Goal: Entertainment & Leisure: Browse casually

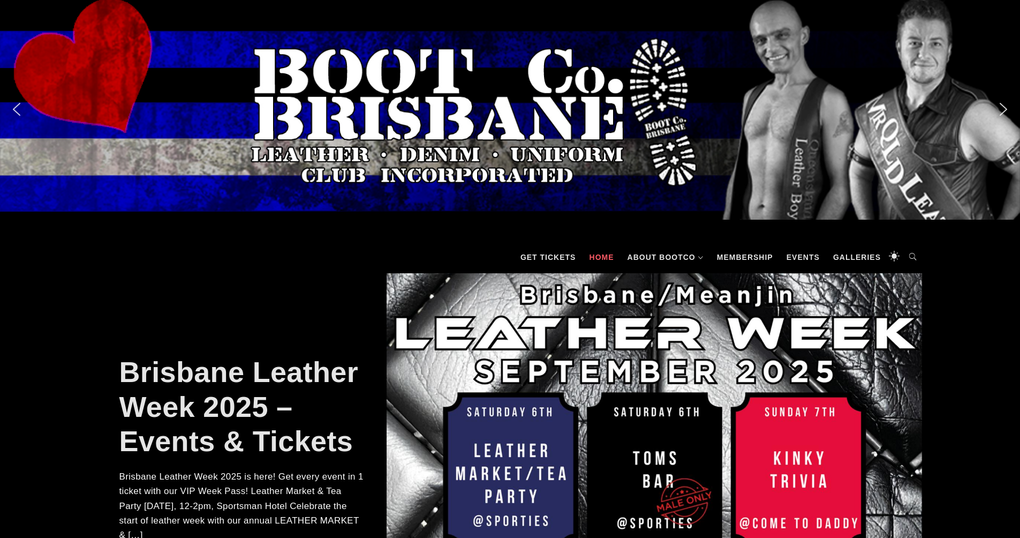
scroll to position [1, 0]
click at [852, 260] on link "Galleries" at bounding box center [857, 258] width 58 height 32
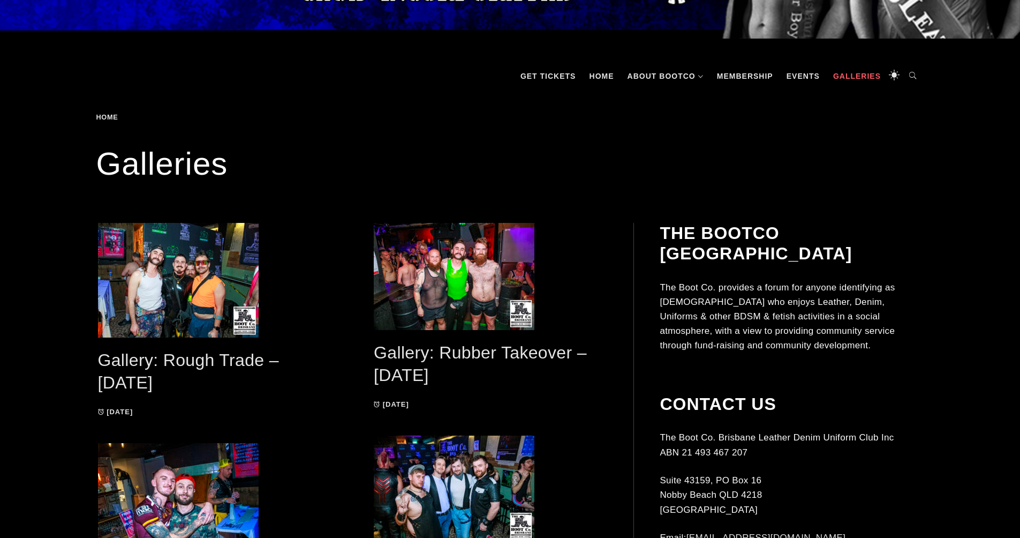
scroll to position [198, 0]
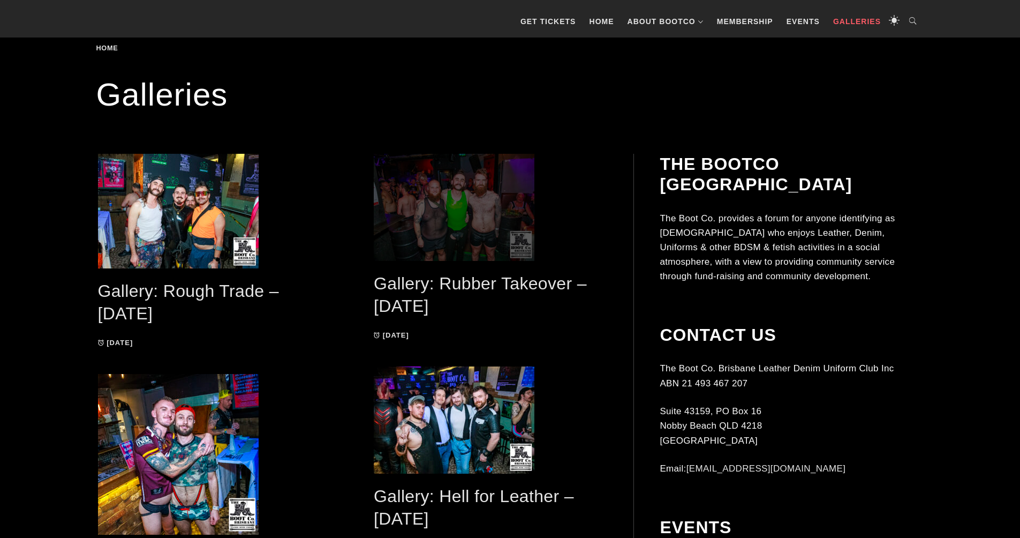
click at [438, 202] on span at bounding box center [491, 207] width 234 height 107
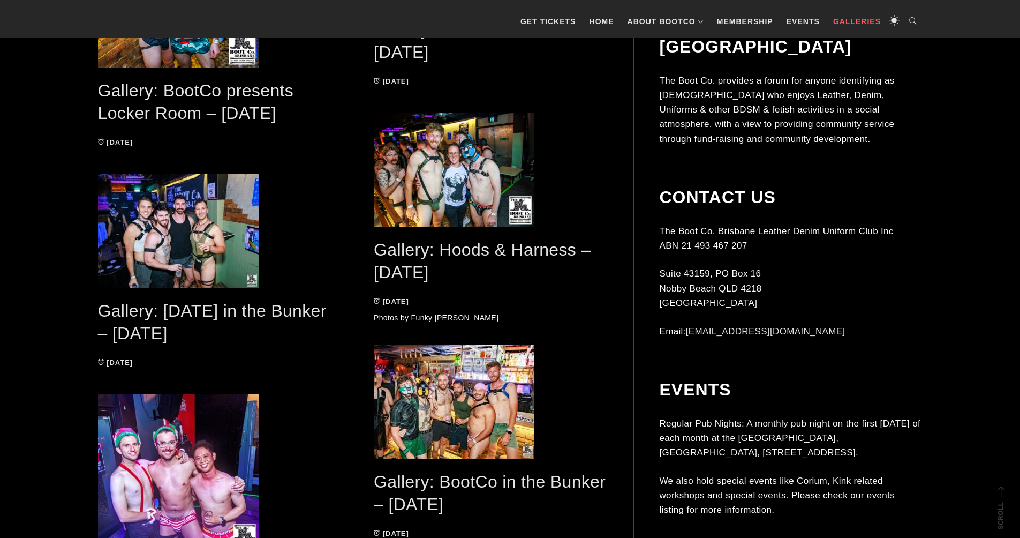
scroll to position [676, 0]
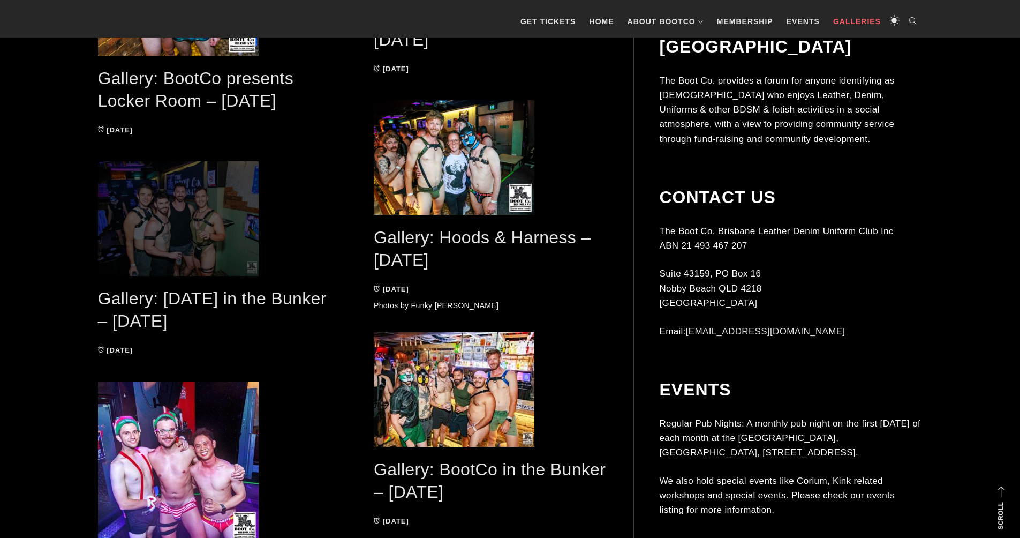
click at [167, 251] on span at bounding box center [215, 218] width 234 height 115
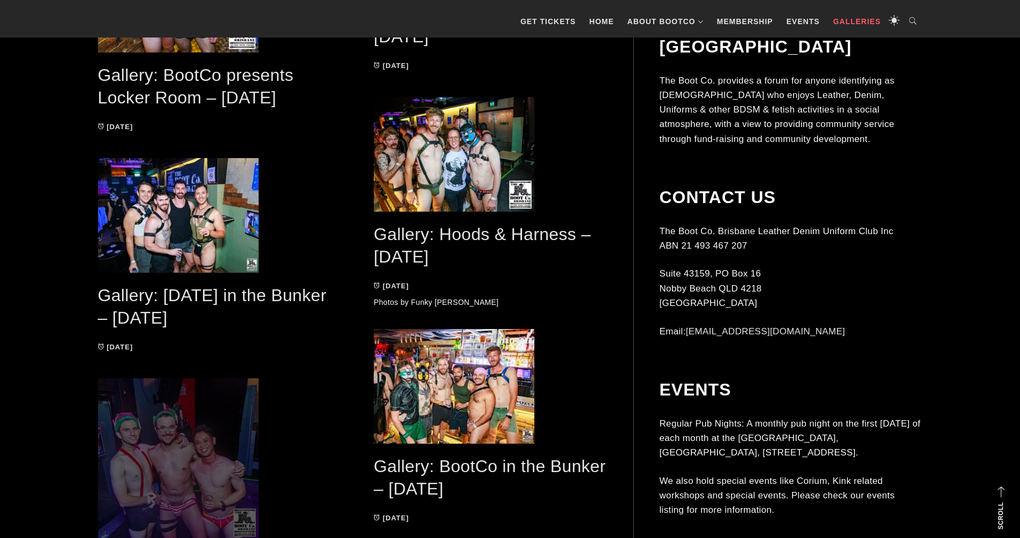
click at [169, 463] on span at bounding box center [215, 458] width 234 height 161
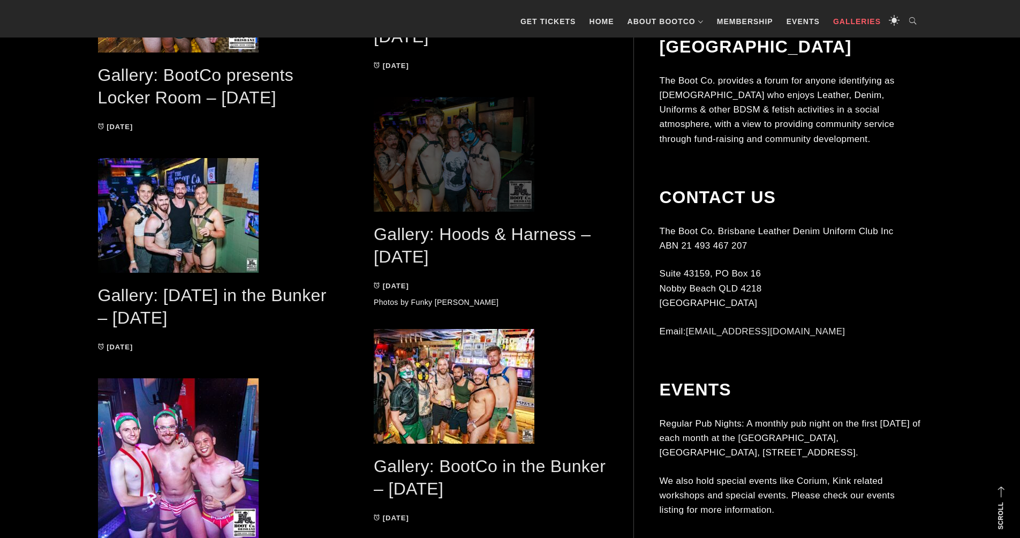
scroll to position [684, 0]
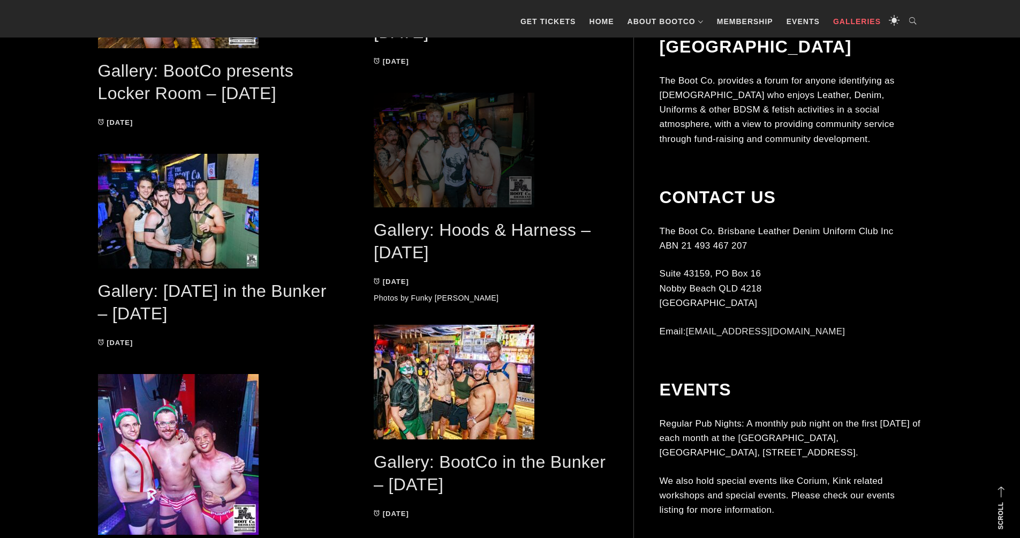
click at [487, 199] on span at bounding box center [491, 150] width 234 height 115
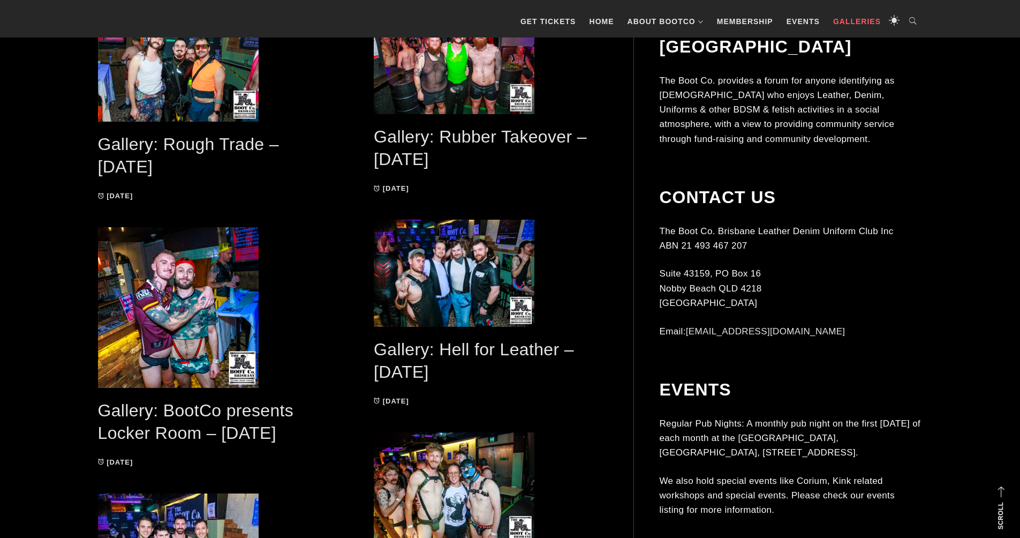
scroll to position [350, 0]
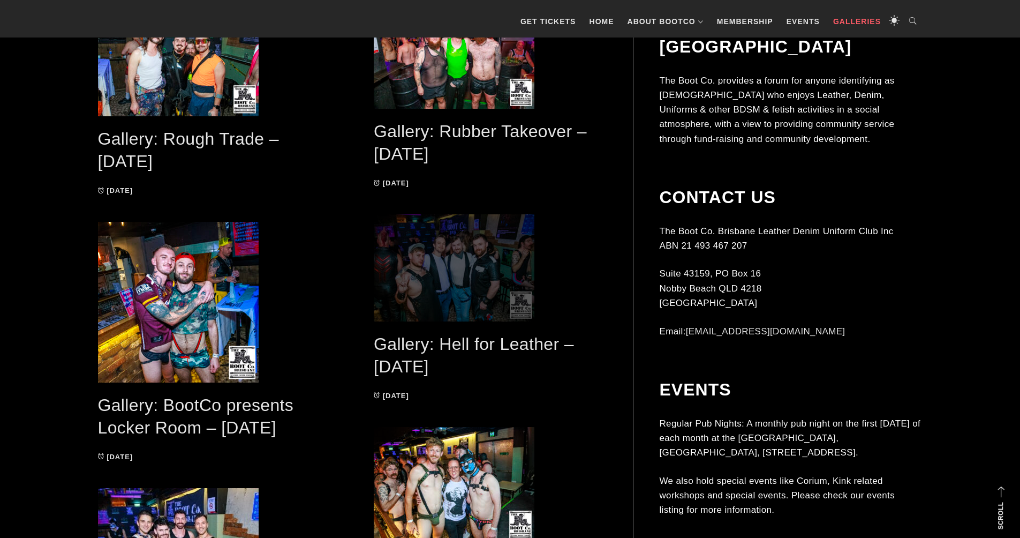
click at [463, 291] on span at bounding box center [491, 267] width 234 height 107
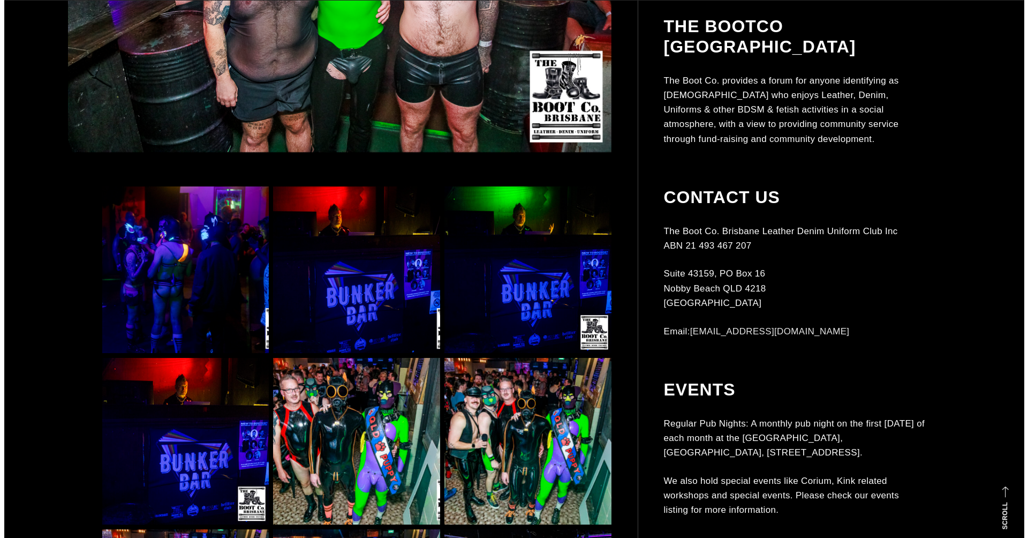
scroll to position [713, 0]
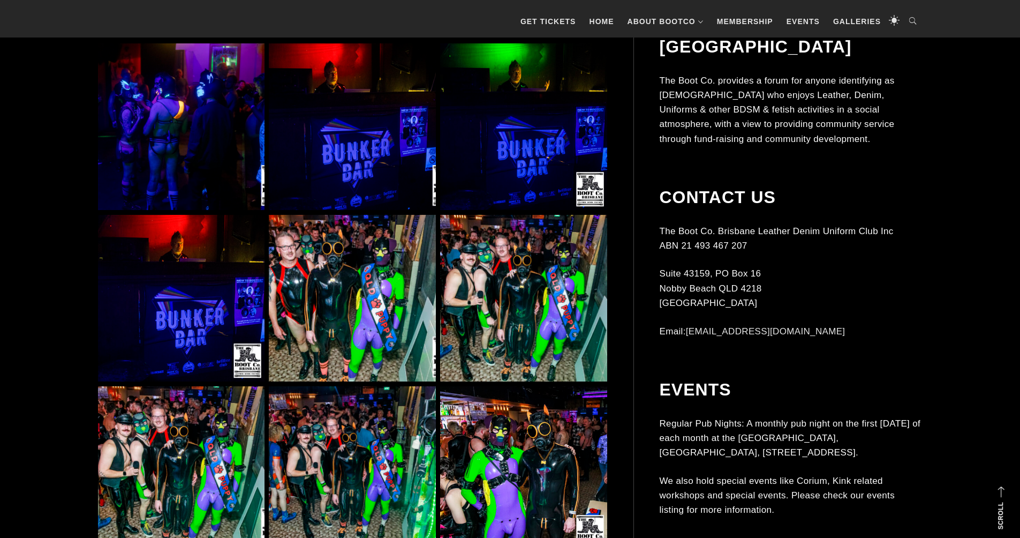
click at [462, 300] on img at bounding box center [523, 298] width 167 height 167
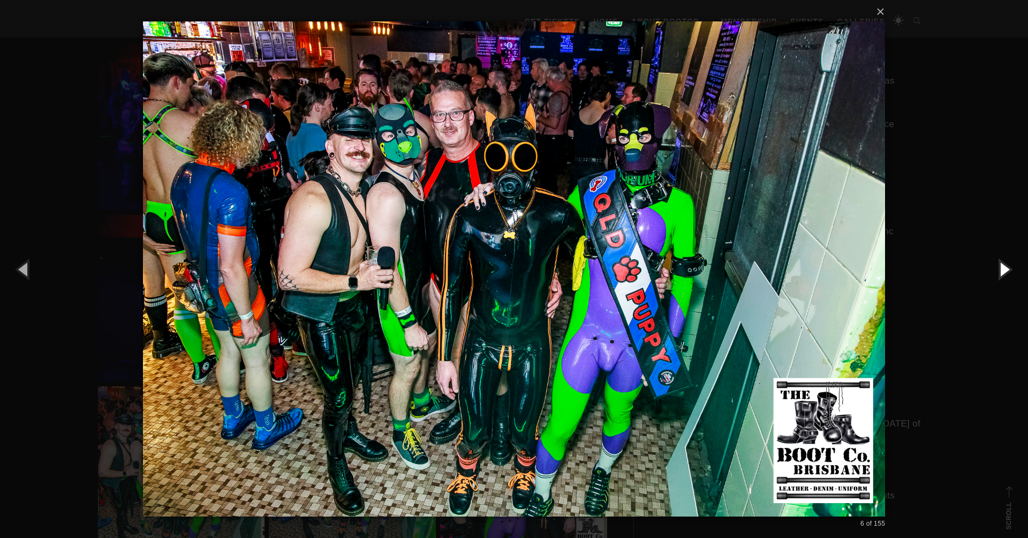
click at [1006, 271] on button "button" at bounding box center [1004, 268] width 48 height 59
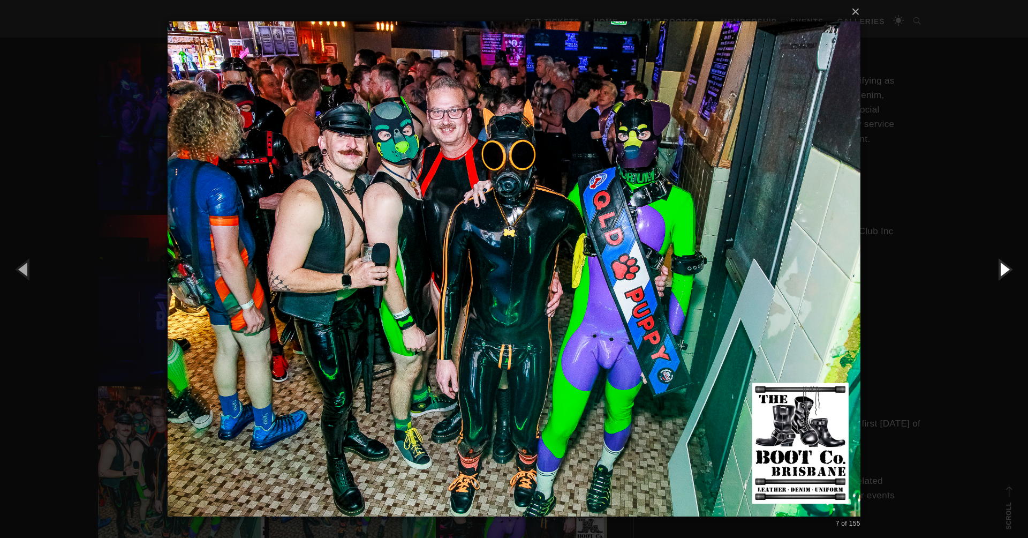
click at [1007, 271] on button "button" at bounding box center [1004, 268] width 48 height 59
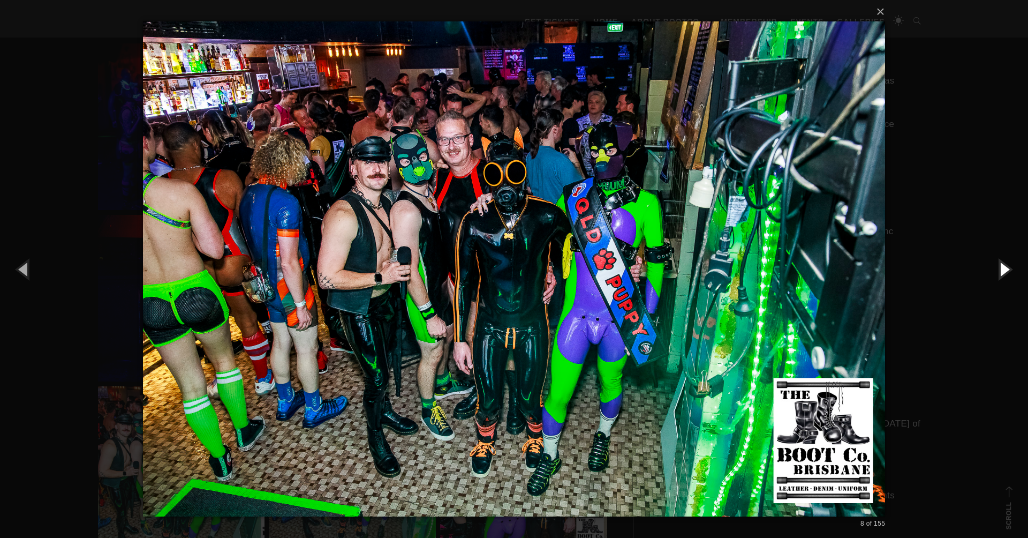
click at [1007, 270] on button "button" at bounding box center [1004, 268] width 48 height 59
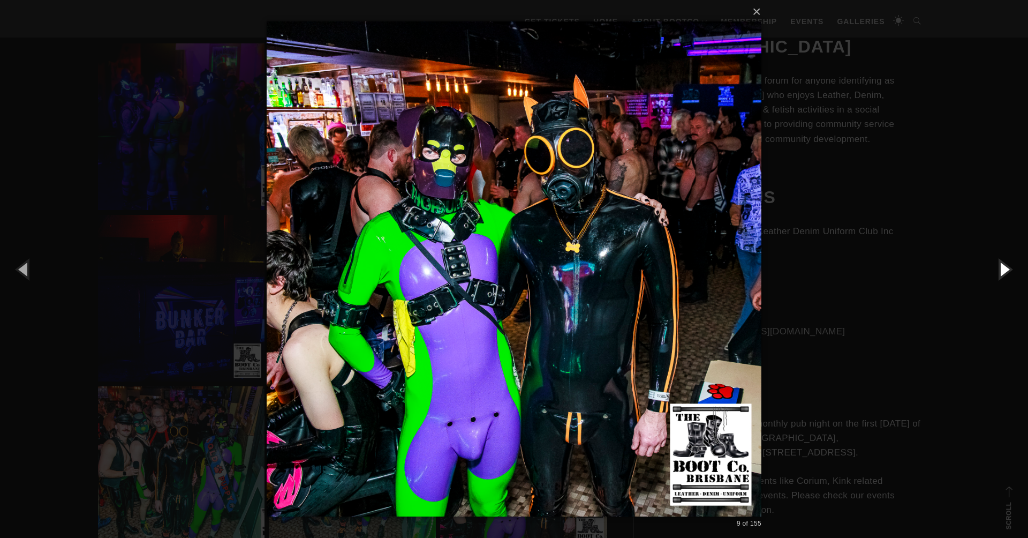
click at [1007, 270] on button "button" at bounding box center [1004, 268] width 48 height 59
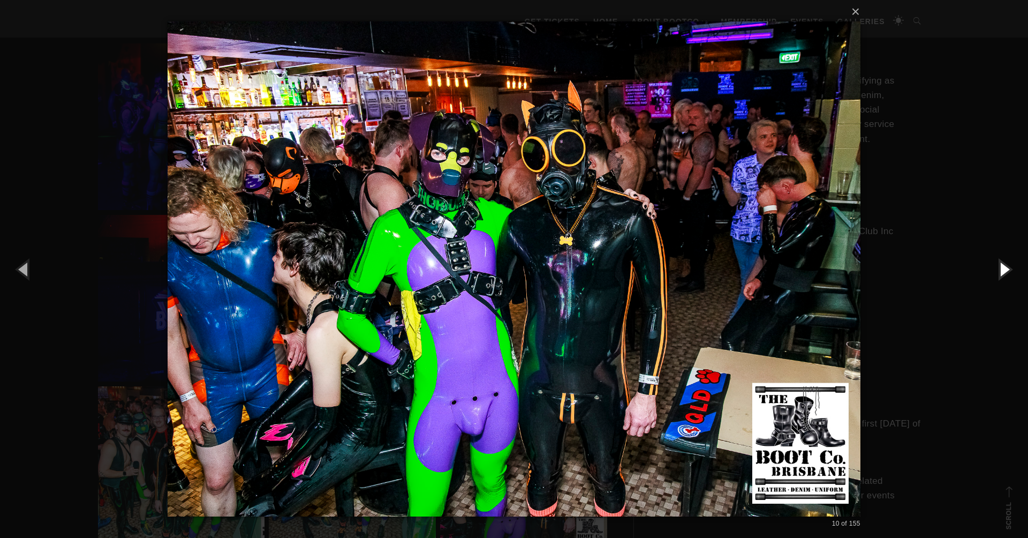
click at [1007, 270] on button "button" at bounding box center [1004, 268] width 48 height 59
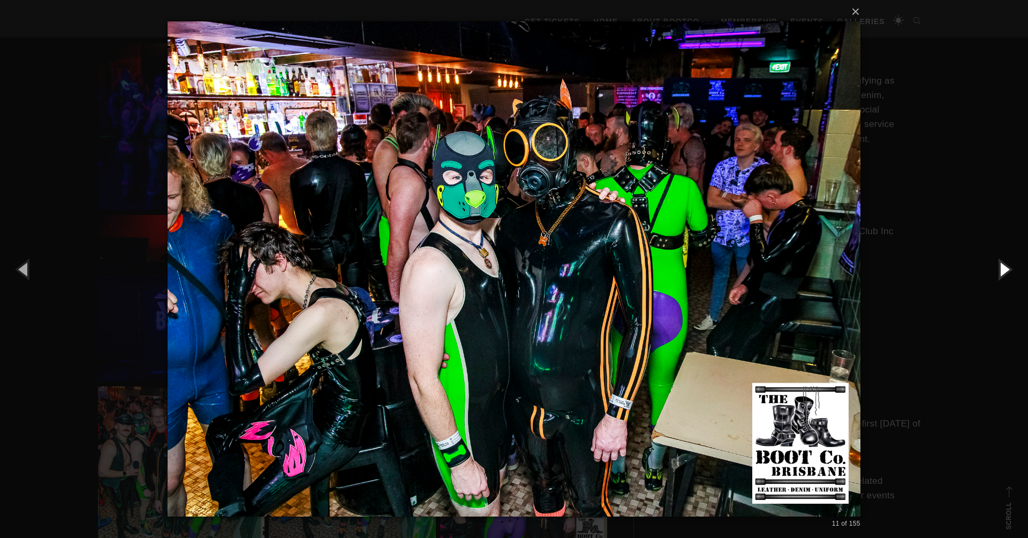
click at [1007, 270] on button "button" at bounding box center [1004, 268] width 48 height 59
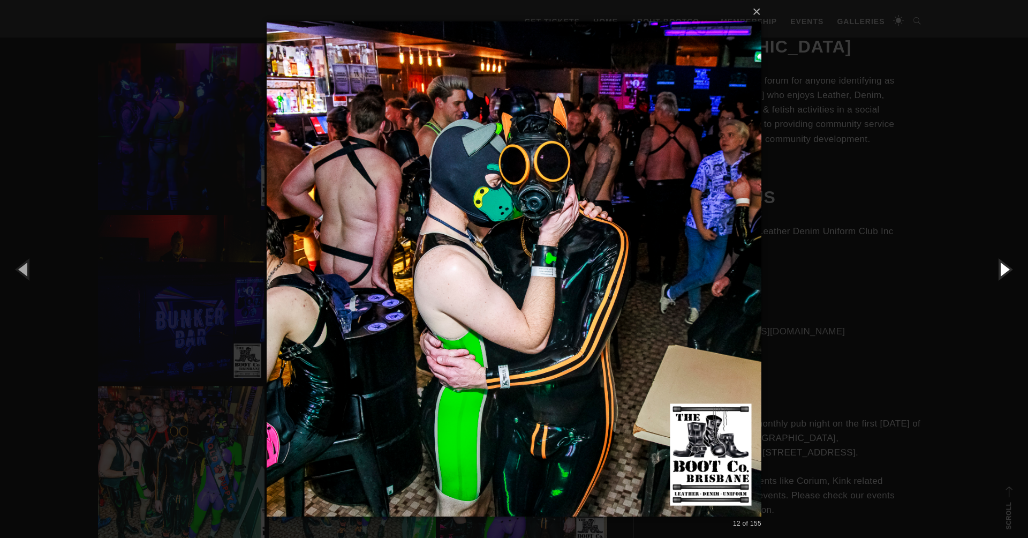
click at [1007, 270] on button "button" at bounding box center [1004, 268] width 48 height 59
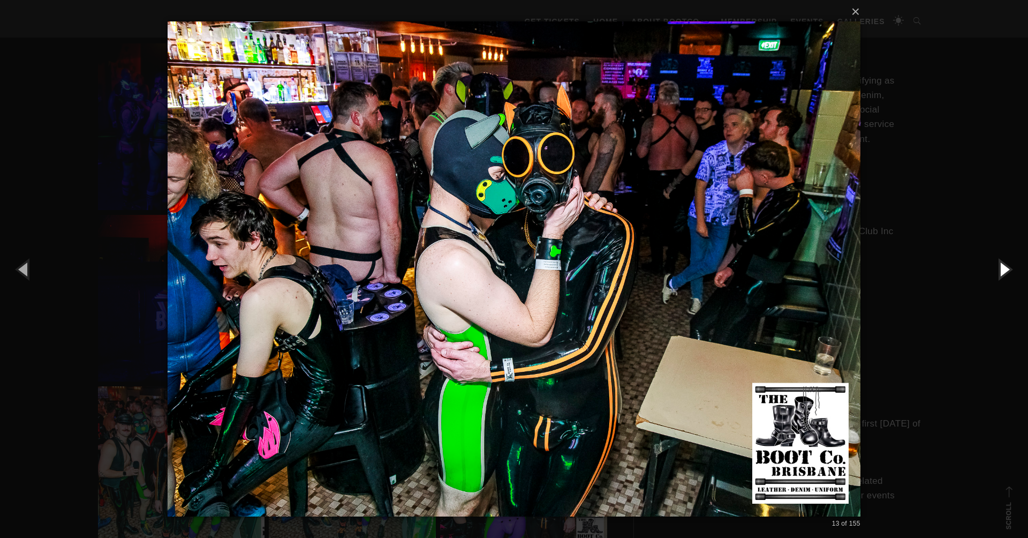
click at [1007, 270] on button "button" at bounding box center [1004, 268] width 48 height 59
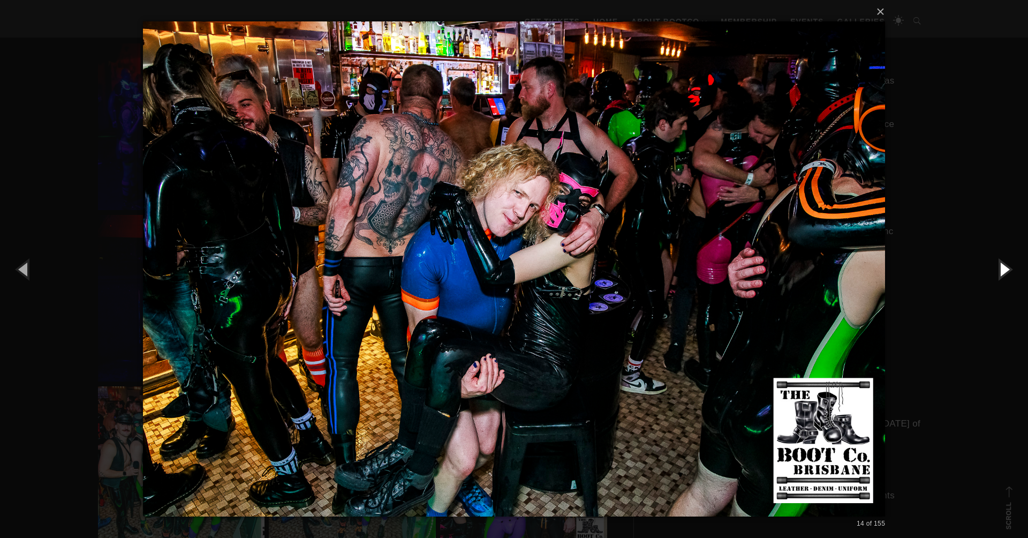
click at [1006, 270] on button "button" at bounding box center [1004, 268] width 48 height 59
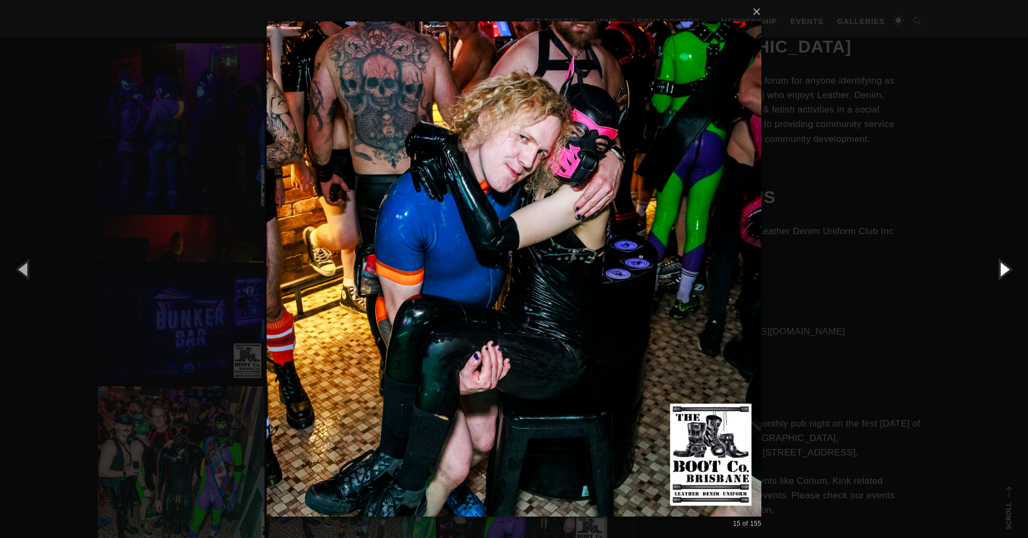
click at [1006, 270] on button "button" at bounding box center [1004, 268] width 48 height 59
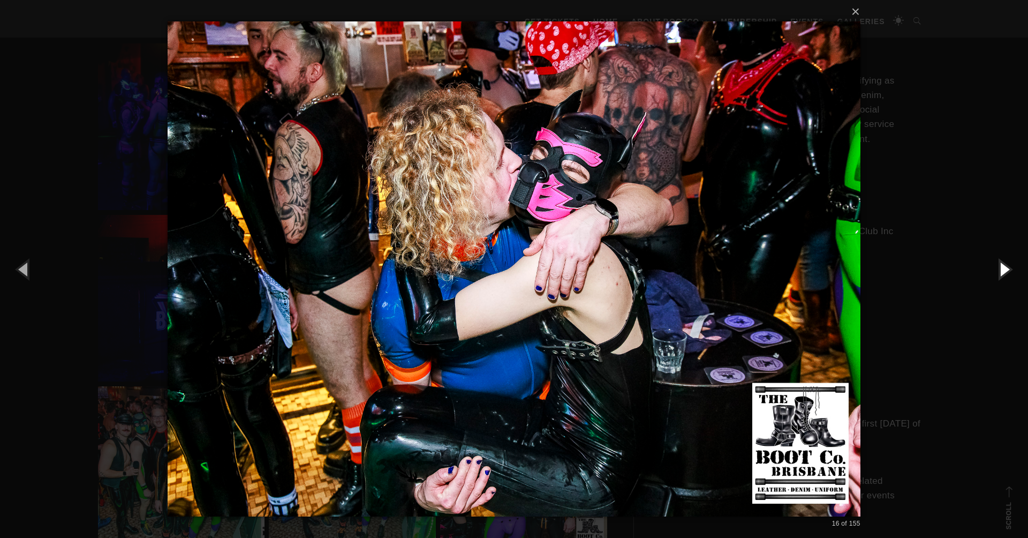
click at [1006, 270] on button "button" at bounding box center [1004, 268] width 48 height 59
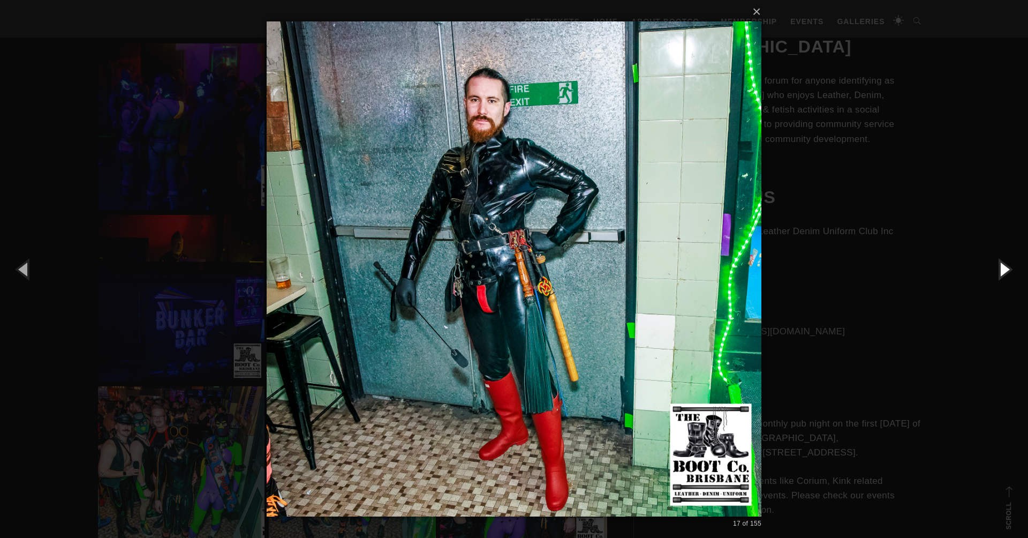
click at [1006, 270] on button "button" at bounding box center [1004, 268] width 48 height 59
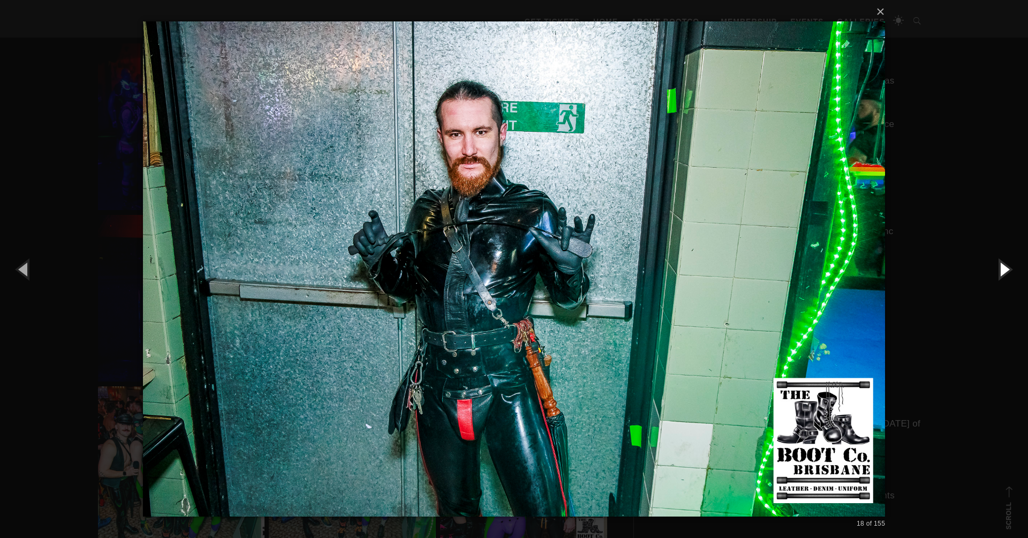
click at [1006, 270] on button "button" at bounding box center [1004, 268] width 48 height 59
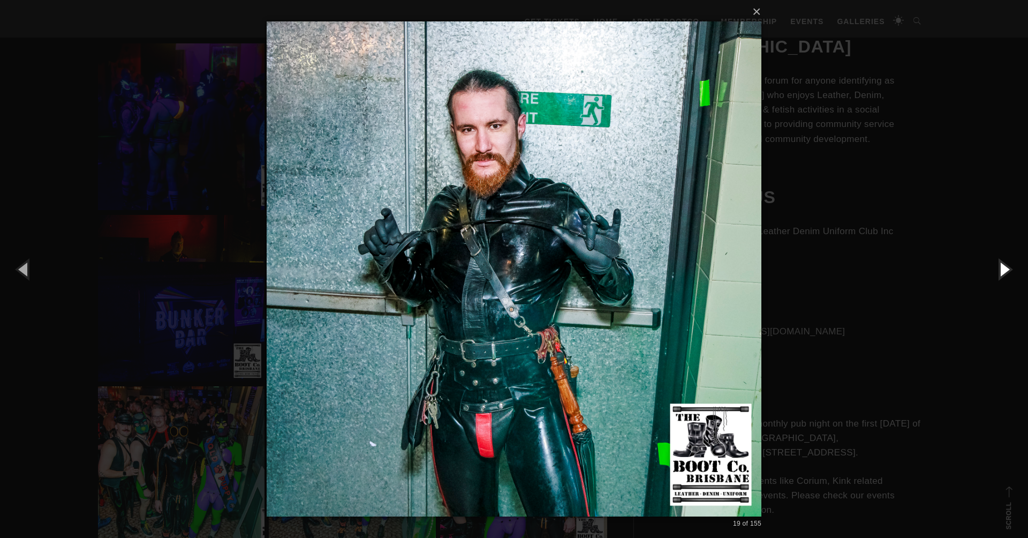
click at [1006, 270] on button "button" at bounding box center [1004, 268] width 48 height 59
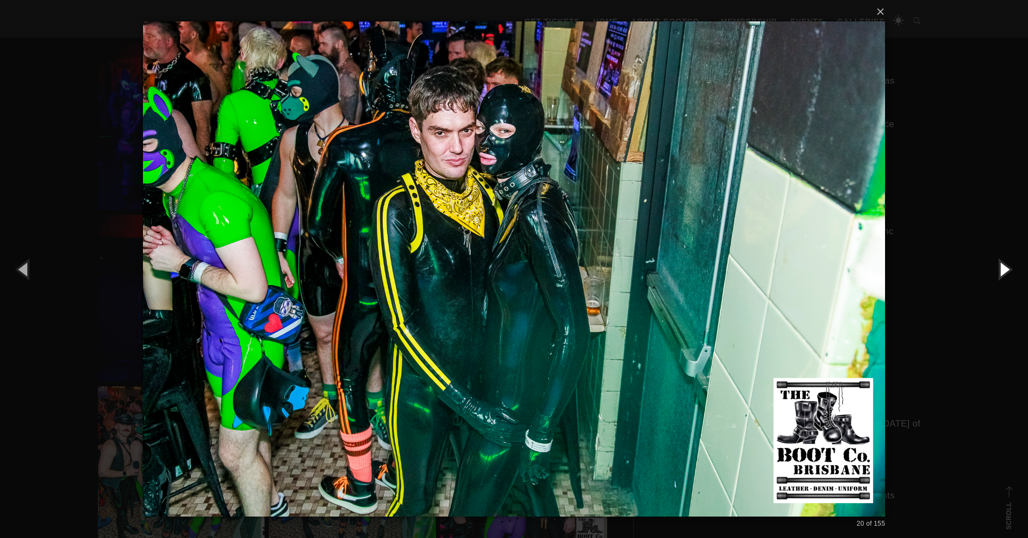
click at [1006, 270] on button "button" at bounding box center [1004, 268] width 48 height 59
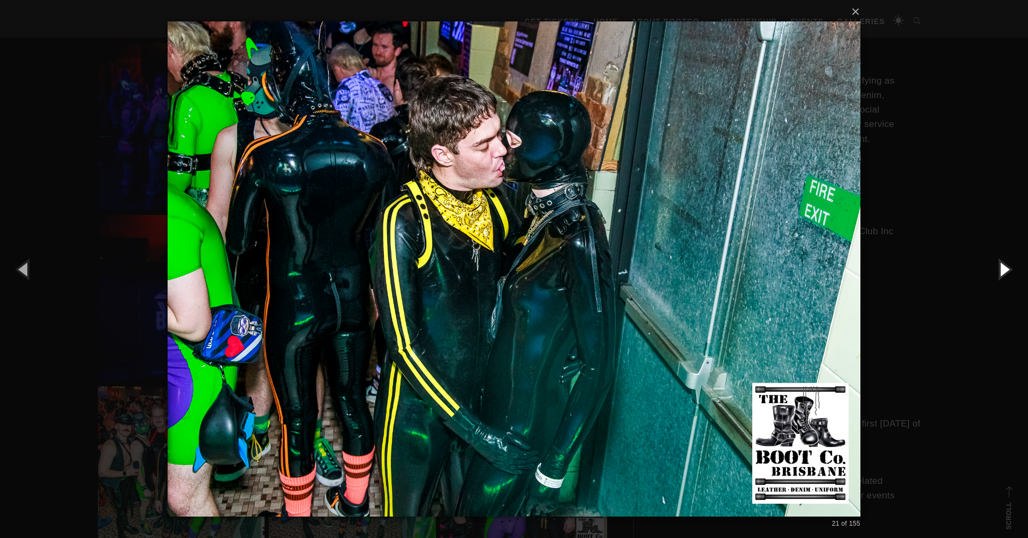
click at [1006, 270] on button "button" at bounding box center [1004, 268] width 48 height 59
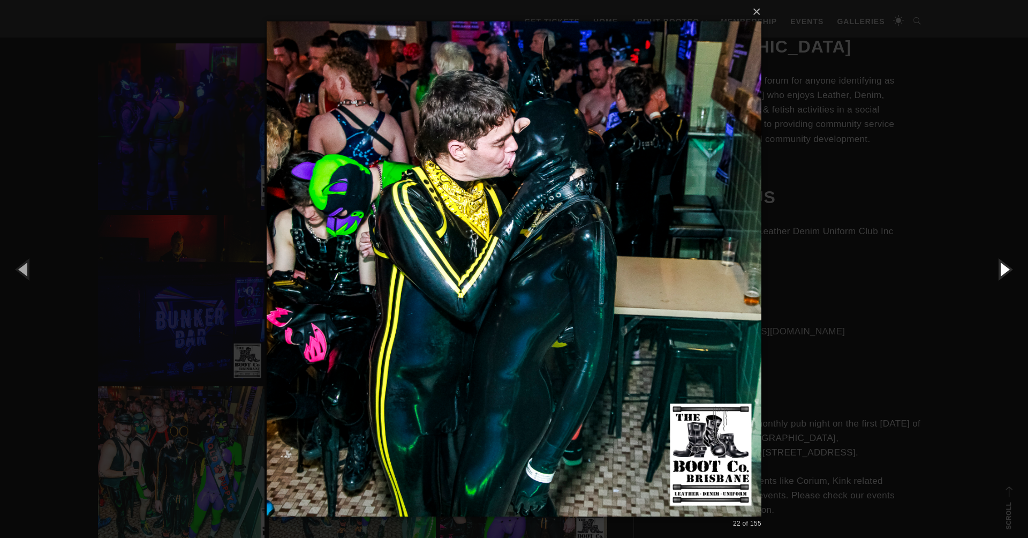
click at [1006, 270] on button "button" at bounding box center [1004, 268] width 48 height 59
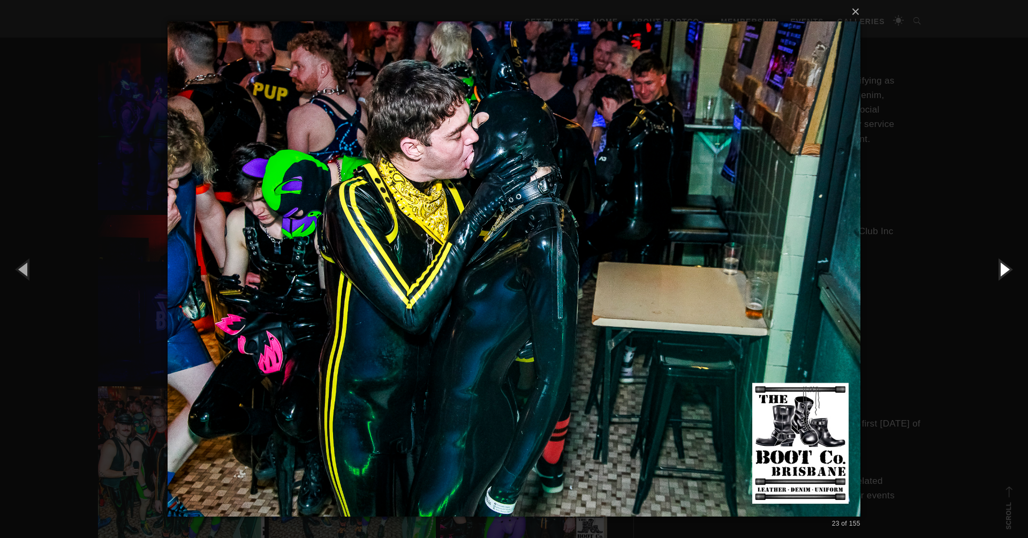
click at [1006, 270] on button "button" at bounding box center [1004, 268] width 48 height 59
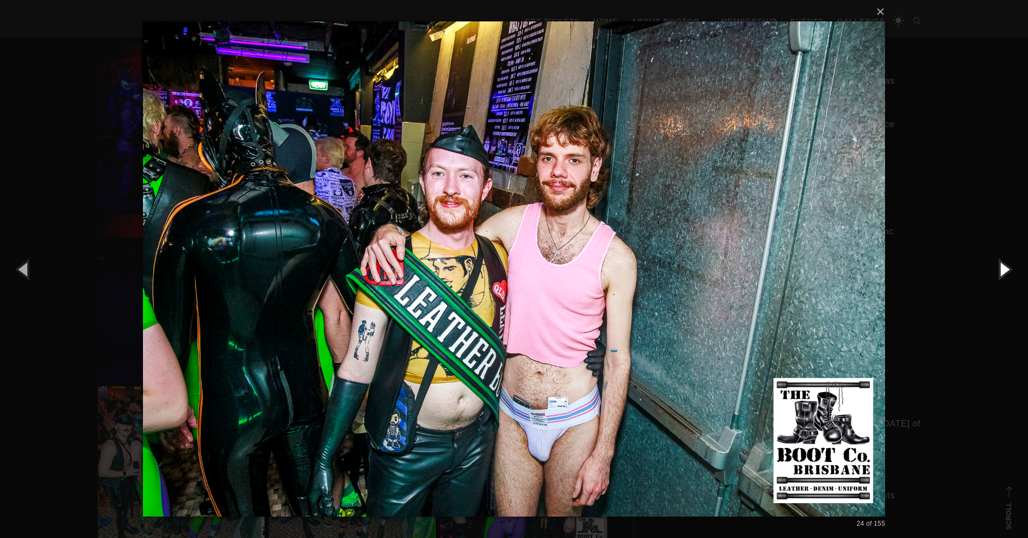
click at [1006, 270] on button "button" at bounding box center [1004, 268] width 48 height 59
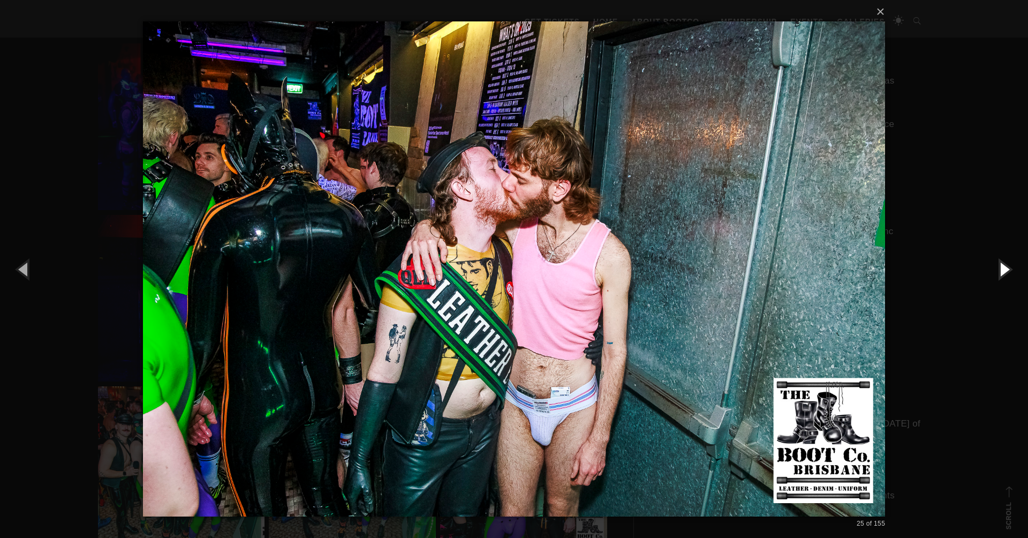
click at [1006, 270] on button "button" at bounding box center [1004, 268] width 48 height 59
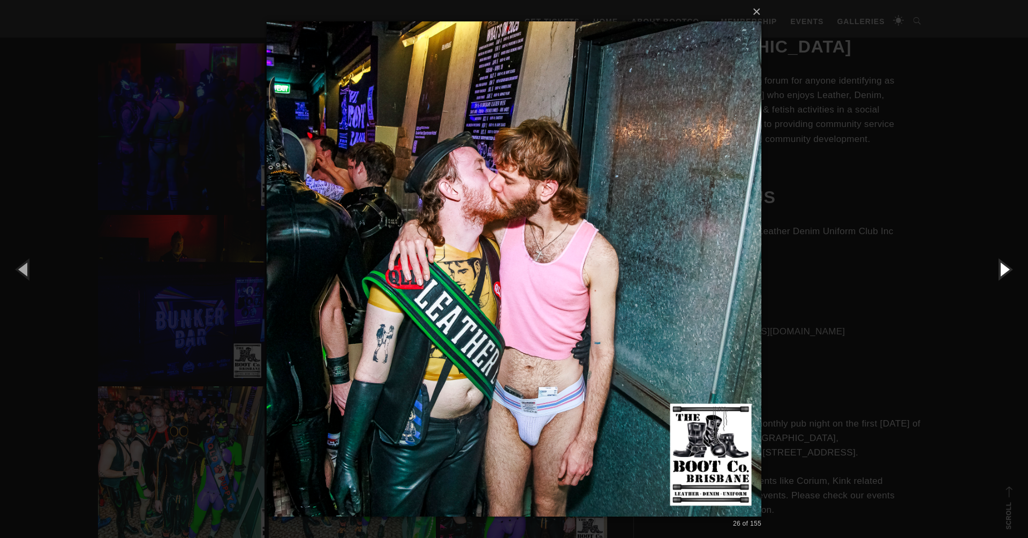
click at [1006, 270] on button "button" at bounding box center [1004, 268] width 48 height 59
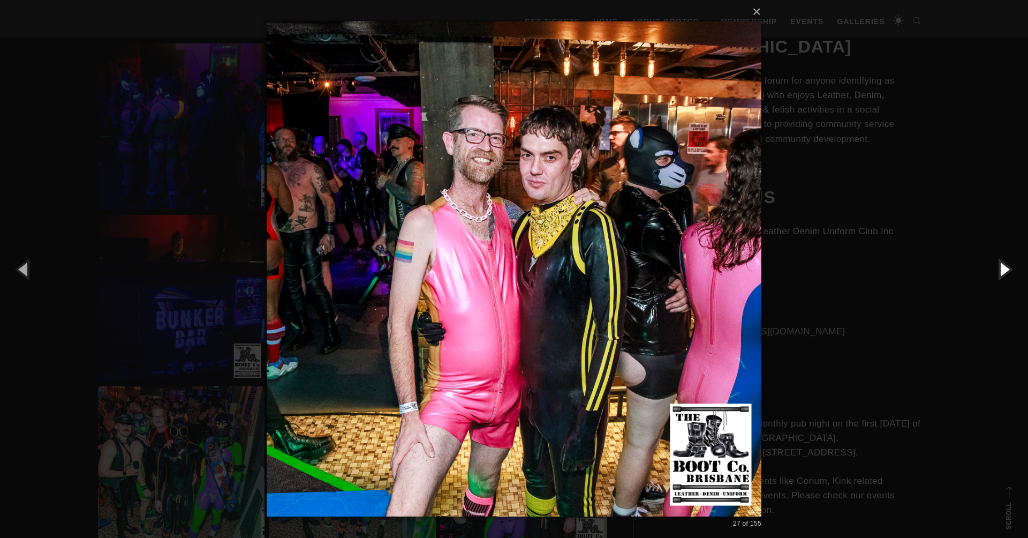
click at [1006, 270] on button "button" at bounding box center [1004, 268] width 48 height 59
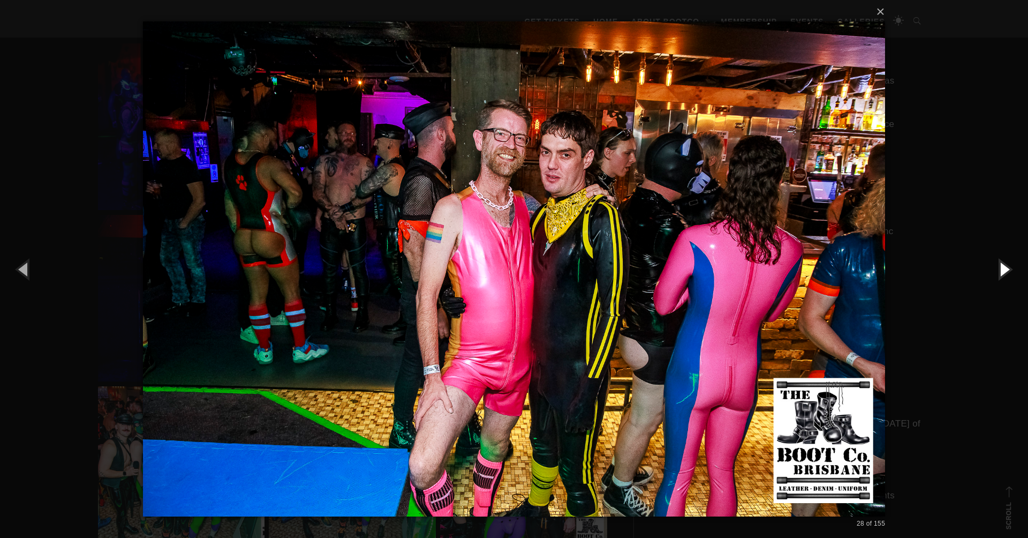
click at [1006, 270] on button "button" at bounding box center [1004, 268] width 48 height 59
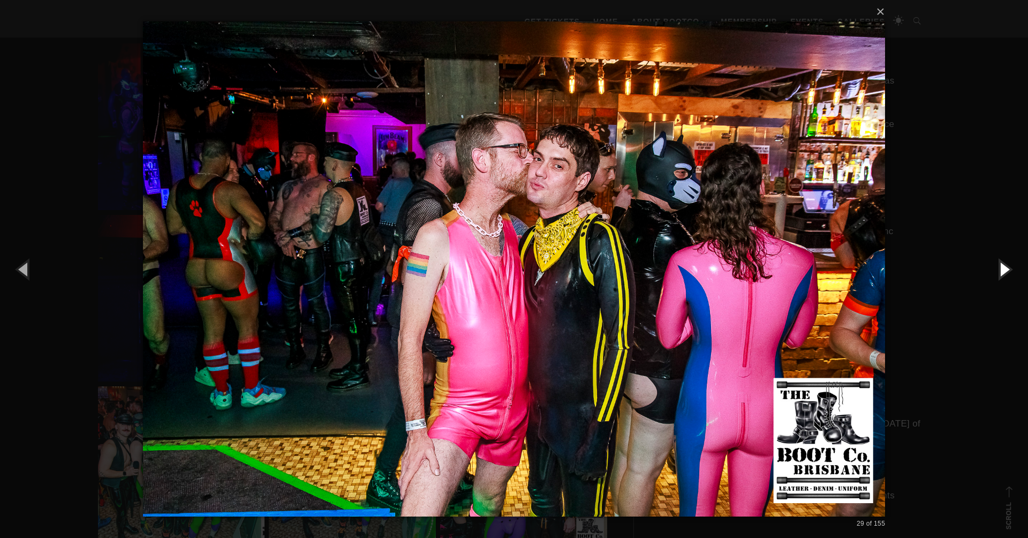
click at [1006, 270] on button "button" at bounding box center [1004, 268] width 48 height 59
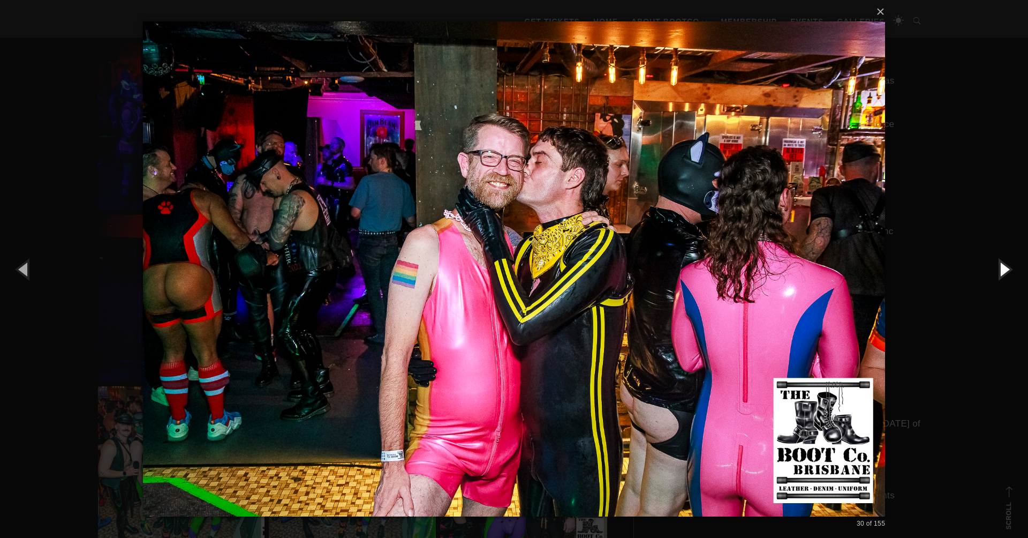
click at [1006, 270] on button "button" at bounding box center [1004, 268] width 48 height 59
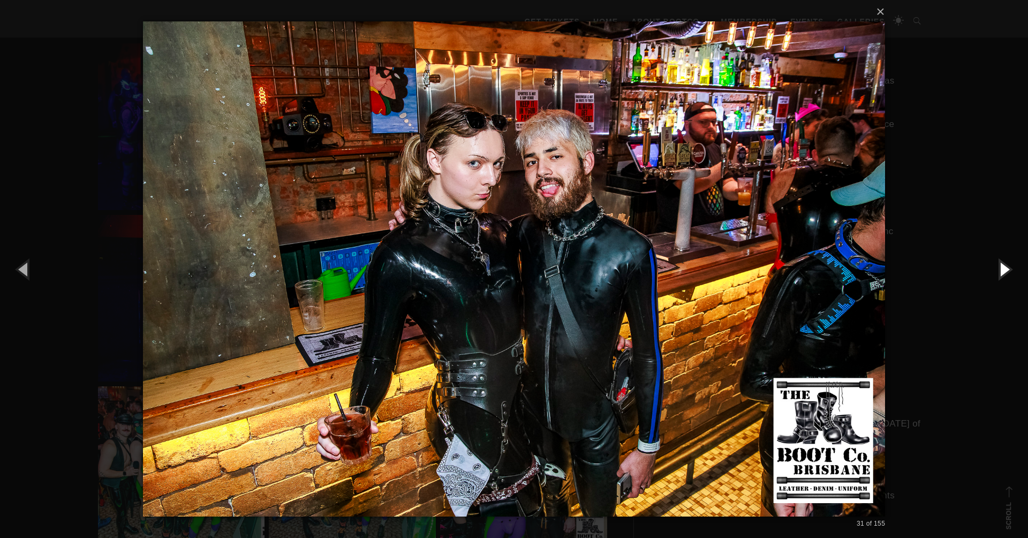
click at [1006, 270] on button "button" at bounding box center [1004, 268] width 48 height 59
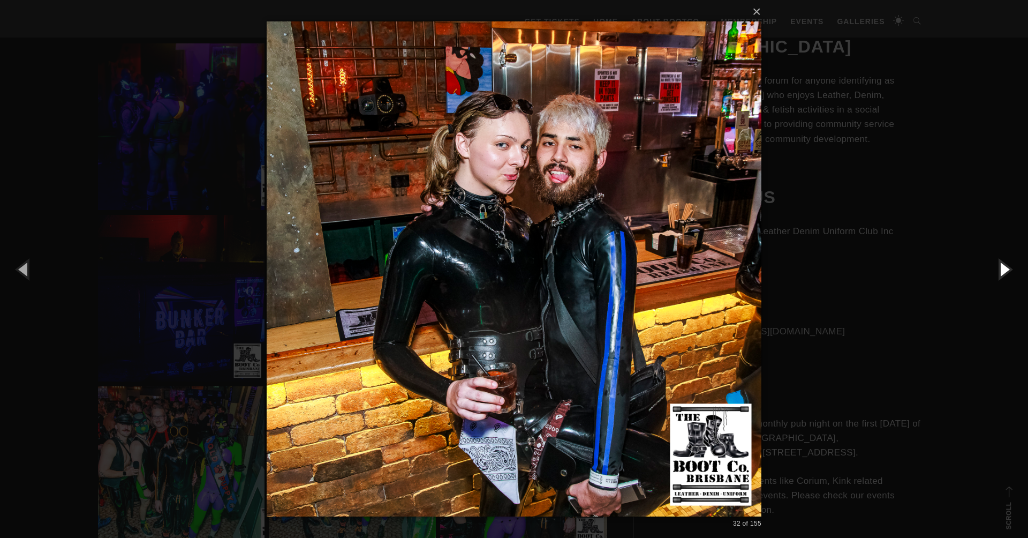
click at [1006, 270] on button "button" at bounding box center [1004, 268] width 48 height 59
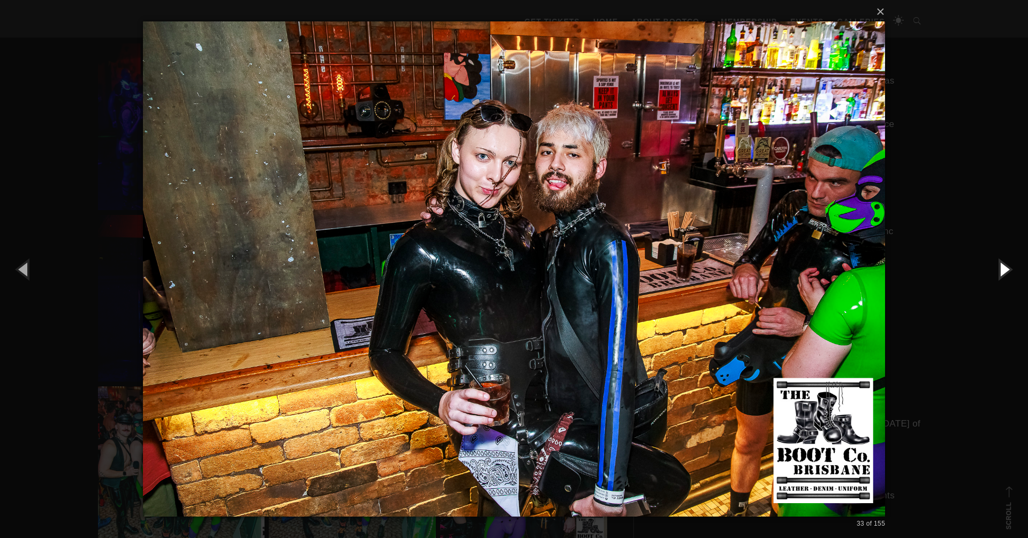
click at [1006, 270] on button "button" at bounding box center [1004, 268] width 48 height 59
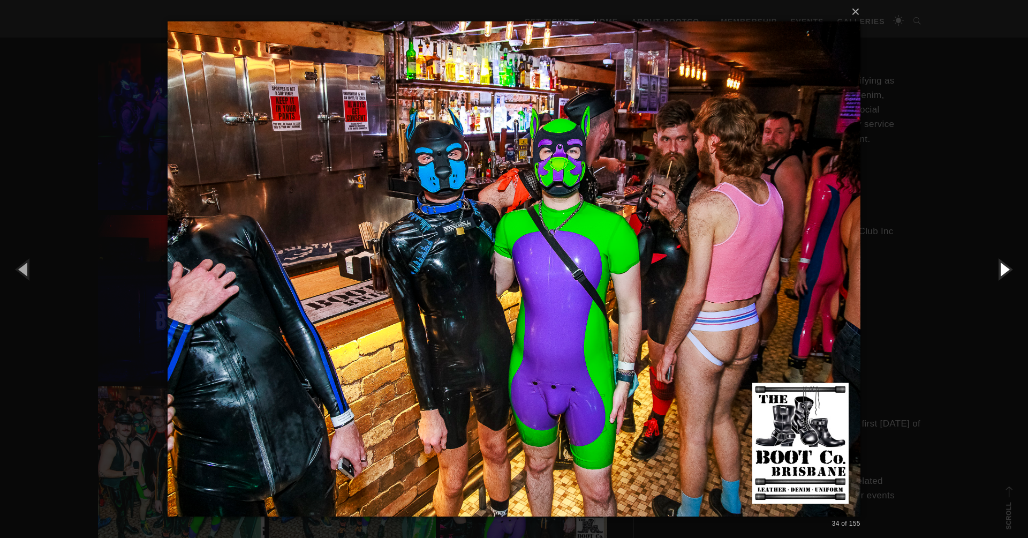
click at [1006, 270] on button "button" at bounding box center [1004, 268] width 48 height 59
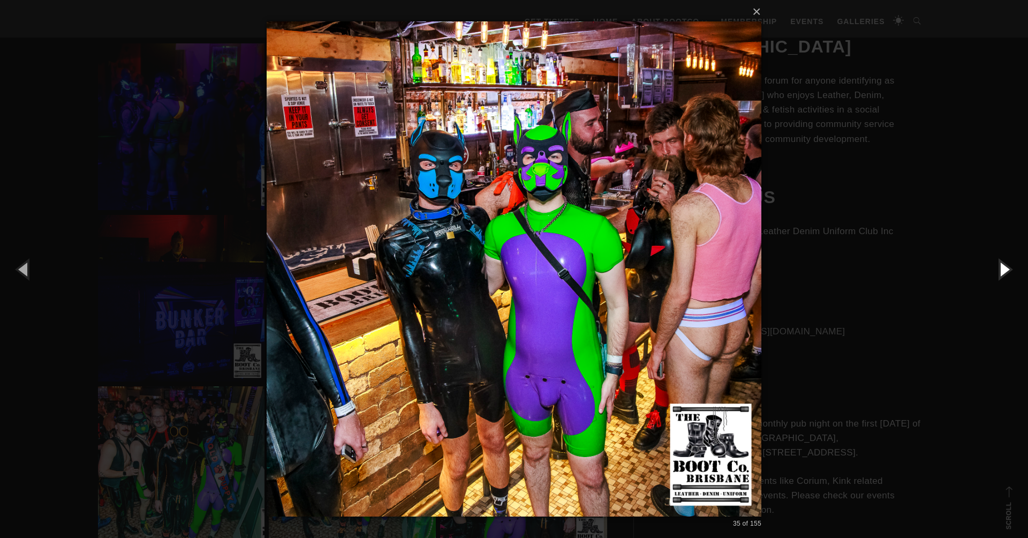
click at [1006, 270] on button "button" at bounding box center [1004, 268] width 48 height 59
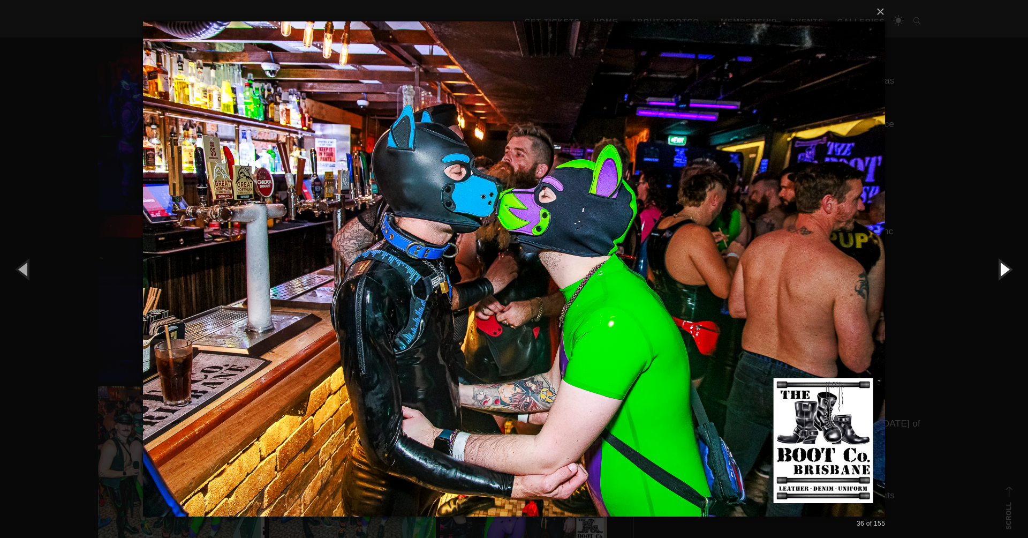
click at [1006, 270] on button "button" at bounding box center [1004, 268] width 48 height 59
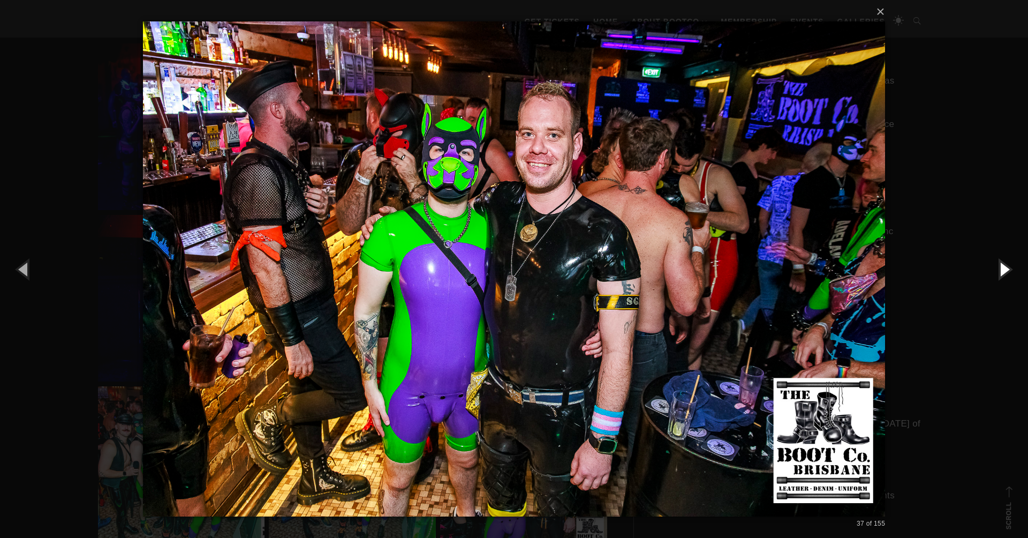
click at [1006, 270] on button "button" at bounding box center [1004, 268] width 48 height 59
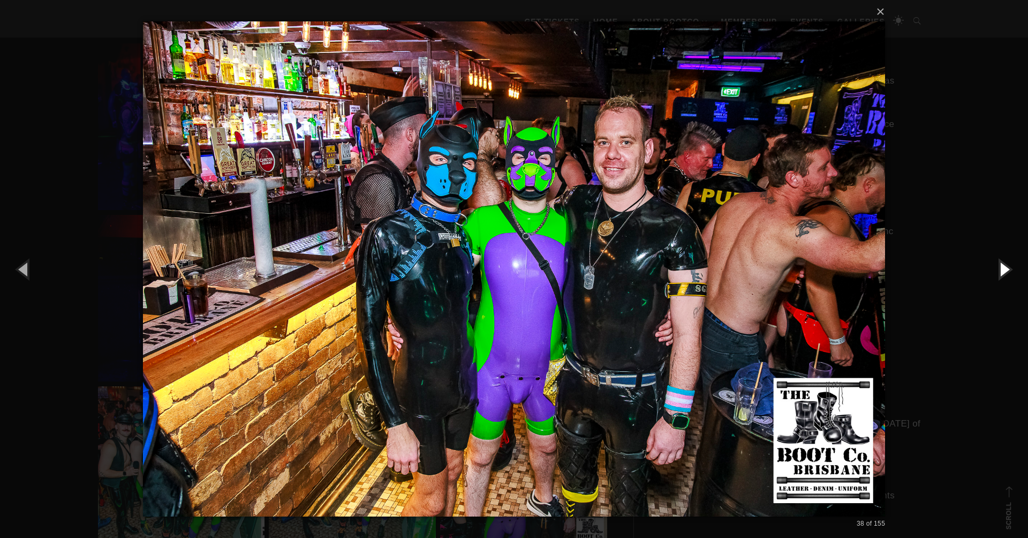
click at [1006, 270] on button "button" at bounding box center [1004, 268] width 48 height 59
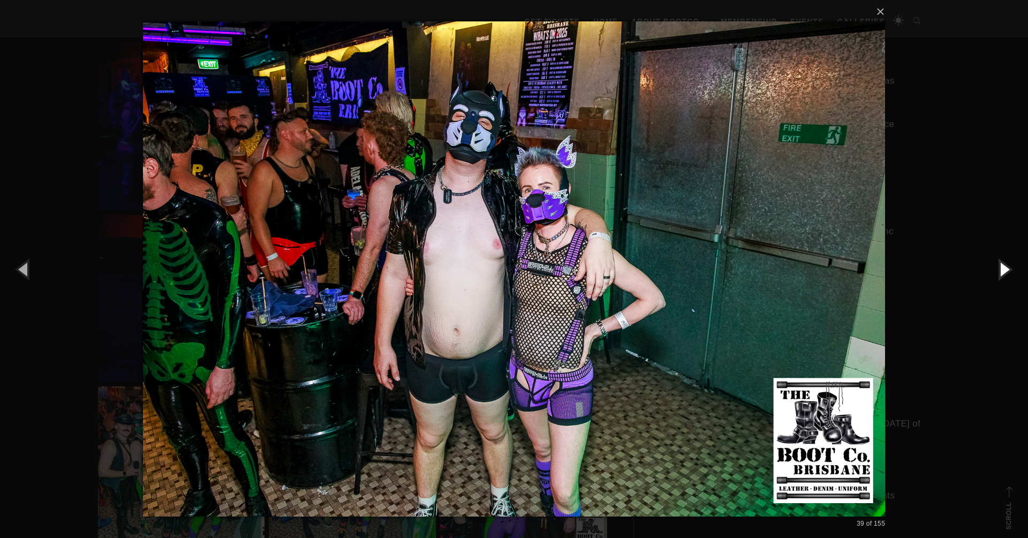
click at [1006, 270] on button "button" at bounding box center [1004, 268] width 48 height 59
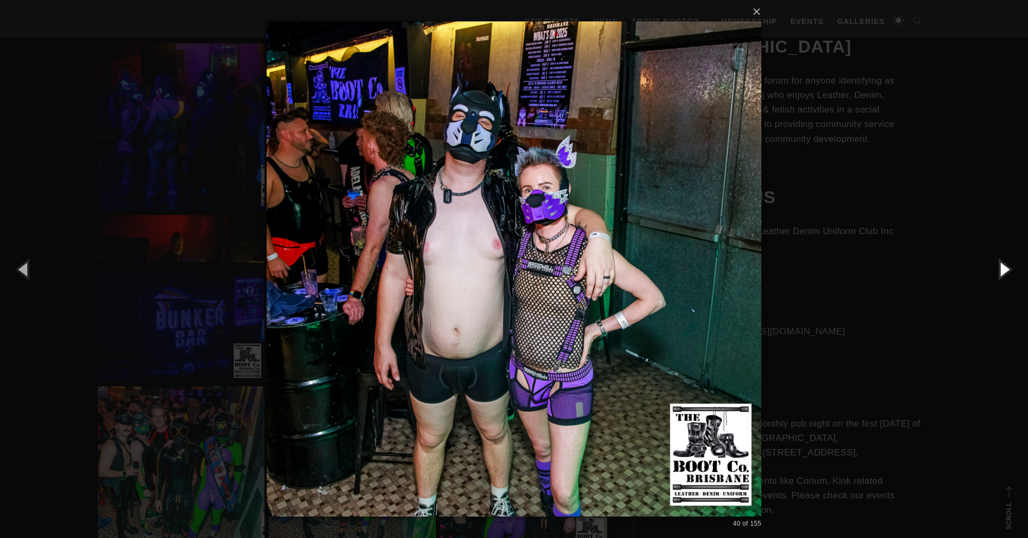
click at [1006, 270] on button "button" at bounding box center [1004, 268] width 48 height 59
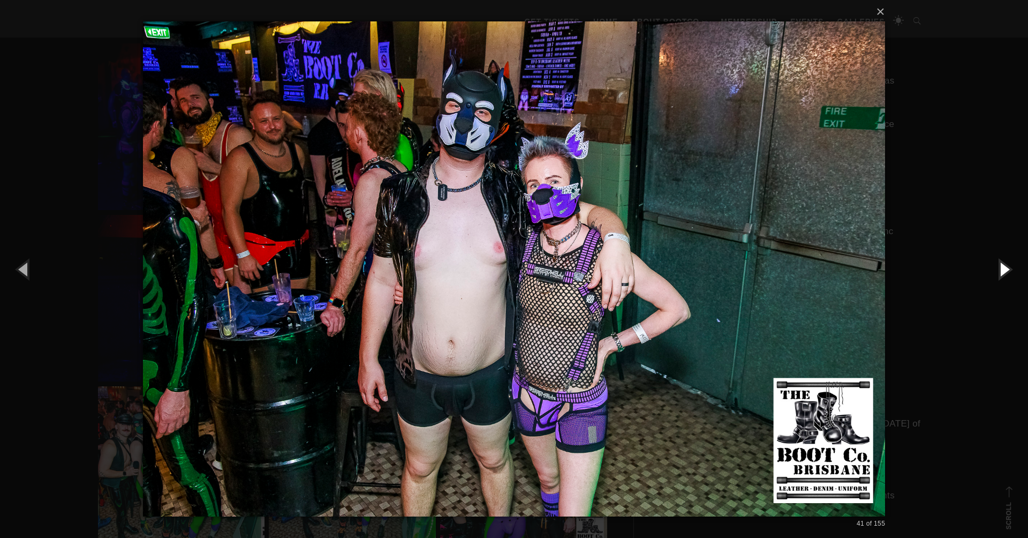
click at [1006, 270] on button "button" at bounding box center [1004, 268] width 48 height 59
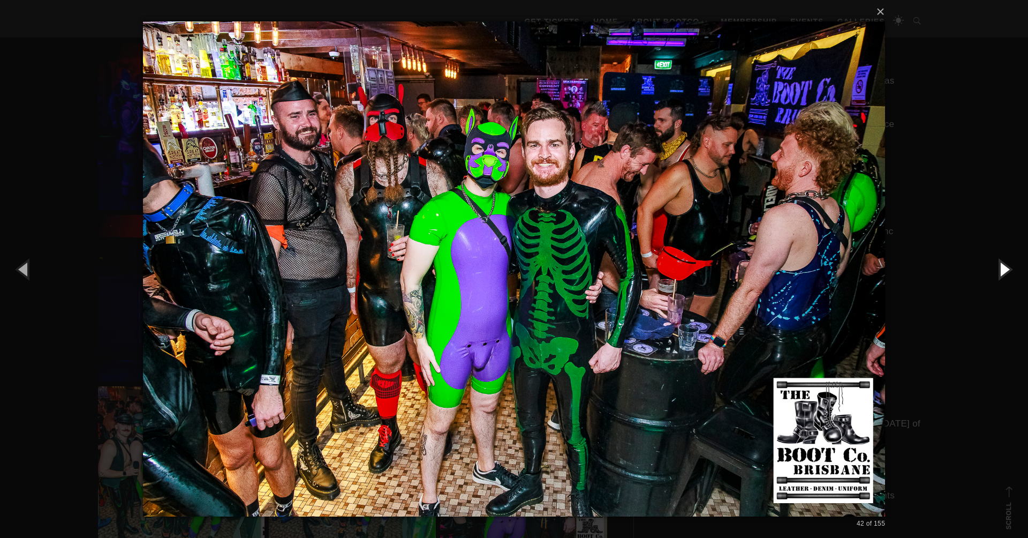
click at [1006, 270] on button "button" at bounding box center [1004, 268] width 48 height 59
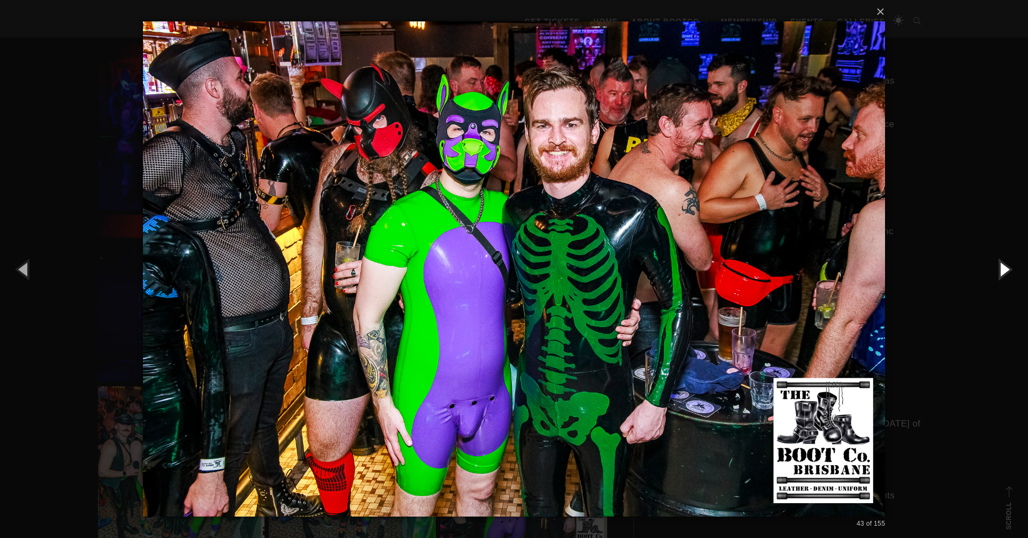
click at [1006, 270] on button "button" at bounding box center [1004, 268] width 48 height 59
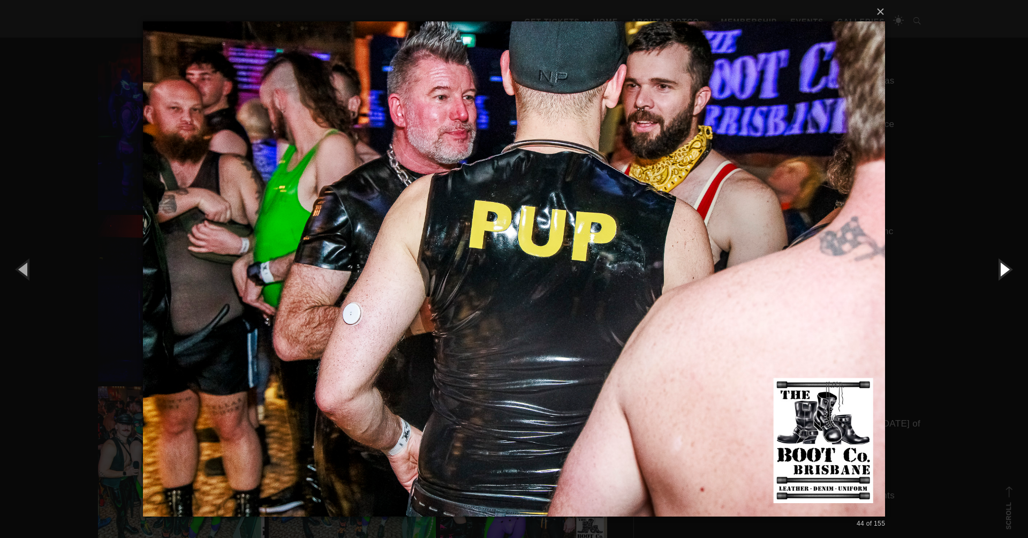
click at [1006, 270] on button "button" at bounding box center [1004, 268] width 48 height 59
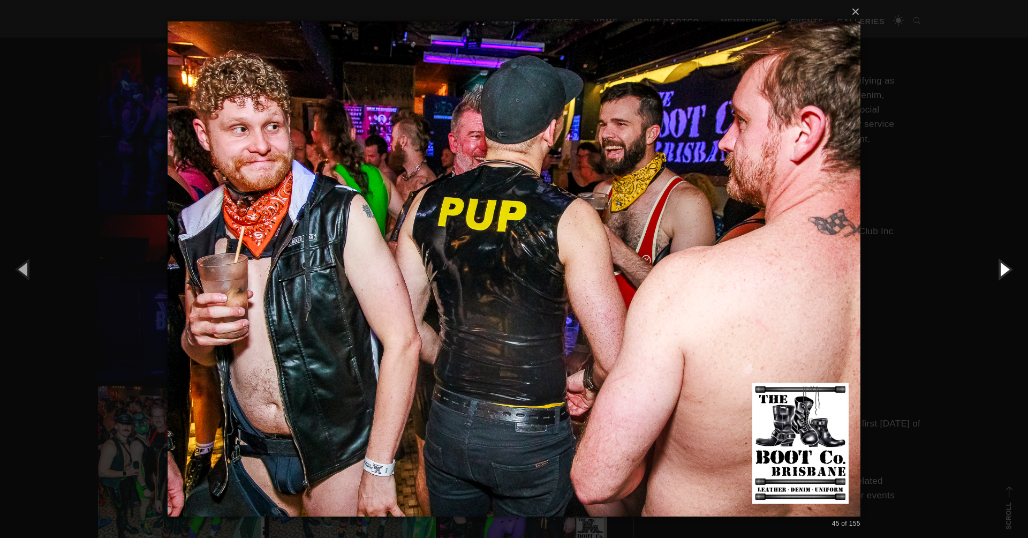
click at [1006, 270] on button "button" at bounding box center [1004, 268] width 48 height 59
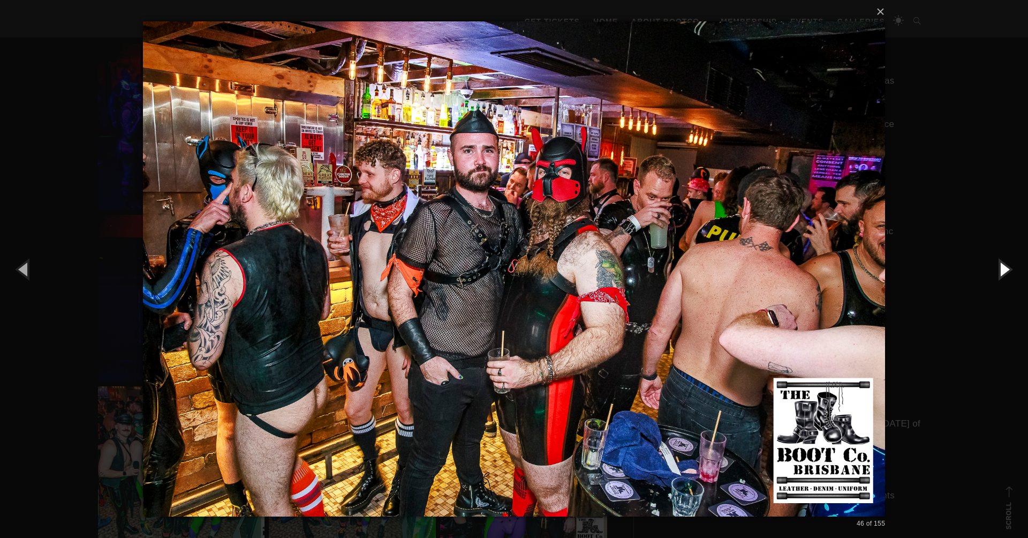
click at [1006, 270] on button "button" at bounding box center [1004, 268] width 48 height 59
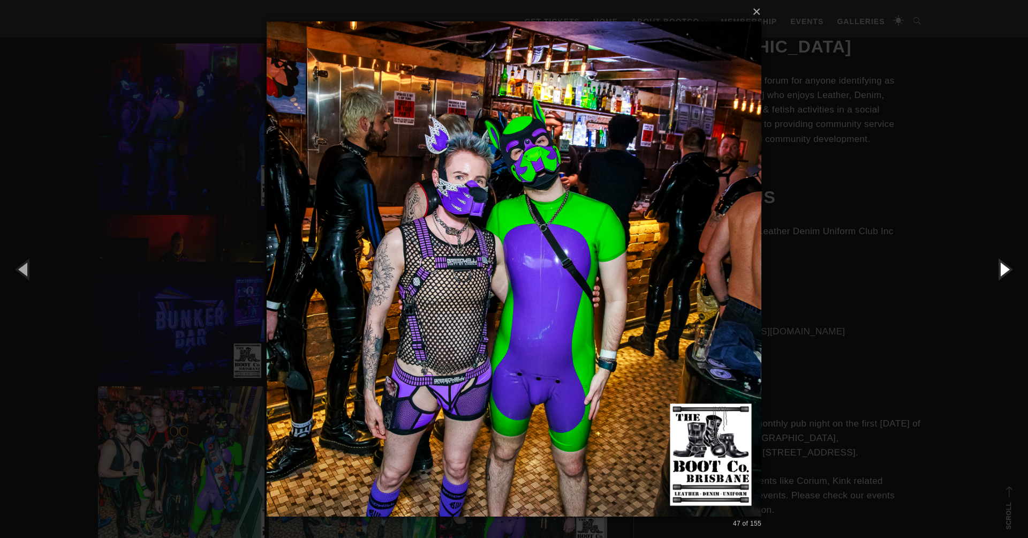
click at [1006, 270] on button "button" at bounding box center [1004, 268] width 48 height 59
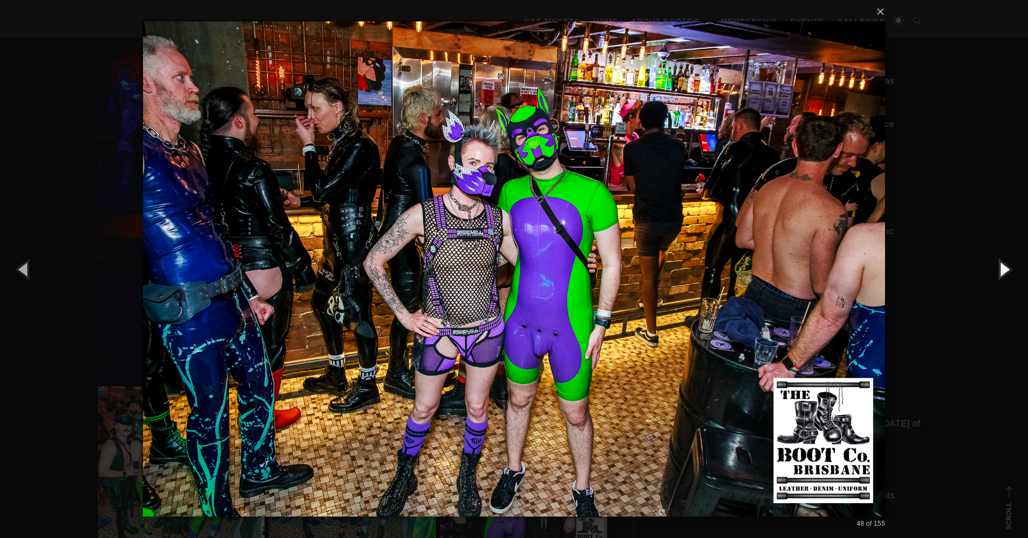
click at [1006, 270] on button "button" at bounding box center [1004, 268] width 48 height 59
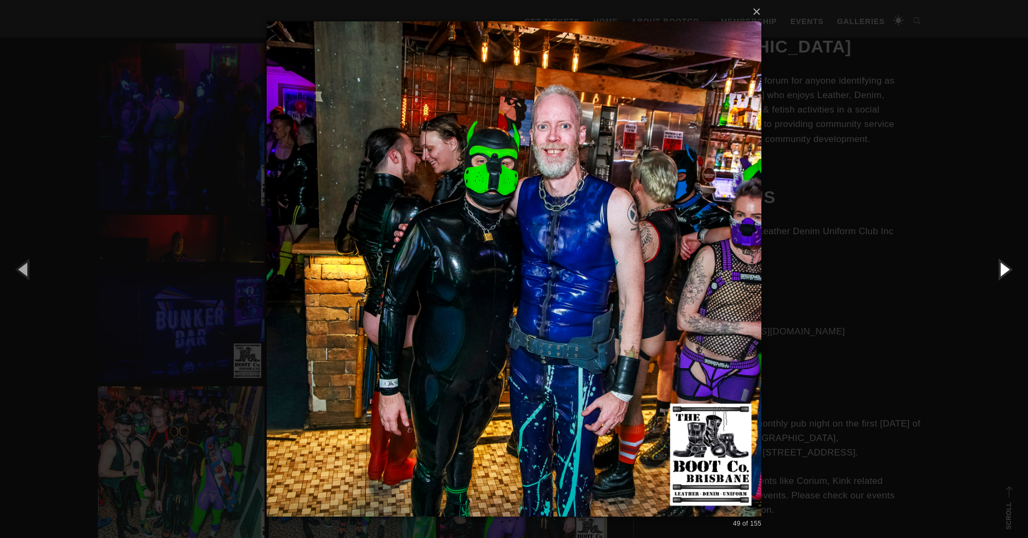
click at [1006, 270] on button "button" at bounding box center [1004, 268] width 48 height 59
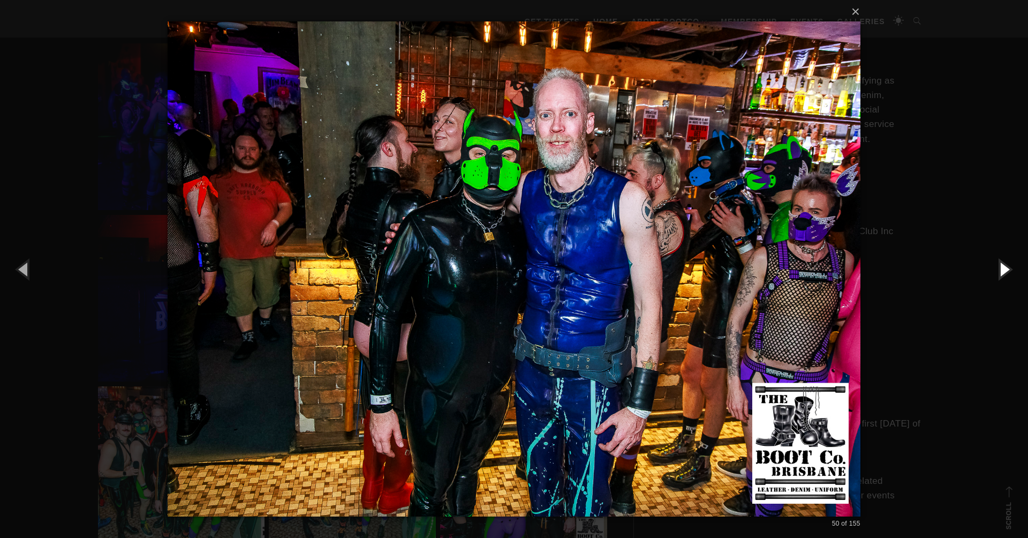
click at [1006, 270] on button "button" at bounding box center [1004, 268] width 48 height 59
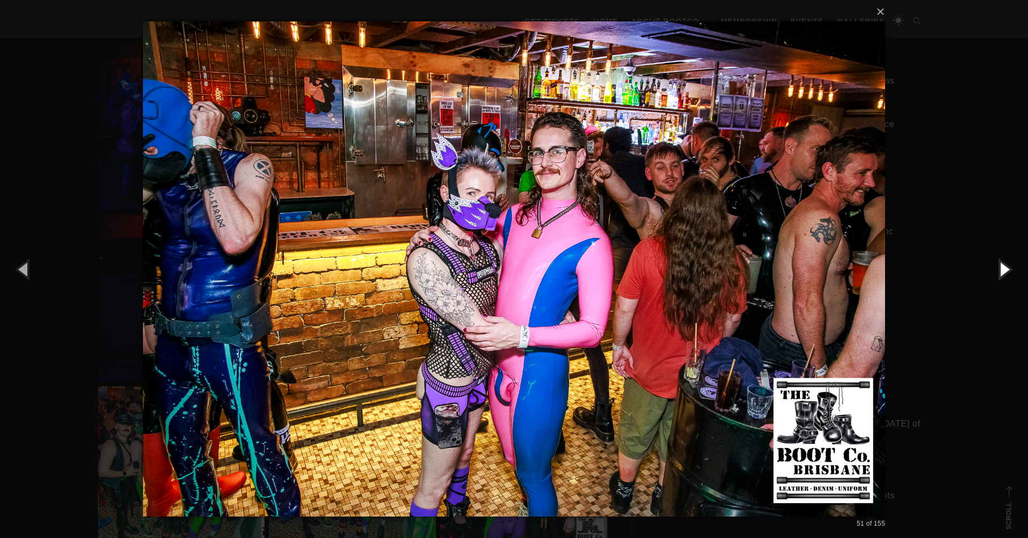
click at [1006, 270] on button "button" at bounding box center [1004, 268] width 48 height 59
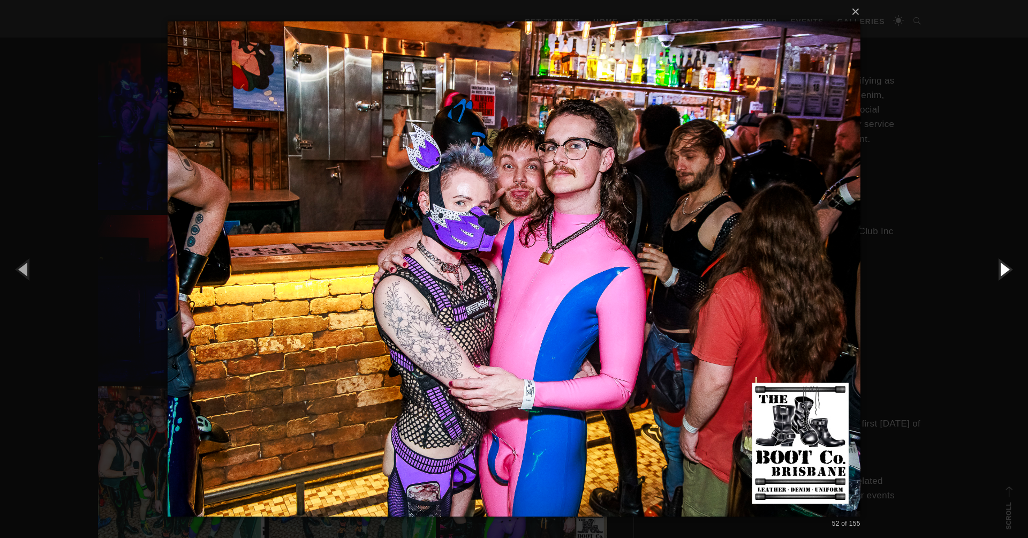
click at [1006, 270] on button "button" at bounding box center [1004, 268] width 48 height 59
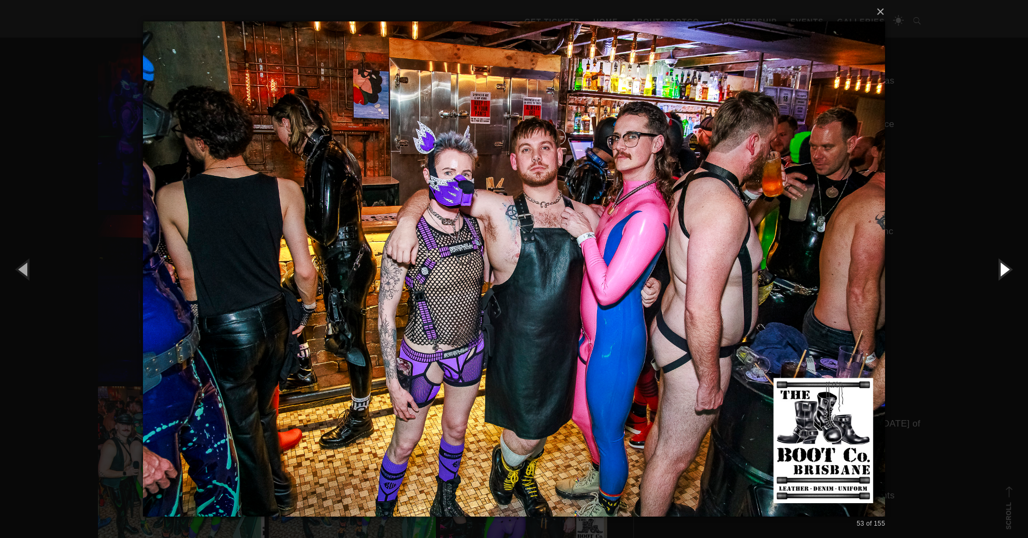
click at [1006, 270] on button "button" at bounding box center [1004, 268] width 48 height 59
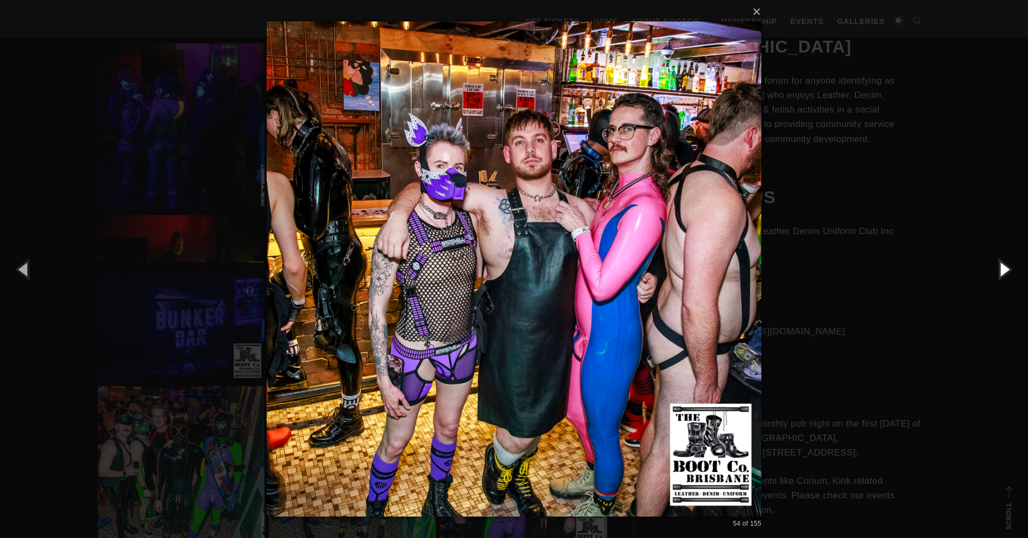
click at [1006, 270] on button "button" at bounding box center [1004, 268] width 48 height 59
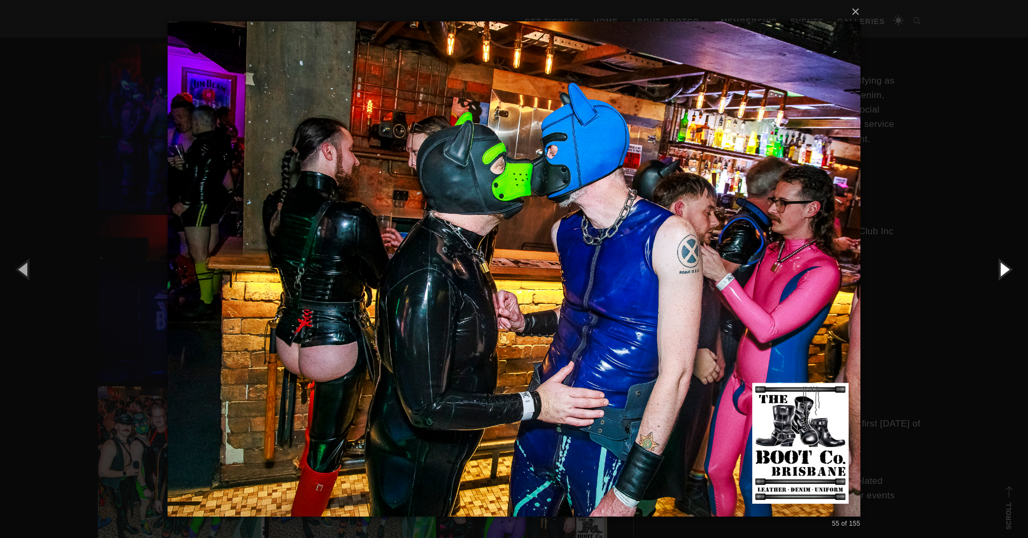
click at [1006, 270] on button "button" at bounding box center [1004, 268] width 48 height 59
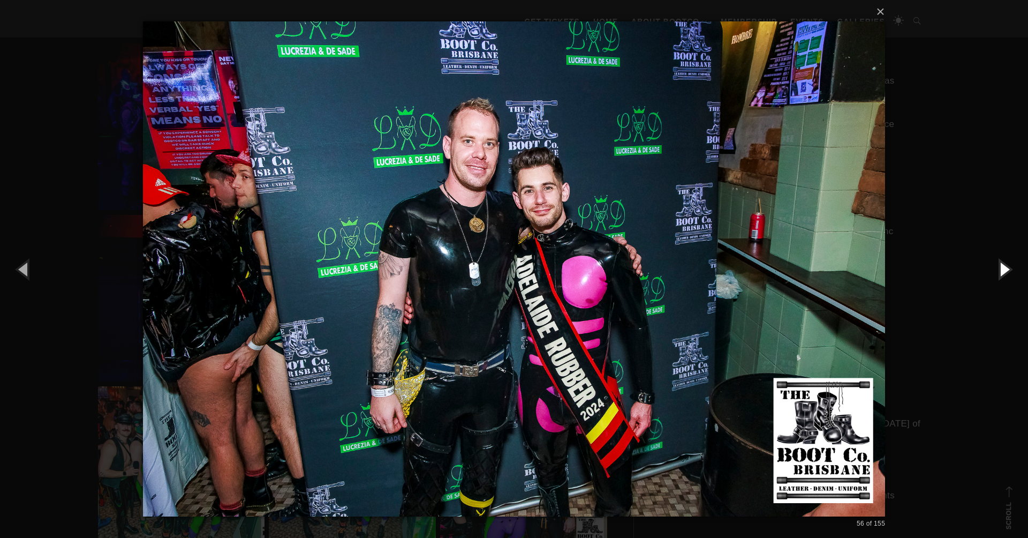
click at [1006, 270] on button "button" at bounding box center [1004, 268] width 48 height 59
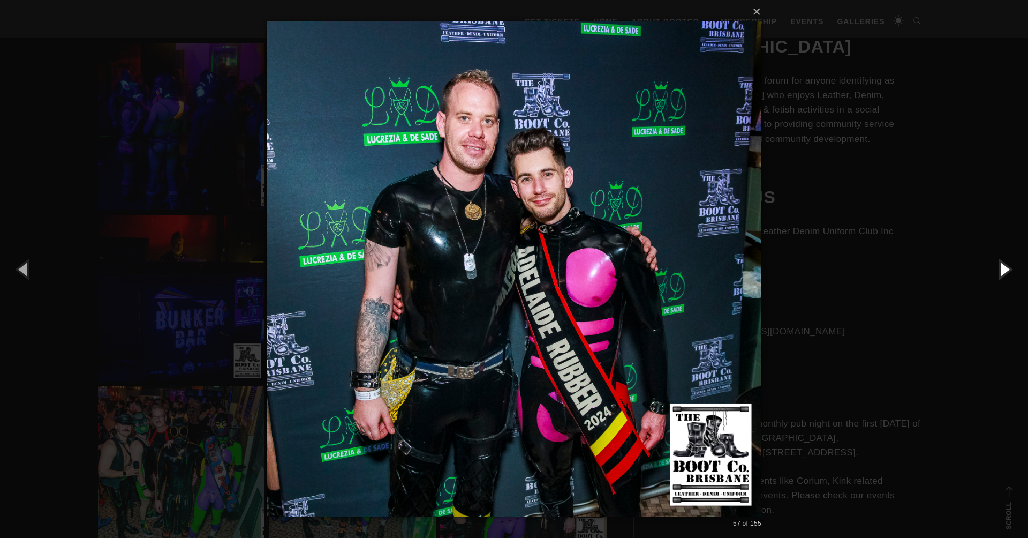
click at [1006, 270] on button "button" at bounding box center [1004, 268] width 48 height 59
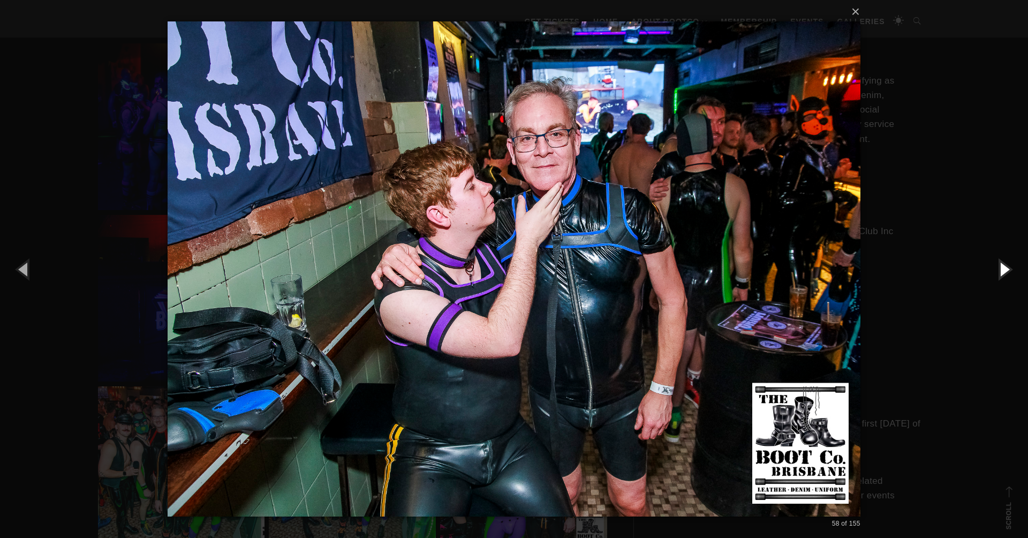
click at [1006, 270] on button "button" at bounding box center [1004, 268] width 48 height 59
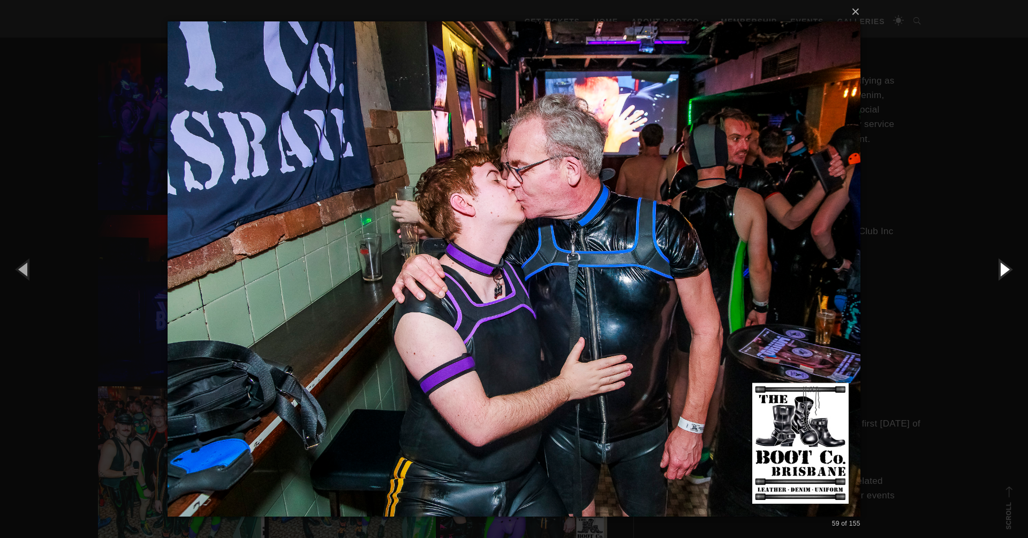
click at [1006, 270] on button "button" at bounding box center [1004, 268] width 48 height 59
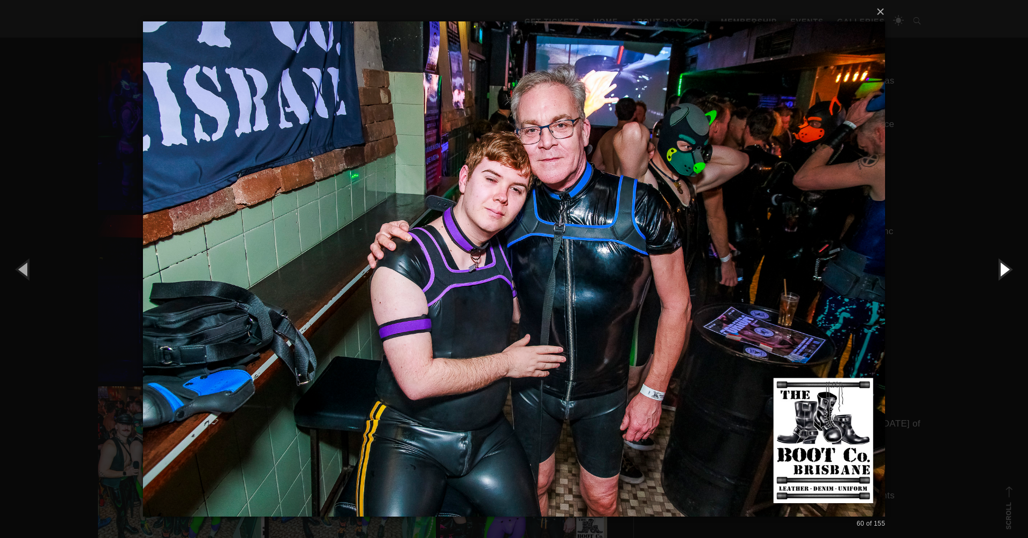
click at [1006, 270] on button "button" at bounding box center [1004, 268] width 48 height 59
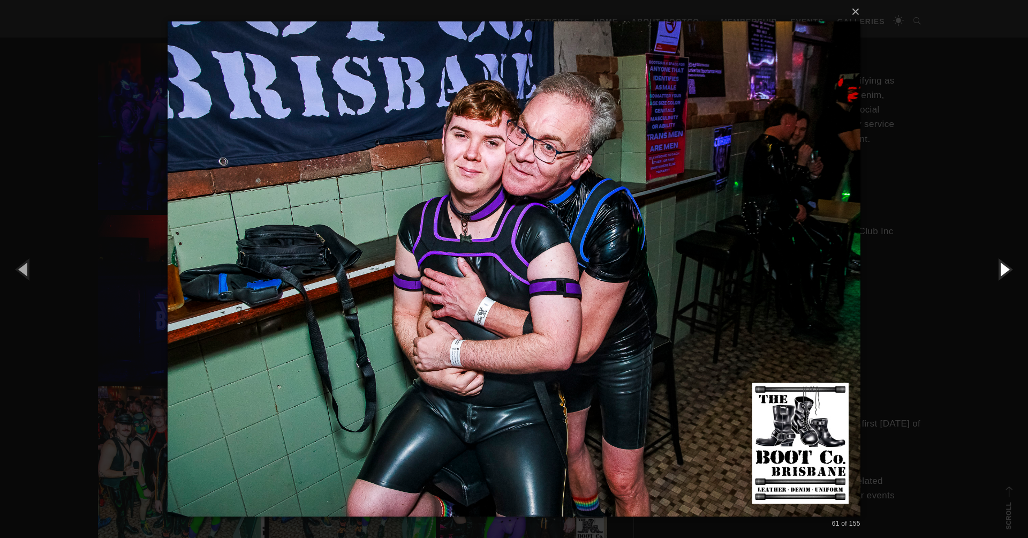
click at [1006, 270] on button "button" at bounding box center [1004, 268] width 48 height 59
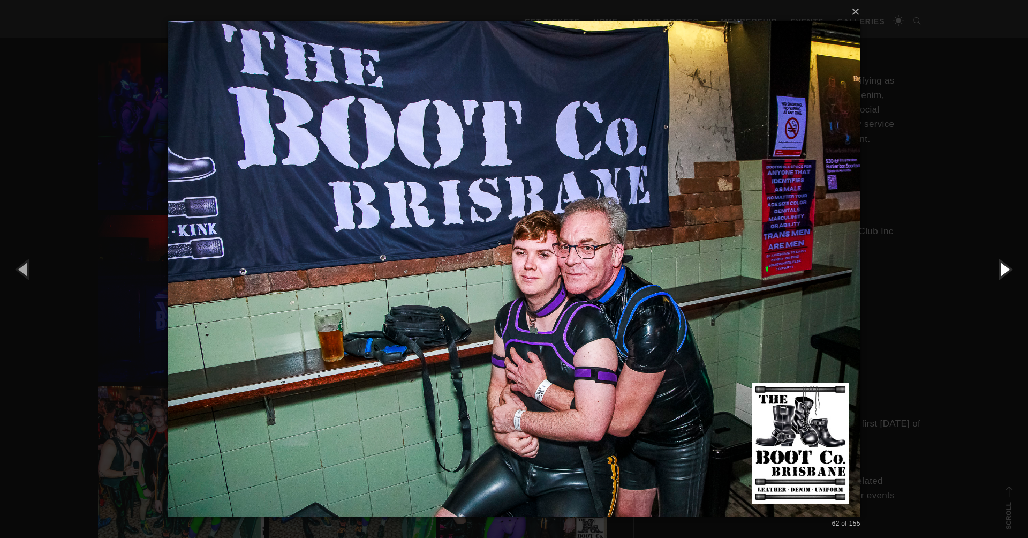
click at [1006, 270] on button "button" at bounding box center [1004, 268] width 48 height 59
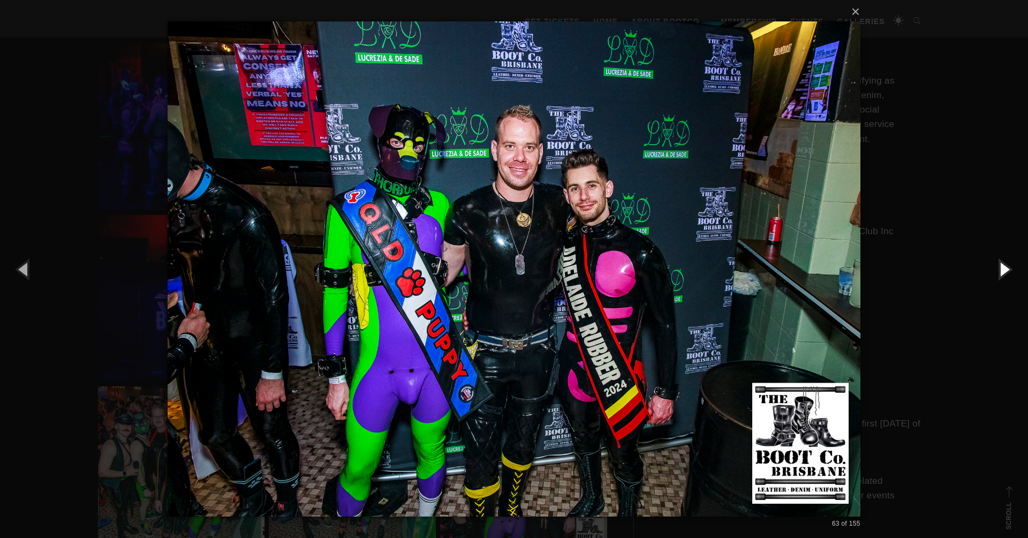
click at [1006, 270] on button "button" at bounding box center [1004, 268] width 48 height 59
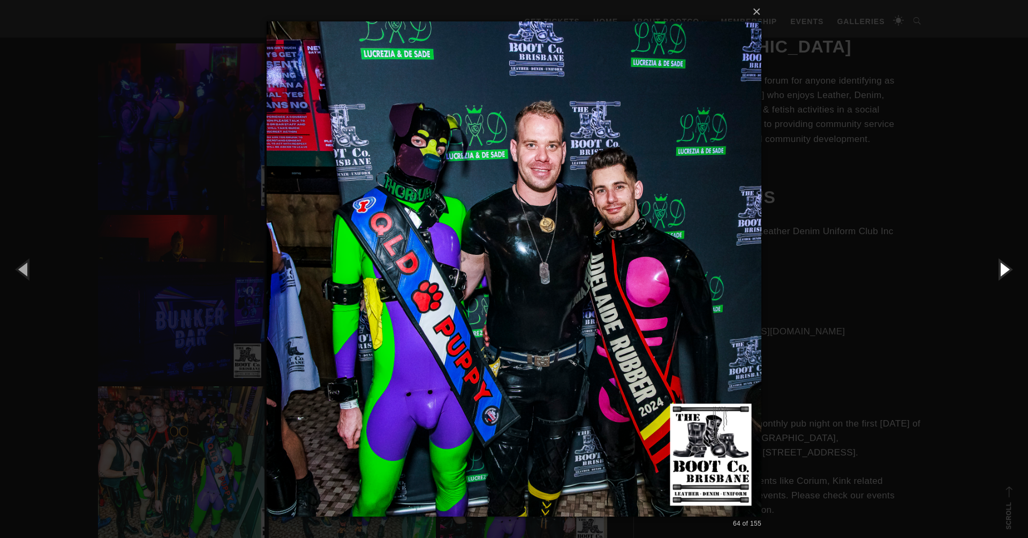
click at [1006, 270] on button "button" at bounding box center [1004, 268] width 48 height 59
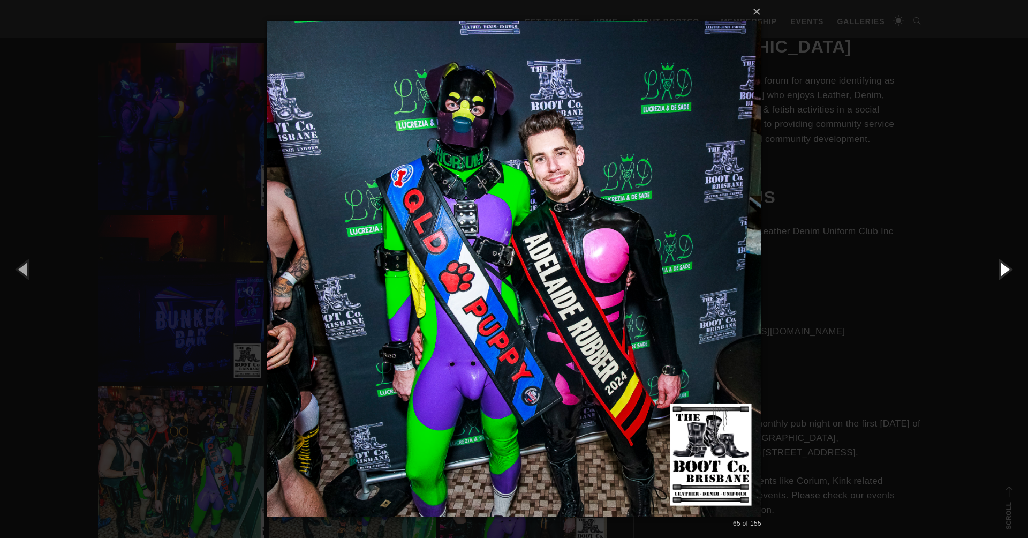
click at [1006, 270] on button "button" at bounding box center [1004, 268] width 48 height 59
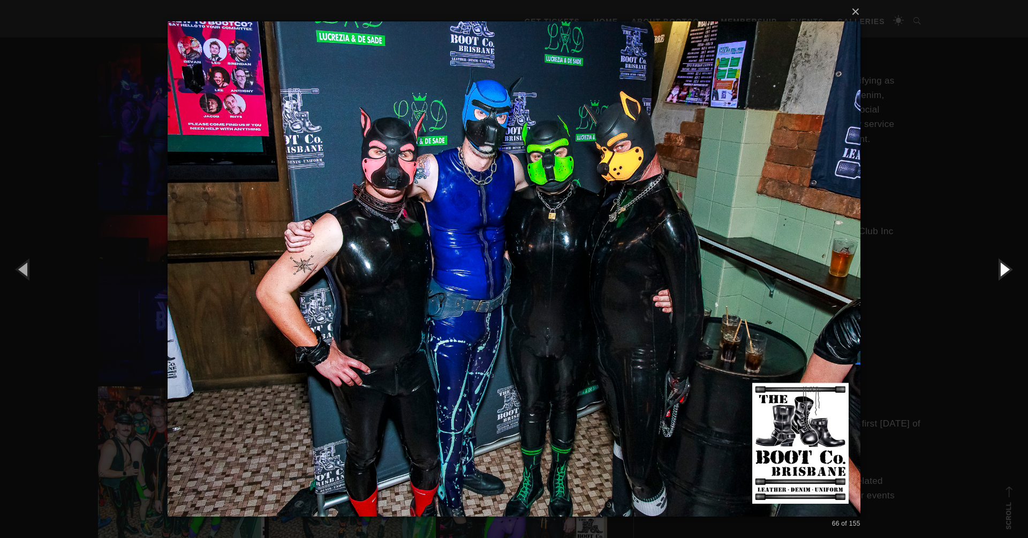
click at [1006, 270] on button "button" at bounding box center [1004, 268] width 48 height 59
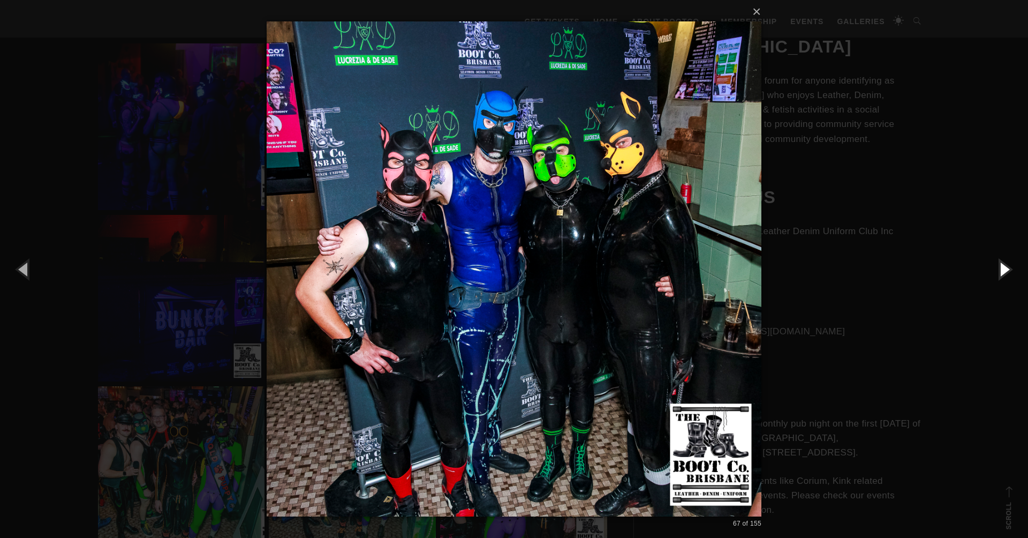
click at [1006, 270] on button "button" at bounding box center [1004, 268] width 48 height 59
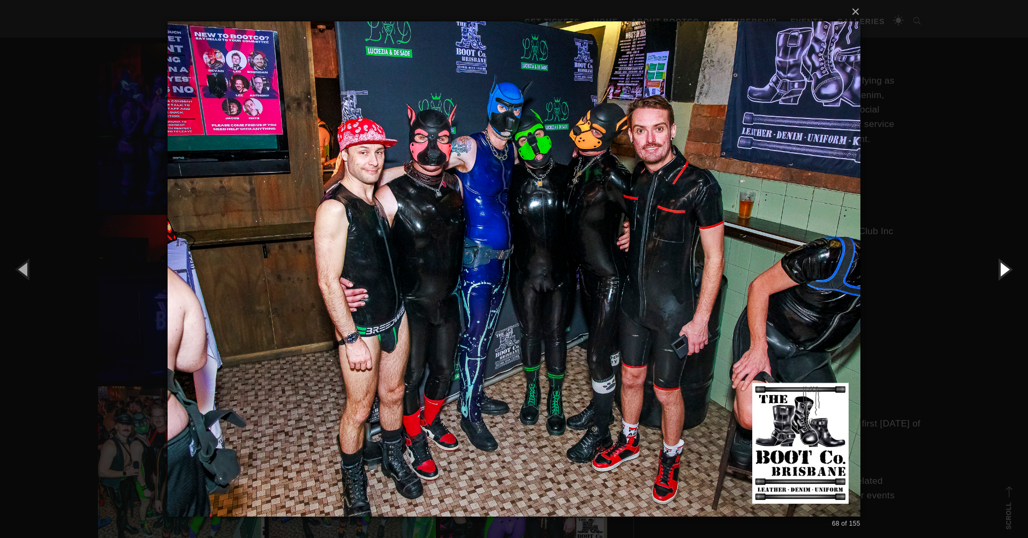
click at [1006, 270] on button "button" at bounding box center [1004, 268] width 48 height 59
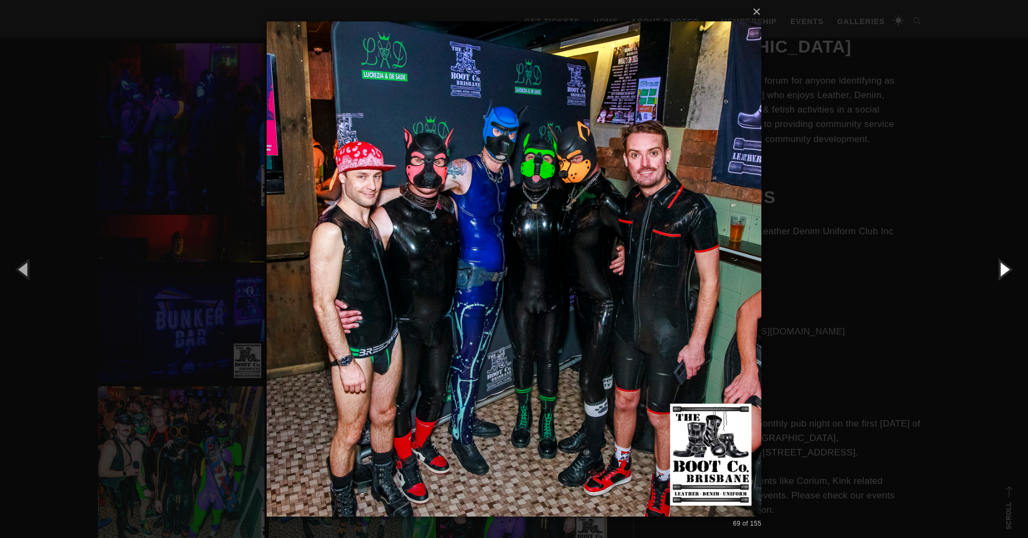
click at [1006, 270] on button "button" at bounding box center [1004, 268] width 48 height 59
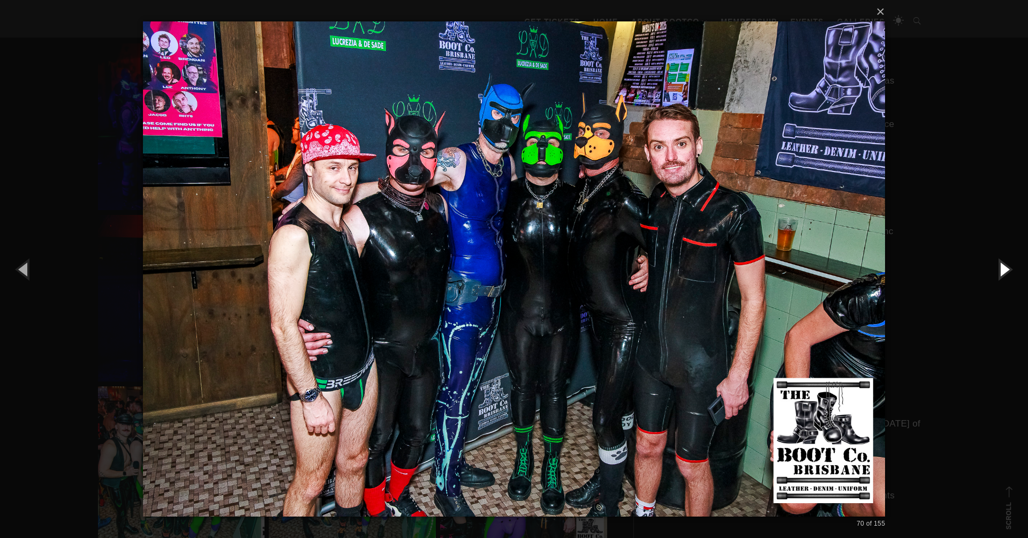
click at [1006, 270] on button "button" at bounding box center [1004, 268] width 48 height 59
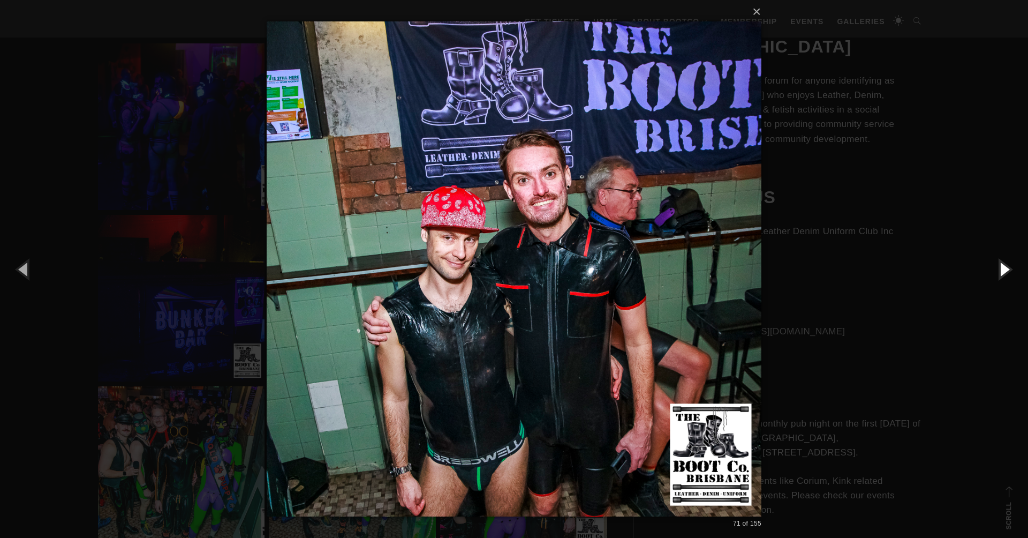
click at [1006, 270] on button "button" at bounding box center [1004, 268] width 48 height 59
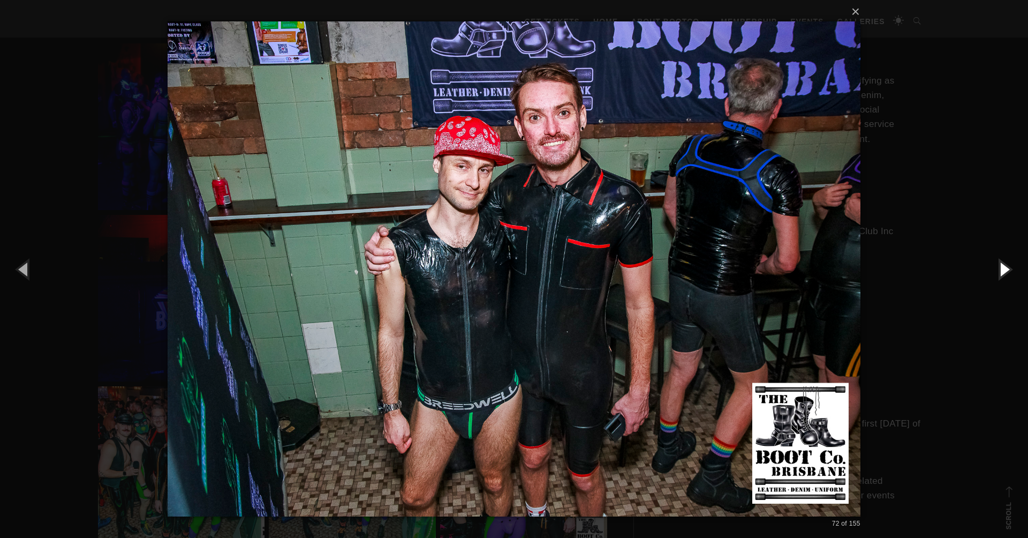
click at [1006, 270] on button "button" at bounding box center [1004, 268] width 48 height 59
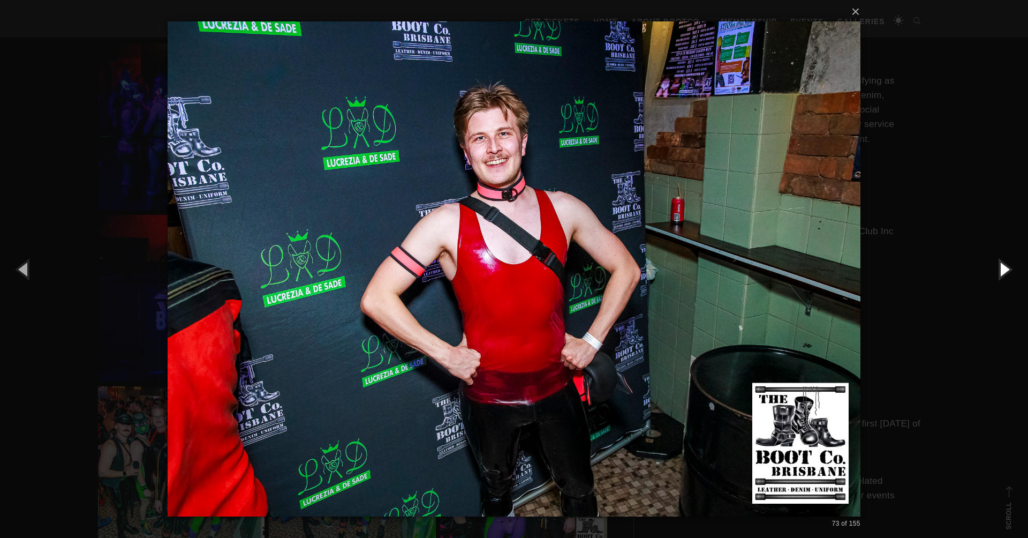
click at [1006, 270] on button "button" at bounding box center [1004, 268] width 48 height 59
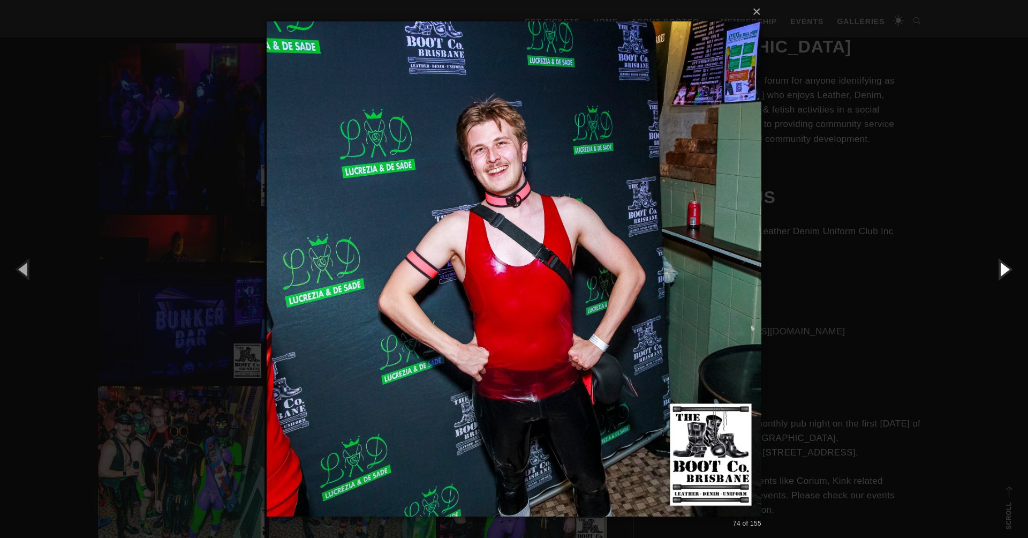
click at [1006, 270] on button "button" at bounding box center [1004, 268] width 48 height 59
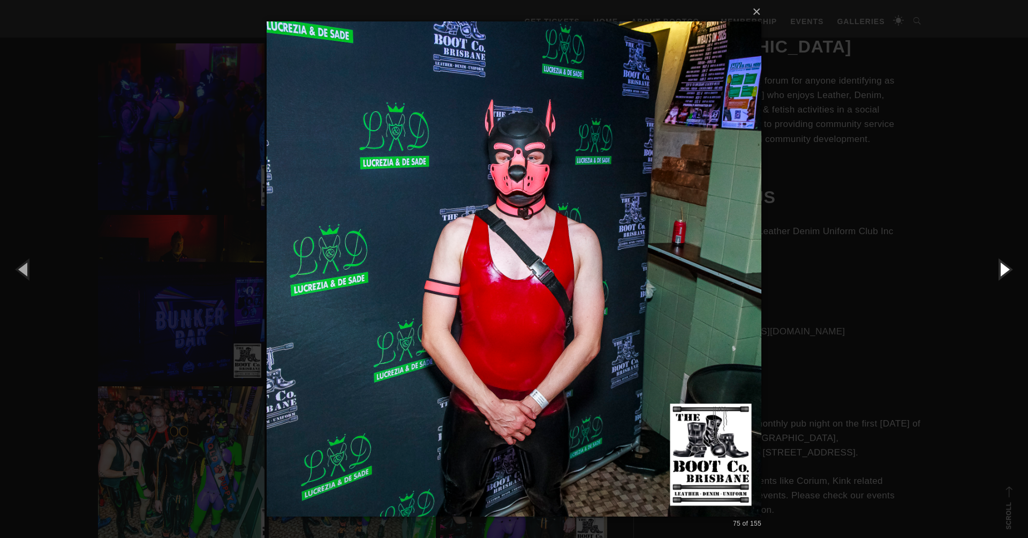
click at [1006, 270] on button "button" at bounding box center [1004, 268] width 48 height 59
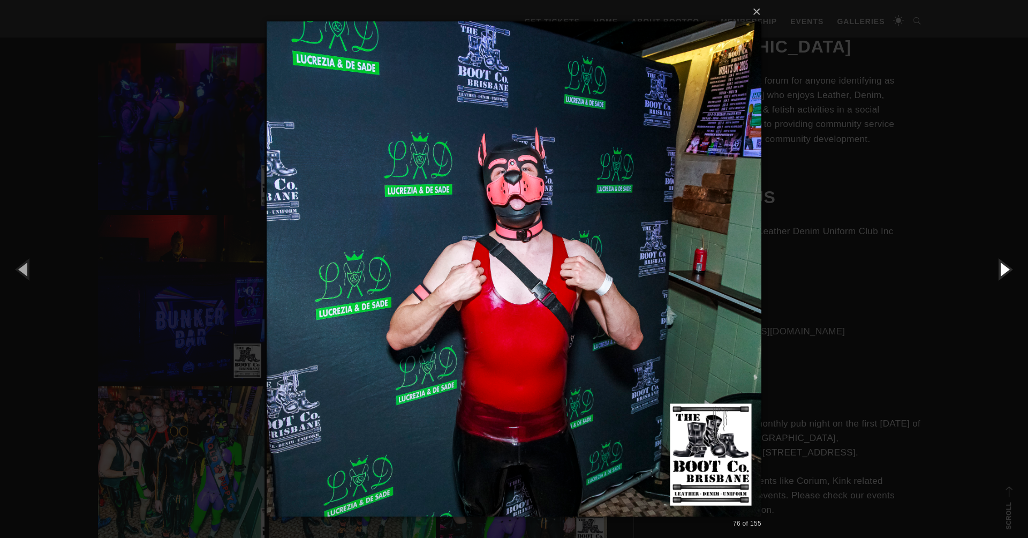
click at [1006, 270] on button "button" at bounding box center [1004, 268] width 48 height 59
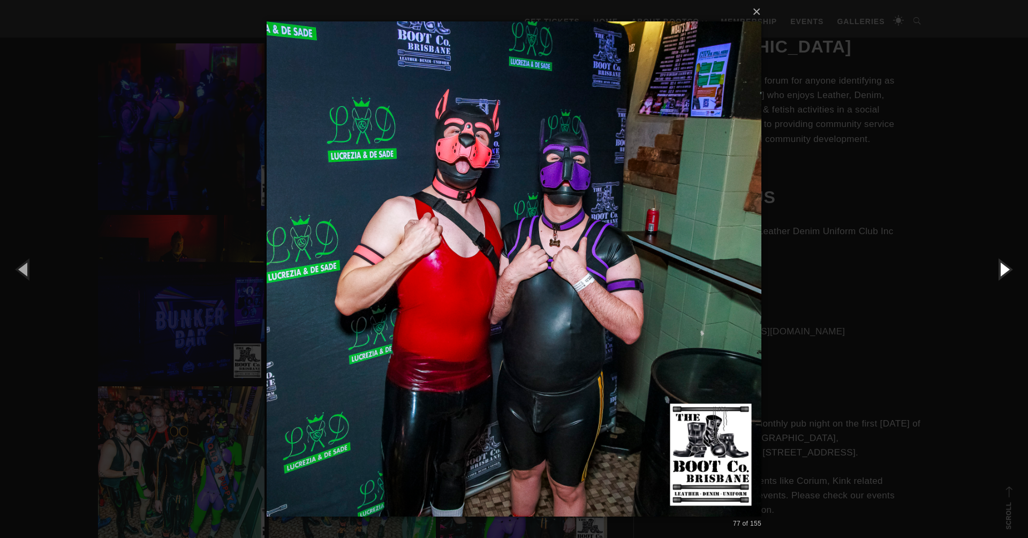
click at [1006, 270] on button "button" at bounding box center [1004, 268] width 48 height 59
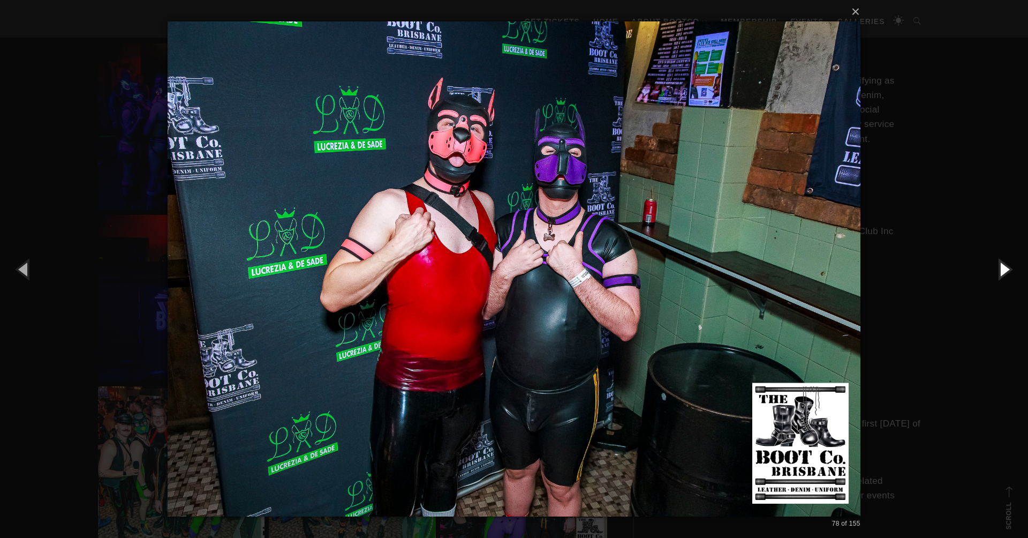
click at [1006, 270] on button "button" at bounding box center [1004, 268] width 48 height 59
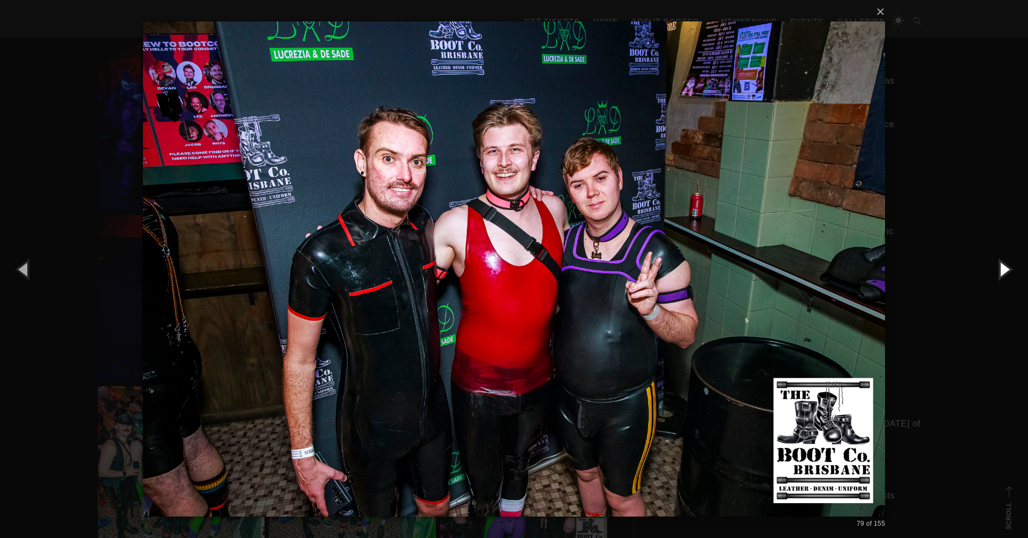
click at [1006, 270] on button "button" at bounding box center [1004, 268] width 48 height 59
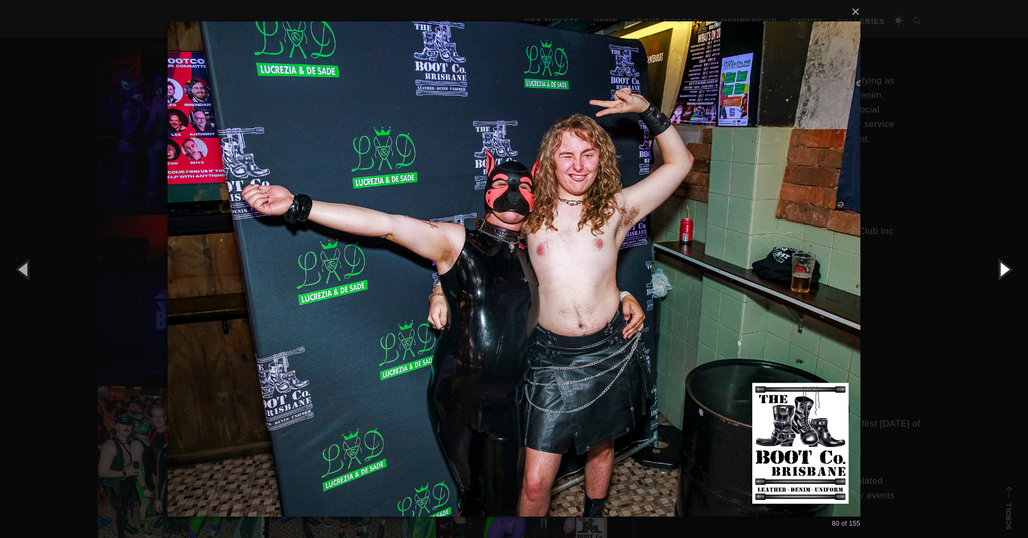
click at [1006, 270] on button "button" at bounding box center [1004, 268] width 48 height 59
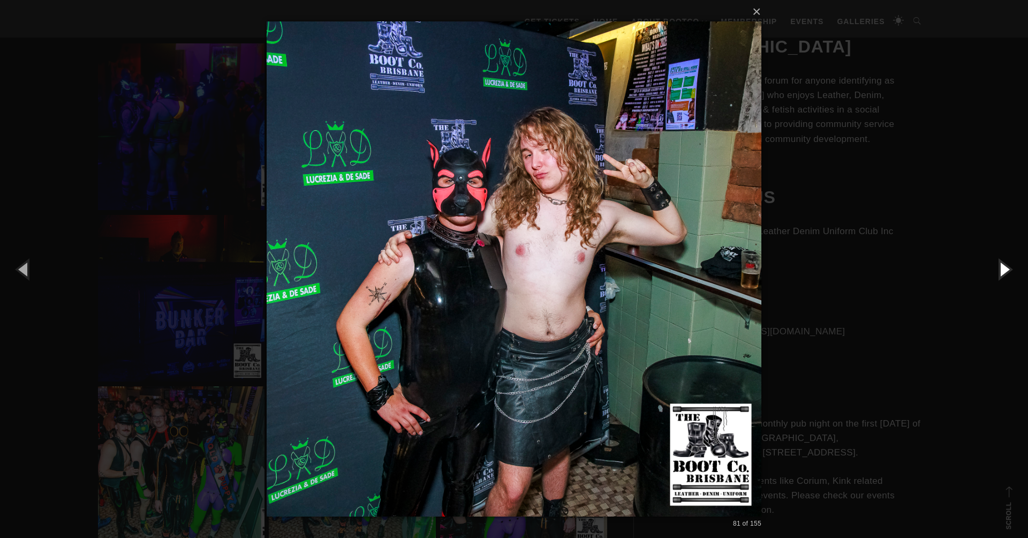
click at [1006, 270] on button "button" at bounding box center [1004, 268] width 48 height 59
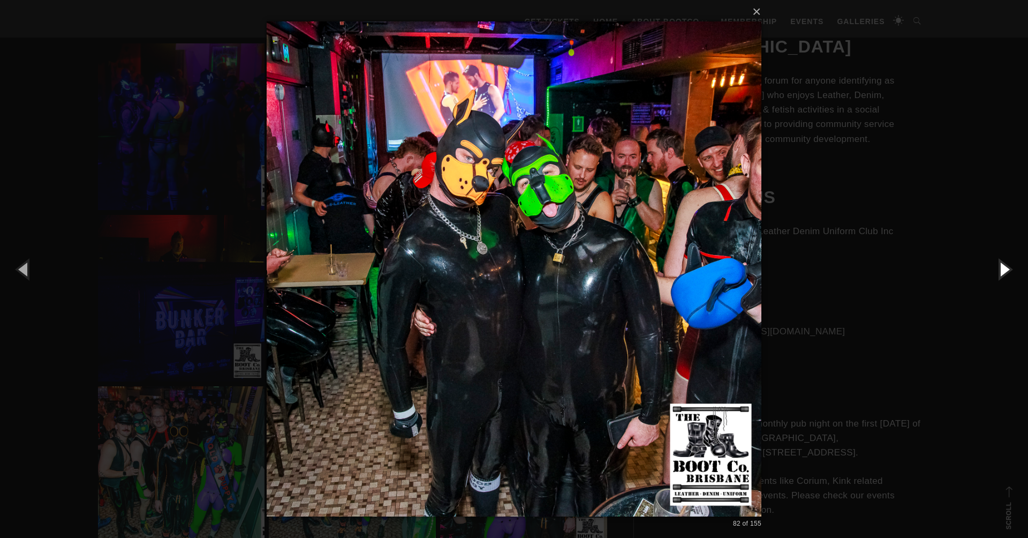
click at [1006, 270] on button "button" at bounding box center [1004, 268] width 48 height 59
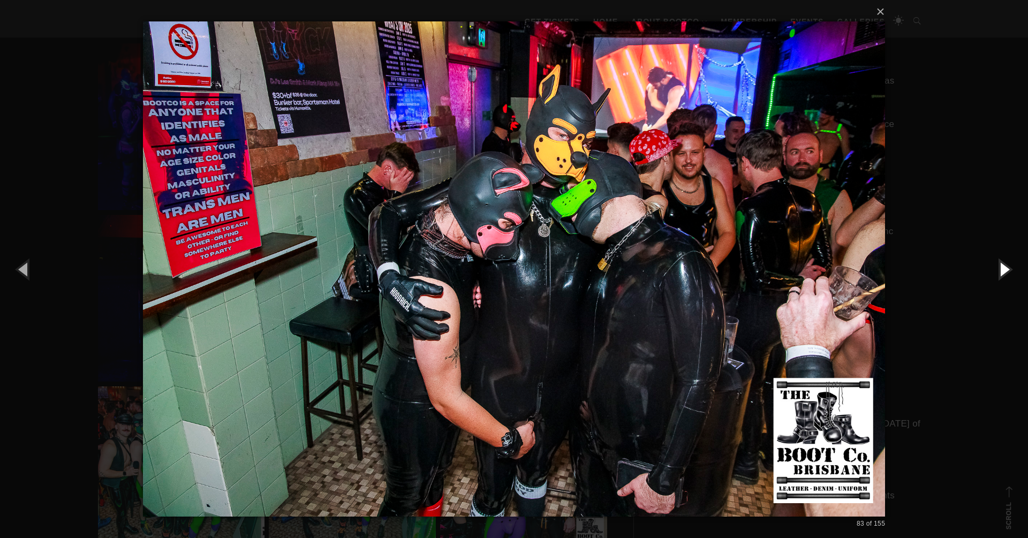
click at [1006, 270] on button "button" at bounding box center [1004, 268] width 48 height 59
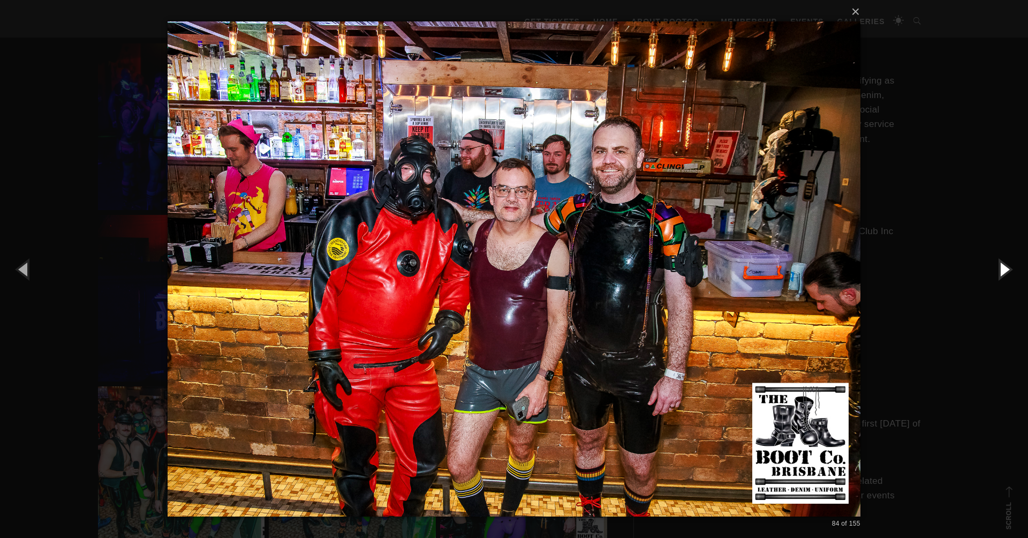
click at [1006, 270] on button "button" at bounding box center [1004, 268] width 48 height 59
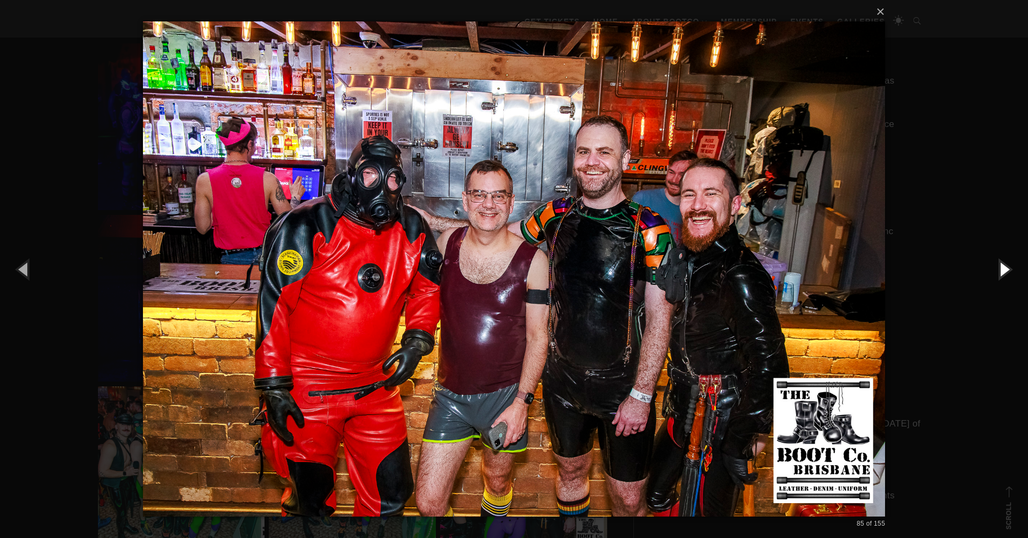
click at [1006, 270] on button "button" at bounding box center [1004, 268] width 48 height 59
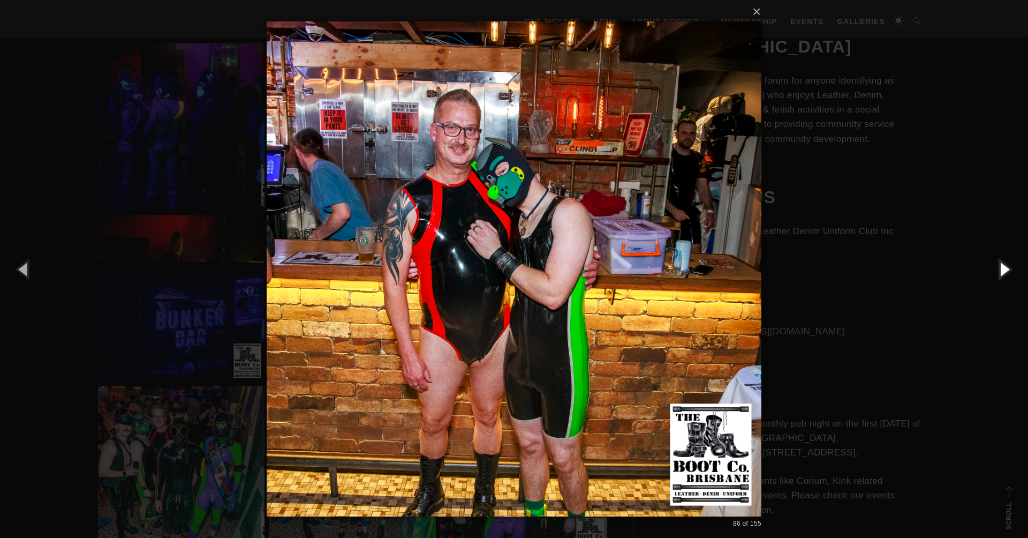
click at [1006, 270] on button "button" at bounding box center [1004, 268] width 48 height 59
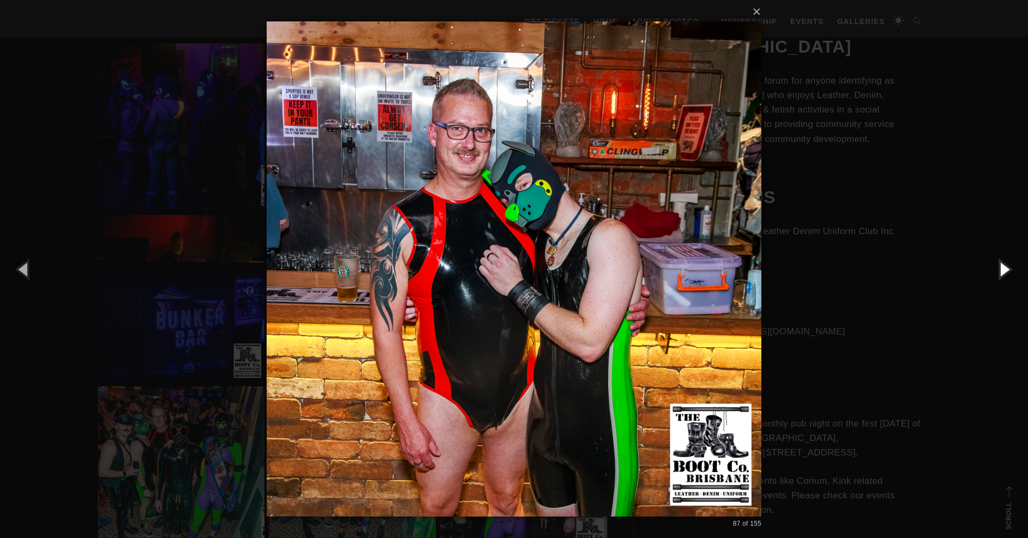
click at [1006, 270] on button "button" at bounding box center [1004, 268] width 48 height 59
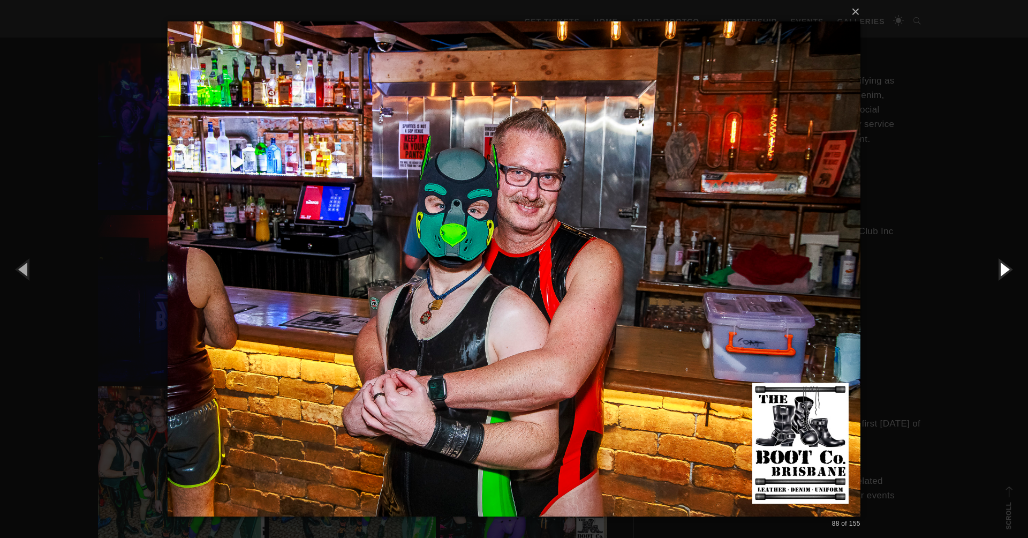
click at [1006, 270] on button "button" at bounding box center [1004, 268] width 48 height 59
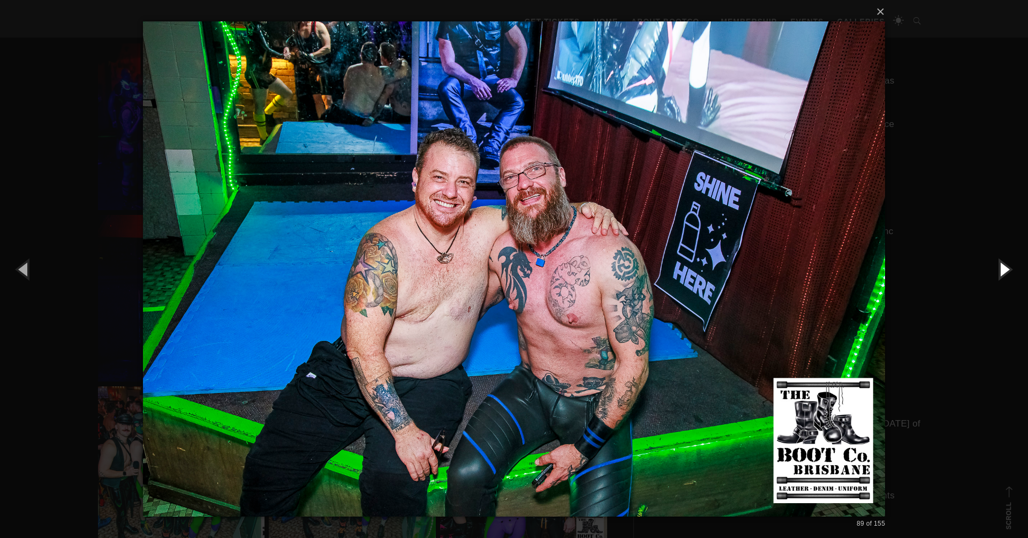
click at [1006, 270] on button "button" at bounding box center [1004, 268] width 48 height 59
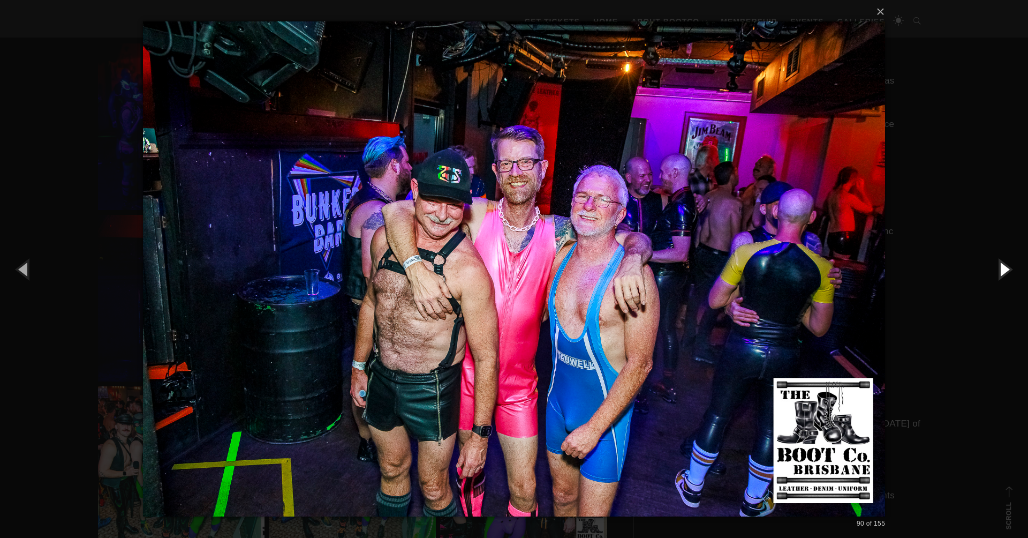
click at [1006, 270] on button "button" at bounding box center [1004, 268] width 48 height 59
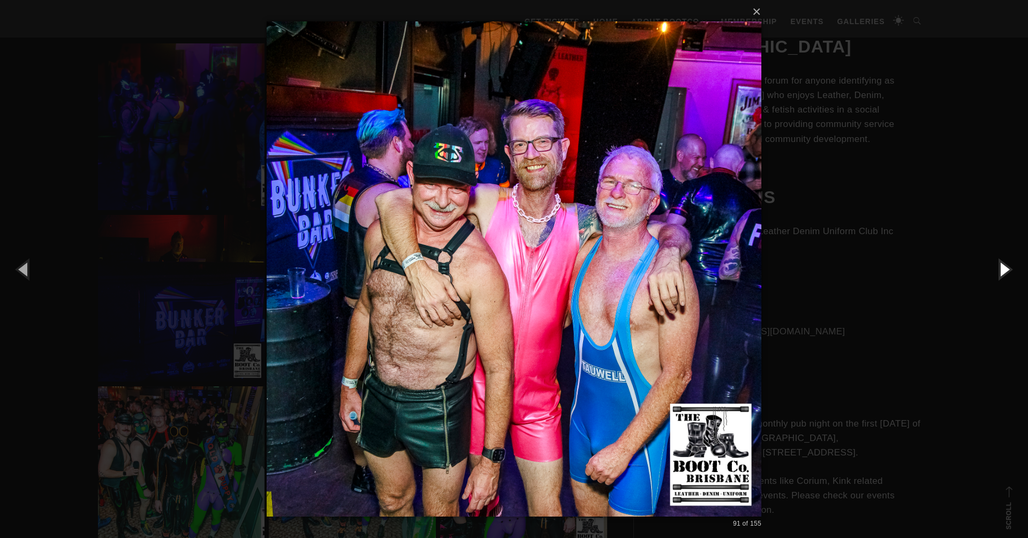
click at [1006, 270] on button "button" at bounding box center [1004, 268] width 48 height 59
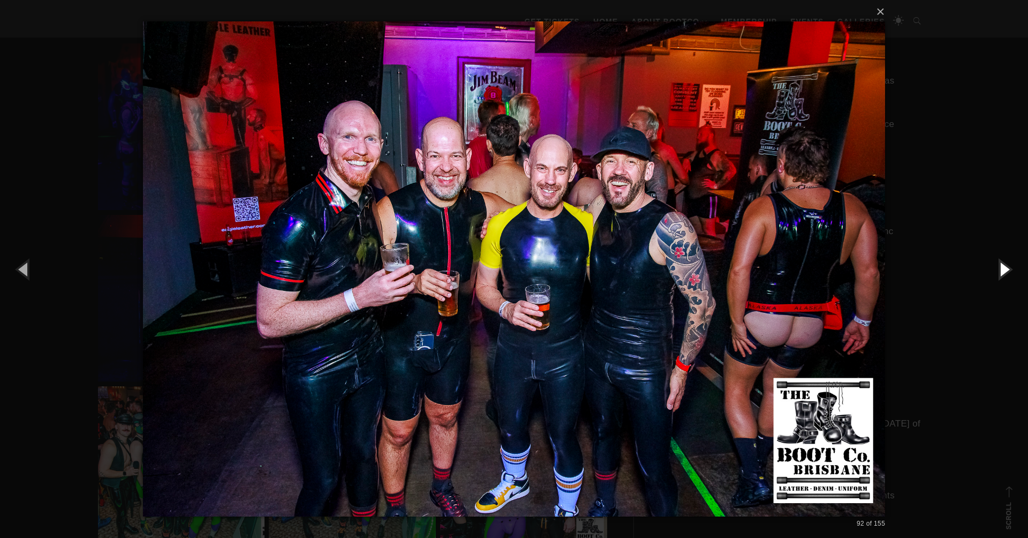
click at [1006, 270] on button "button" at bounding box center [1004, 268] width 48 height 59
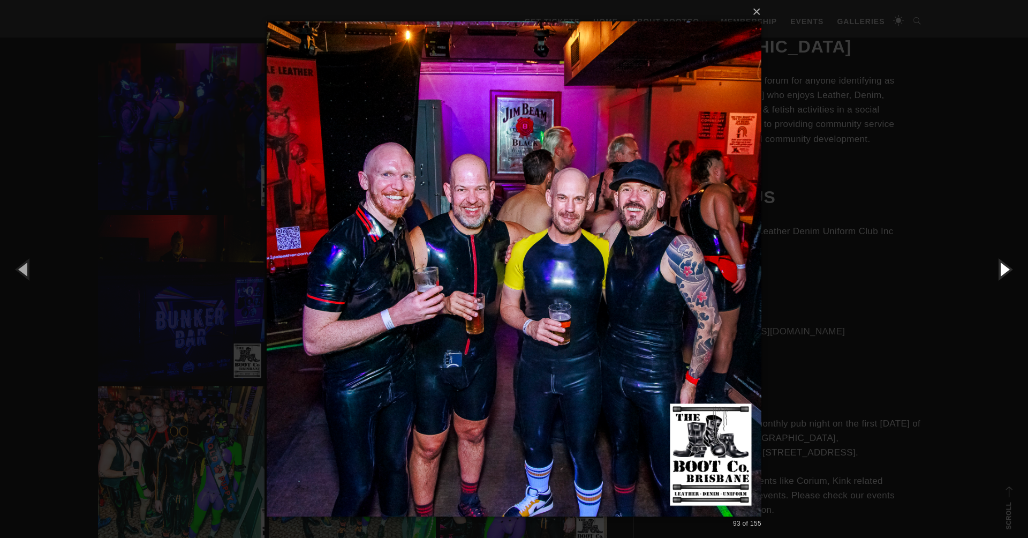
click at [1006, 270] on button "button" at bounding box center [1004, 268] width 48 height 59
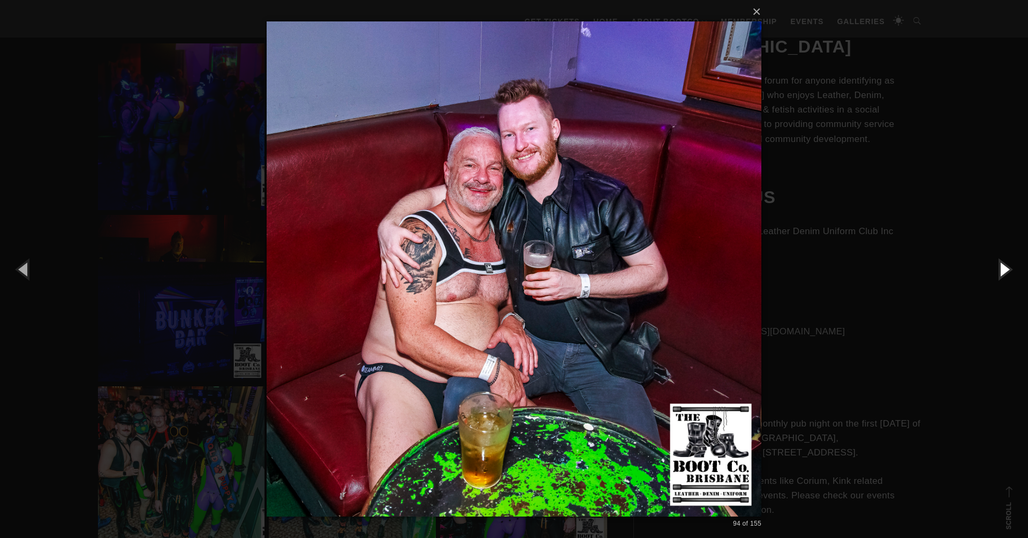
click at [1006, 270] on button "button" at bounding box center [1004, 268] width 48 height 59
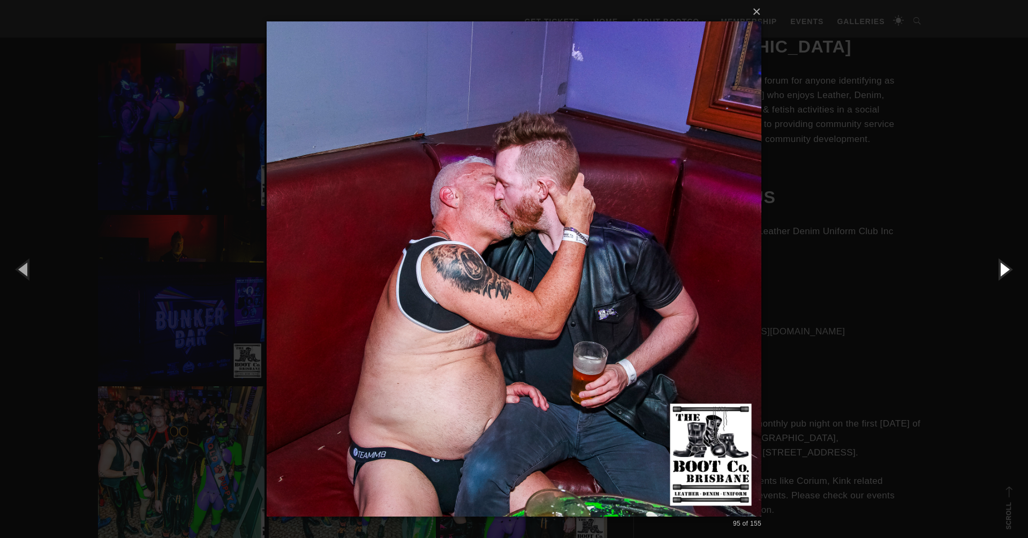
click at [1006, 270] on button "button" at bounding box center [1004, 268] width 48 height 59
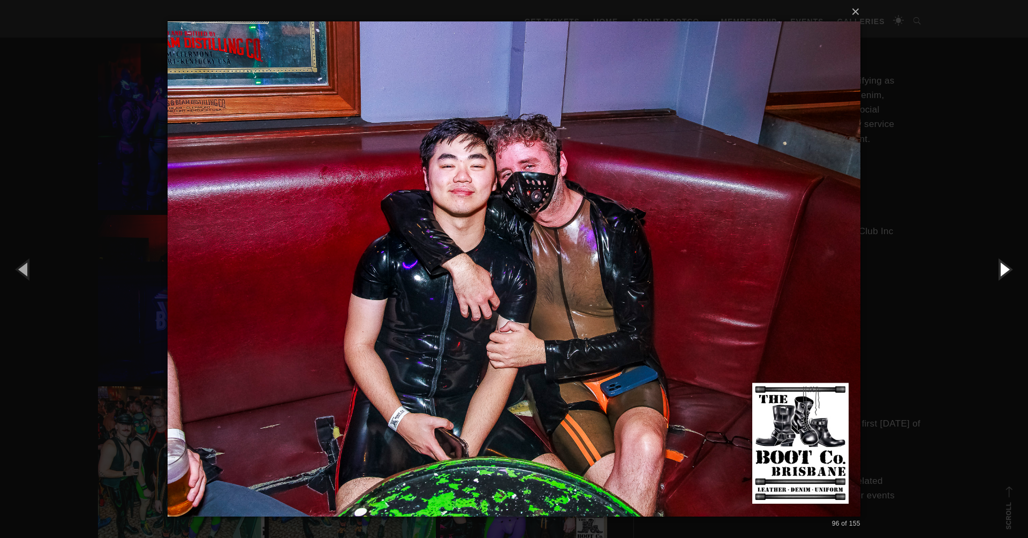
click at [1006, 270] on button "button" at bounding box center [1004, 268] width 48 height 59
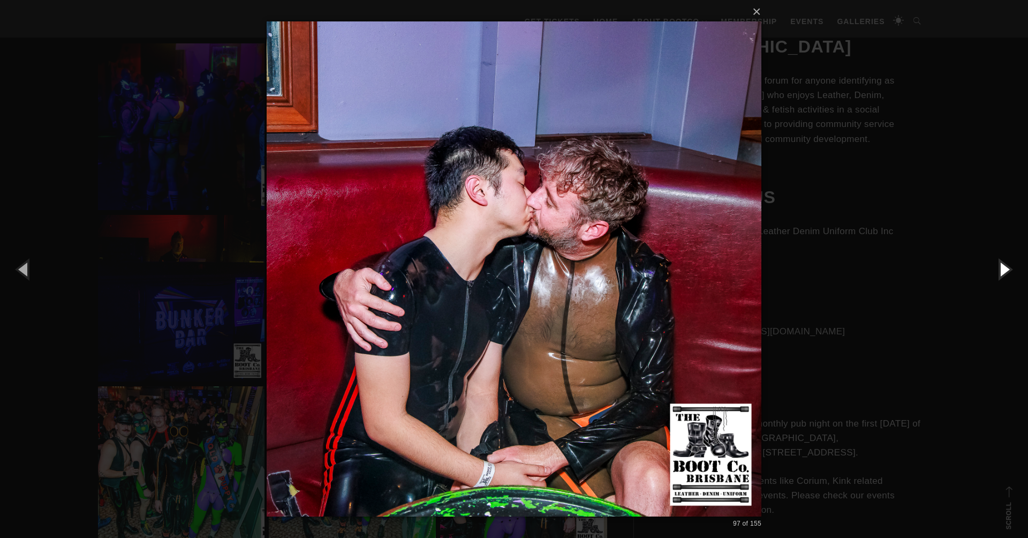
click at [1006, 270] on button "button" at bounding box center [1004, 268] width 48 height 59
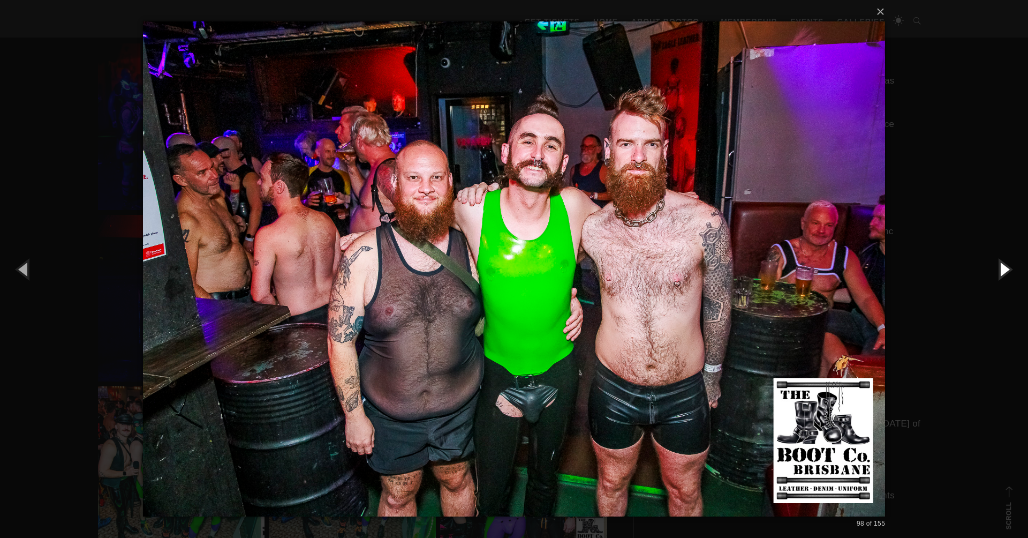
click at [1006, 270] on button "button" at bounding box center [1004, 268] width 48 height 59
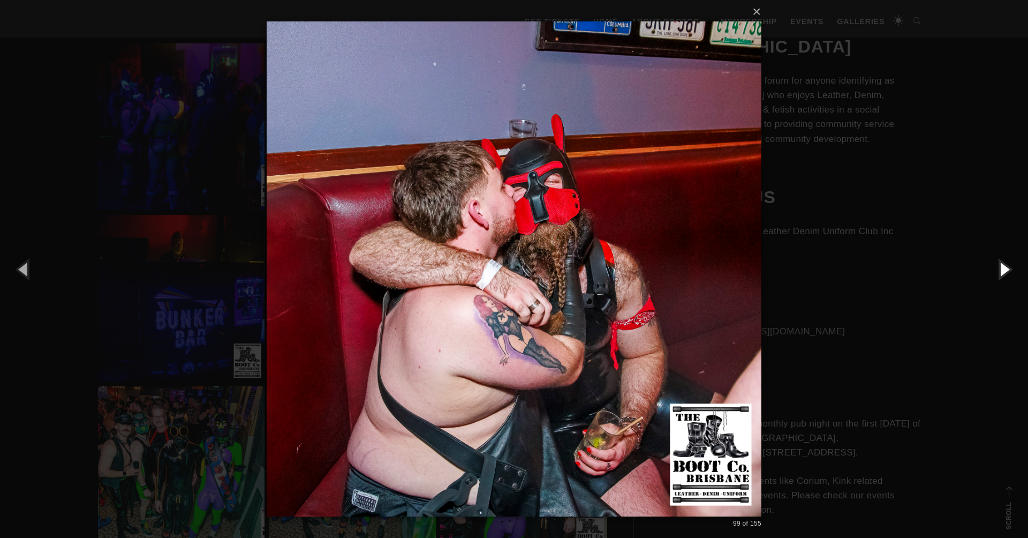
click at [1006, 270] on button "button" at bounding box center [1004, 268] width 48 height 59
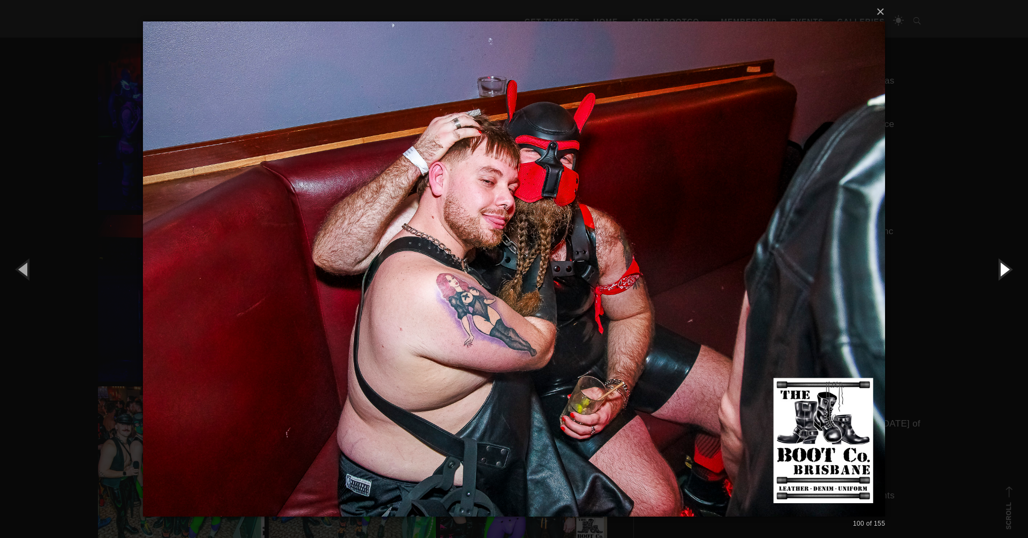
click at [1006, 270] on button "button" at bounding box center [1004, 268] width 48 height 59
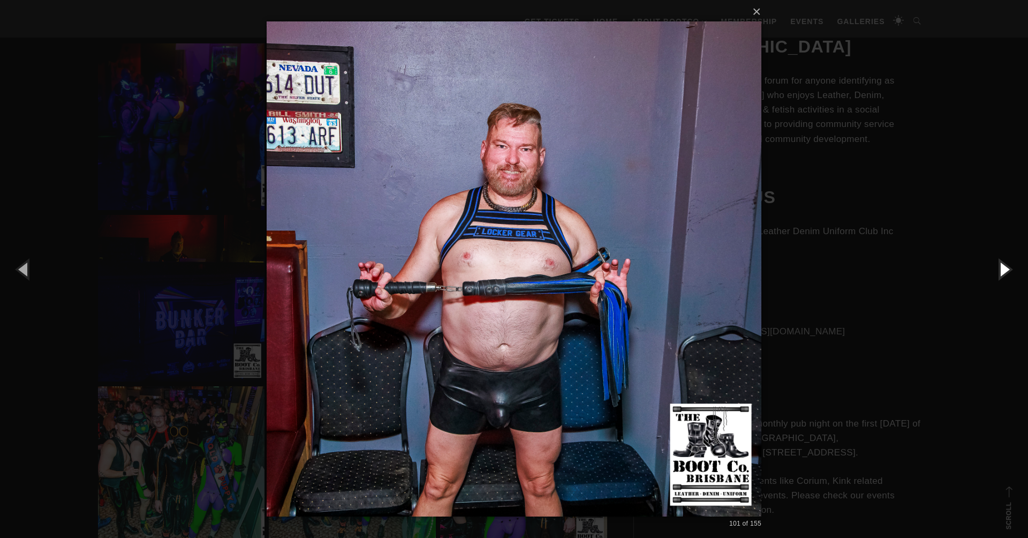
click at [1006, 270] on button "button" at bounding box center [1004, 268] width 48 height 59
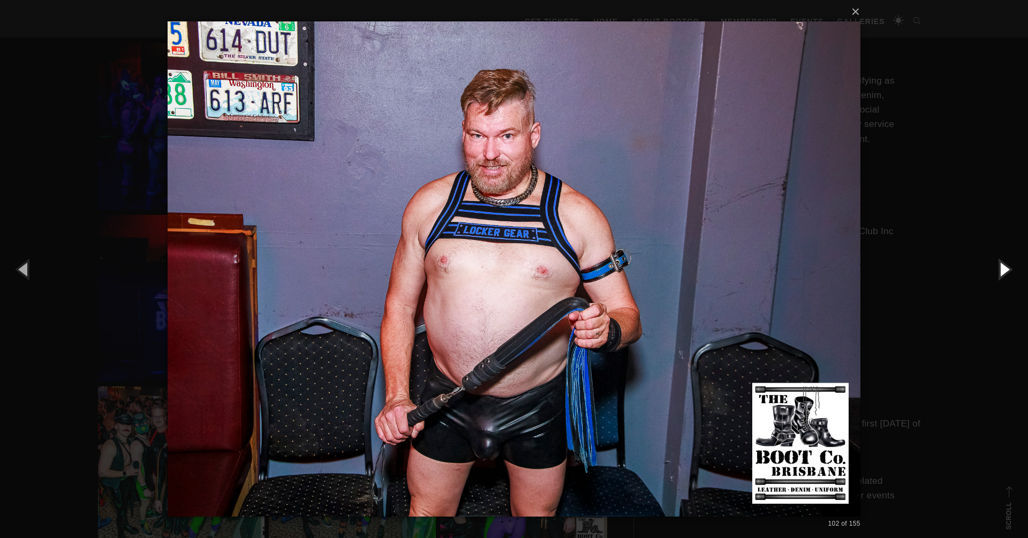
click at [1006, 270] on button "button" at bounding box center [1004, 268] width 48 height 59
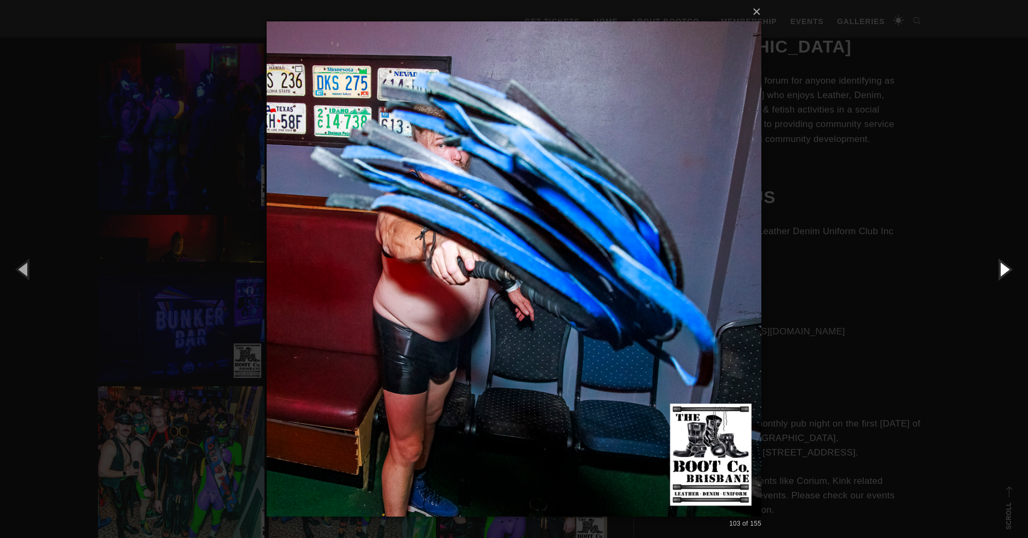
click at [1006, 270] on button "button" at bounding box center [1004, 268] width 48 height 59
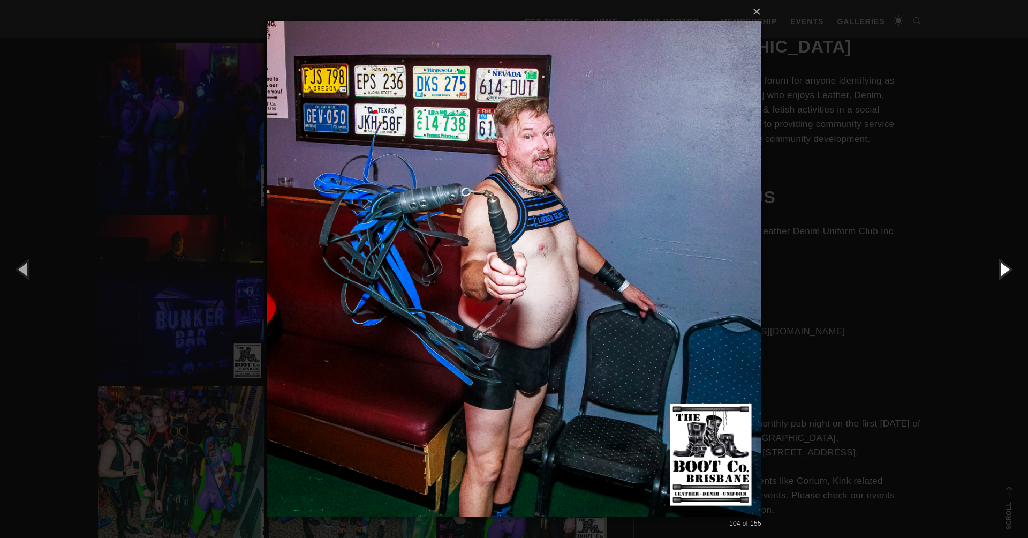
click at [1006, 270] on button "button" at bounding box center [1004, 268] width 48 height 59
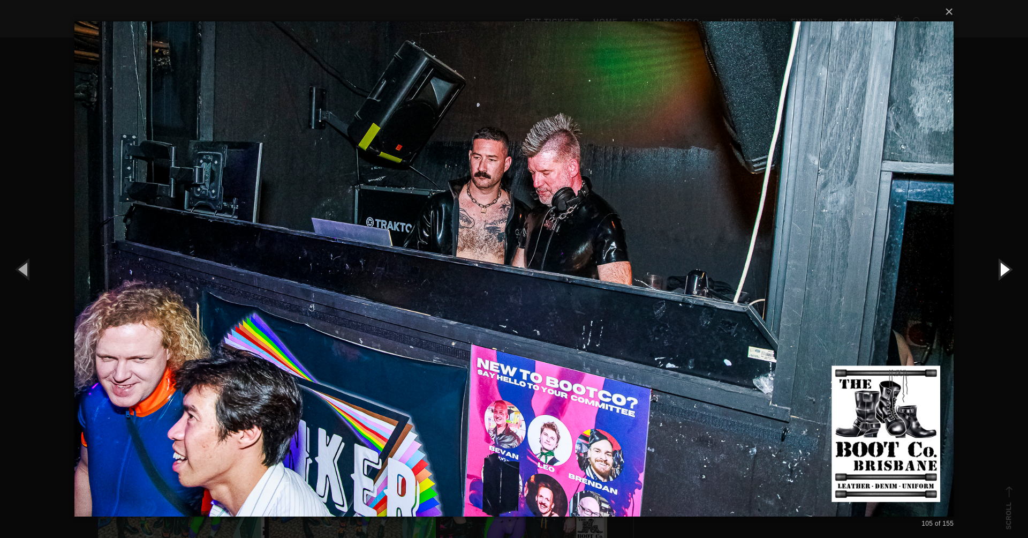
click at [1006, 270] on button "button" at bounding box center [1004, 268] width 48 height 59
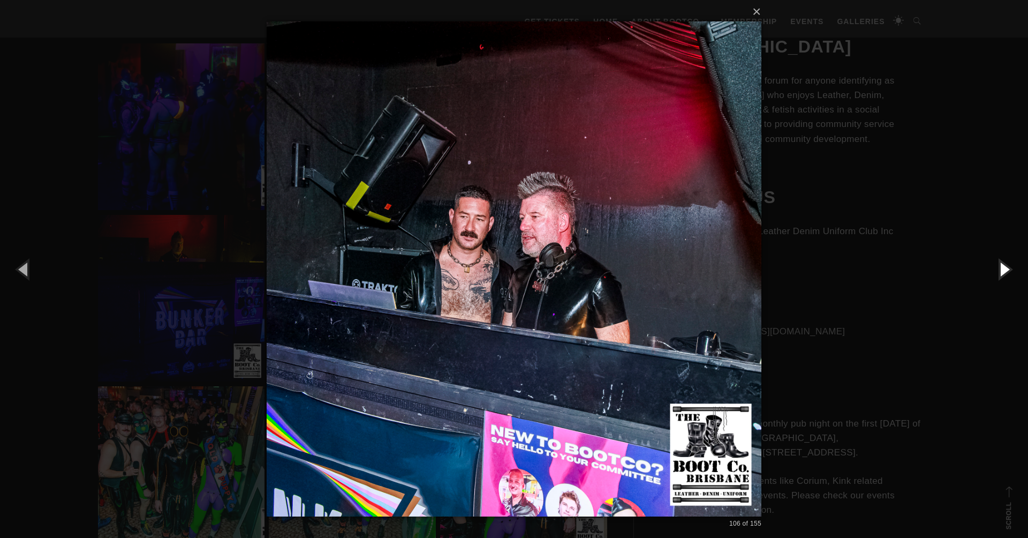
click at [1006, 270] on button "button" at bounding box center [1004, 268] width 48 height 59
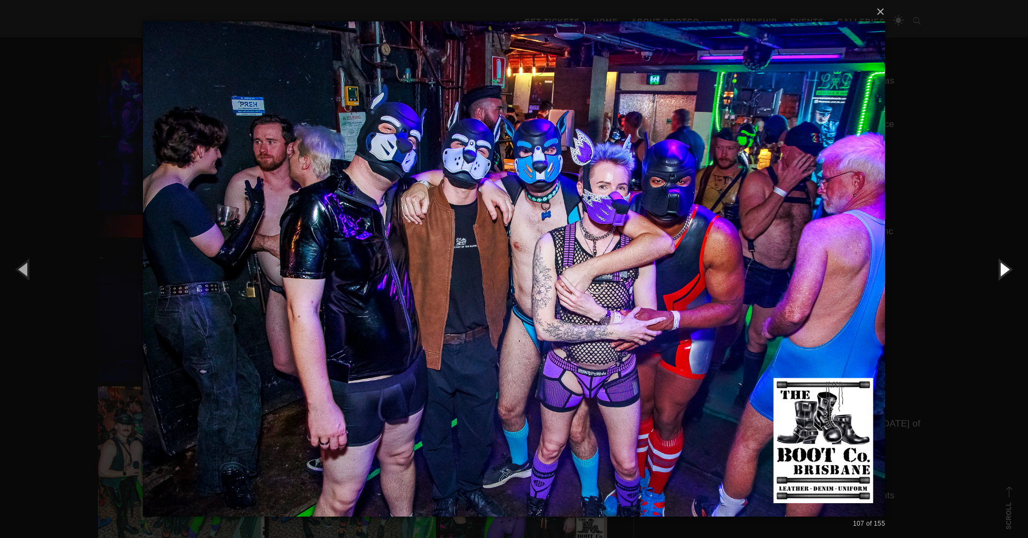
click at [1006, 270] on button "button" at bounding box center [1004, 268] width 48 height 59
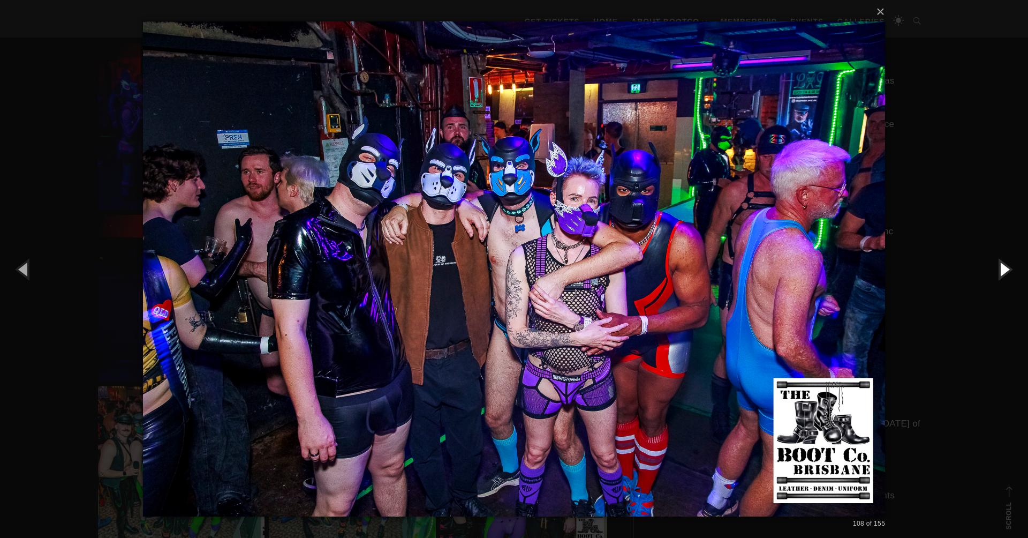
click at [1006, 270] on button "button" at bounding box center [1004, 268] width 48 height 59
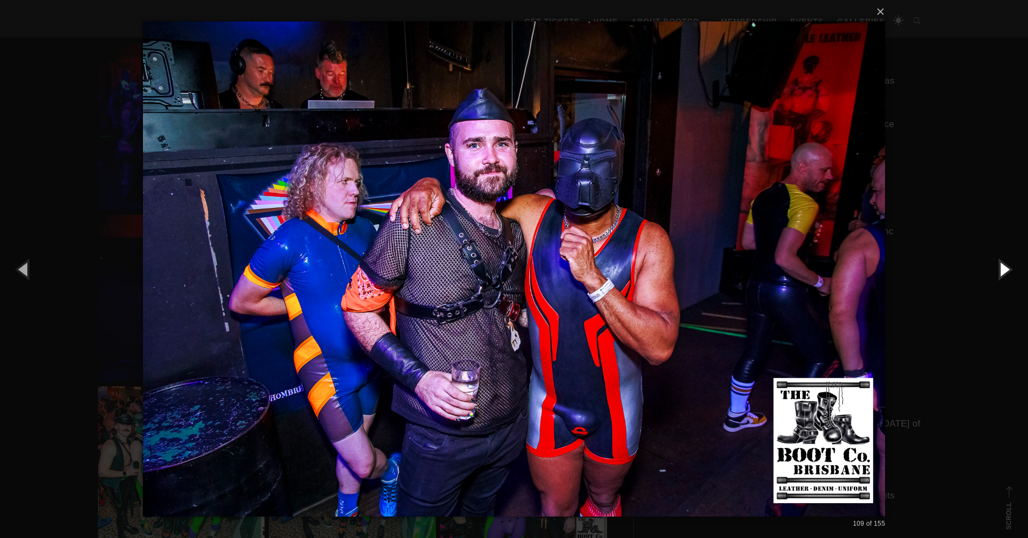
click at [1006, 270] on button "button" at bounding box center [1004, 268] width 48 height 59
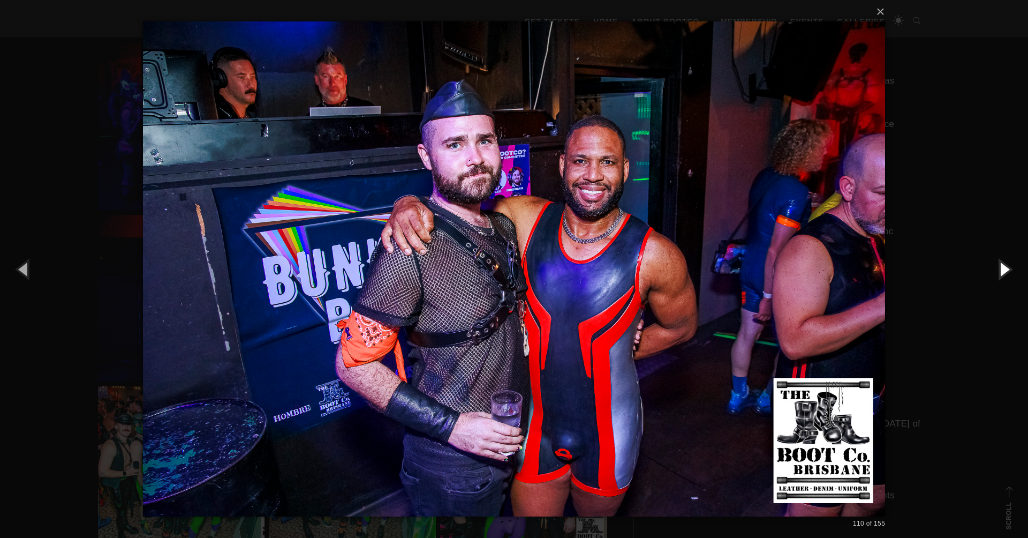
click at [1006, 270] on button "button" at bounding box center [1004, 268] width 48 height 59
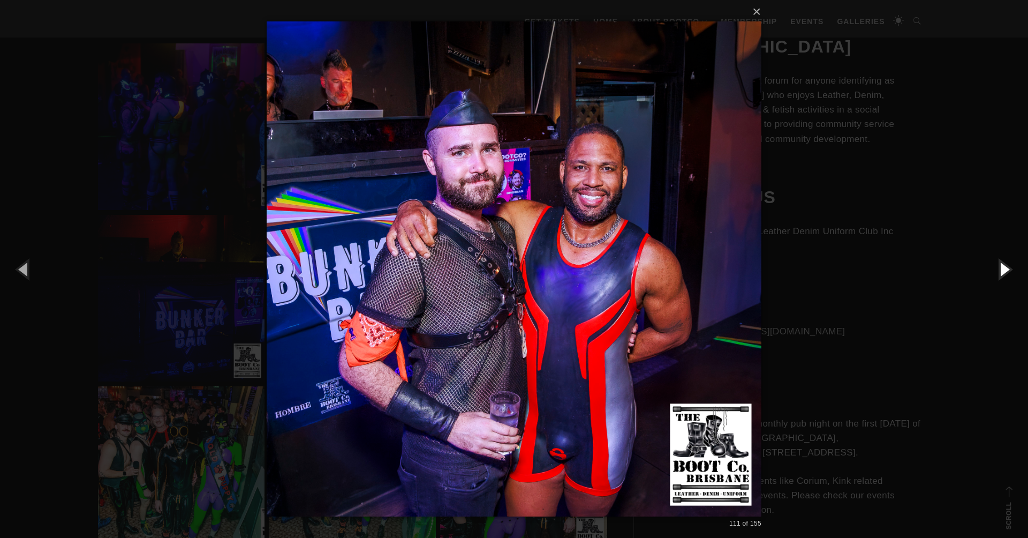
click at [1006, 270] on button "button" at bounding box center [1004, 268] width 48 height 59
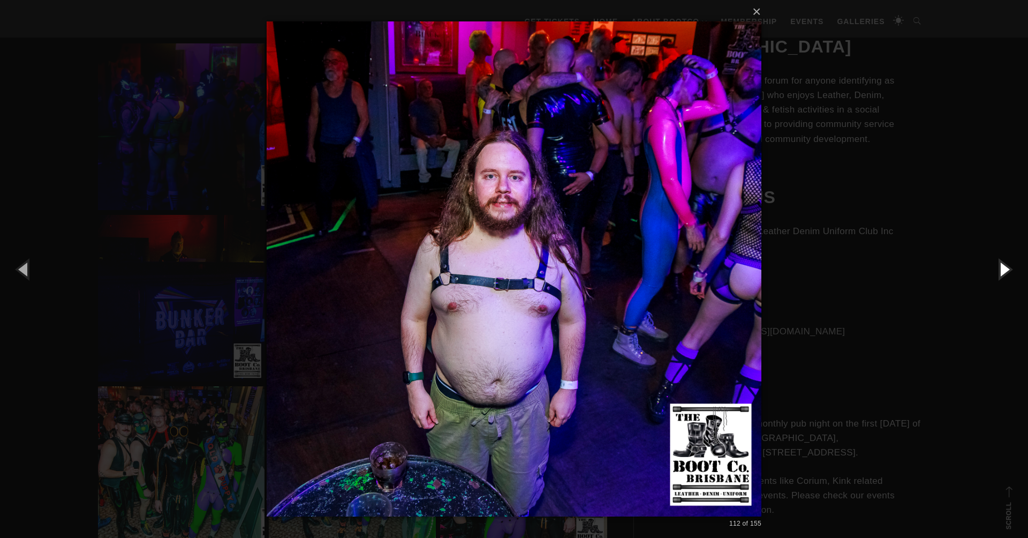
click at [1006, 270] on button "button" at bounding box center [1004, 268] width 48 height 59
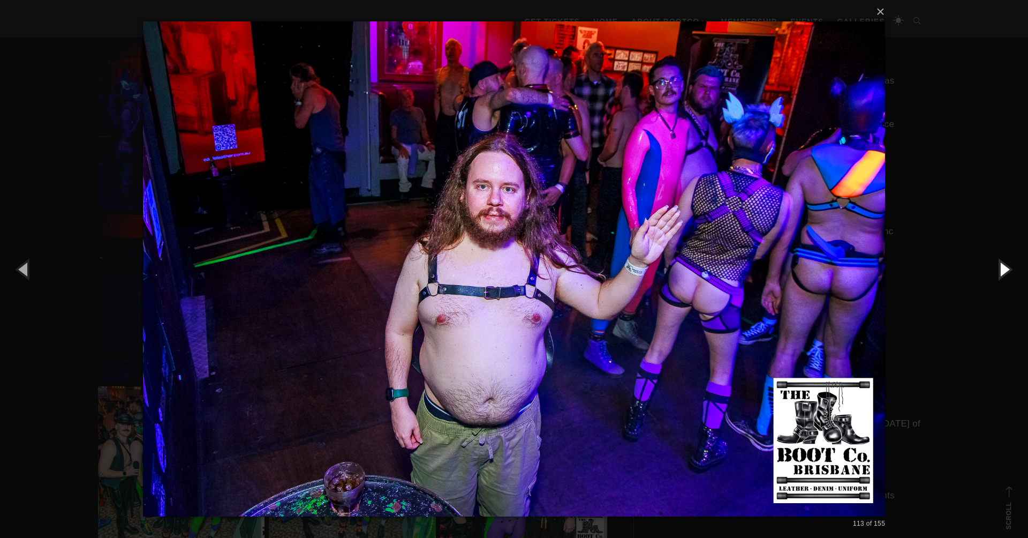
click at [1006, 270] on button "button" at bounding box center [1004, 268] width 48 height 59
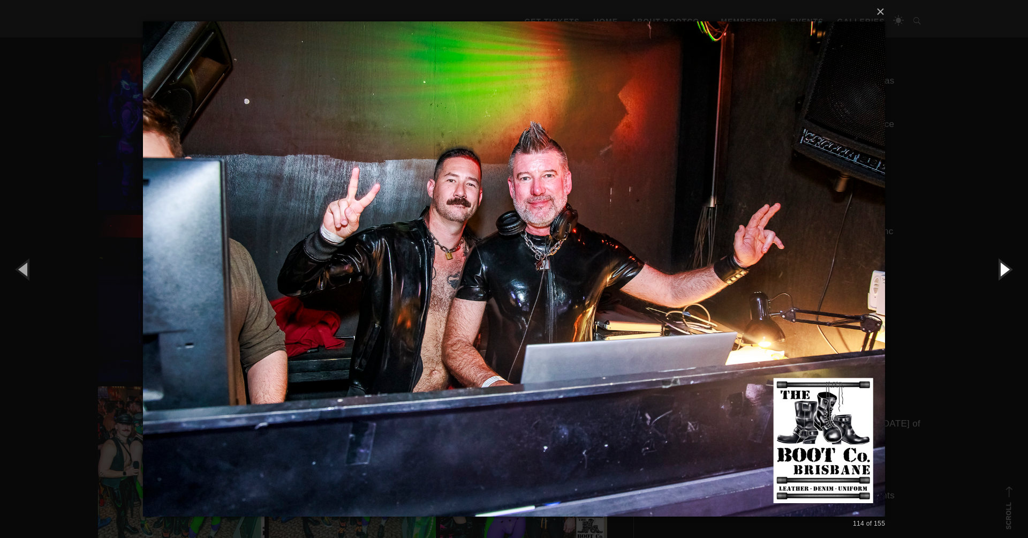
click at [1006, 270] on button "button" at bounding box center [1004, 268] width 48 height 59
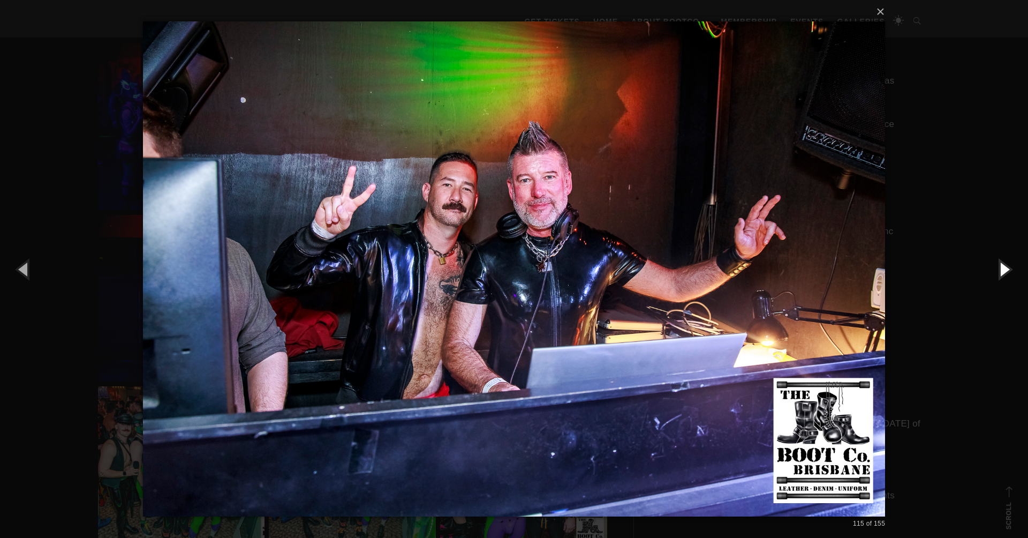
click at [1006, 270] on button "button" at bounding box center [1004, 268] width 48 height 59
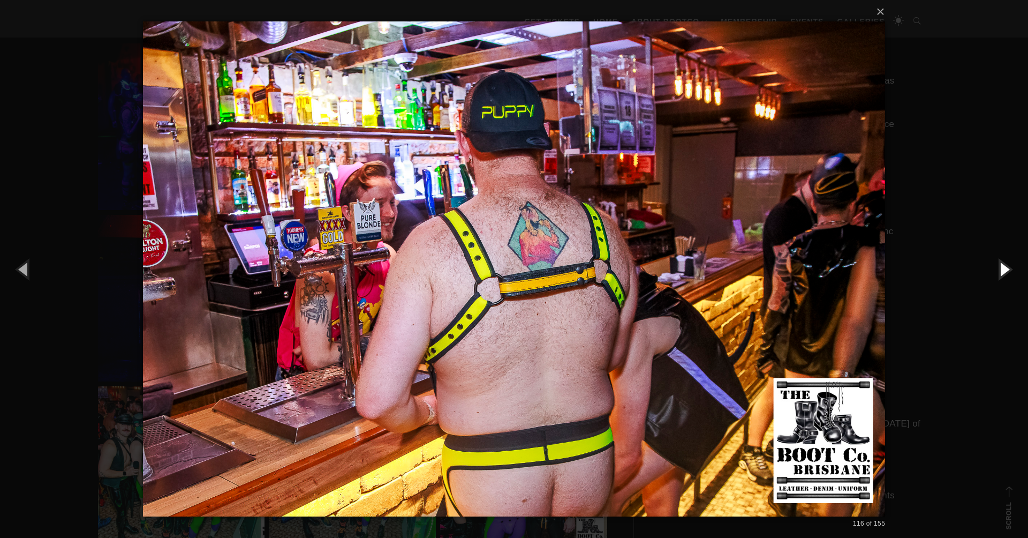
click at [1006, 270] on button "button" at bounding box center [1004, 268] width 48 height 59
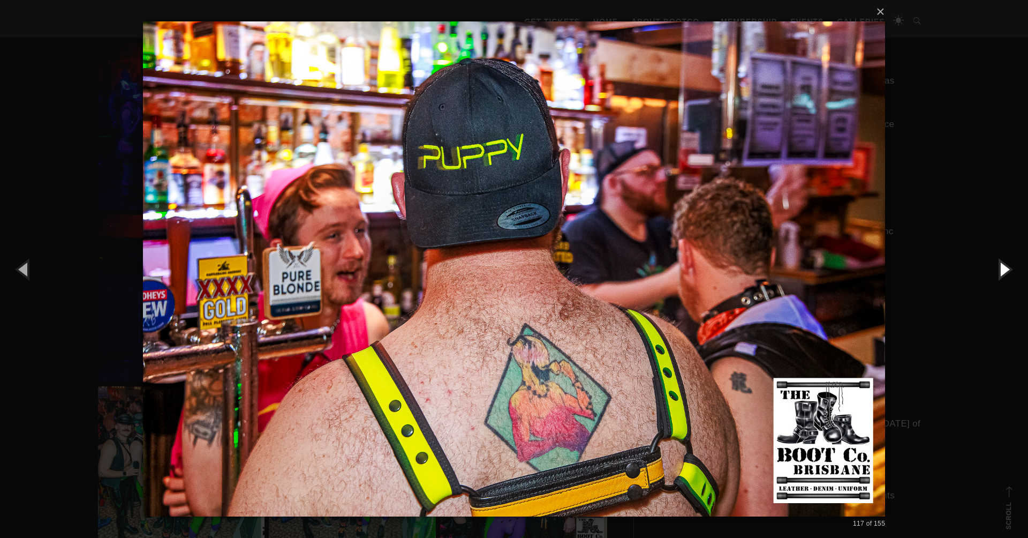
click at [1006, 270] on button "button" at bounding box center [1004, 268] width 48 height 59
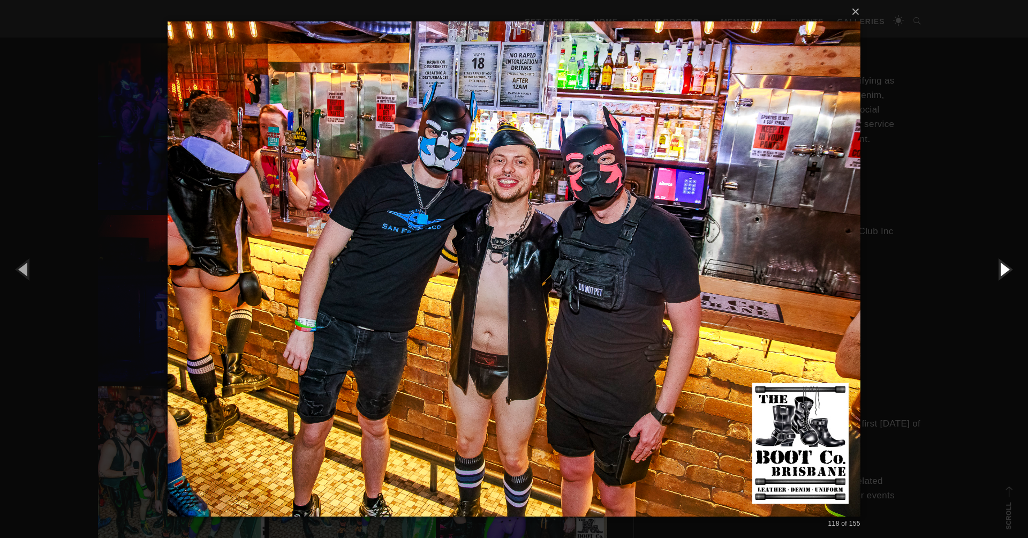
click at [1006, 270] on button "button" at bounding box center [1004, 268] width 48 height 59
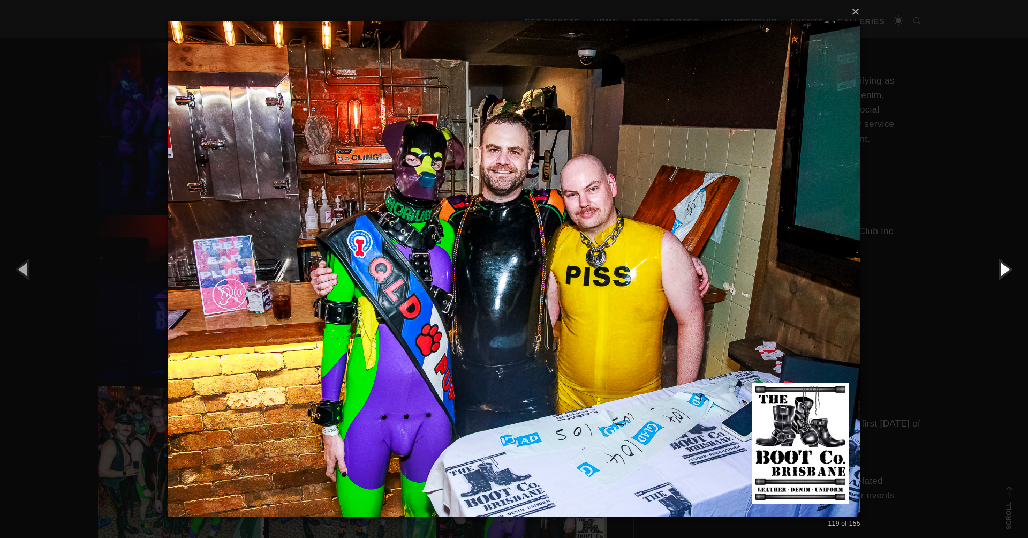
click at [1006, 270] on button "button" at bounding box center [1004, 268] width 48 height 59
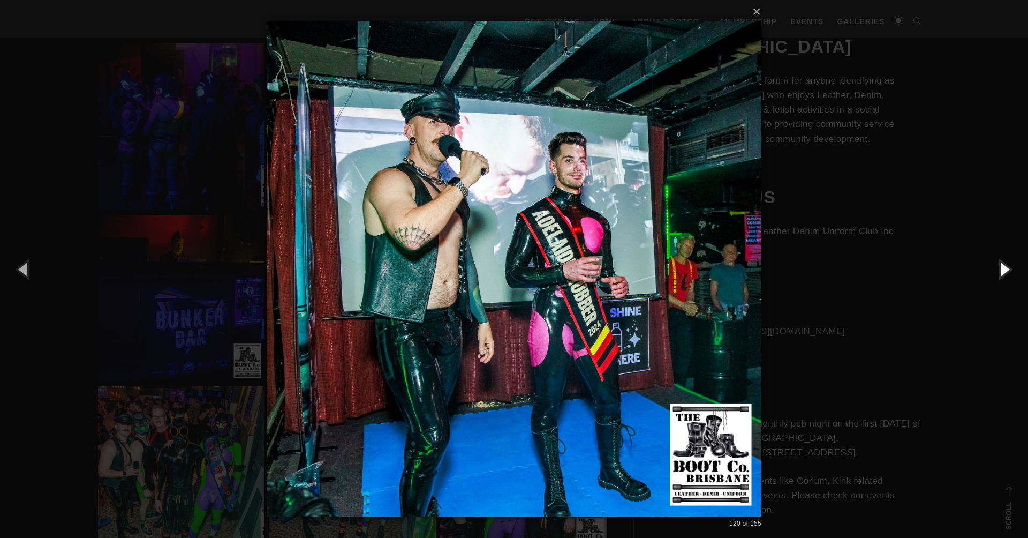
click at [1006, 270] on button "button" at bounding box center [1004, 268] width 48 height 59
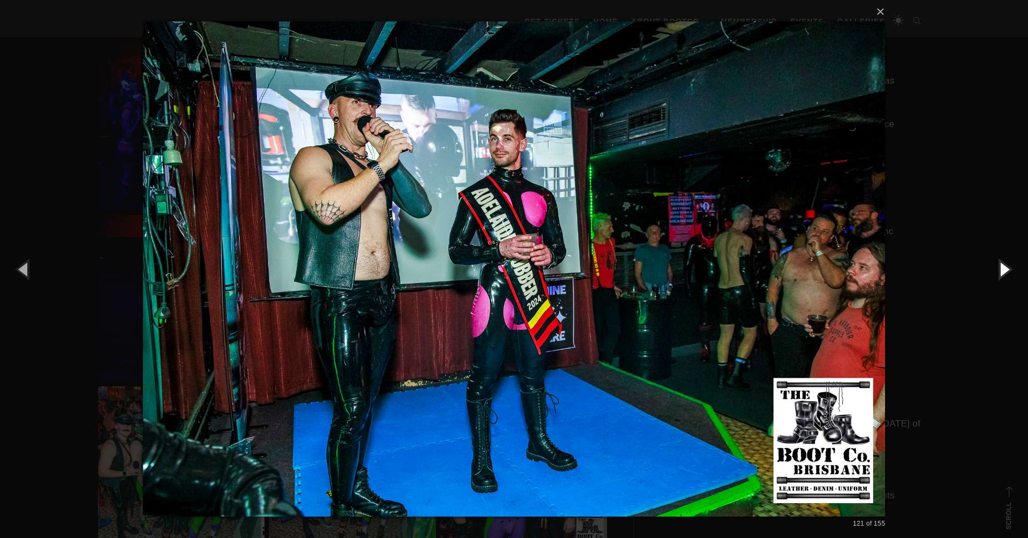
click at [1006, 270] on button "button" at bounding box center [1004, 268] width 48 height 59
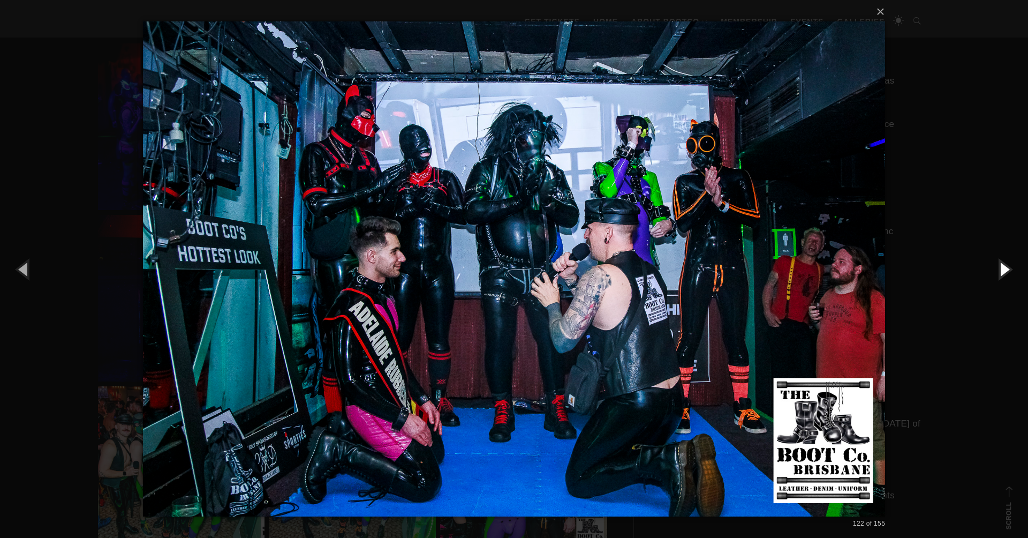
click at [1006, 270] on button "button" at bounding box center [1004, 268] width 48 height 59
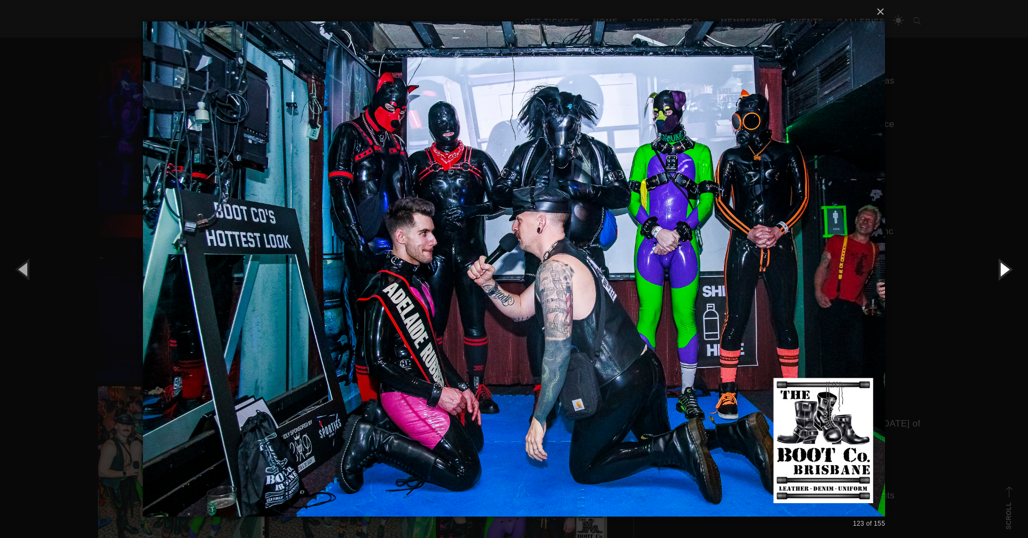
click at [1006, 270] on button "button" at bounding box center [1004, 268] width 48 height 59
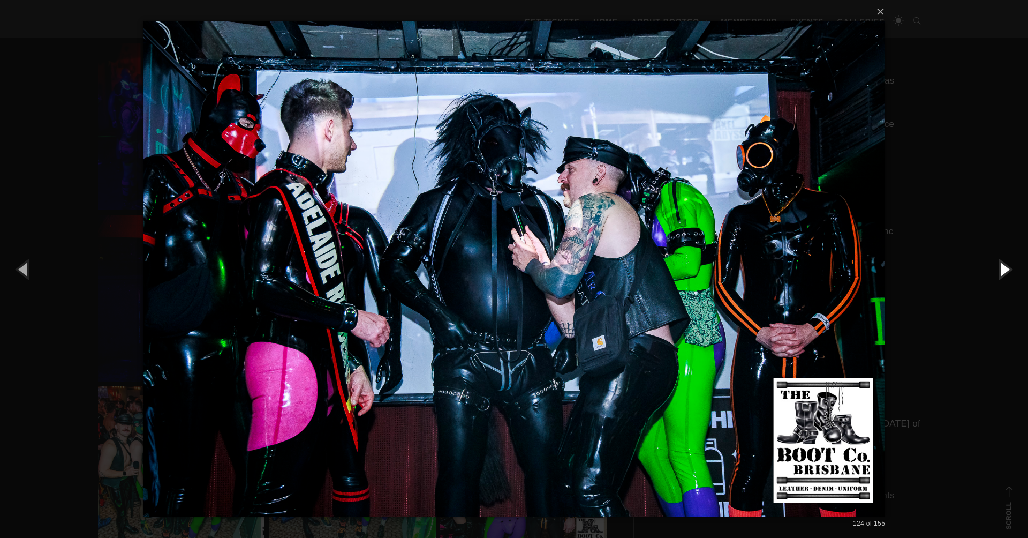
click at [1006, 270] on button "button" at bounding box center [1004, 268] width 48 height 59
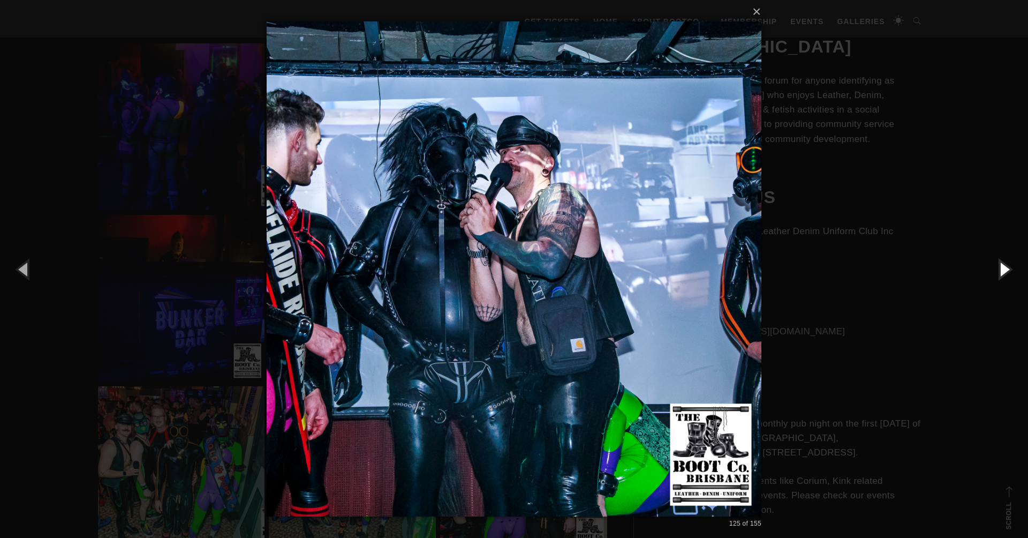
click at [1006, 270] on button "button" at bounding box center [1004, 268] width 48 height 59
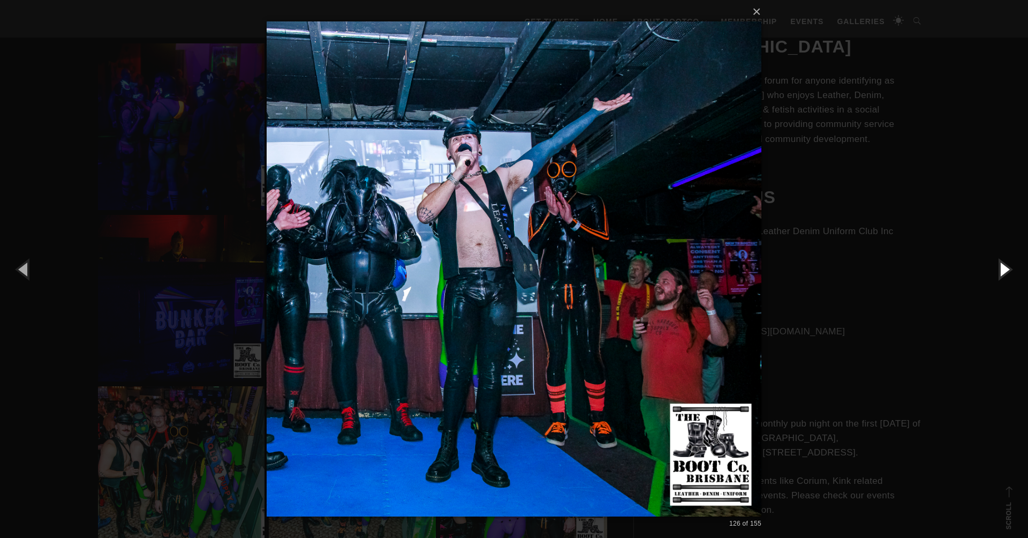
click at [1006, 270] on button "button" at bounding box center [1004, 268] width 48 height 59
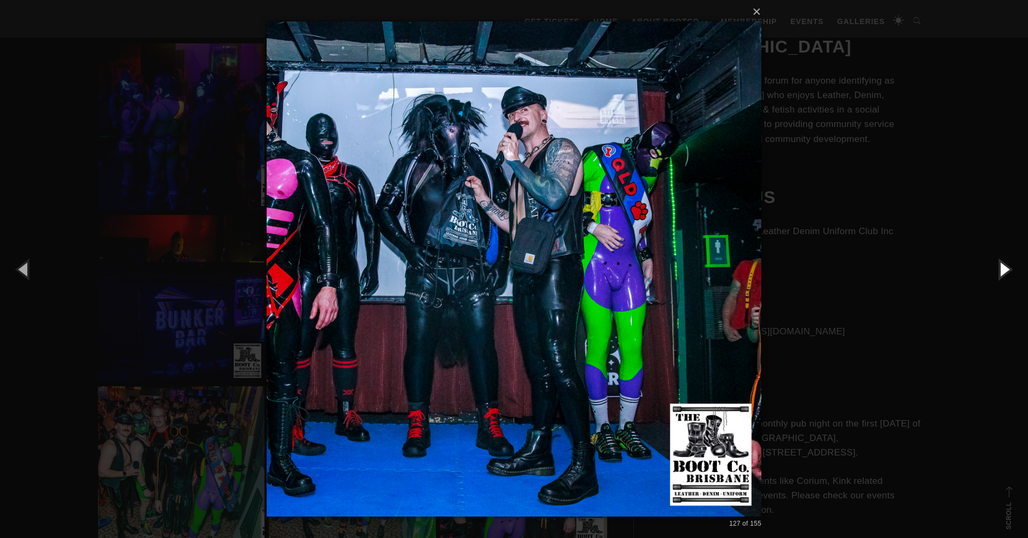
click at [1006, 270] on button "button" at bounding box center [1004, 268] width 48 height 59
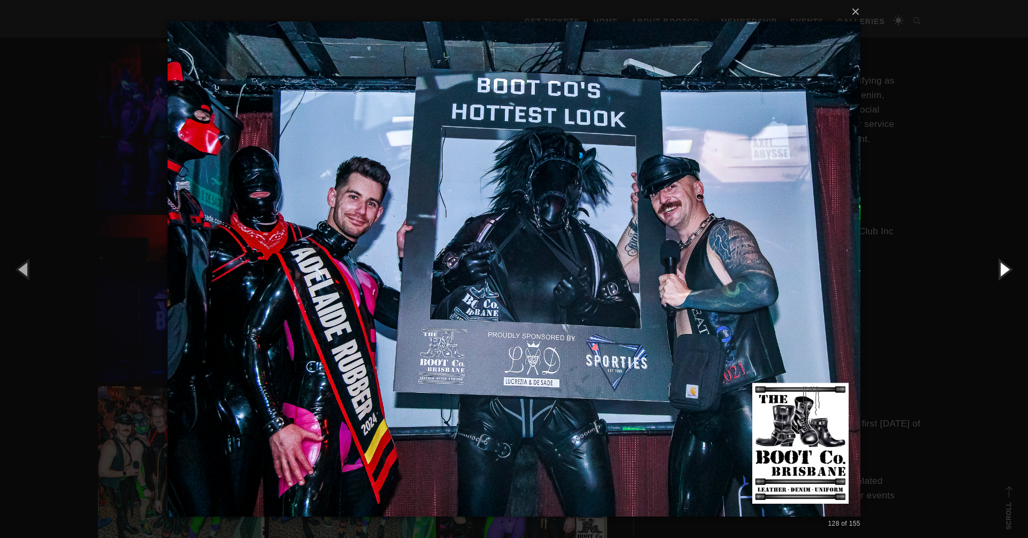
click at [1006, 270] on button "button" at bounding box center [1004, 268] width 48 height 59
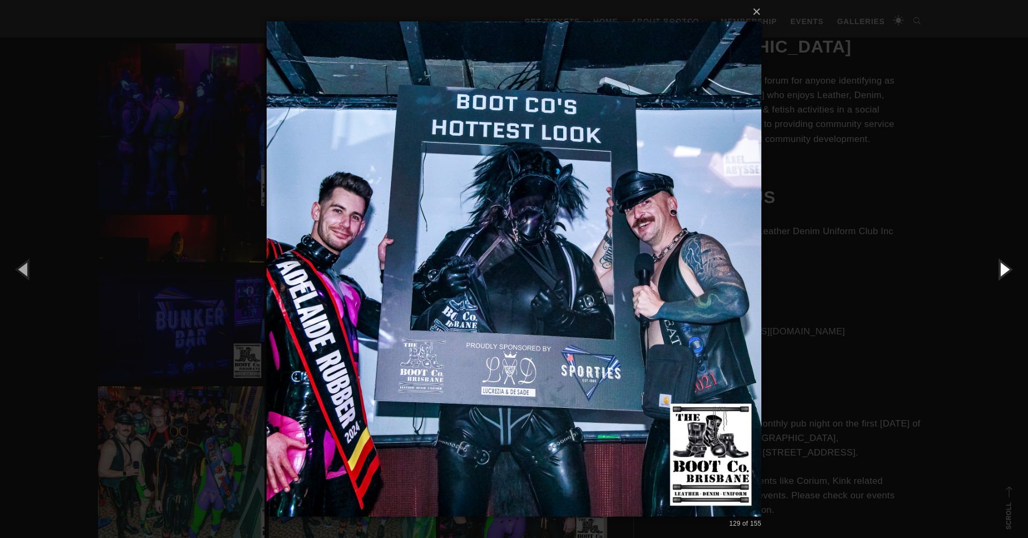
click at [1006, 270] on button "button" at bounding box center [1004, 268] width 48 height 59
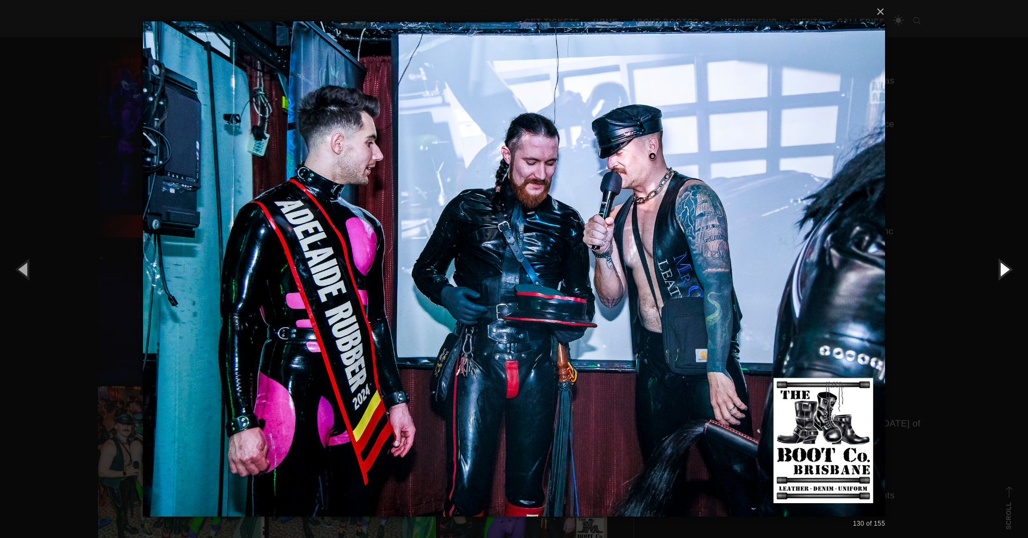
click at [1006, 270] on button "button" at bounding box center [1004, 268] width 48 height 59
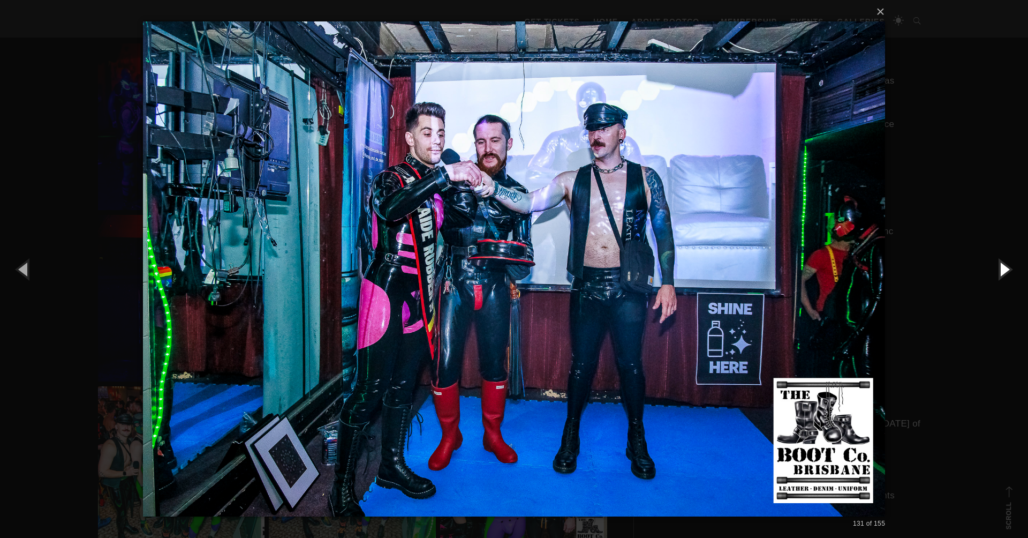
click at [1006, 270] on button "button" at bounding box center [1004, 268] width 48 height 59
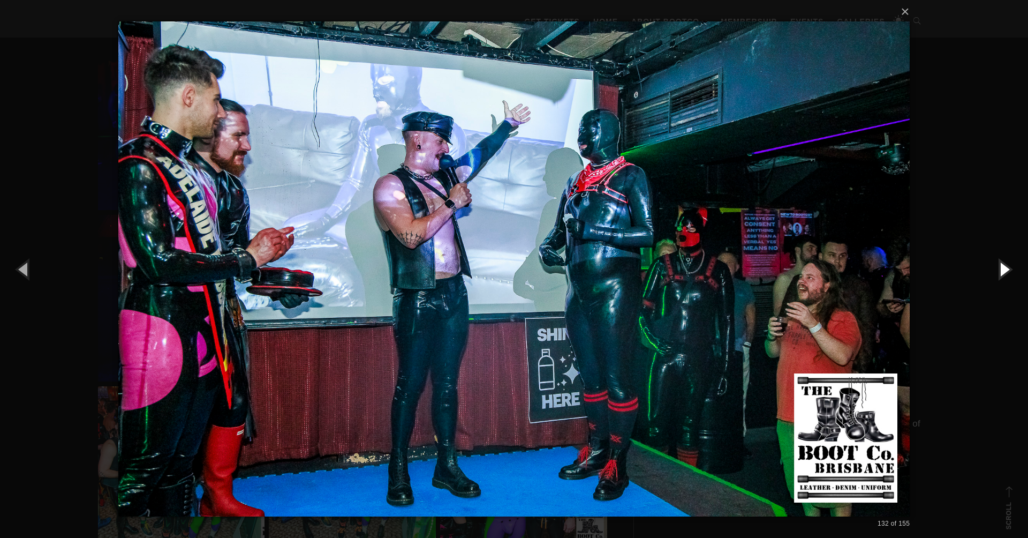
click at [1006, 270] on button "button" at bounding box center [1004, 268] width 48 height 59
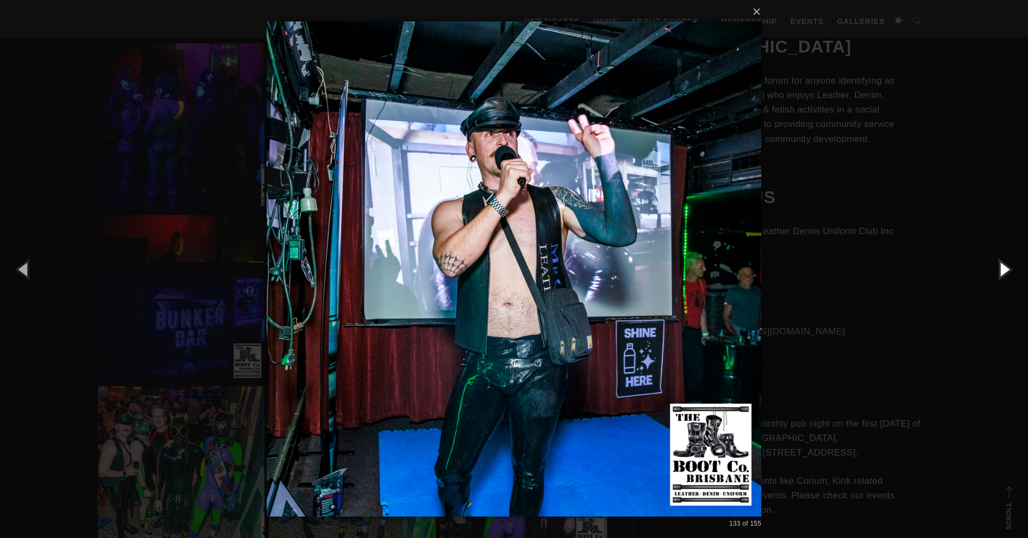
click at [1006, 270] on button "button" at bounding box center [1004, 268] width 48 height 59
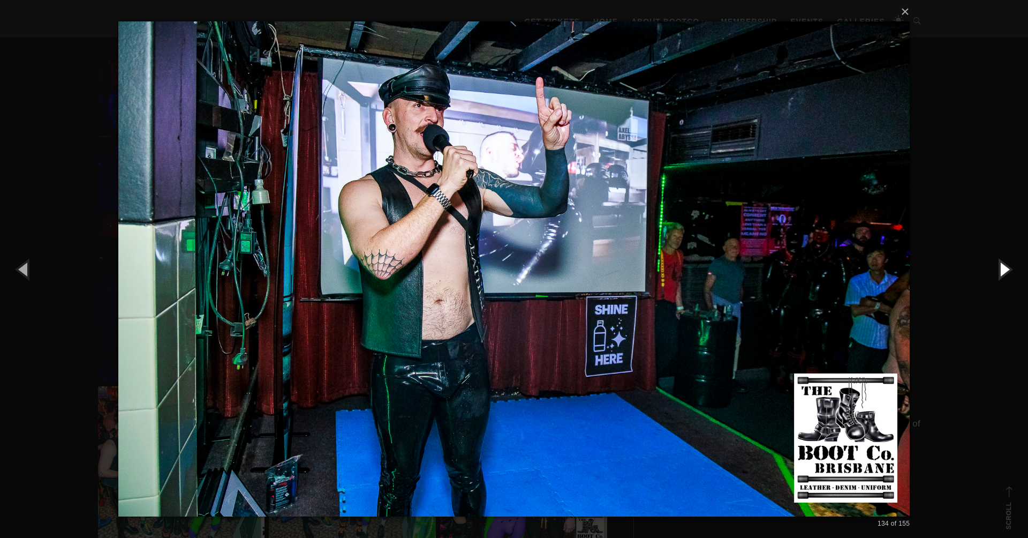
click at [1006, 270] on button "button" at bounding box center [1004, 268] width 48 height 59
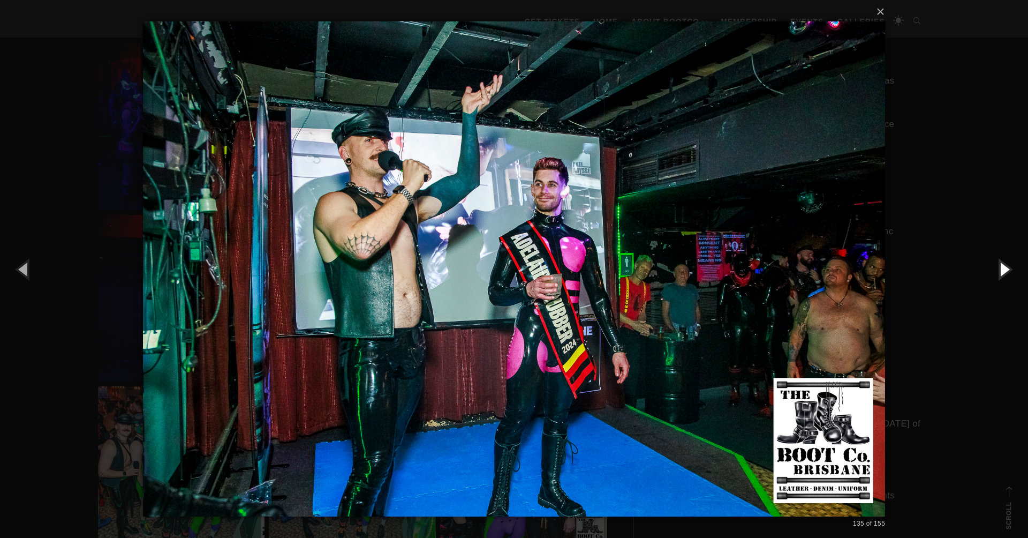
click at [1006, 270] on button "button" at bounding box center [1004, 268] width 48 height 59
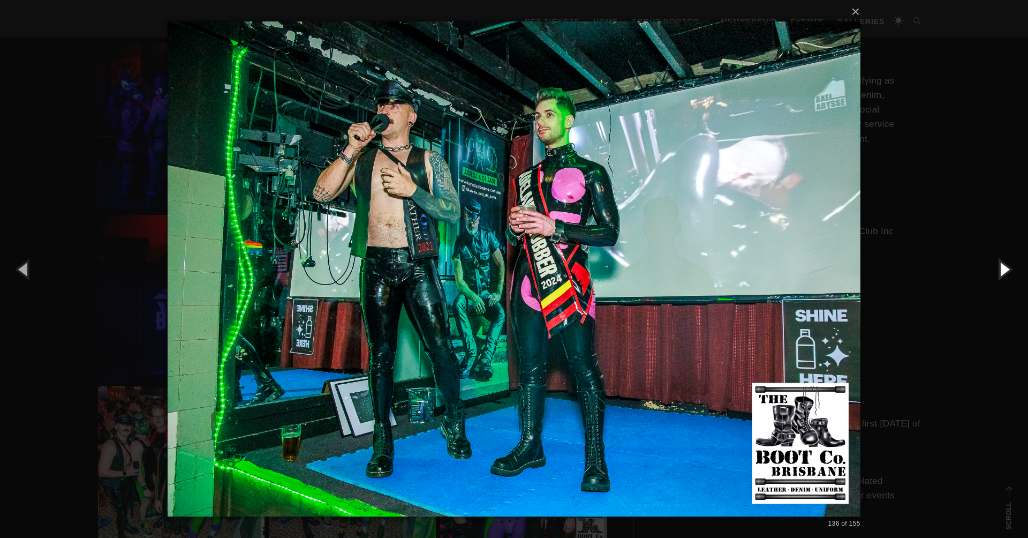
click at [1006, 270] on button "button" at bounding box center [1004, 268] width 48 height 59
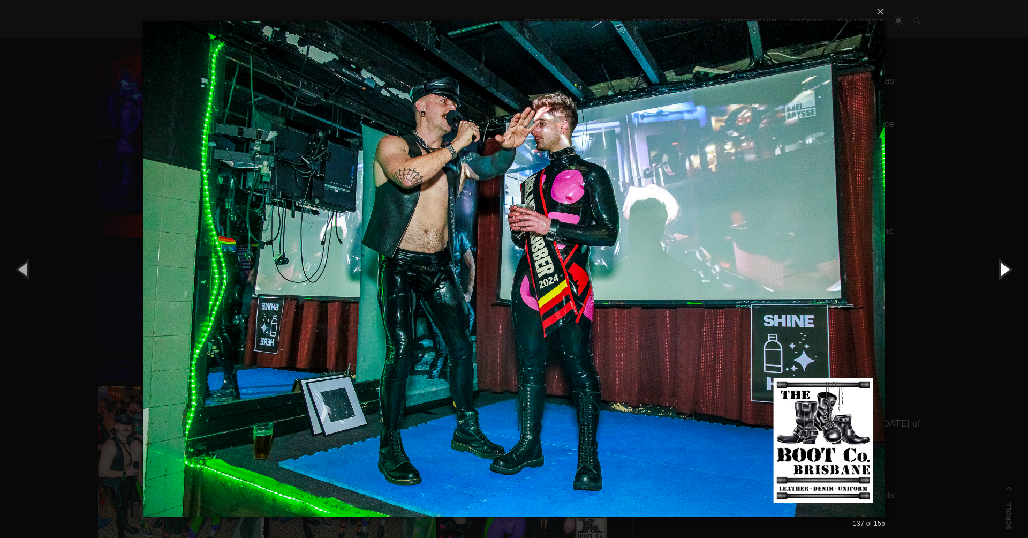
click at [1006, 270] on button "button" at bounding box center [1004, 268] width 48 height 59
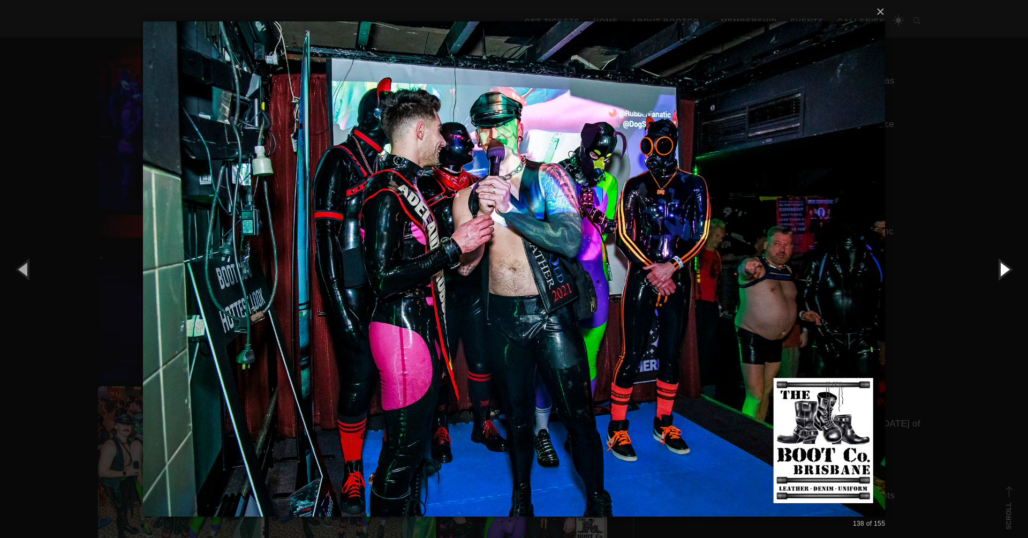
click at [1006, 270] on button "button" at bounding box center [1004, 268] width 48 height 59
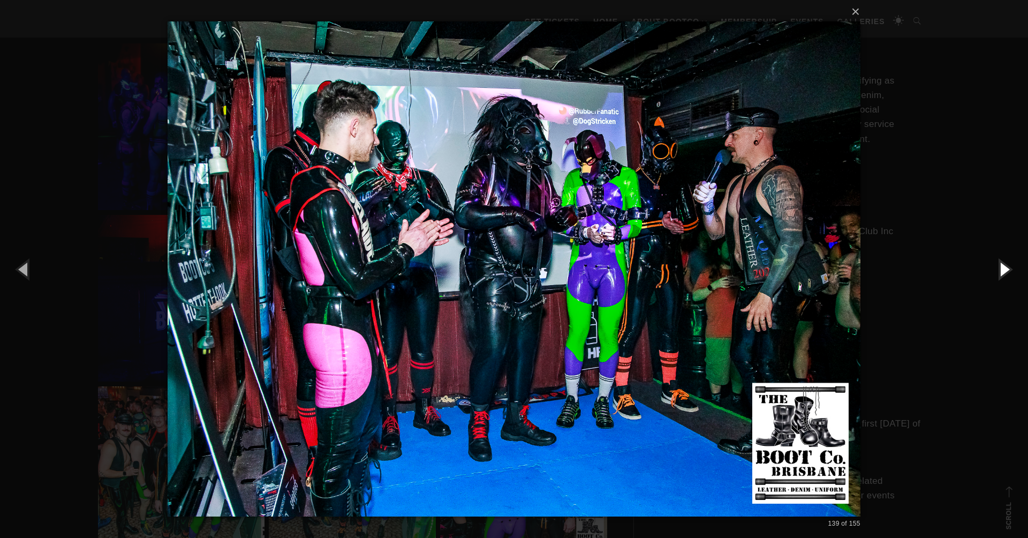
click at [1006, 270] on button "button" at bounding box center [1004, 268] width 48 height 59
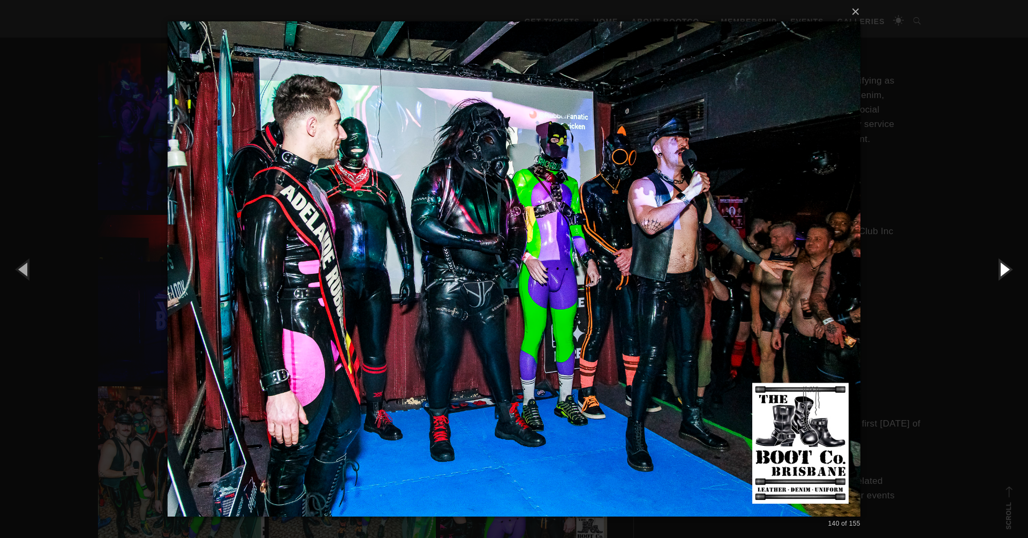
click at [1006, 270] on button "button" at bounding box center [1004, 268] width 48 height 59
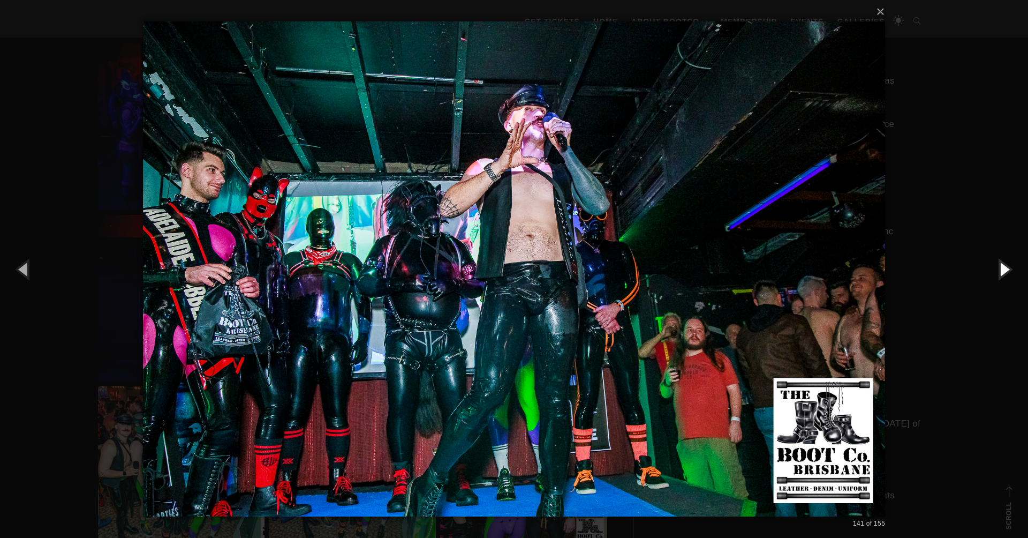
click at [1006, 270] on button "button" at bounding box center [1004, 268] width 48 height 59
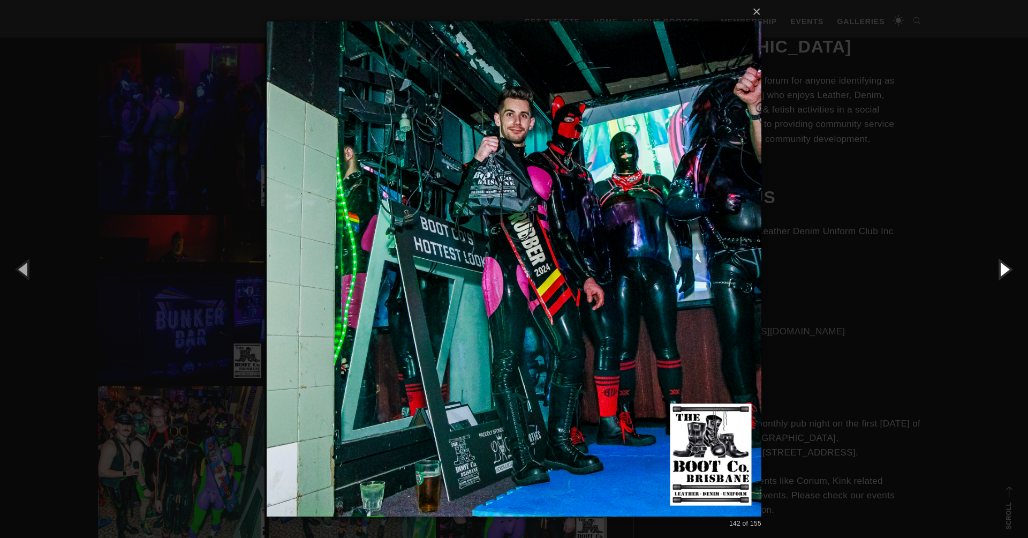
click at [1006, 270] on button "button" at bounding box center [1004, 268] width 48 height 59
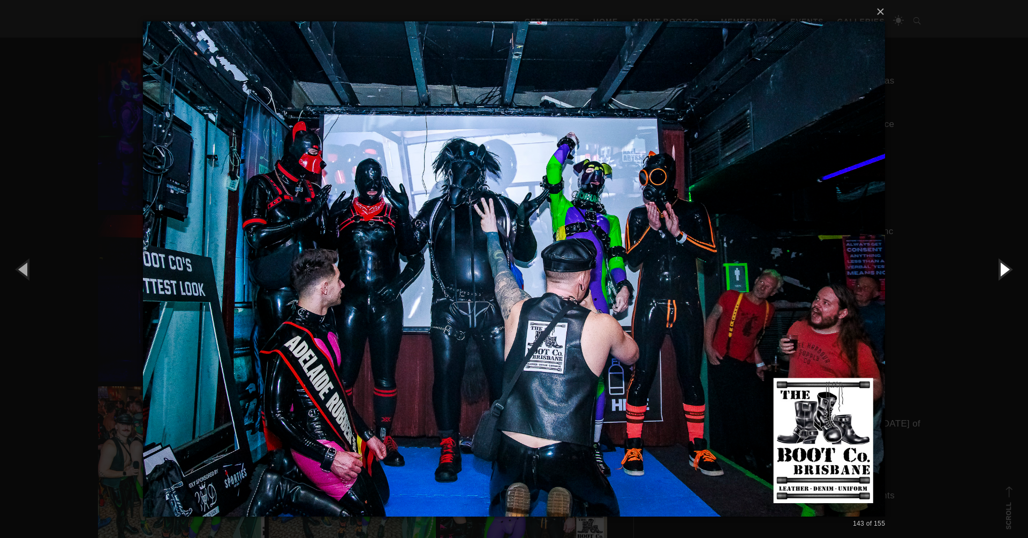
click at [1006, 270] on button "button" at bounding box center [1004, 268] width 48 height 59
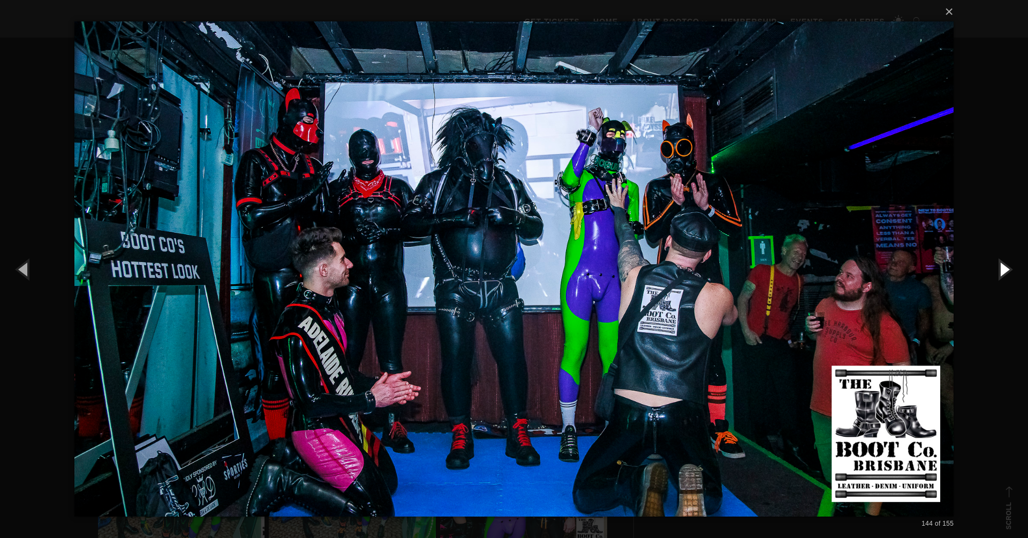
click at [1006, 270] on button "button" at bounding box center [1004, 268] width 48 height 59
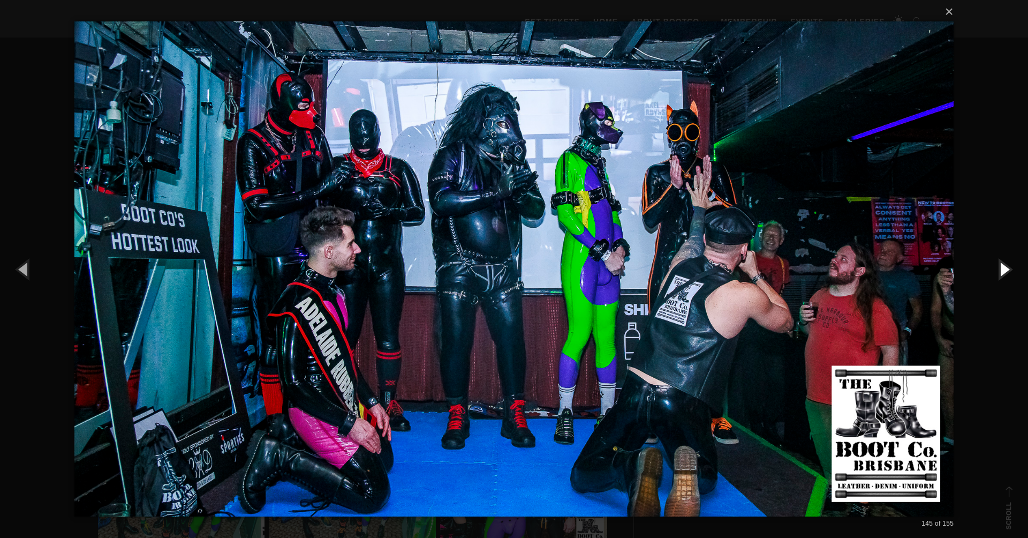
click at [1006, 270] on button "button" at bounding box center [1004, 268] width 48 height 59
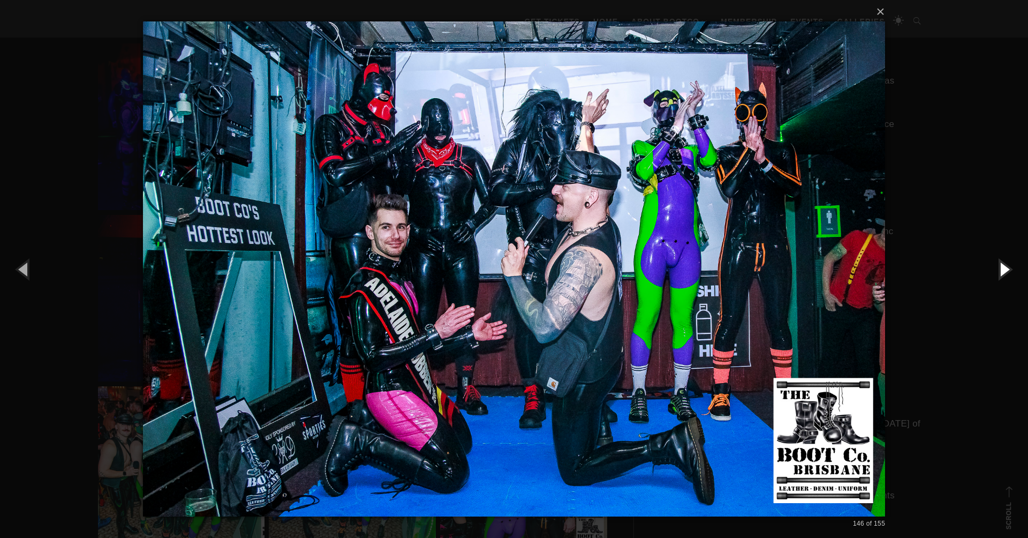
click at [1006, 270] on button "button" at bounding box center [1004, 268] width 48 height 59
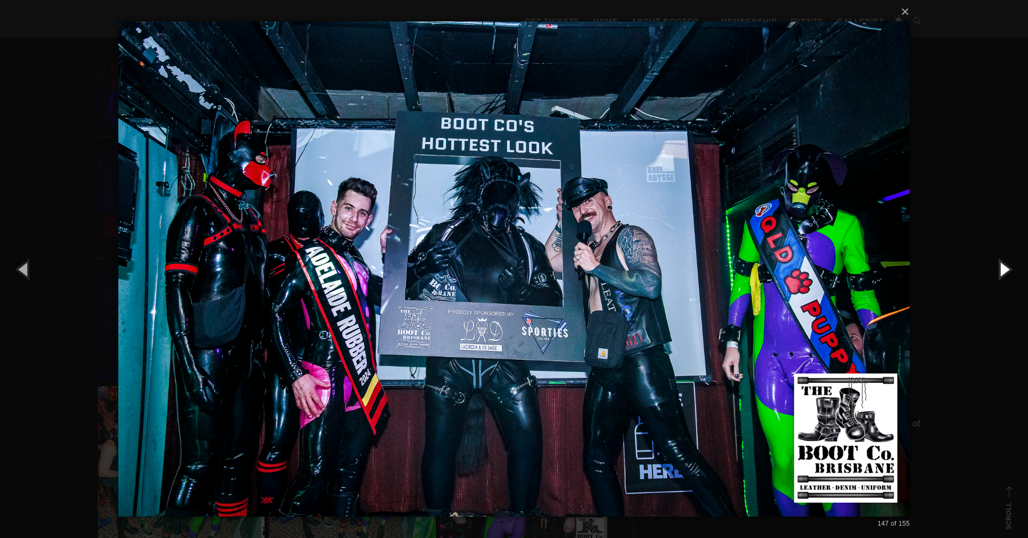
click at [1006, 270] on button "button" at bounding box center [1004, 268] width 48 height 59
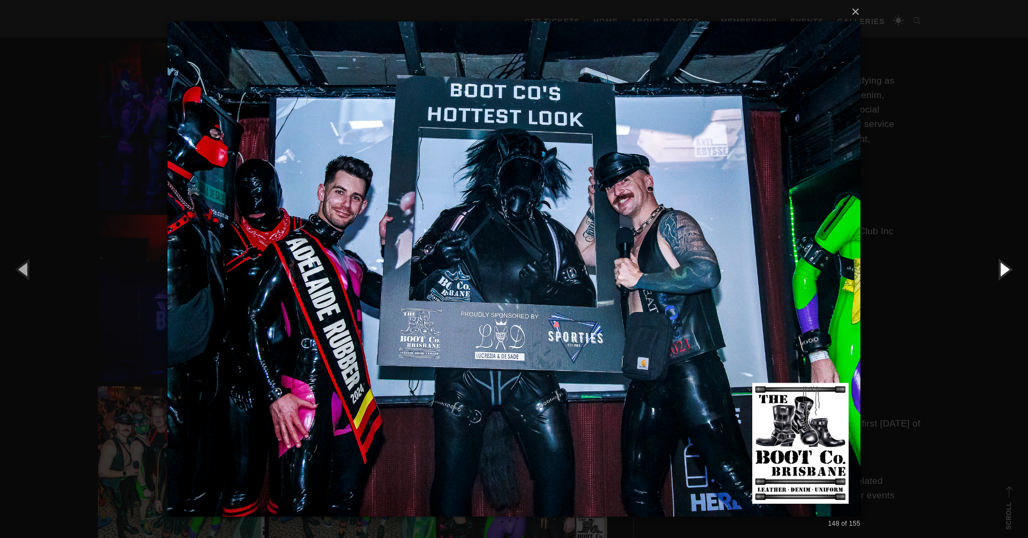
click at [1006, 270] on button "button" at bounding box center [1004, 268] width 48 height 59
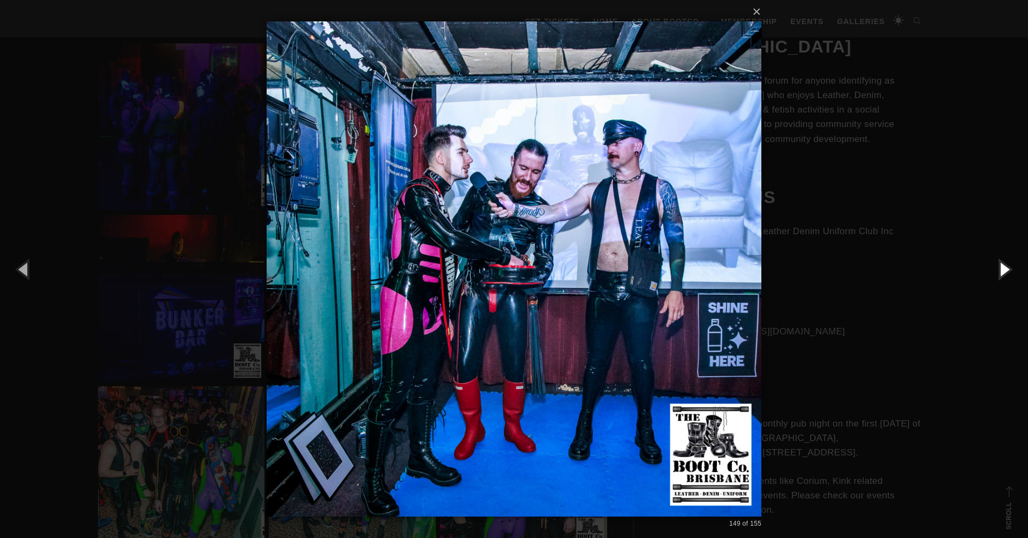
click at [1006, 270] on button "button" at bounding box center [1004, 268] width 48 height 59
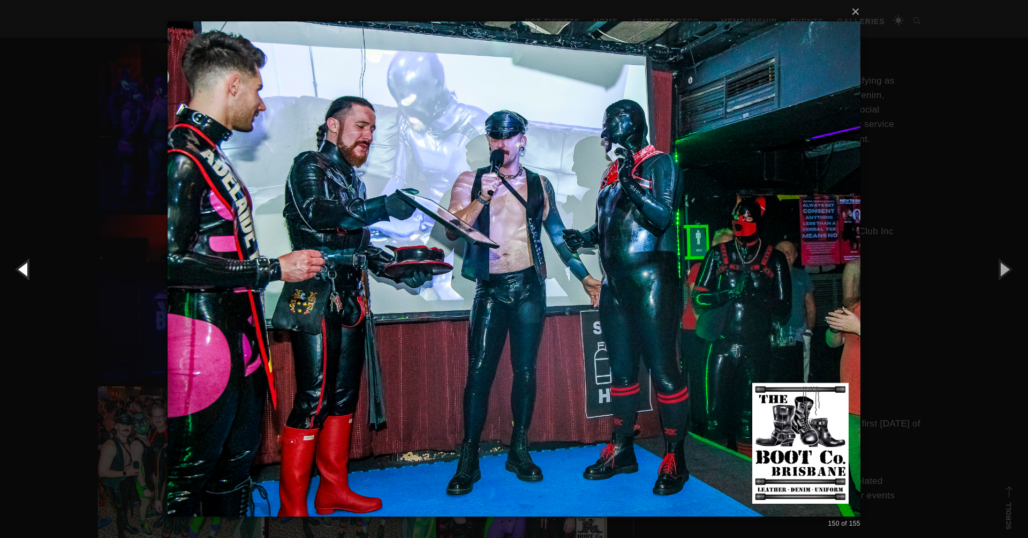
click at [18, 270] on button "button" at bounding box center [24, 268] width 48 height 59
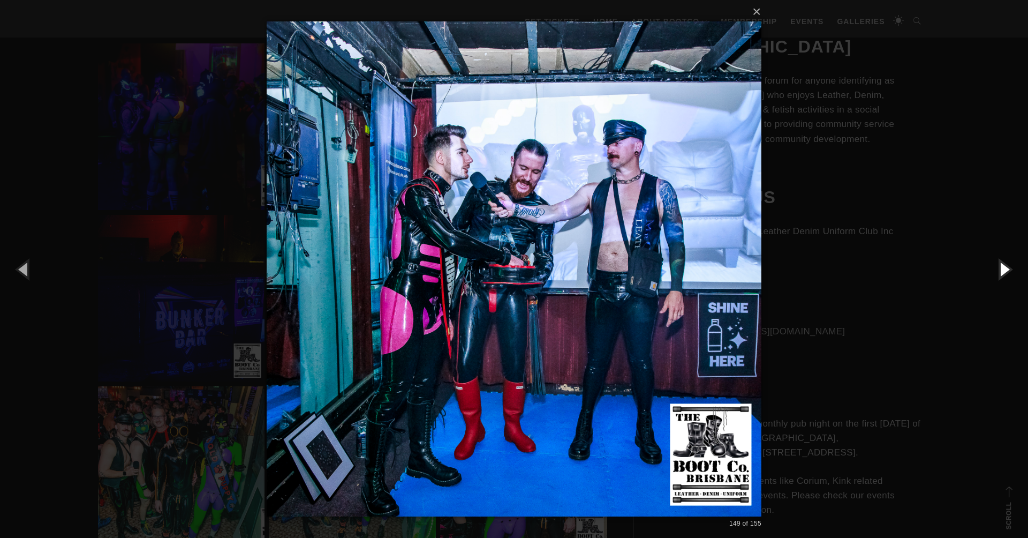
click at [1004, 268] on button "button" at bounding box center [1004, 268] width 48 height 59
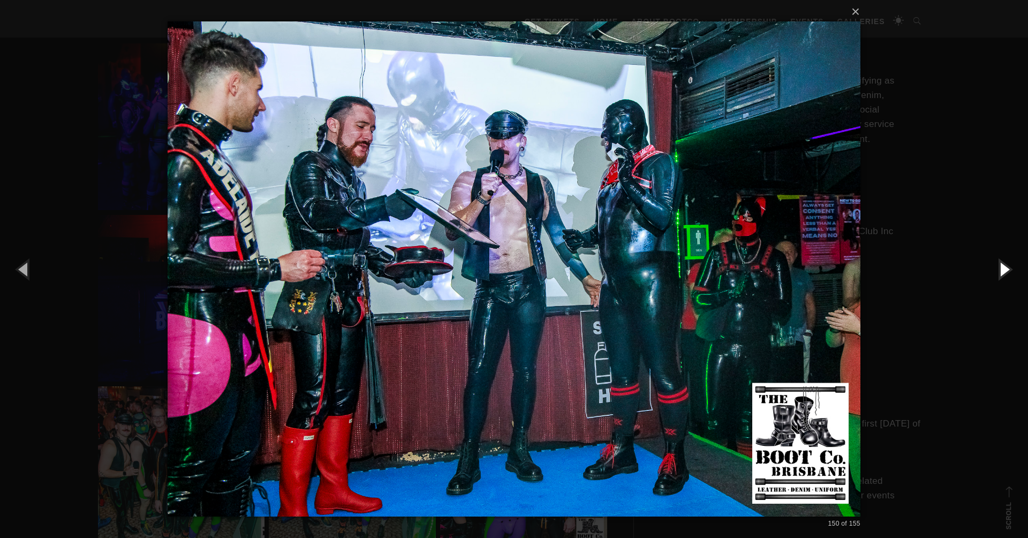
click at [1005, 268] on button "button" at bounding box center [1004, 268] width 48 height 59
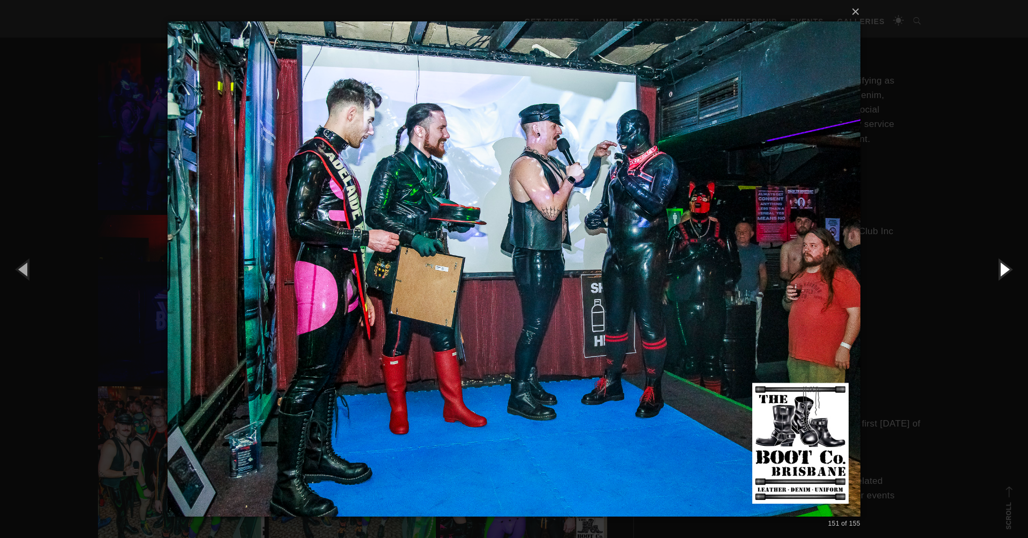
click at [1005, 268] on button "button" at bounding box center [1004, 268] width 48 height 59
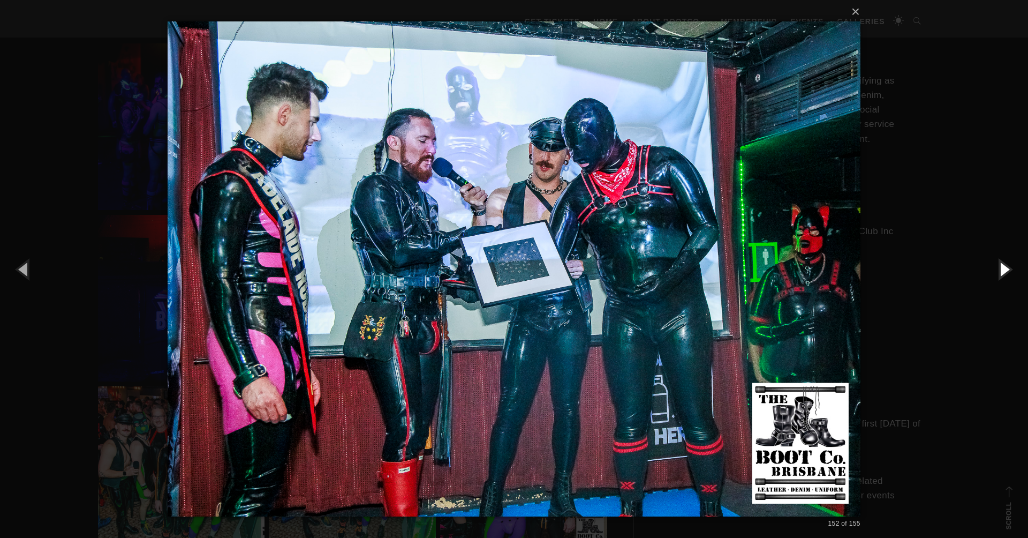
click at [1005, 268] on button "button" at bounding box center [1004, 268] width 48 height 59
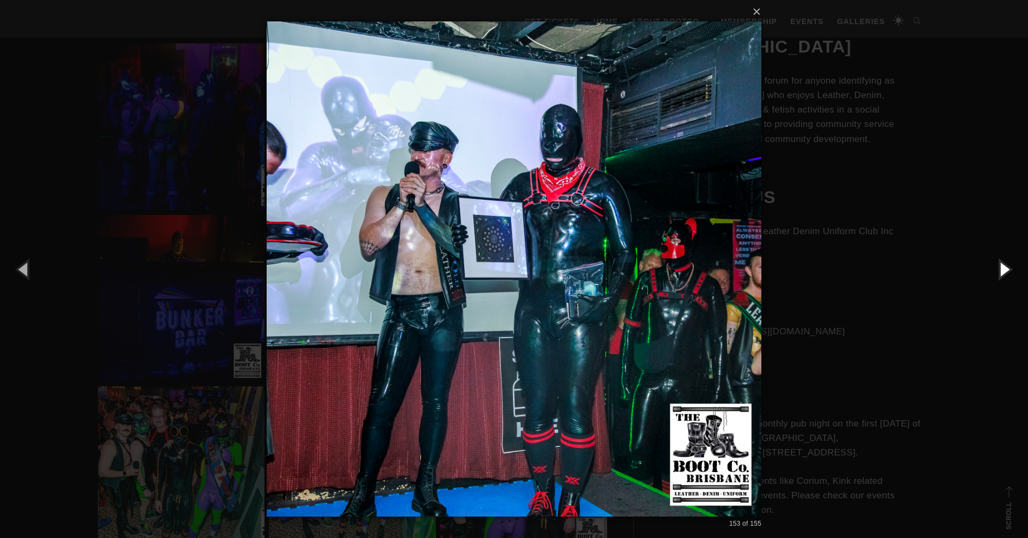
click at [1005, 268] on button "button" at bounding box center [1004, 268] width 48 height 59
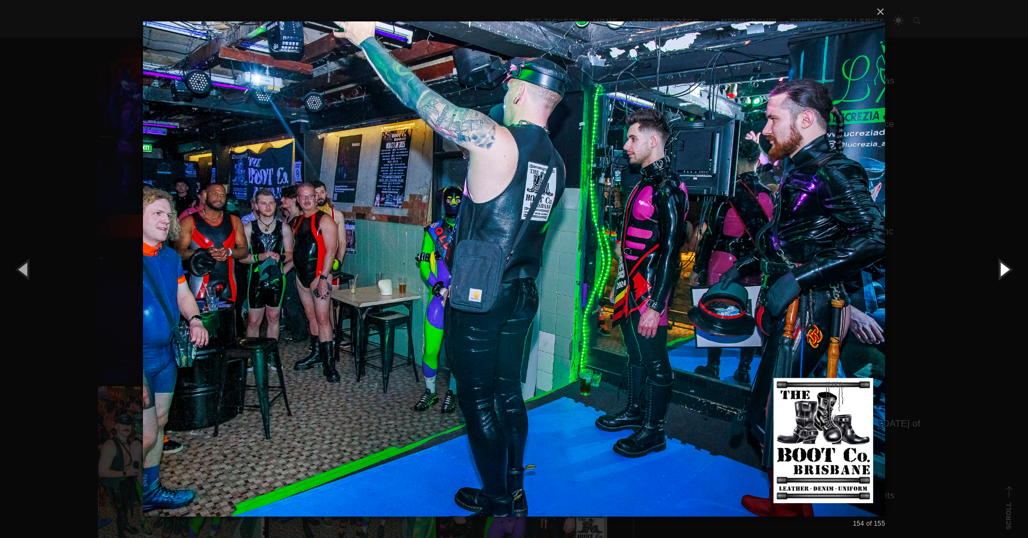
click at [1005, 268] on button "button" at bounding box center [1004, 268] width 48 height 59
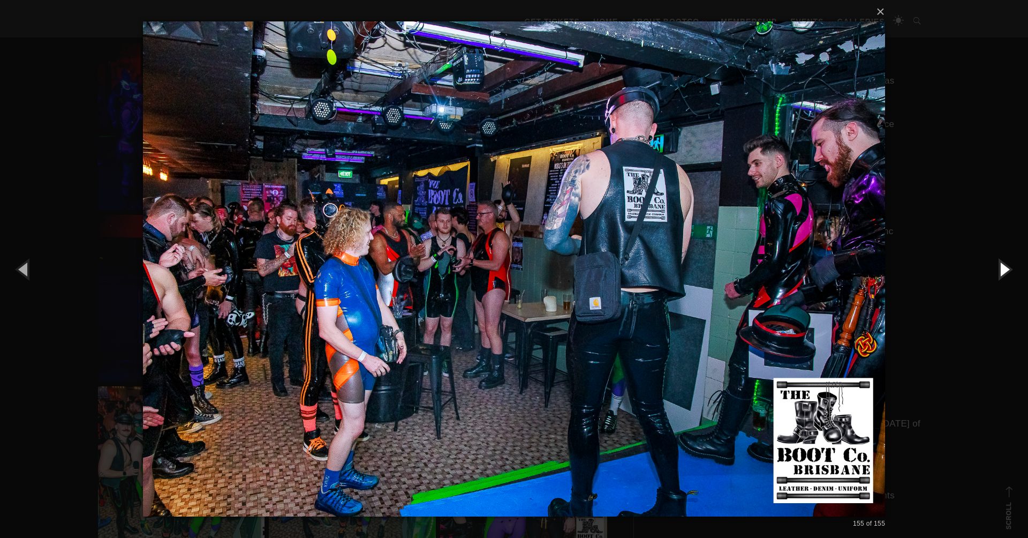
click at [1005, 268] on button "button" at bounding box center [1004, 268] width 48 height 59
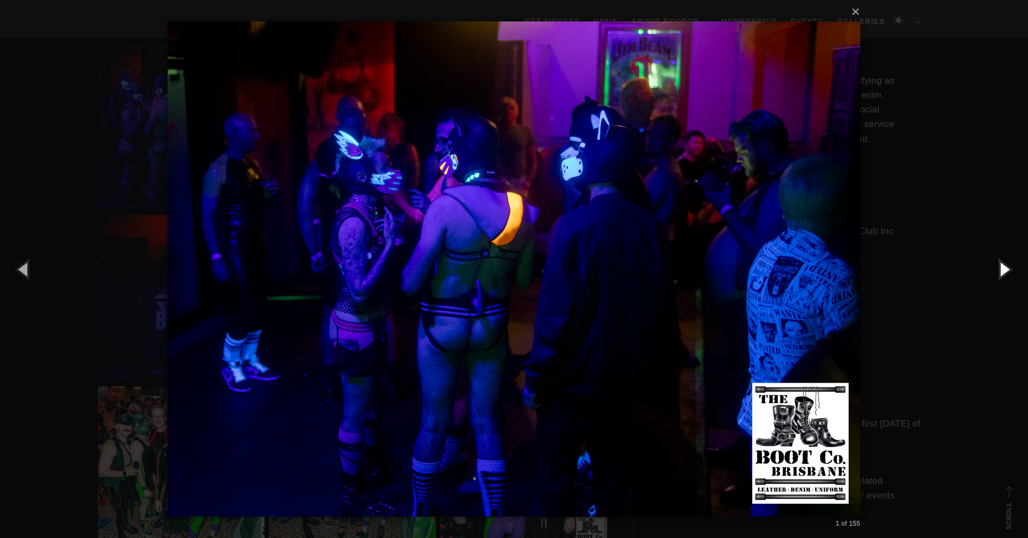
click at [1005, 268] on button "button" at bounding box center [1004, 268] width 48 height 59
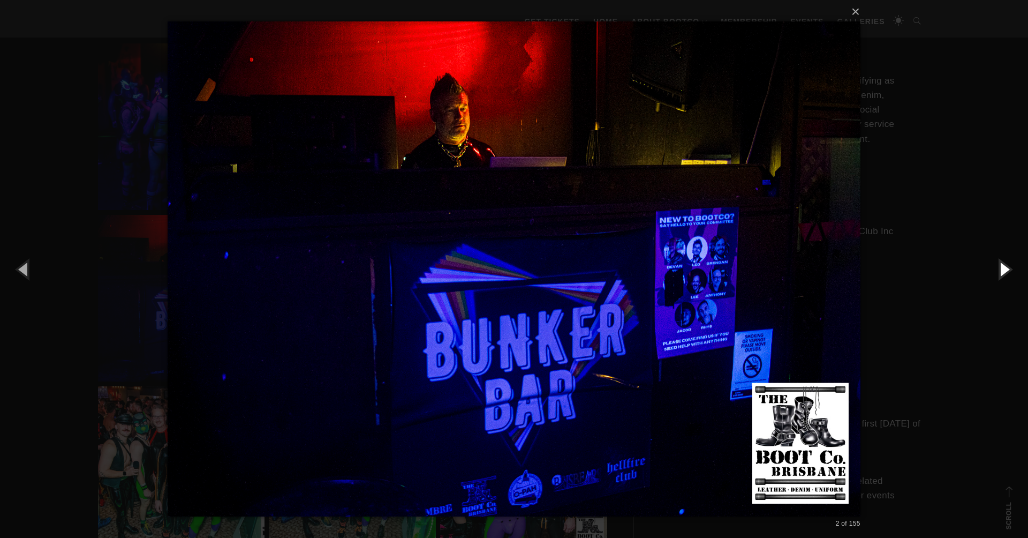
click at [1005, 268] on button "button" at bounding box center [1004, 268] width 48 height 59
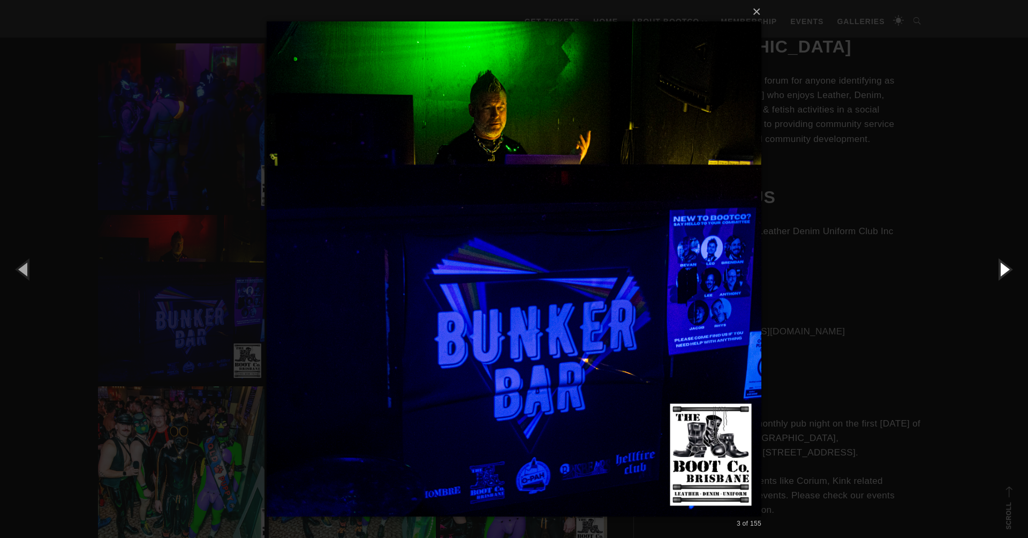
click at [1005, 268] on button "button" at bounding box center [1004, 268] width 48 height 59
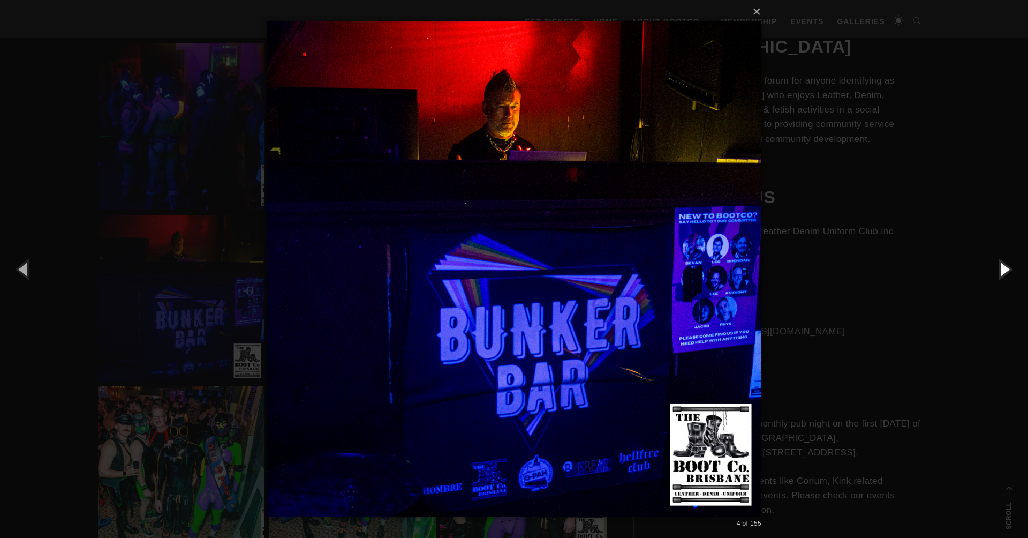
click at [1005, 268] on button "button" at bounding box center [1004, 268] width 48 height 59
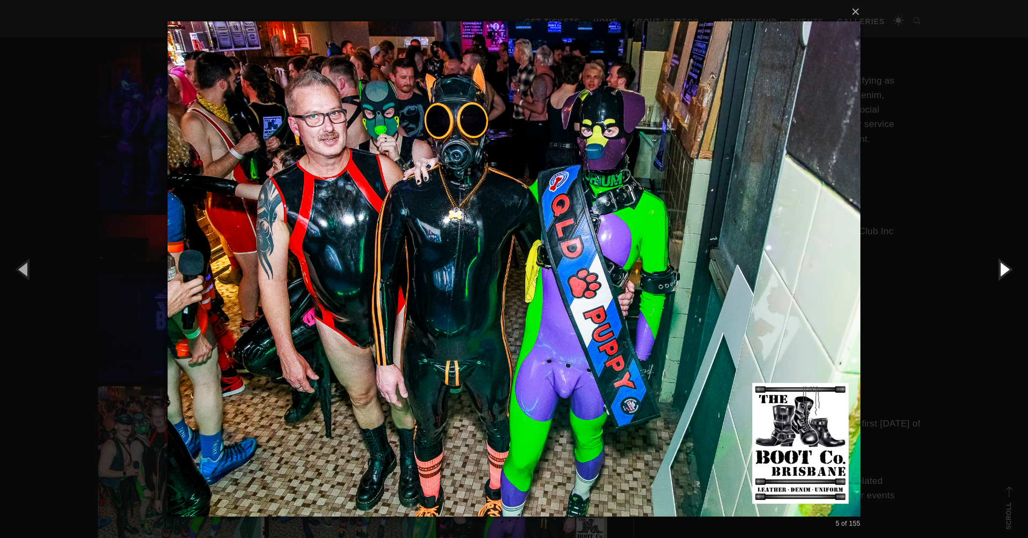
click at [1005, 268] on button "button" at bounding box center [1004, 268] width 48 height 59
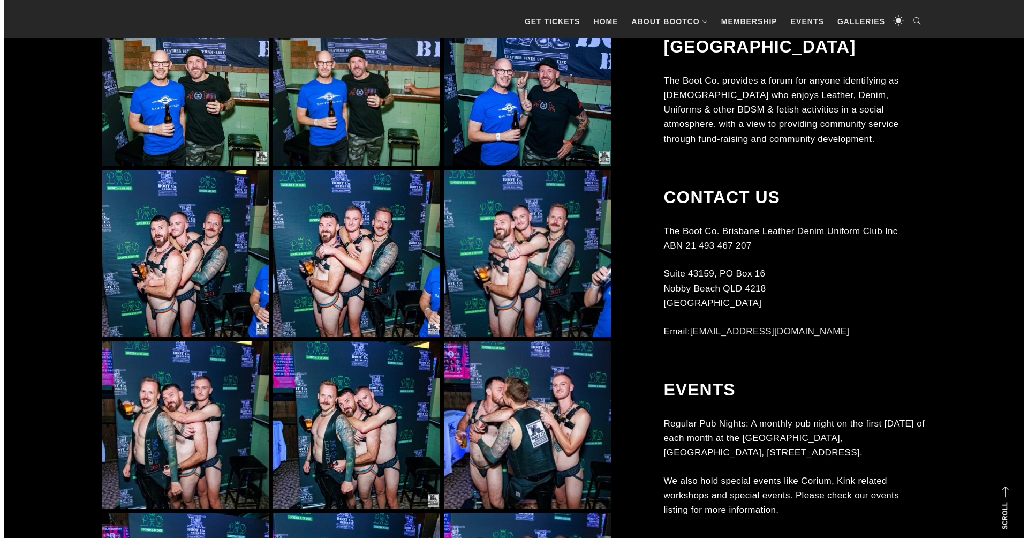
scroll to position [1429, 0]
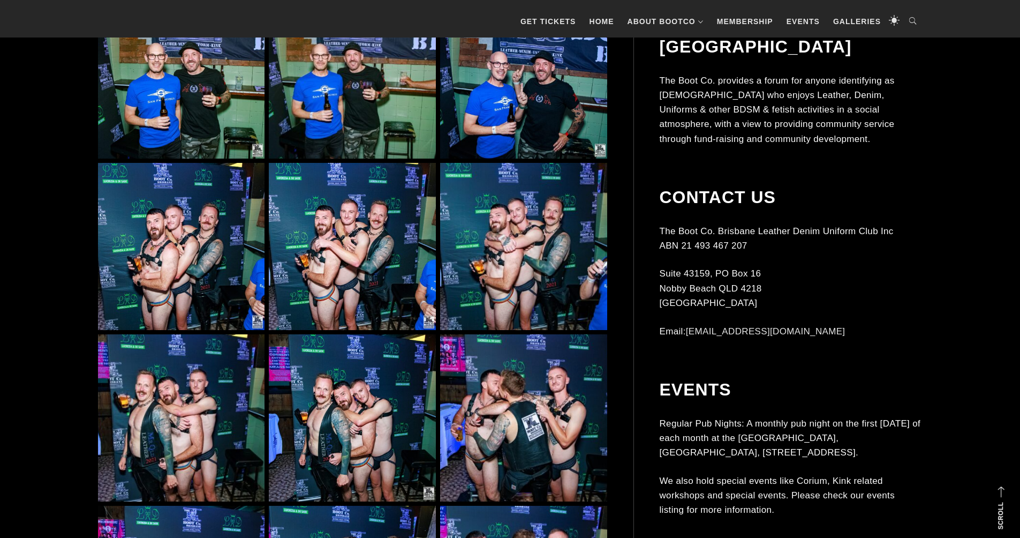
click at [528, 246] on img at bounding box center [523, 246] width 167 height 167
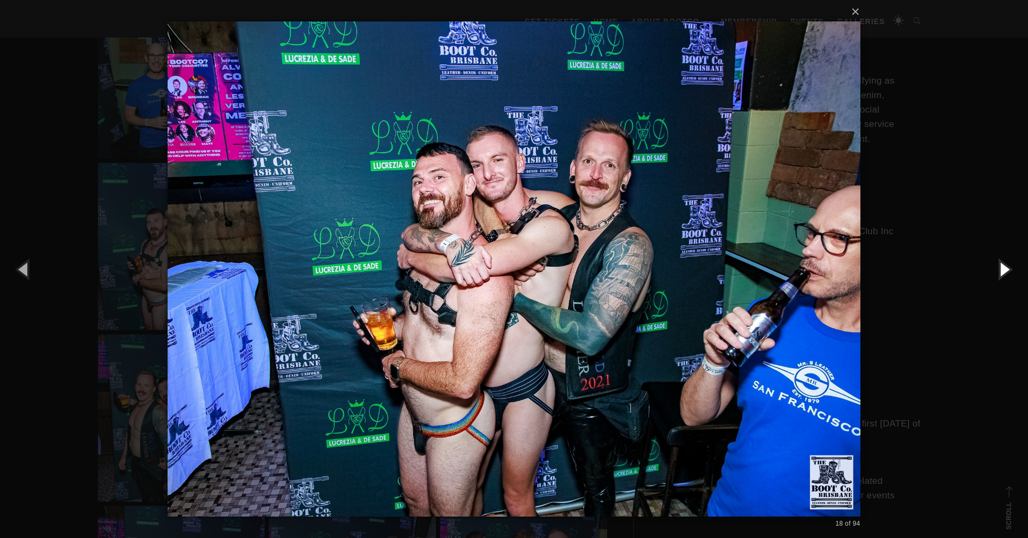
click at [1006, 274] on button "button" at bounding box center [1004, 268] width 48 height 59
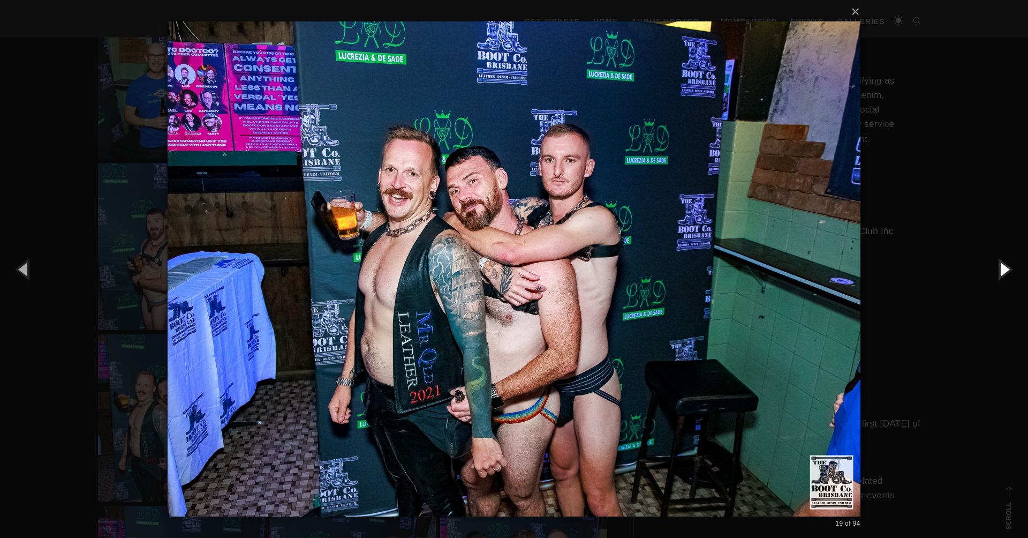
click at [1006, 274] on button "button" at bounding box center [1004, 268] width 48 height 59
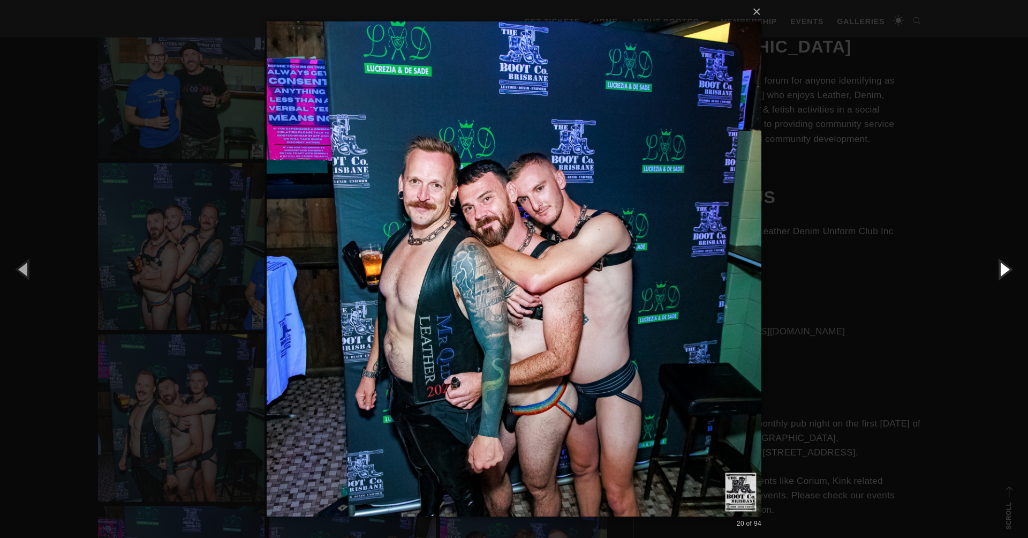
click at [1006, 274] on button "button" at bounding box center [1004, 268] width 48 height 59
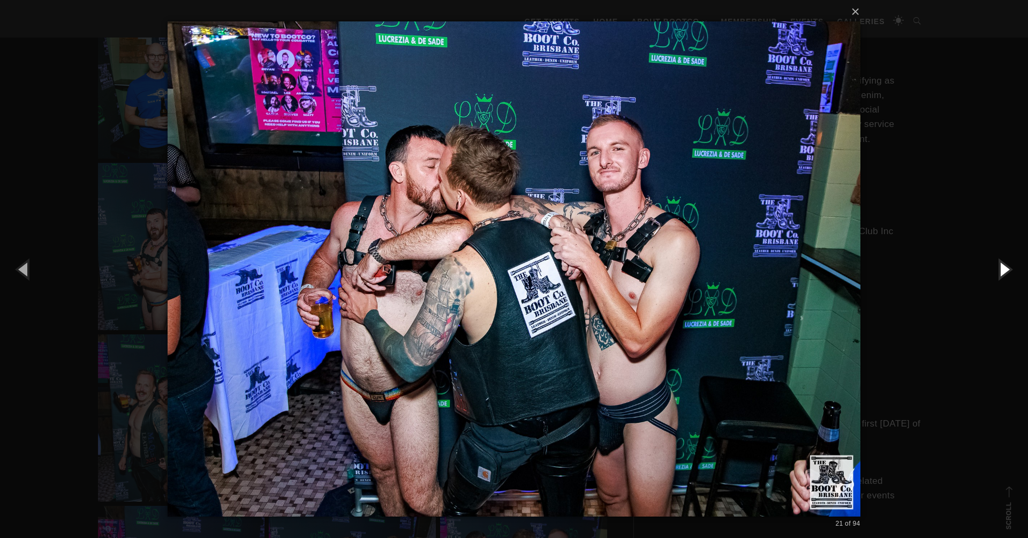
click at [1006, 274] on button "button" at bounding box center [1004, 268] width 48 height 59
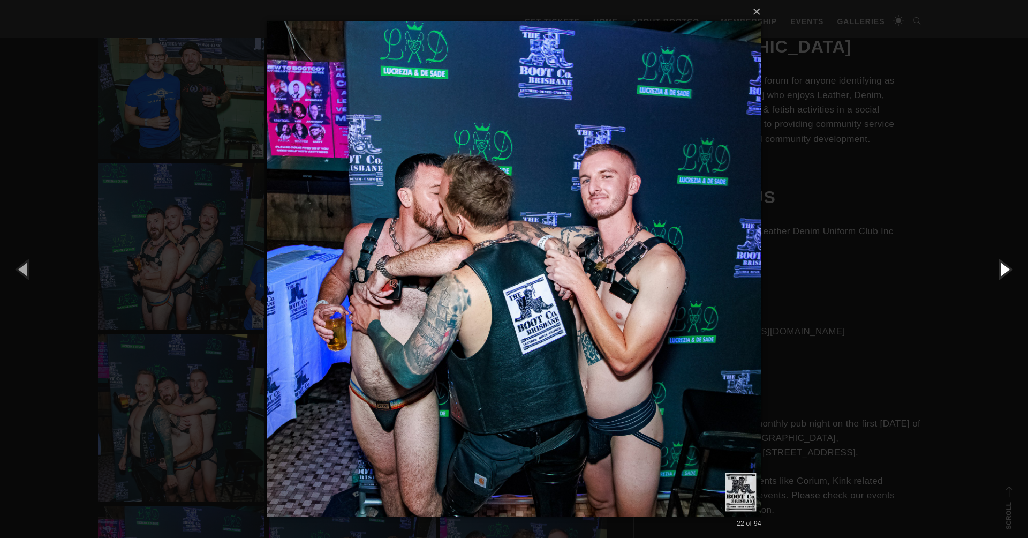
click at [1006, 274] on button "button" at bounding box center [1004, 268] width 48 height 59
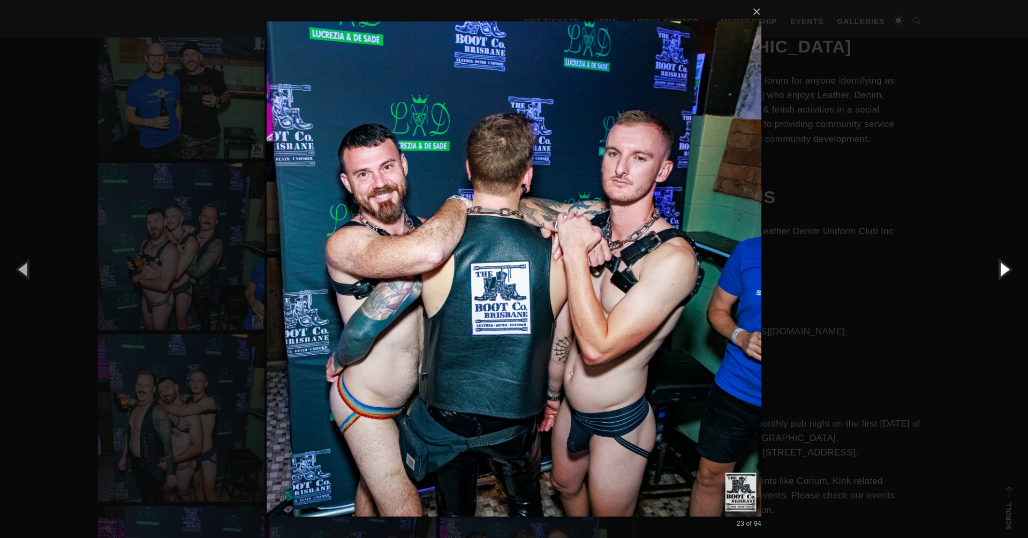
click at [1005, 275] on button "button" at bounding box center [1004, 268] width 48 height 59
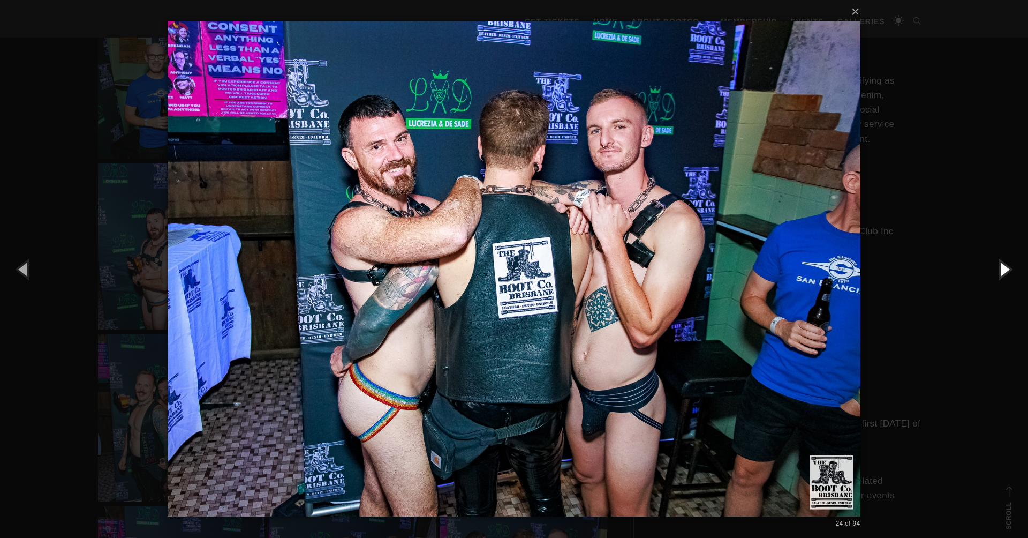
click at [1005, 275] on button "button" at bounding box center [1004, 268] width 48 height 59
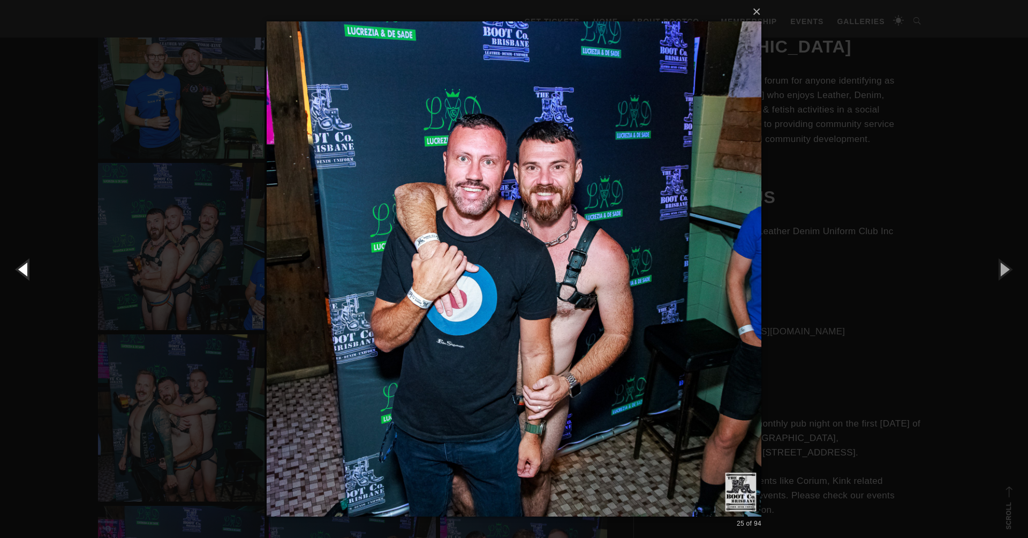
click at [29, 269] on button "button" at bounding box center [24, 268] width 48 height 59
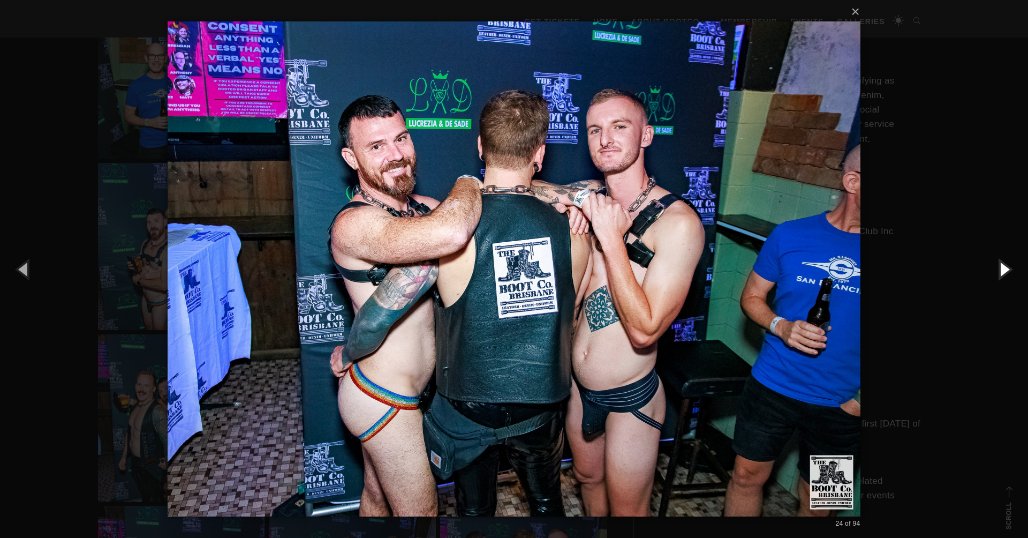
click at [1005, 270] on button "button" at bounding box center [1004, 268] width 48 height 59
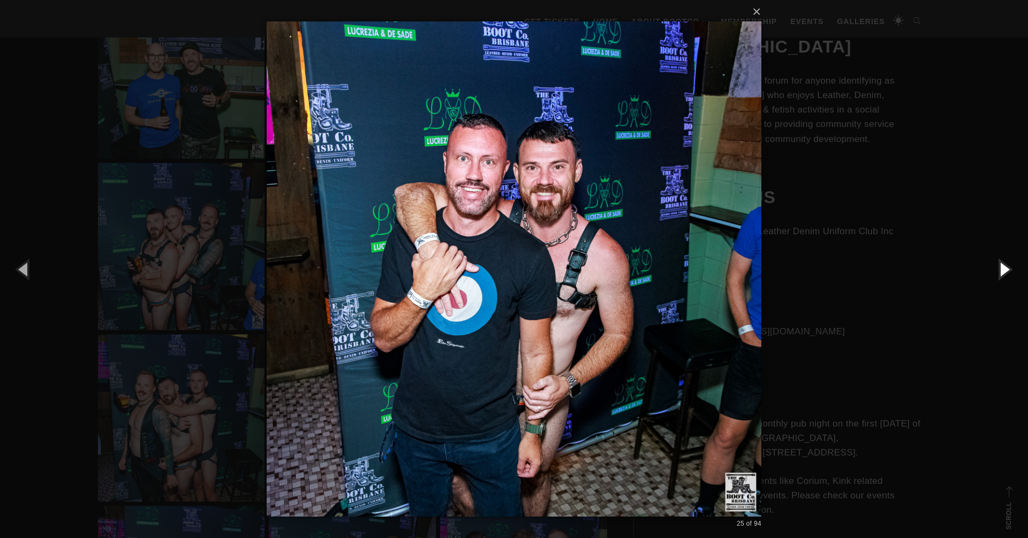
click at [1005, 270] on button "button" at bounding box center [1004, 268] width 48 height 59
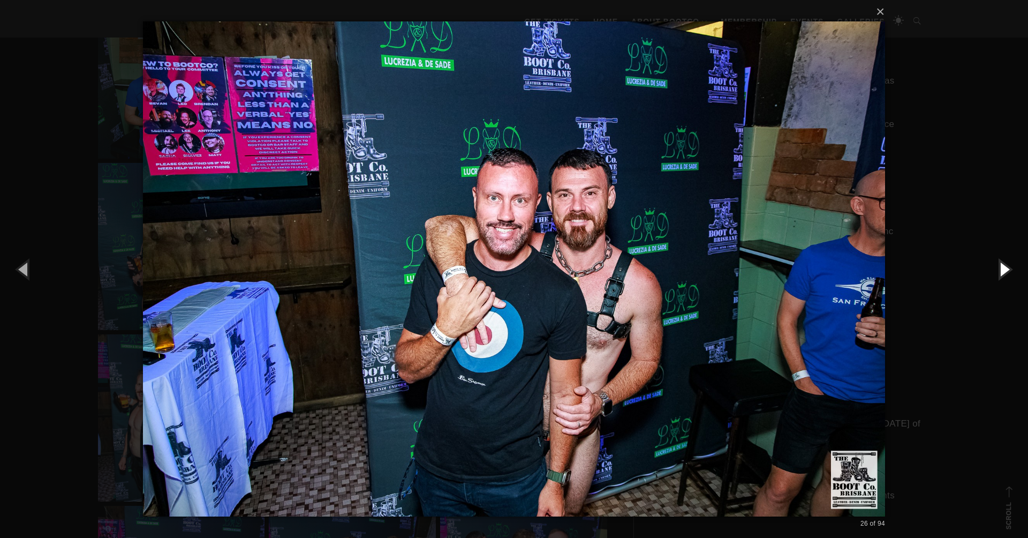
click at [1005, 270] on button "button" at bounding box center [1004, 268] width 48 height 59
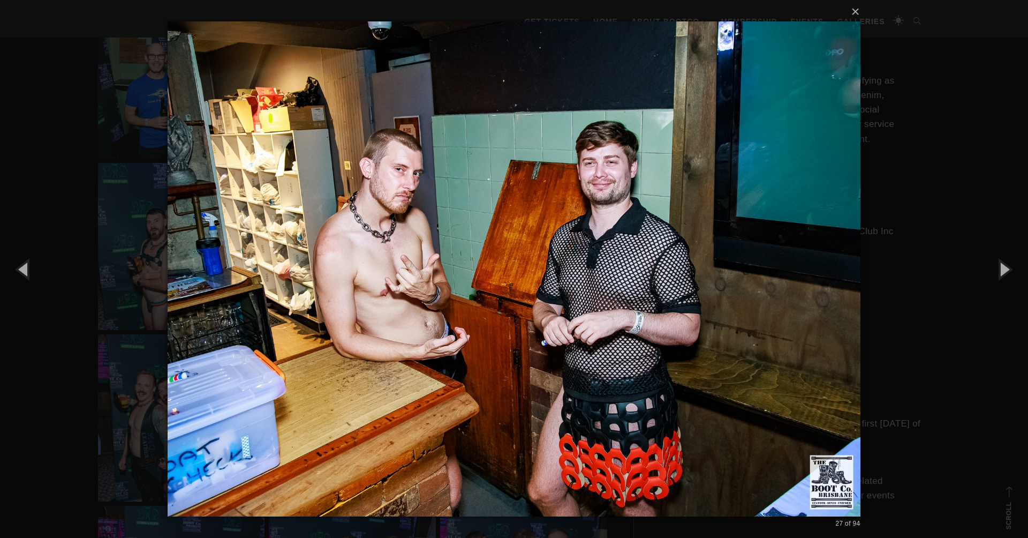
click at [400, 240] on img at bounding box center [514, 269] width 693 height 538
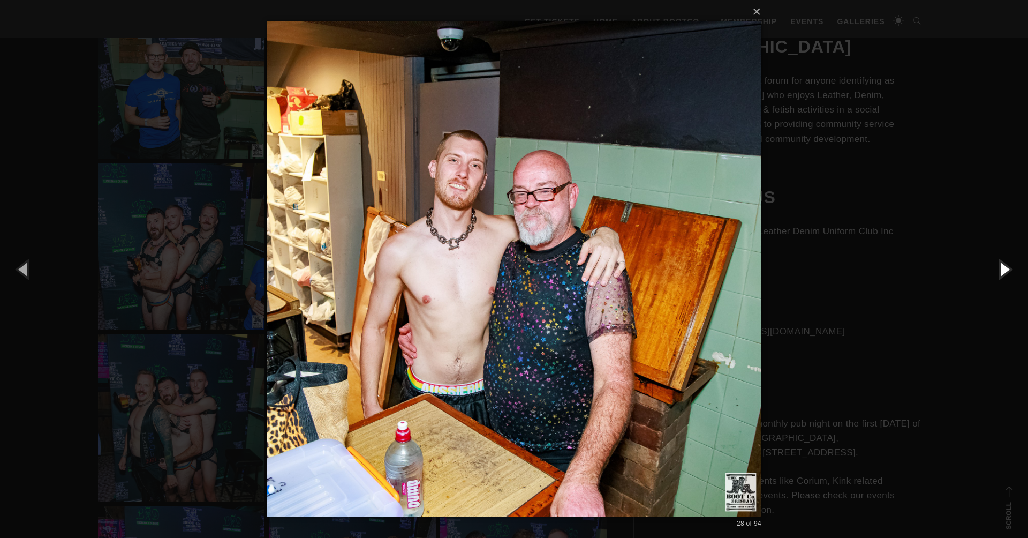
click at [1005, 270] on button "button" at bounding box center [1004, 268] width 48 height 59
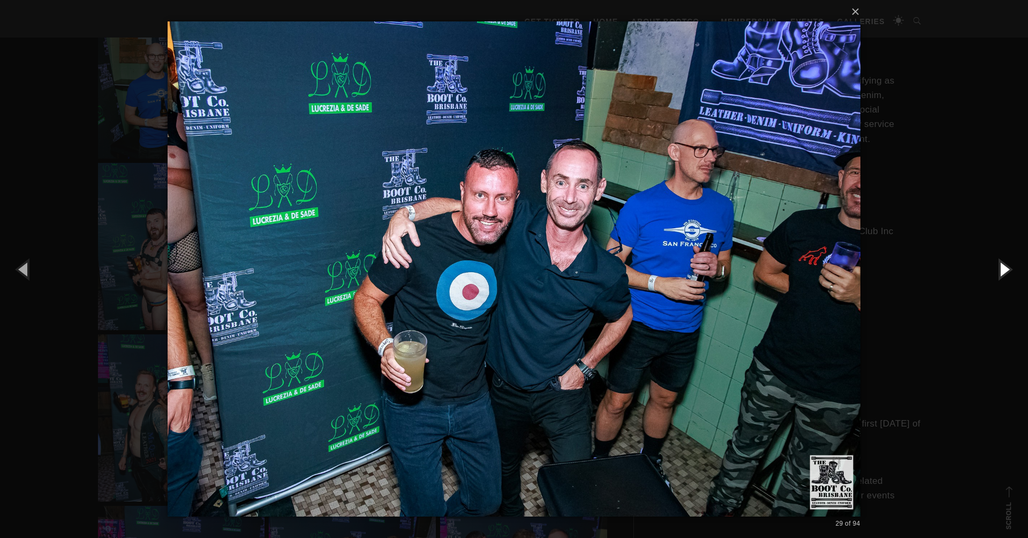
click at [1005, 270] on button "button" at bounding box center [1004, 268] width 48 height 59
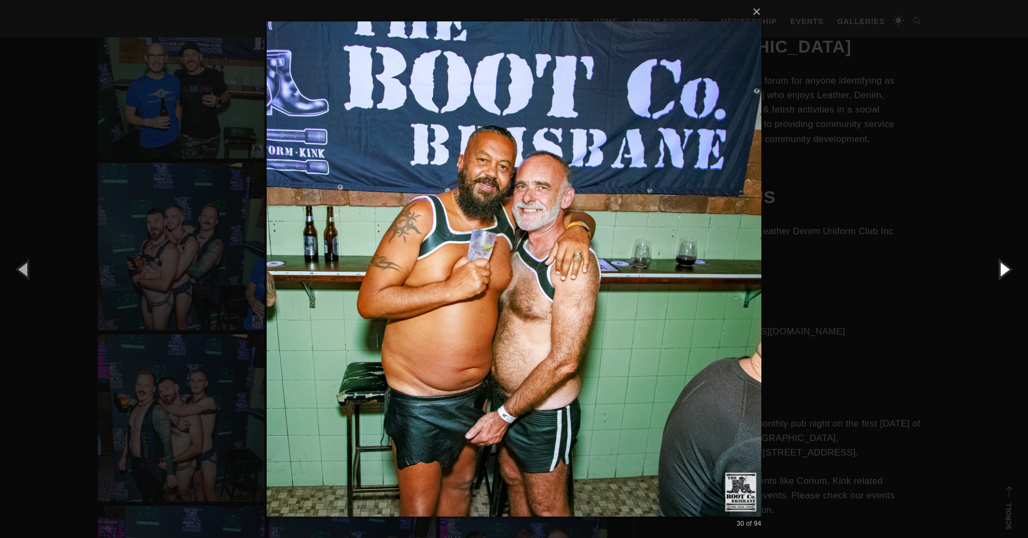
click at [1005, 270] on button "button" at bounding box center [1004, 268] width 48 height 59
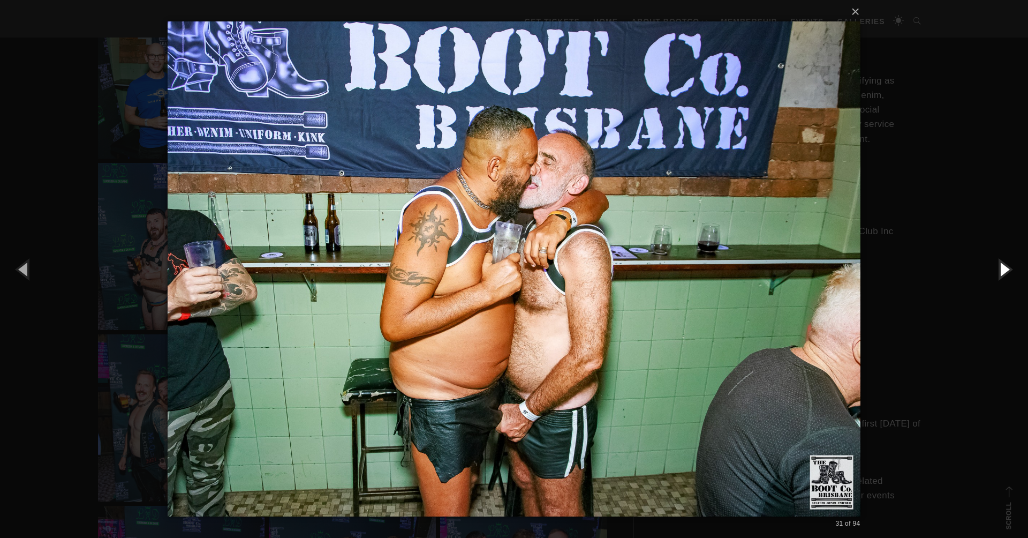
click at [1005, 270] on button "button" at bounding box center [1004, 268] width 48 height 59
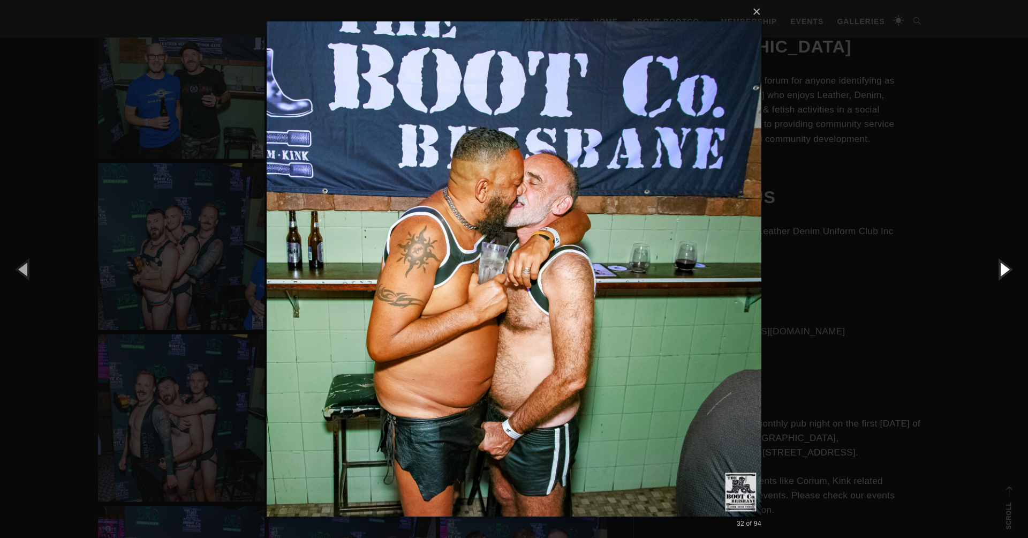
click at [1005, 270] on button "button" at bounding box center [1004, 268] width 48 height 59
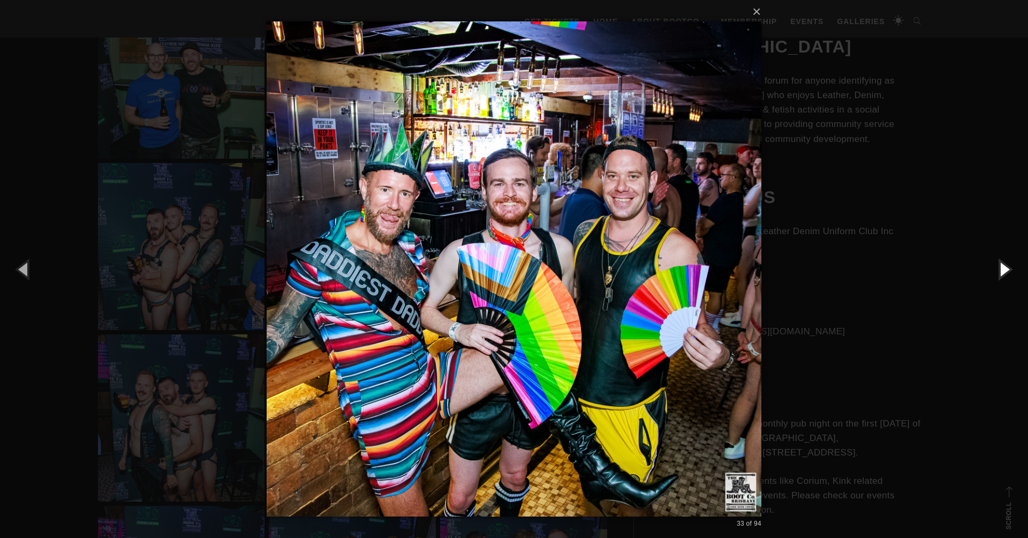
click at [1005, 270] on button "button" at bounding box center [1004, 268] width 48 height 59
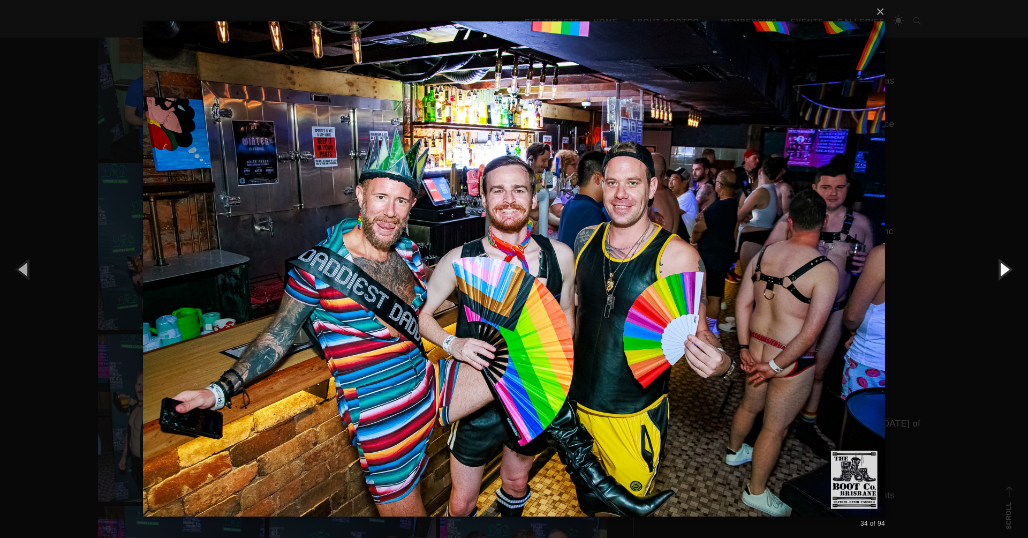
click at [1005, 270] on button "button" at bounding box center [1004, 268] width 48 height 59
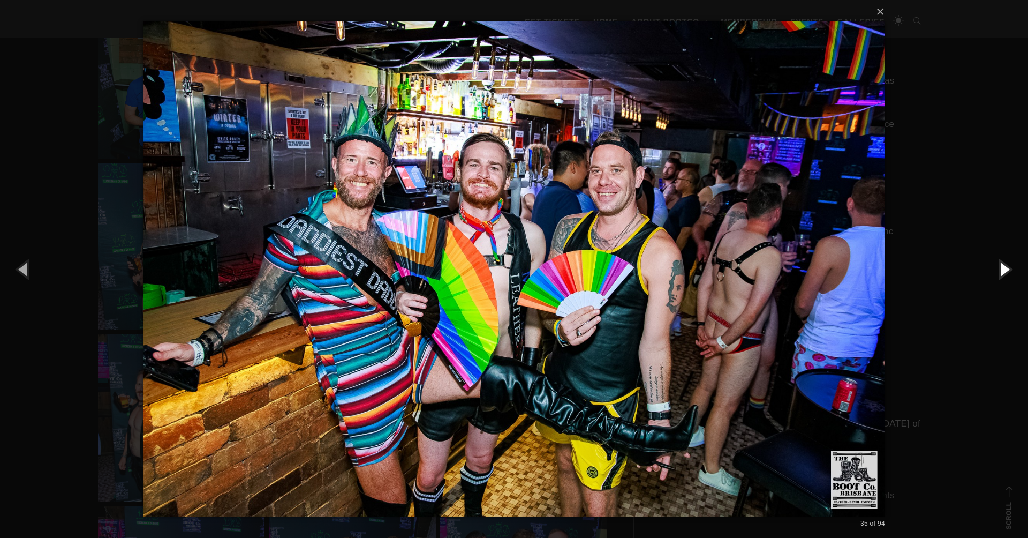
click at [1005, 270] on button "button" at bounding box center [1004, 268] width 48 height 59
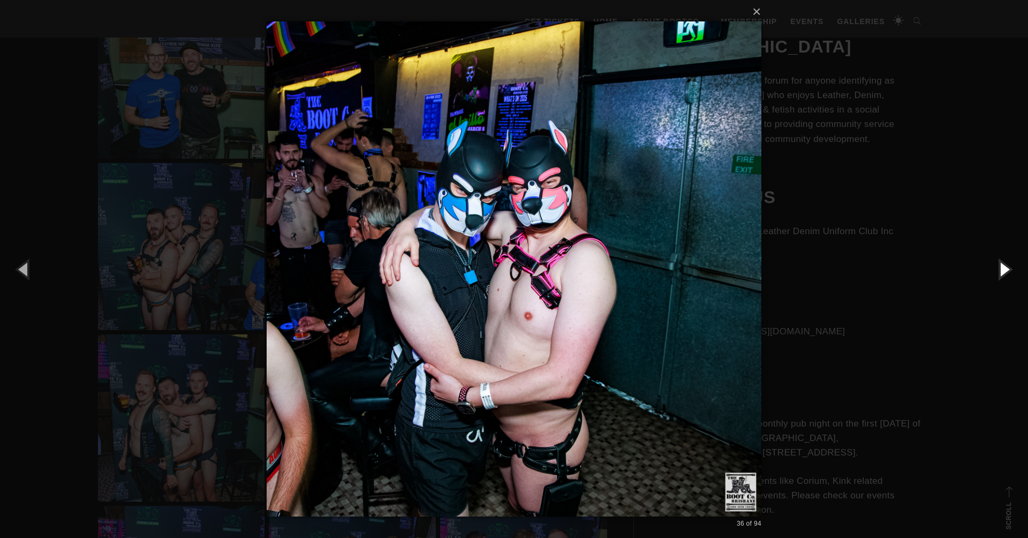
click at [1005, 270] on button "button" at bounding box center [1004, 268] width 48 height 59
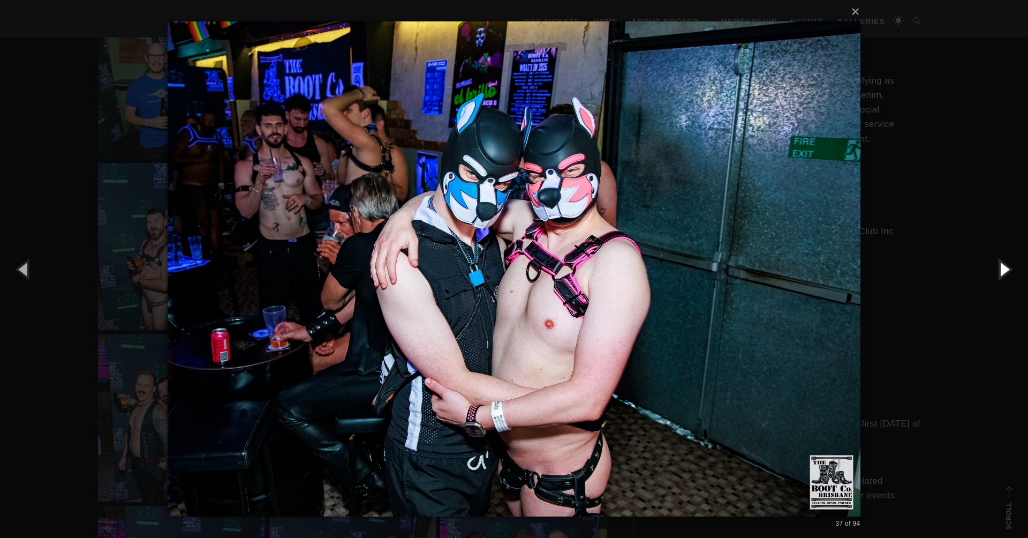
click at [1005, 270] on button "button" at bounding box center [1004, 268] width 48 height 59
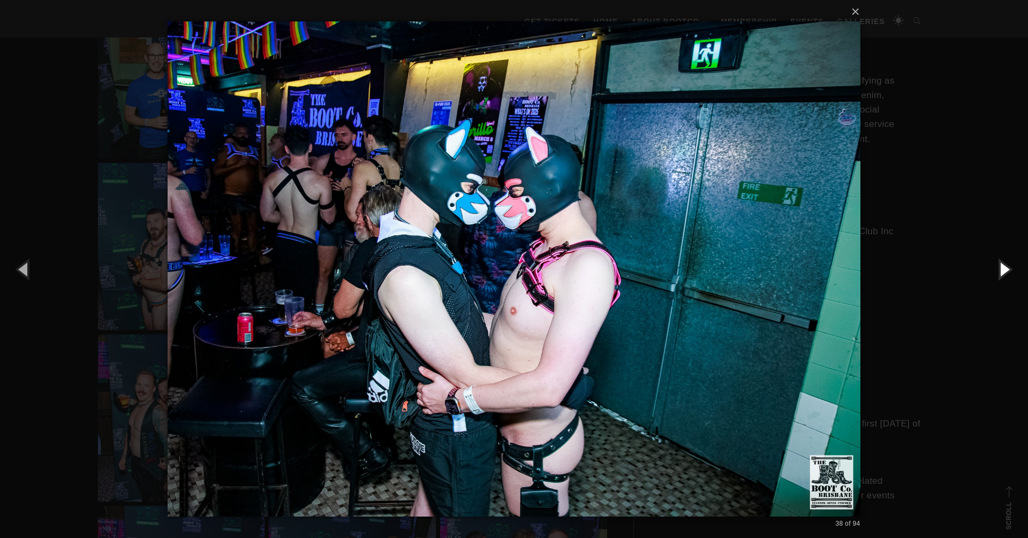
click at [1005, 270] on button "button" at bounding box center [1004, 268] width 48 height 59
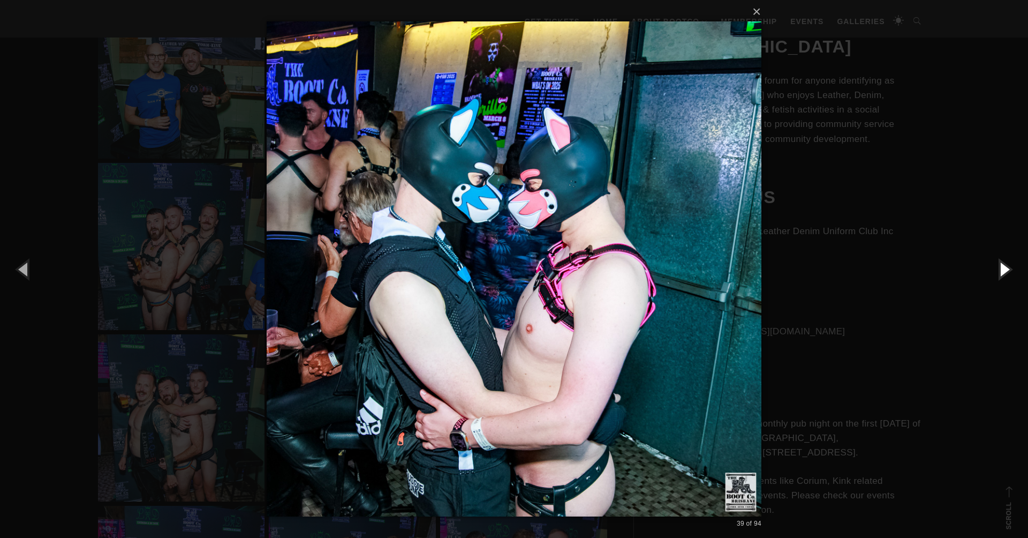
click at [1005, 270] on button "button" at bounding box center [1004, 268] width 48 height 59
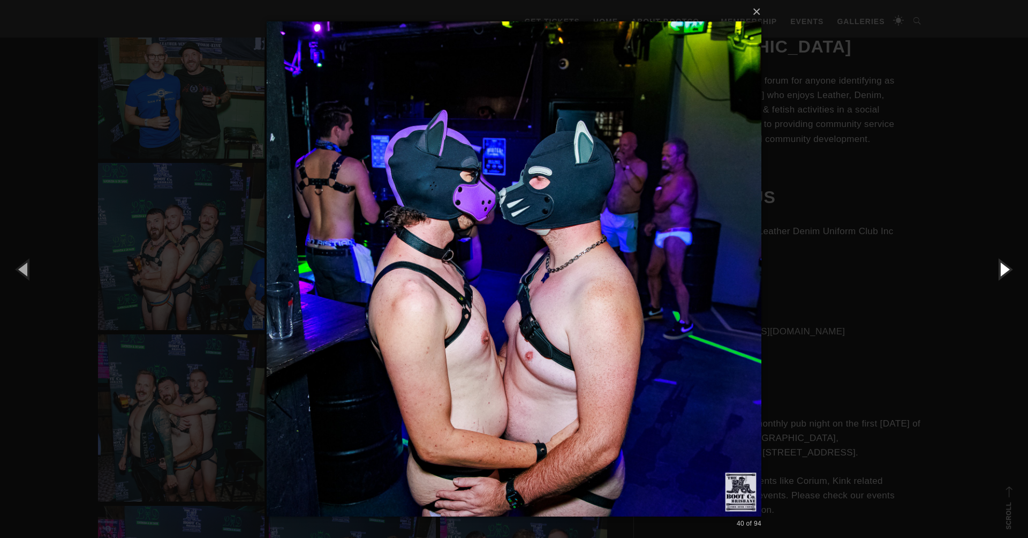
click at [1005, 270] on button "button" at bounding box center [1004, 268] width 48 height 59
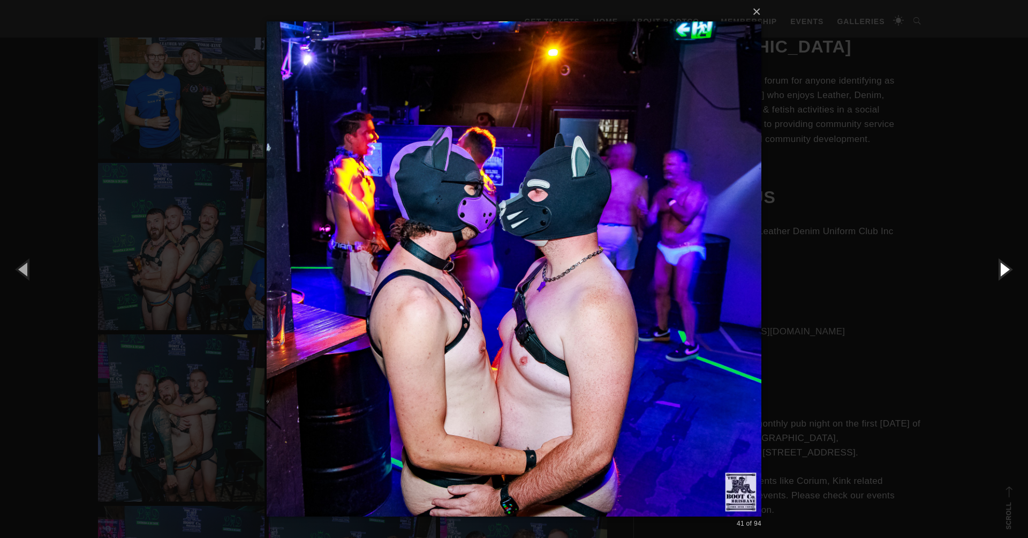
click at [1005, 270] on button "button" at bounding box center [1004, 268] width 48 height 59
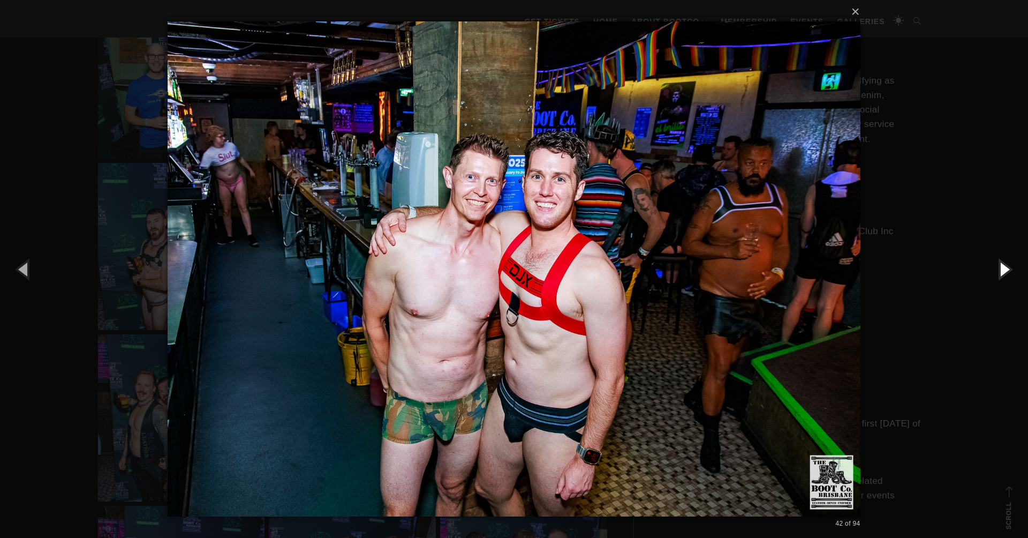
click at [1005, 270] on button "button" at bounding box center [1004, 268] width 48 height 59
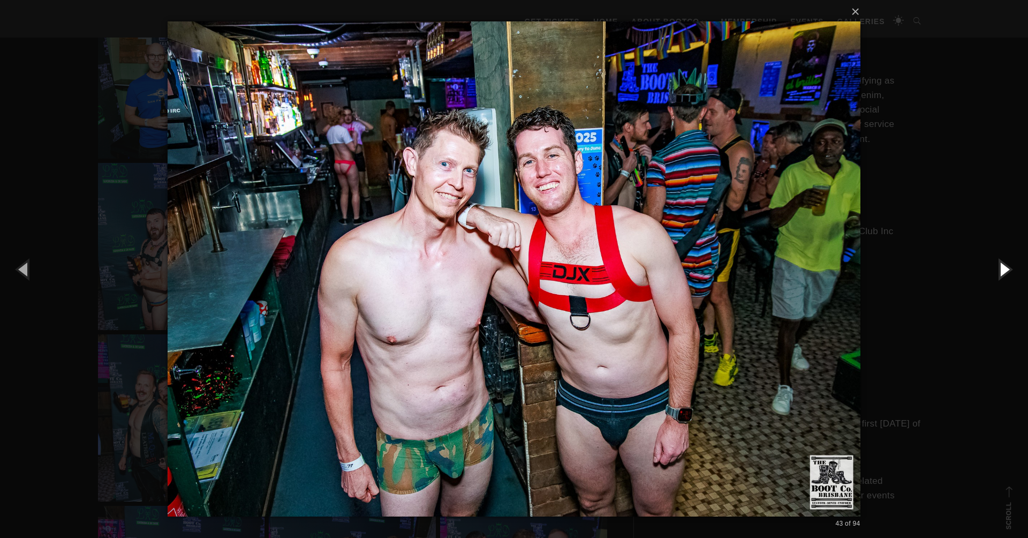
click at [1005, 270] on button "button" at bounding box center [1004, 268] width 48 height 59
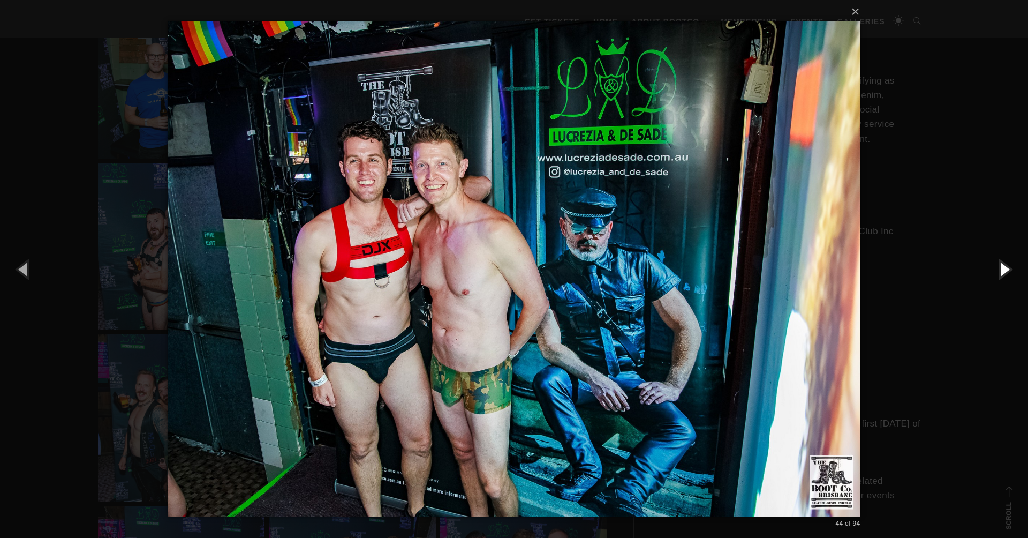
click at [1005, 270] on button "button" at bounding box center [1004, 268] width 48 height 59
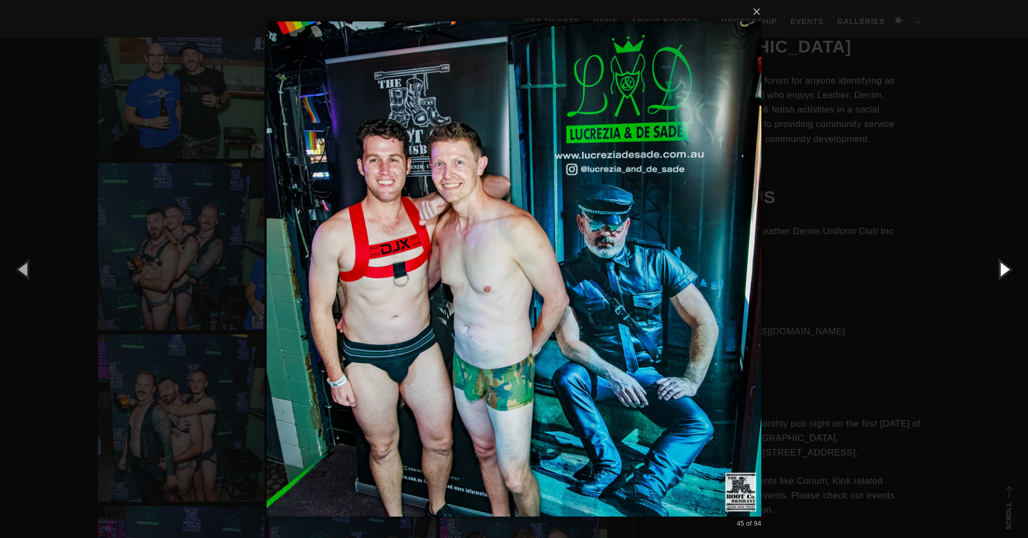
click at [1005, 270] on button "button" at bounding box center [1004, 268] width 48 height 59
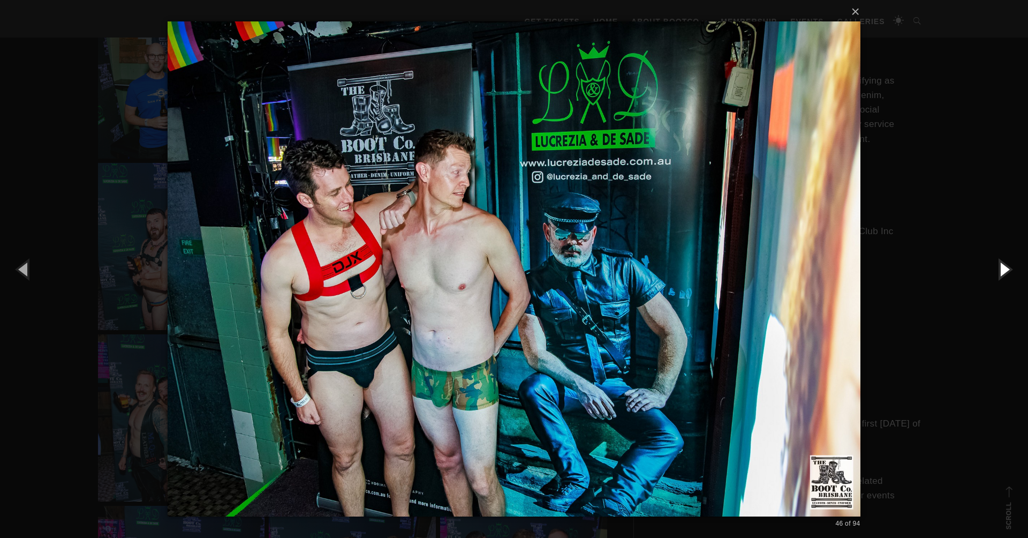
click at [1005, 270] on button "button" at bounding box center [1004, 268] width 48 height 59
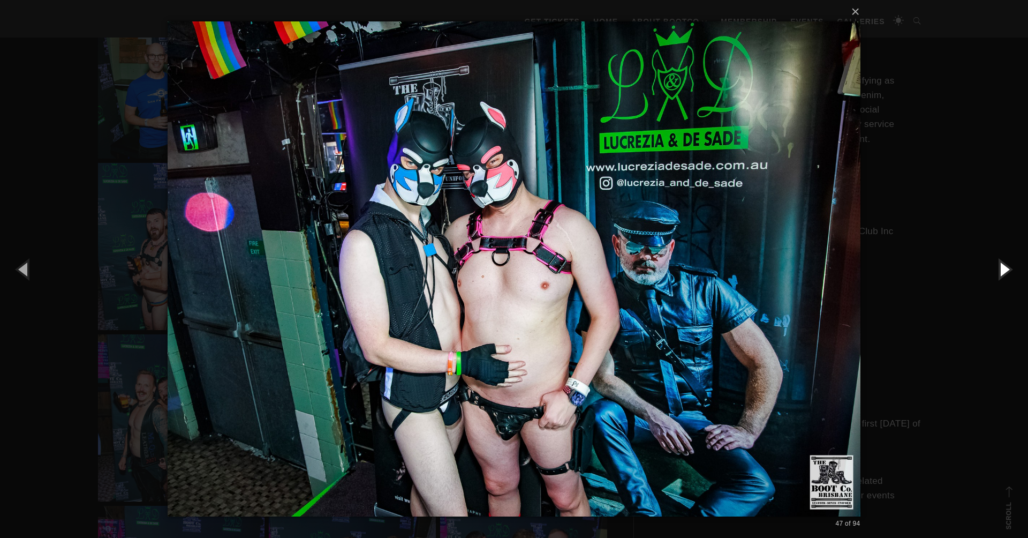
click at [1005, 270] on button "button" at bounding box center [1004, 268] width 48 height 59
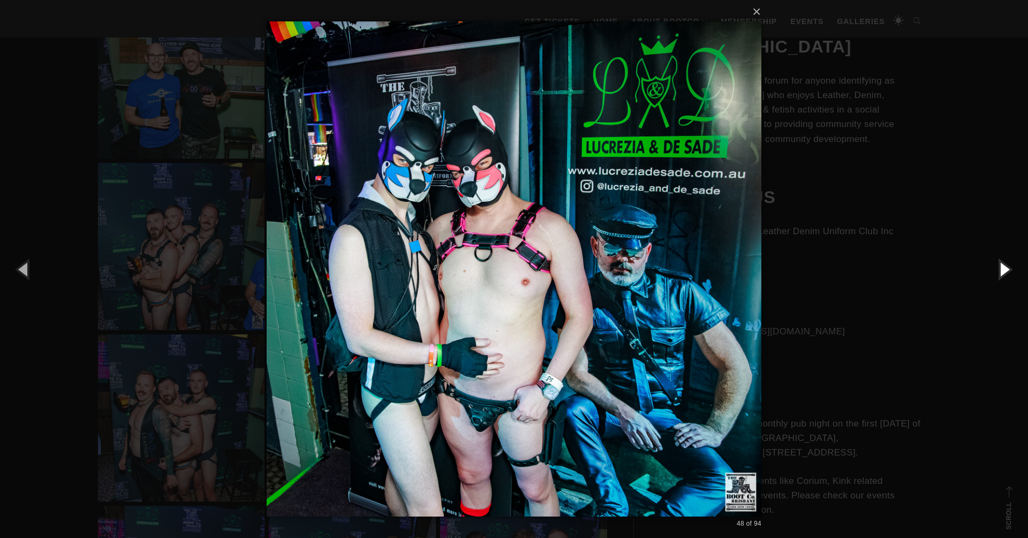
click at [1005, 270] on button "button" at bounding box center [1004, 268] width 48 height 59
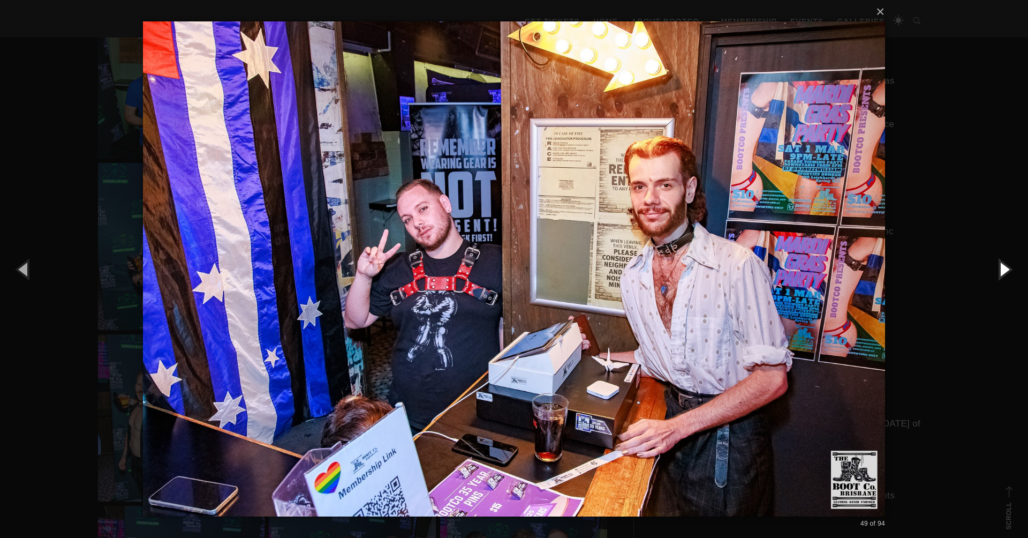
click at [1005, 270] on button "button" at bounding box center [1004, 268] width 48 height 59
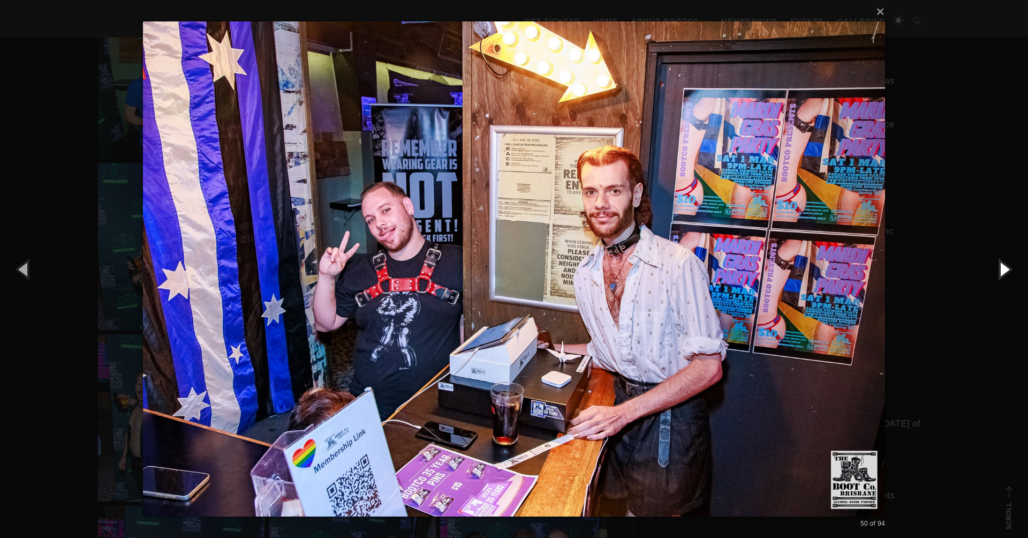
click at [1005, 270] on button "button" at bounding box center [1004, 268] width 48 height 59
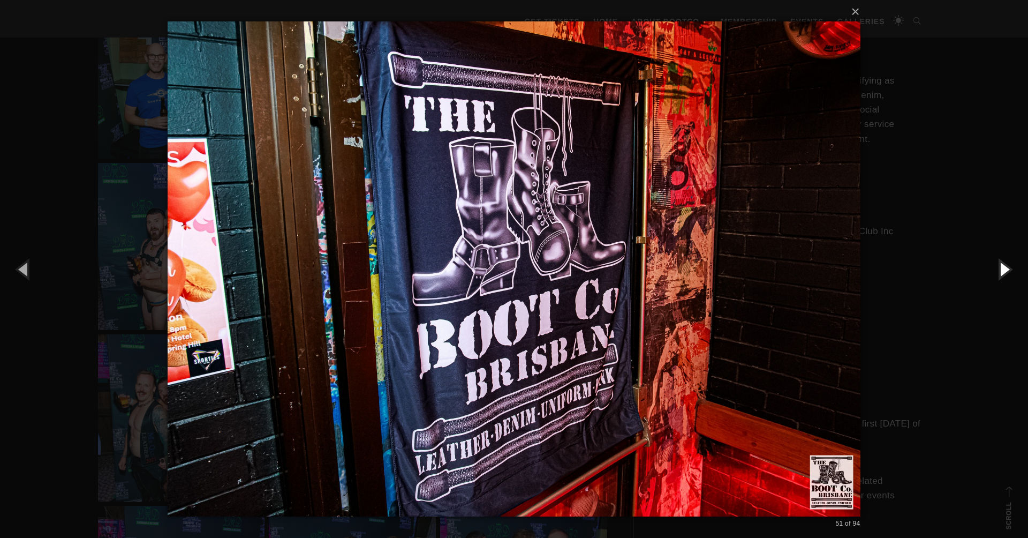
click at [1005, 270] on button "button" at bounding box center [1004, 268] width 48 height 59
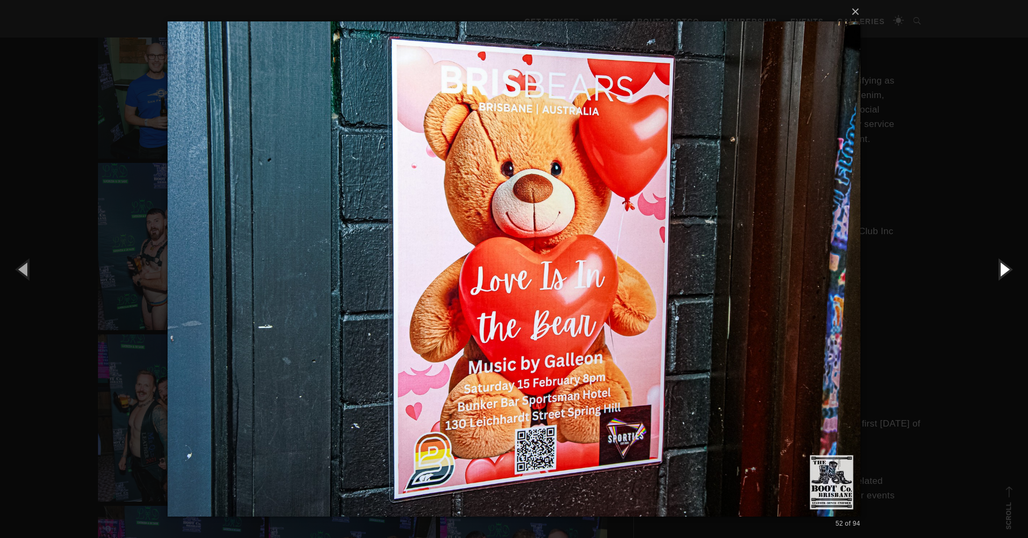
click at [1005, 270] on button "button" at bounding box center [1004, 268] width 48 height 59
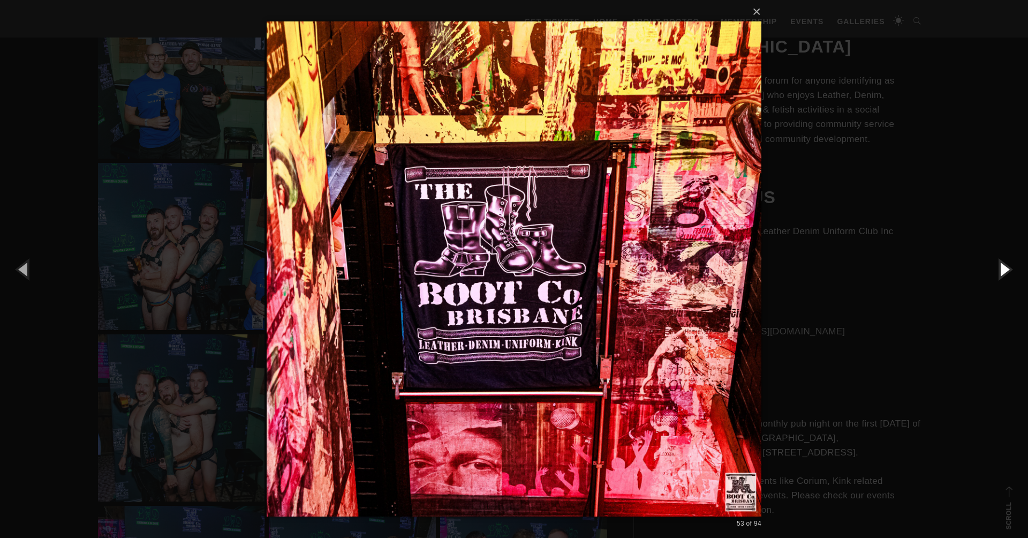
click at [1005, 270] on button "button" at bounding box center [1004, 268] width 48 height 59
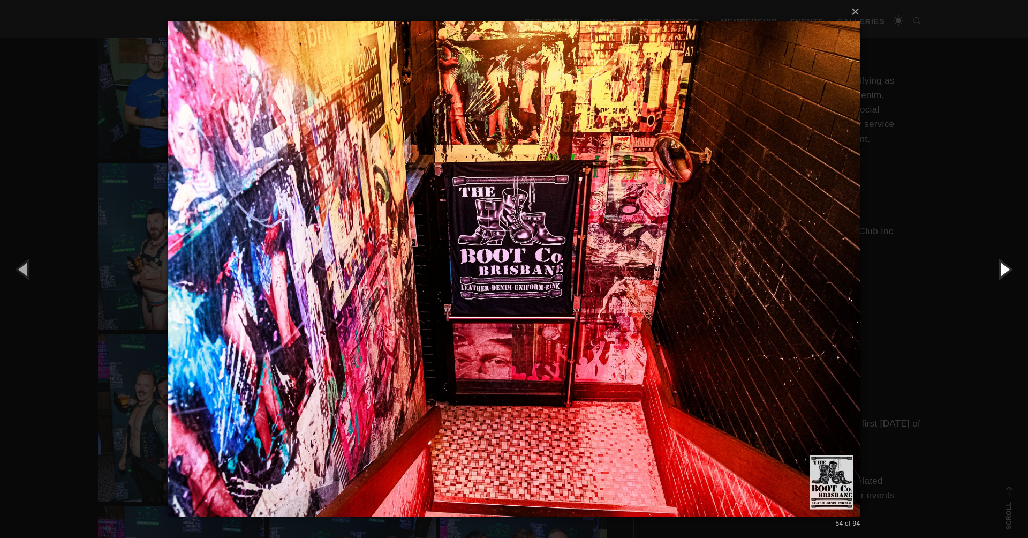
click at [1005, 270] on button "button" at bounding box center [1004, 268] width 48 height 59
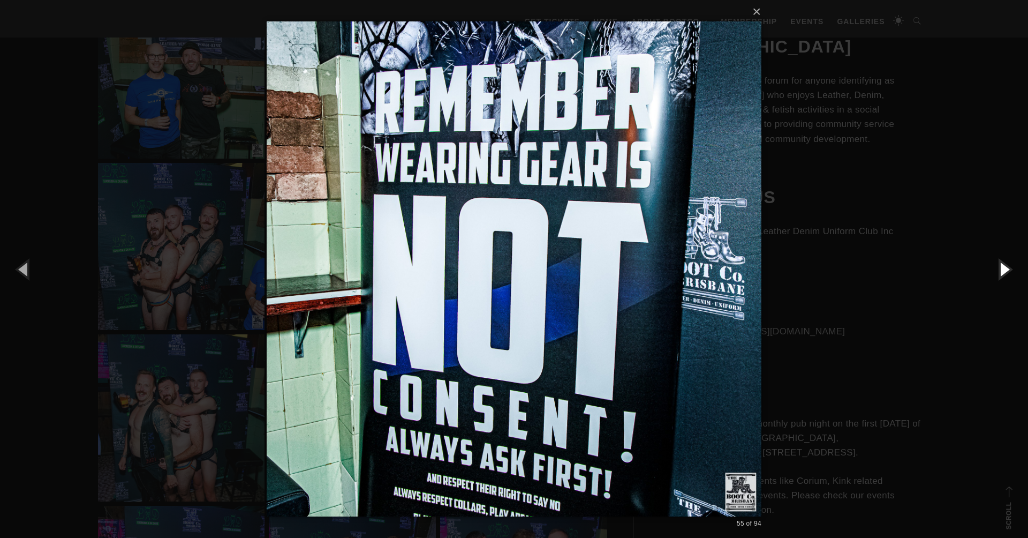
click at [1005, 270] on button "button" at bounding box center [1004, 268] width 48 height 59
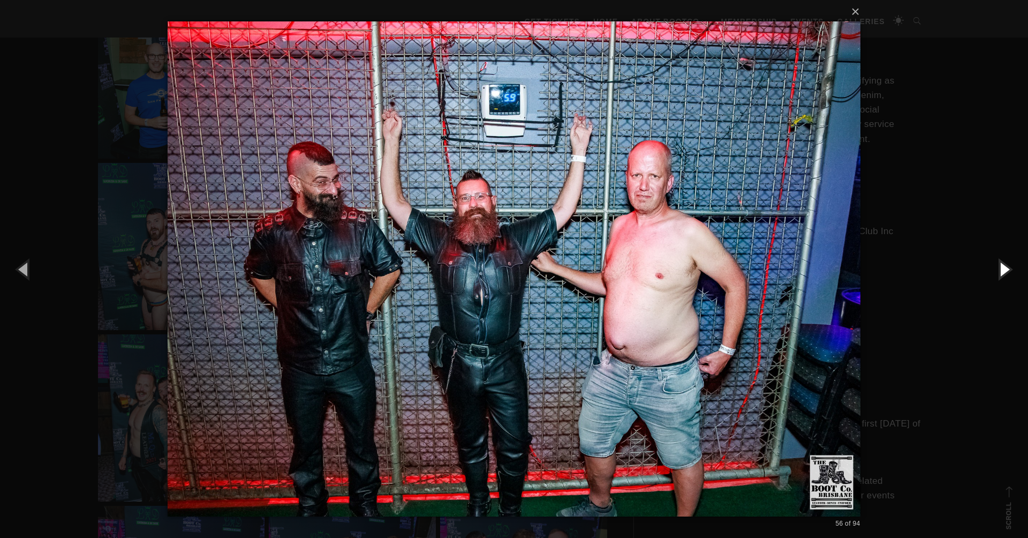
click at [1005, 270] on button "button" at bounding box center [1004, 268] width 48 height 59
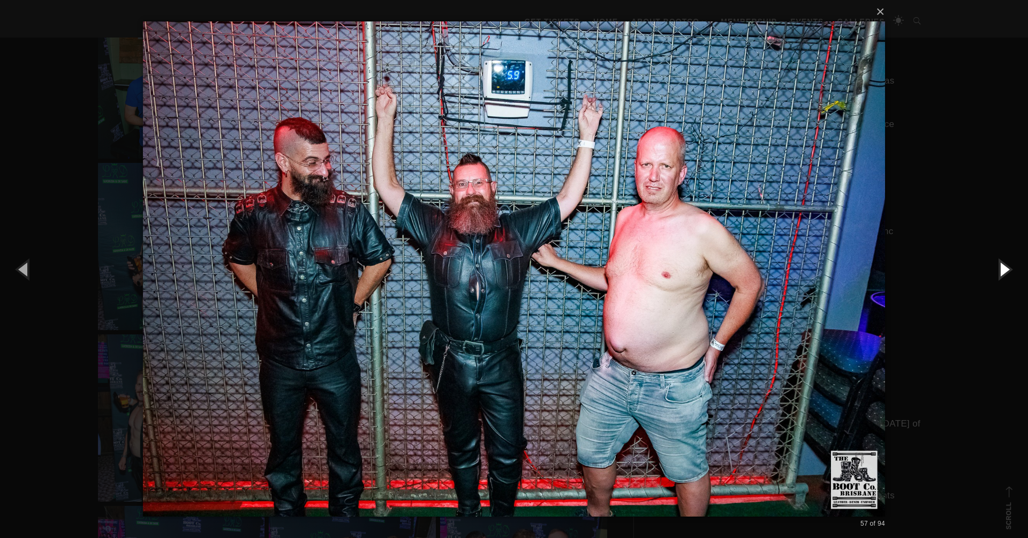
click at [1005, 270] on button "button" at bounding box center [1004, 268] width 48 height 59
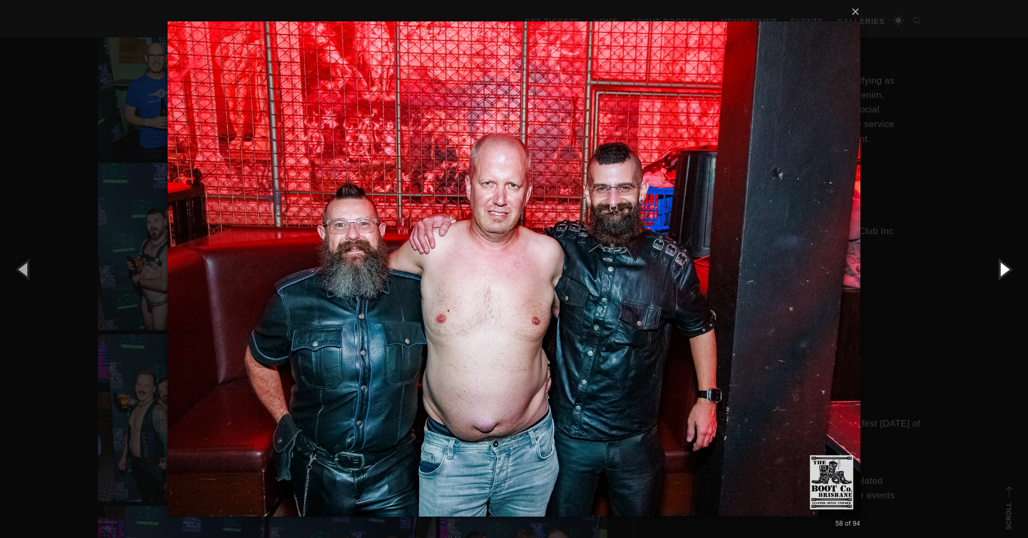
click at [1005, 270] on button "button" at bounding box center [1004, 268] width 48 height 59
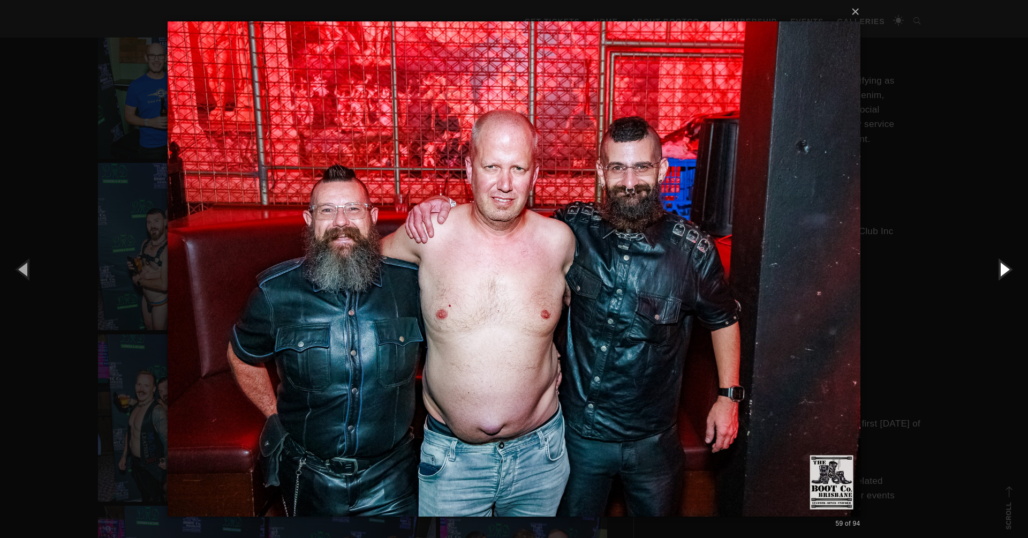
click at [1005, 270] on button "button" at bounding box center [1004, 268] width 48 height 59
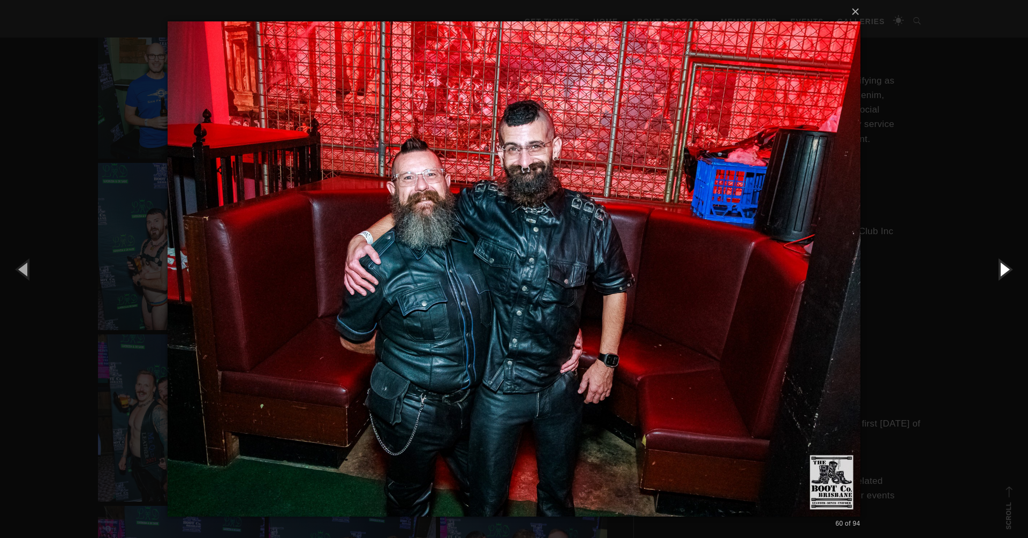
click at [1005, 270] on button "button" at bounding box center [1004, 268] width 48 height 59
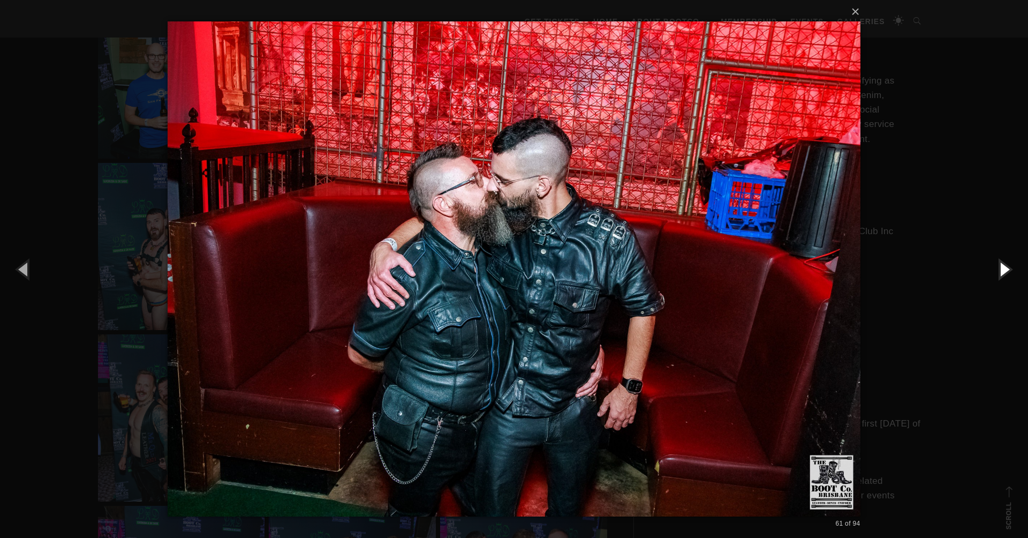
click at [1005, 270] on button "button" at bounding box center [1004, 268] width 48 height 59
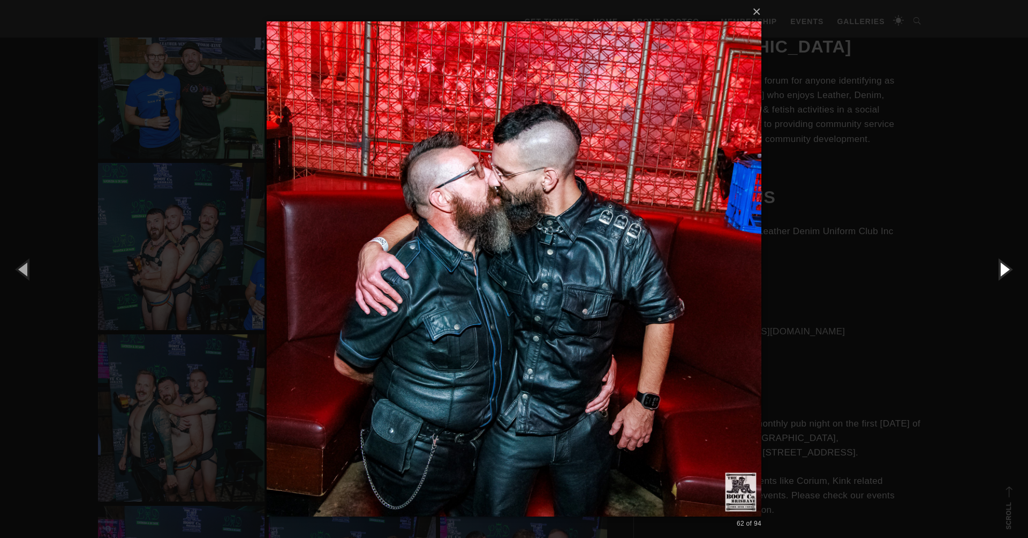
click at [1005, 270] on button "button" at bounding box center [1004, 268] width 48 height 59
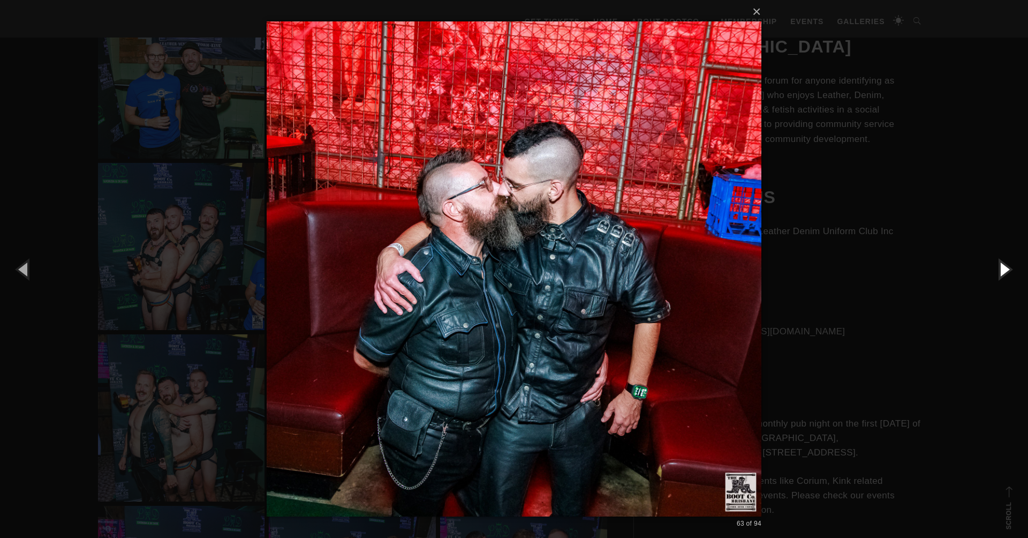
click at [1005, 270] on button "button" at bounding box center [1004, 268] width 48 height 59
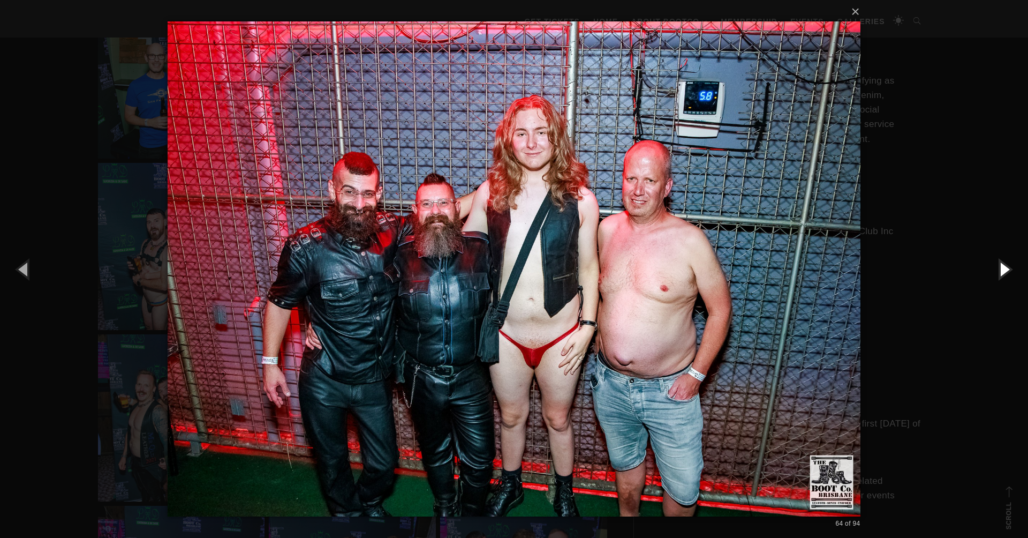
click at [1005, 270] on button "button" at bounding box center [1004, 268] width 48 height 59
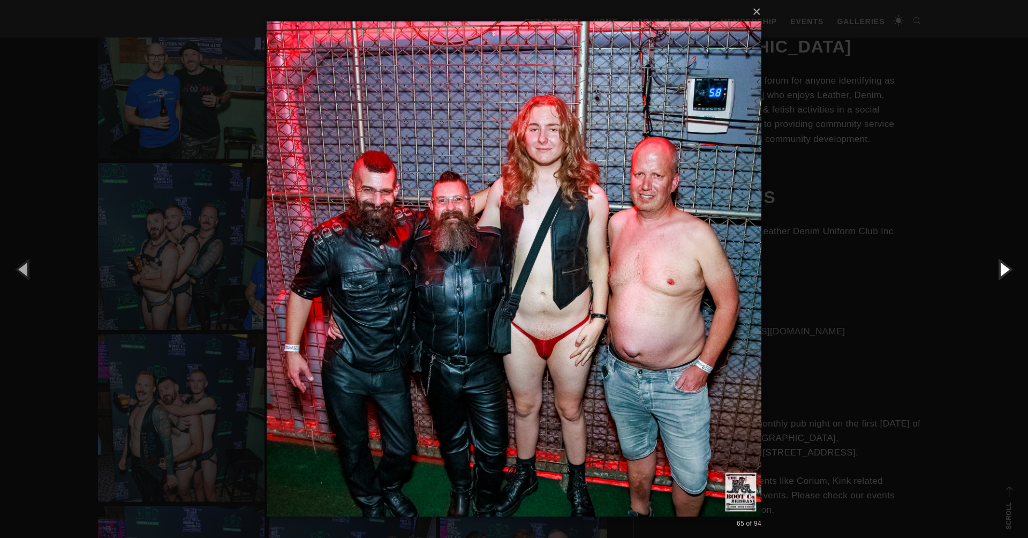
click at [1005, 270] on button "button" at bounding box center [1004, 268] width 48 height 59
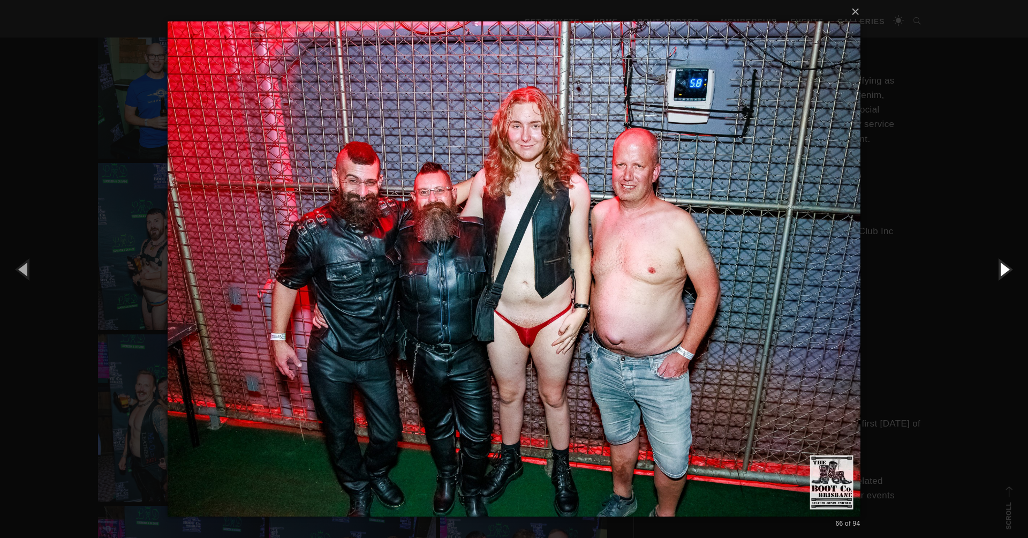
click at [1005, 270] on button "button" at bounding box center [1004, 268] width 48 height 59
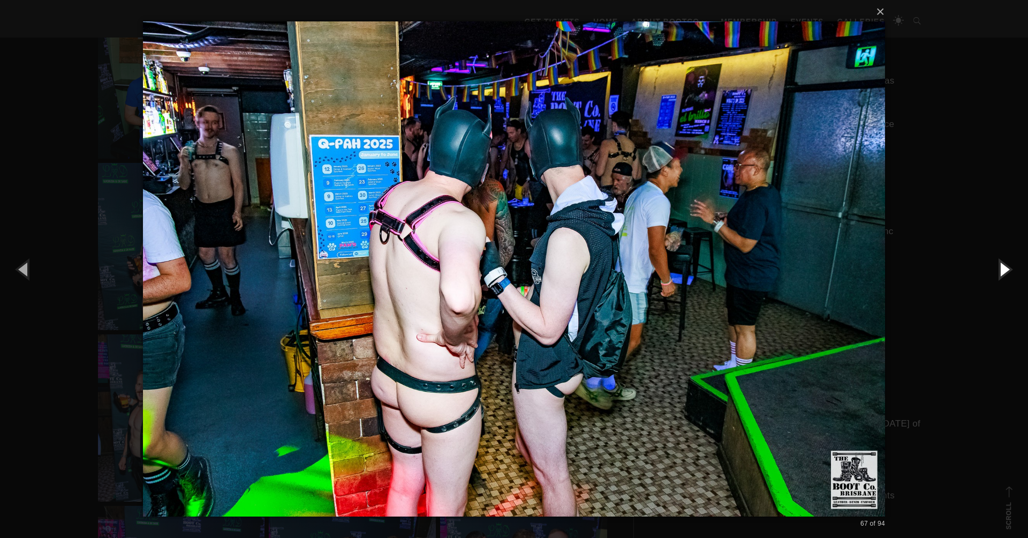
click at [1005, 270] on button "button" at bounding box center [1004, 268] width 48 height 59
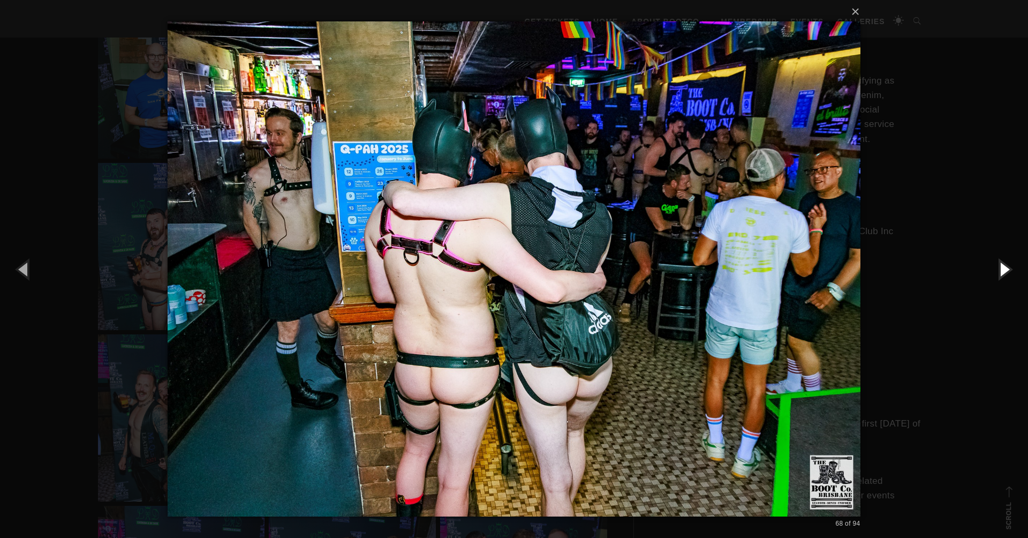
click at [1005, 270] on button "button" at bounding box center [1004, 268] width 48 height 59
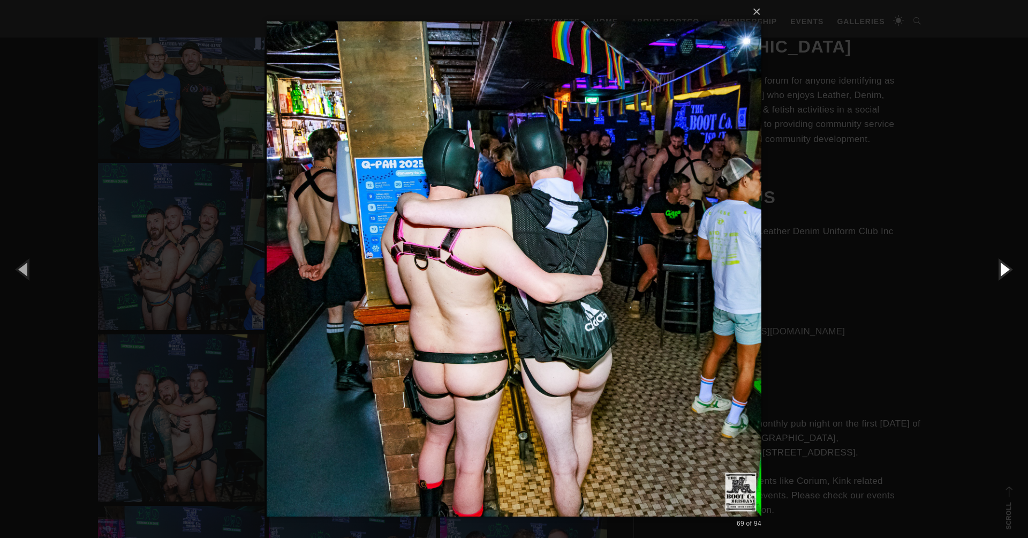
click at [1005, 270] on button "button" at bounding box center [1004, 268] width 48 height 59
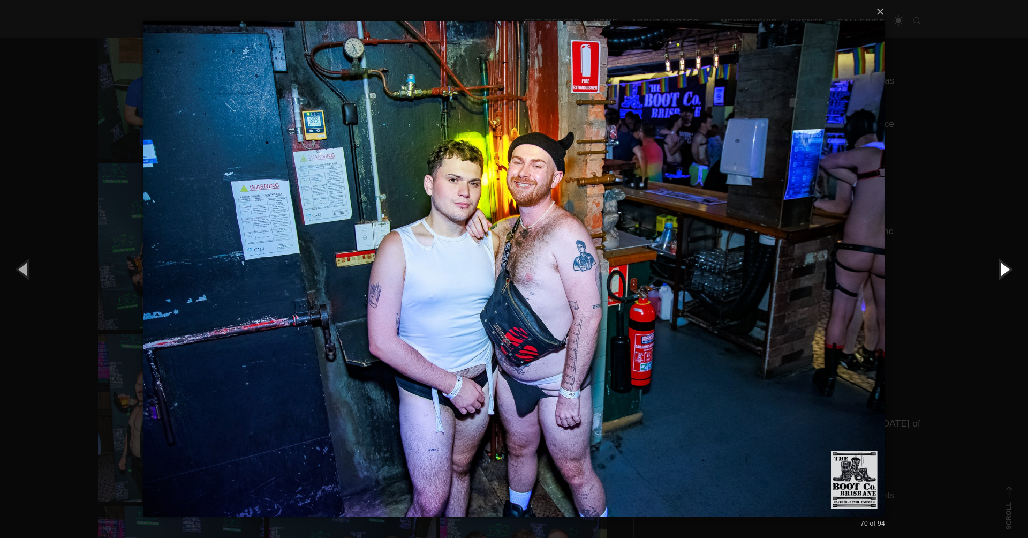
click at [1005, 270] on button "button" at bounding box center [1004, 268] width 48 height 59
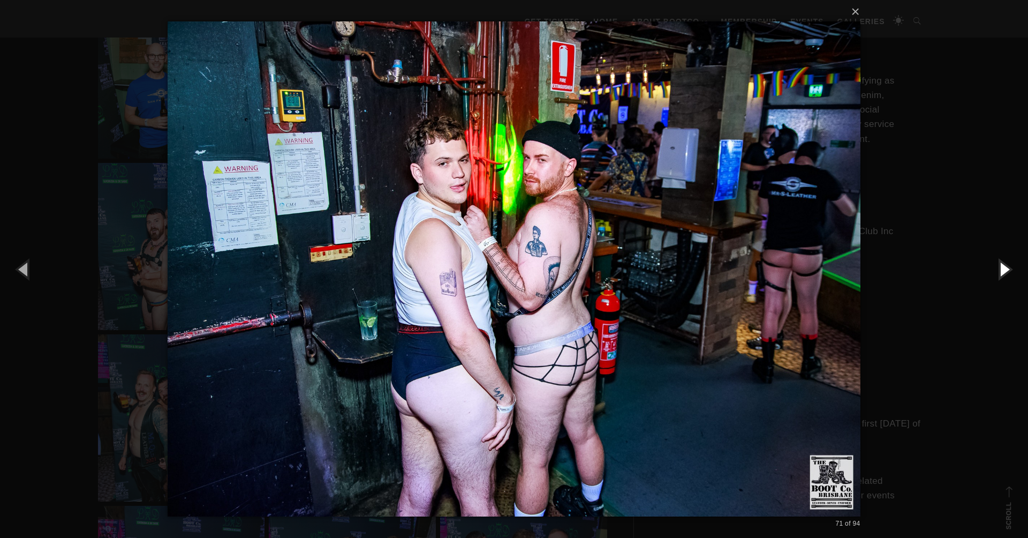
click at [1005, 270] on button "button" at bounding box center [1004, 268] width 48 height 59
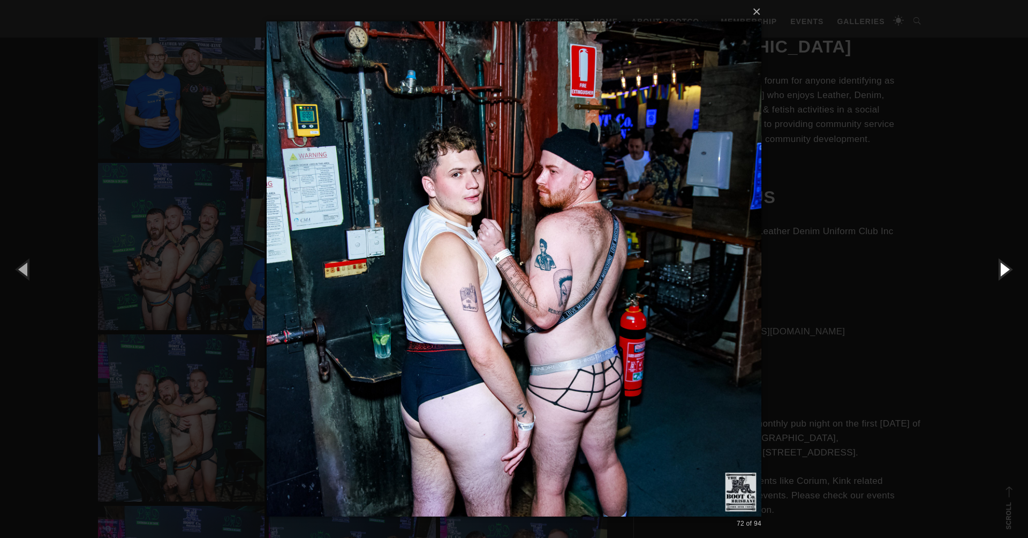
click at [1005, 270] on button "button" at bounding box center [1004, 268] width 48 height 59
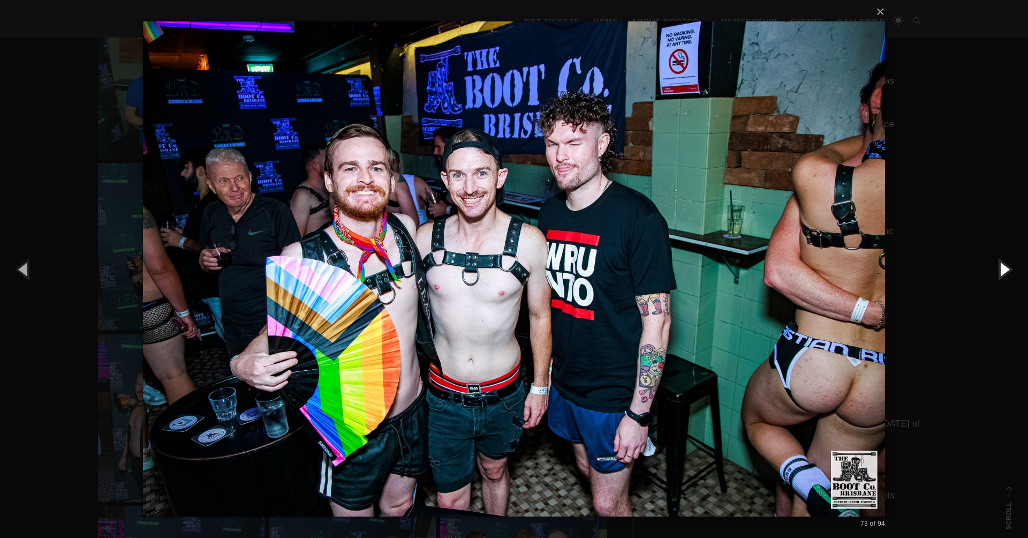
click at [1005, 270] on button "button" at bounding box center [1004, 268] width 48 height 59
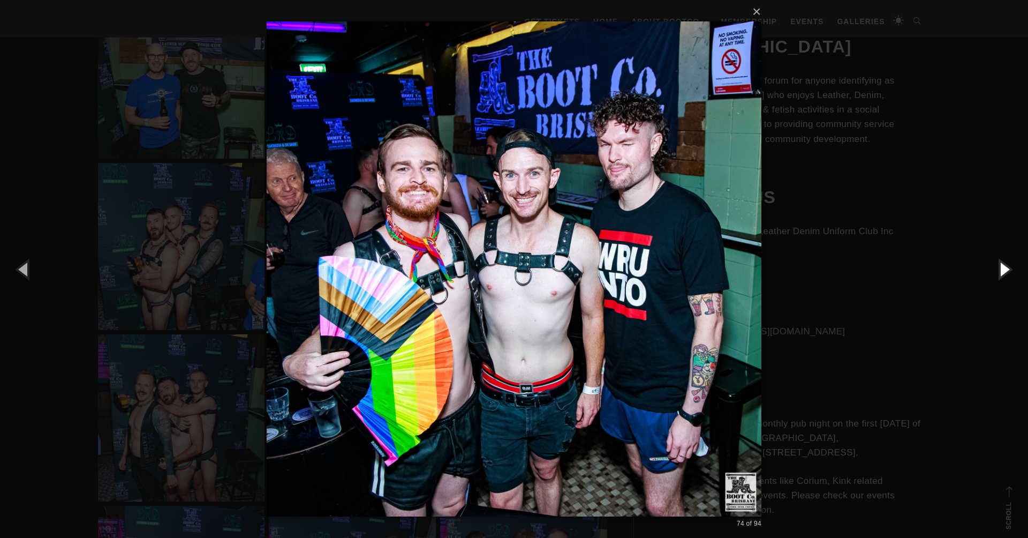
click at [1005, 270] on button "button" at bounding box center [1004, 268] width 48 height 59
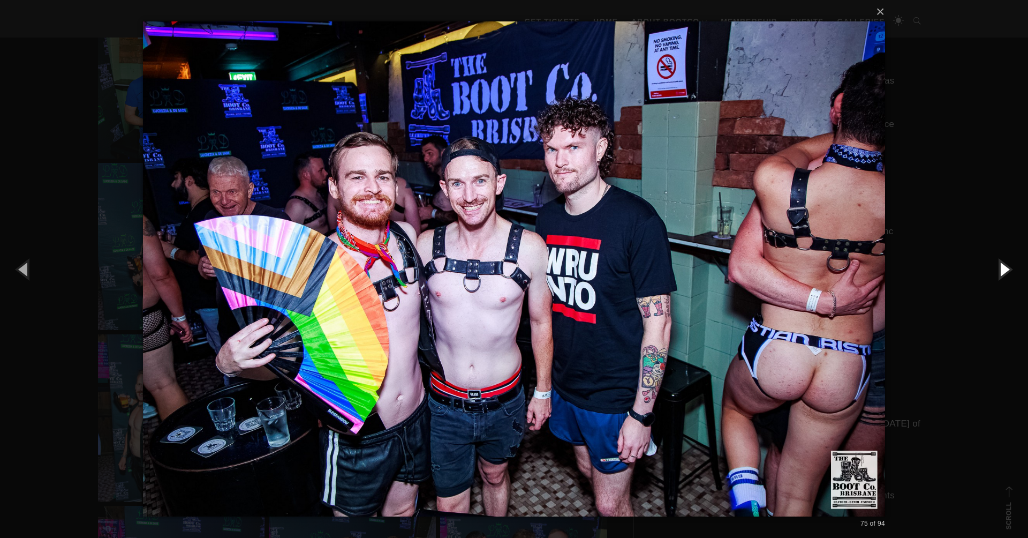
click at [1005, 270] on button "button" at bounding box center [1004, 268] width 48 height 59
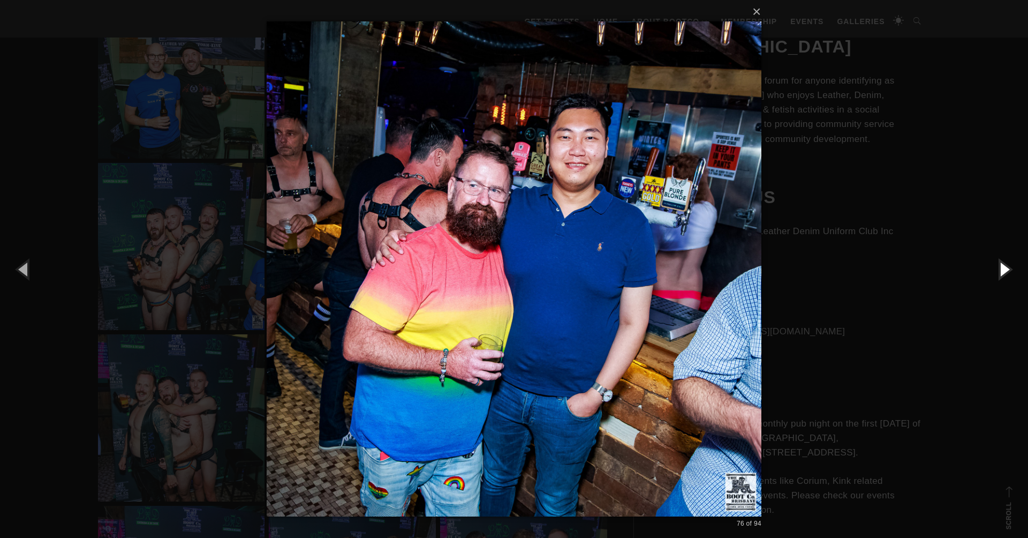
click at [1005, 270] on button "button" at bounding box center [1004, 268] width 48 height 59
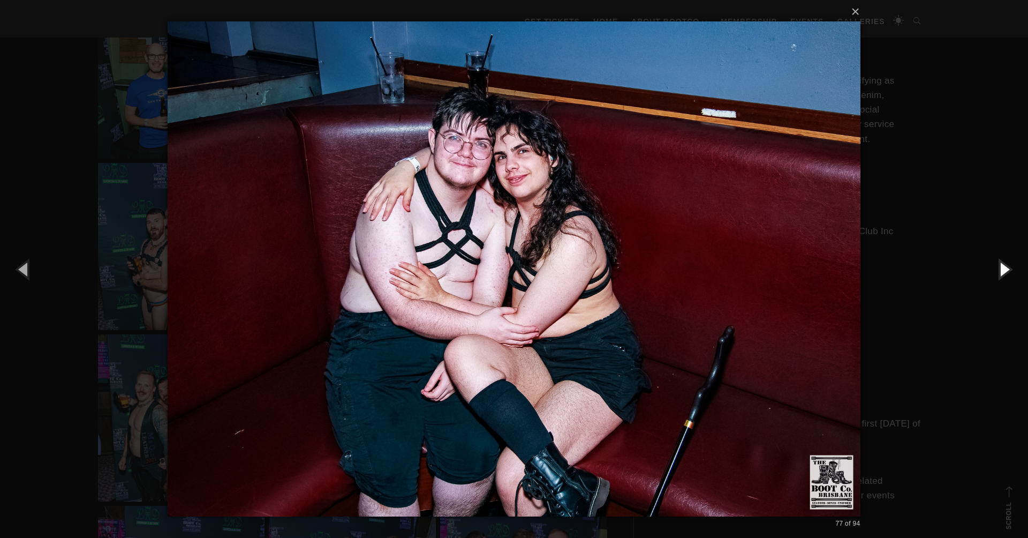
click at [1005, 270] on button "button" at bounding box center [1004, 268] width 48 height 59
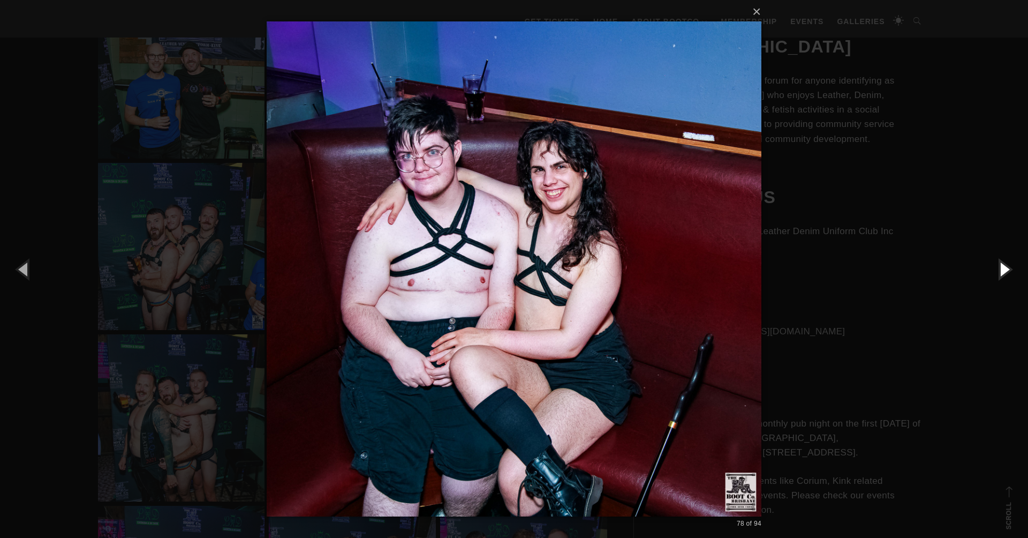
click at [1005, 270] on button "button" at bounding box center [1004, 268] width 48 height 59
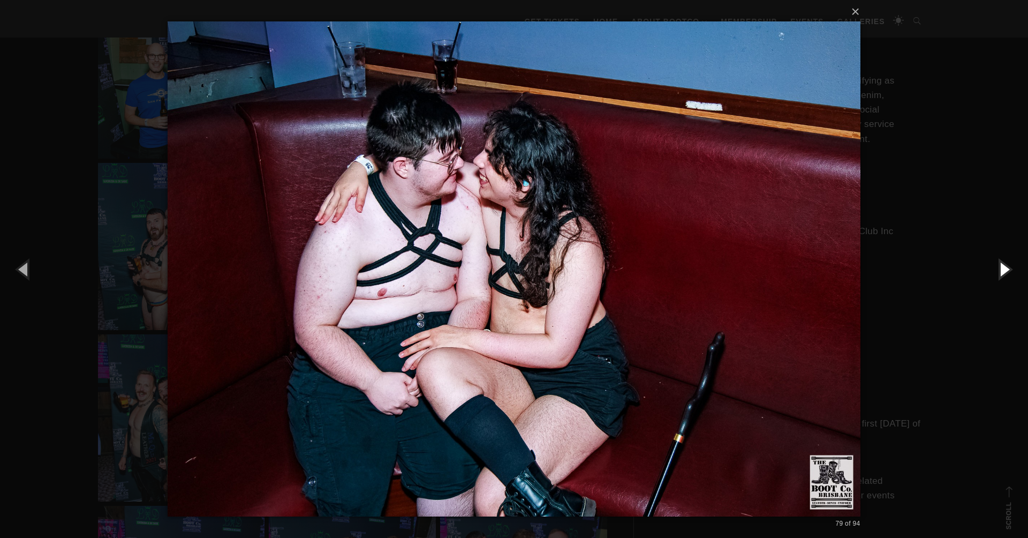
click at [1005, 270] on button "button" at bounding box center [1004, 268] width 48 height 59
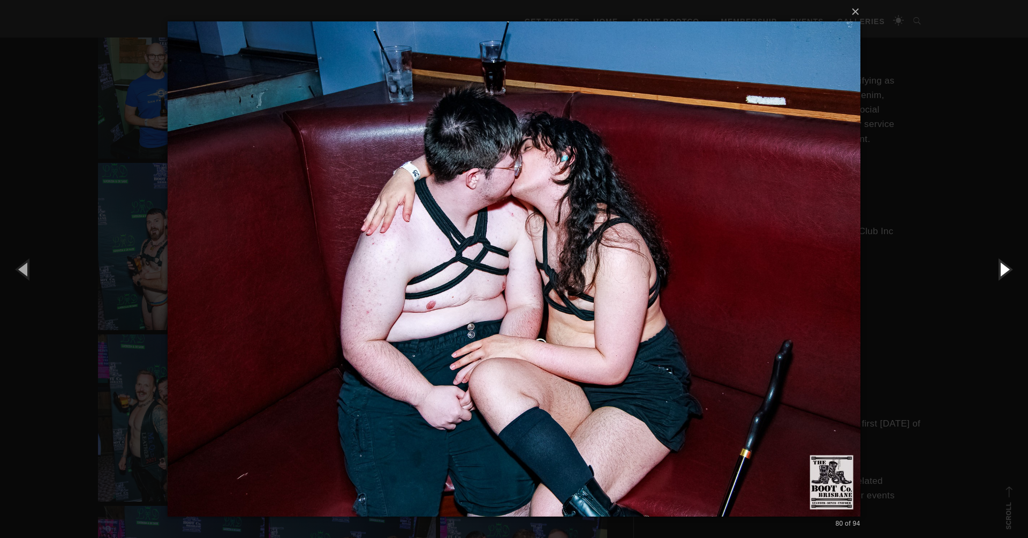
click at [1005, 270] on button "button" at bounding box center [1004, 268] width 48 height 59
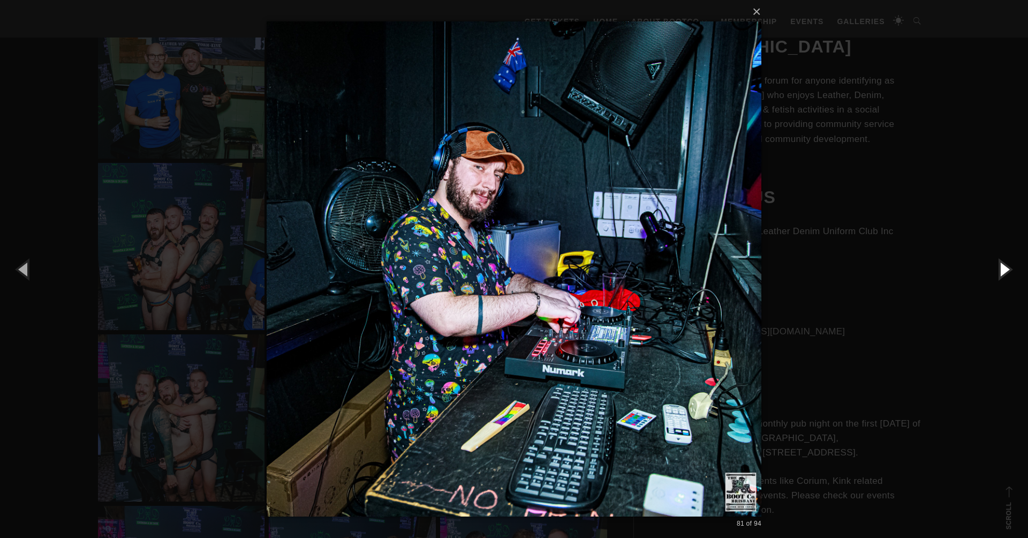
click at [1005, 270] on button "button" at bounding box center [1004, 268] width 48 height 59
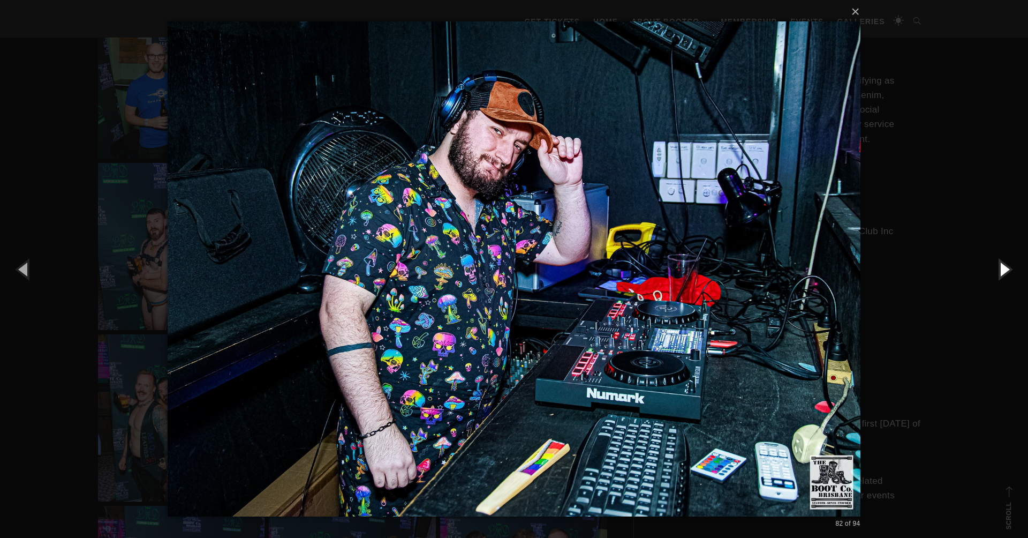
click at [1005, 270] on button "button" at bounding box center [1004, 268] width 48 height 59
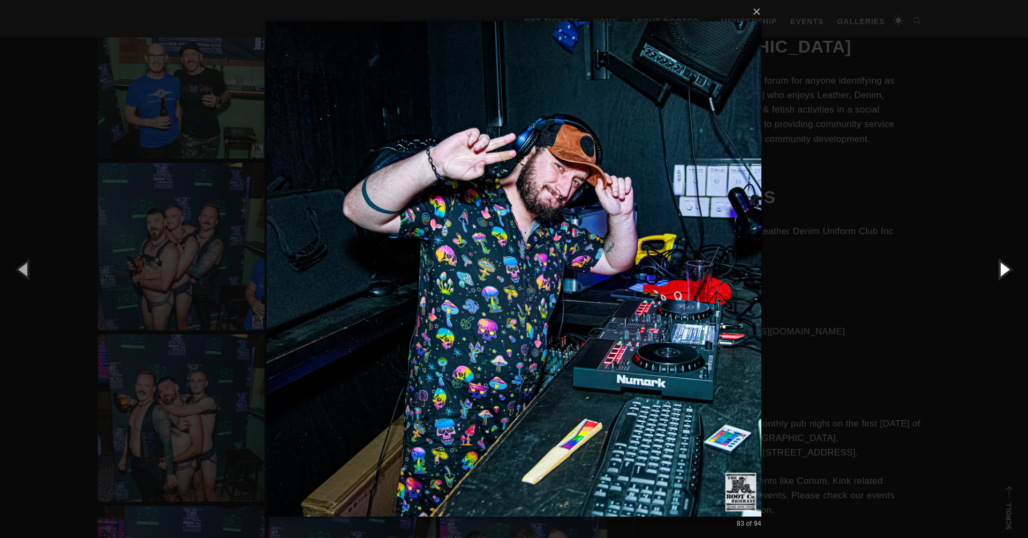
click at [1005, 270] on button "button" at bounding box center [1004, 268] width 48 height 59
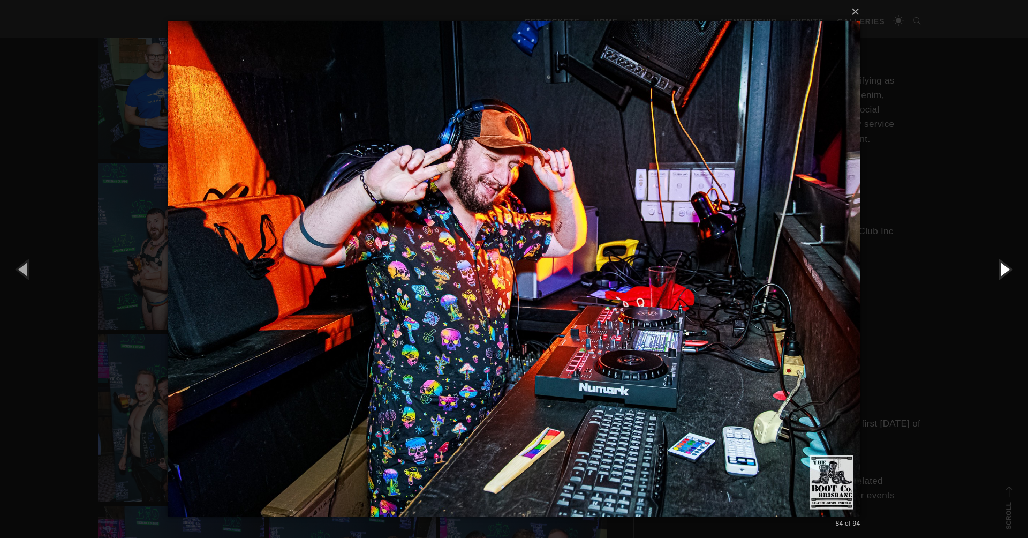
click at [1005, 270] on button "button" at bounding box center [1004, 268] width 48 height 59
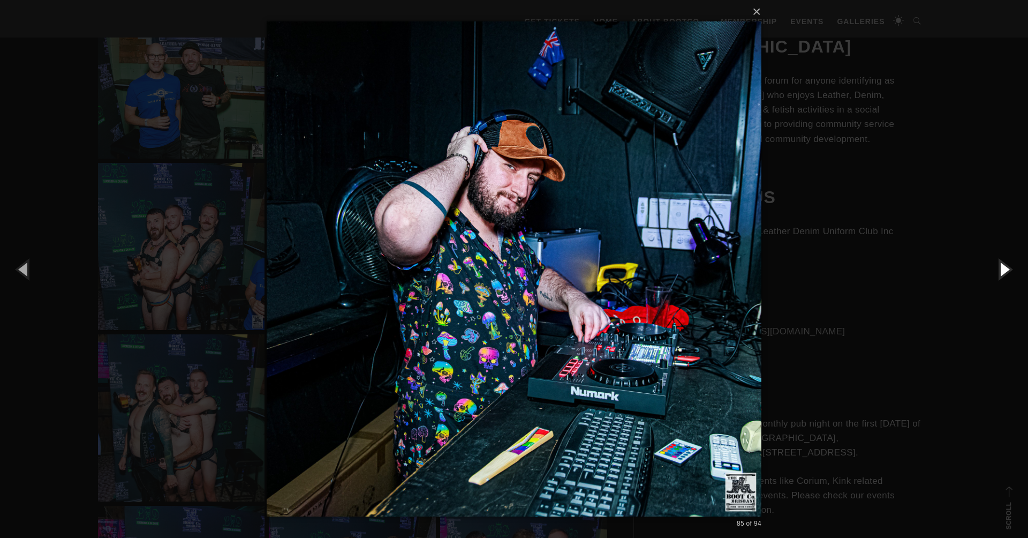
click at [1005, 270] on button "button" at bounding box center [1004, 268] width 48 height 59
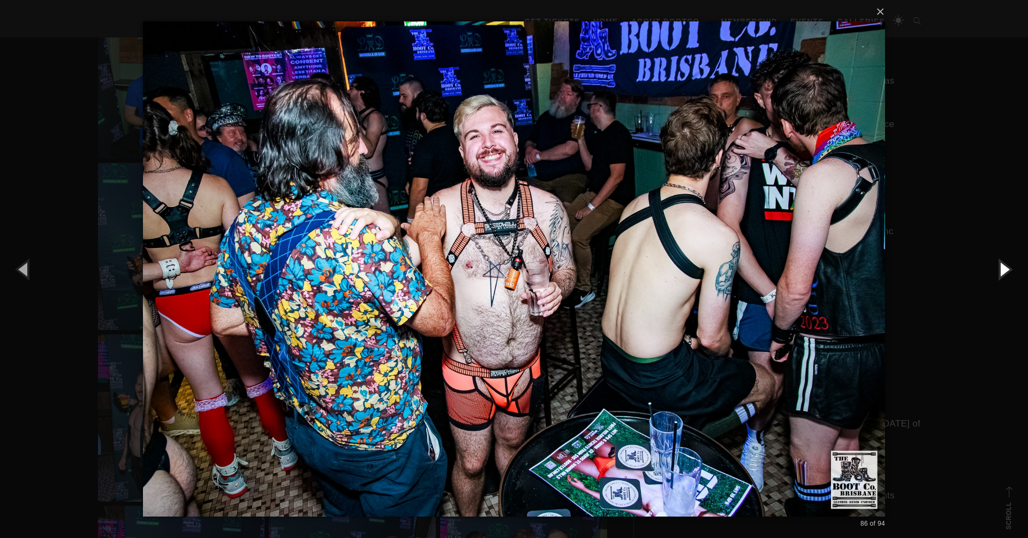
click at [1005, 270] on button "button" at bounding box center [1004, 268] width 48 height 59
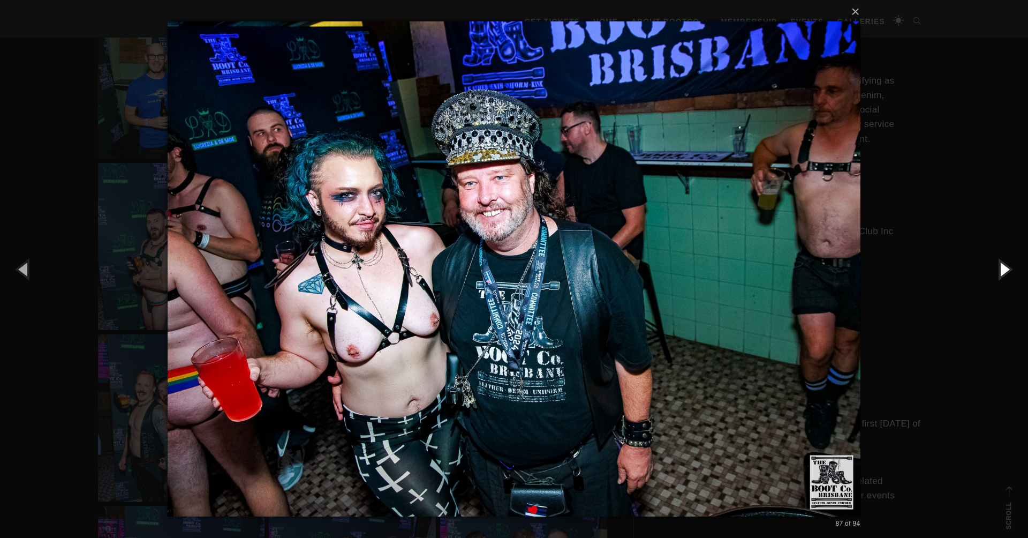
click at [1005, 270] on button "button" at bounding box center [1004, 268] width 48 height 59
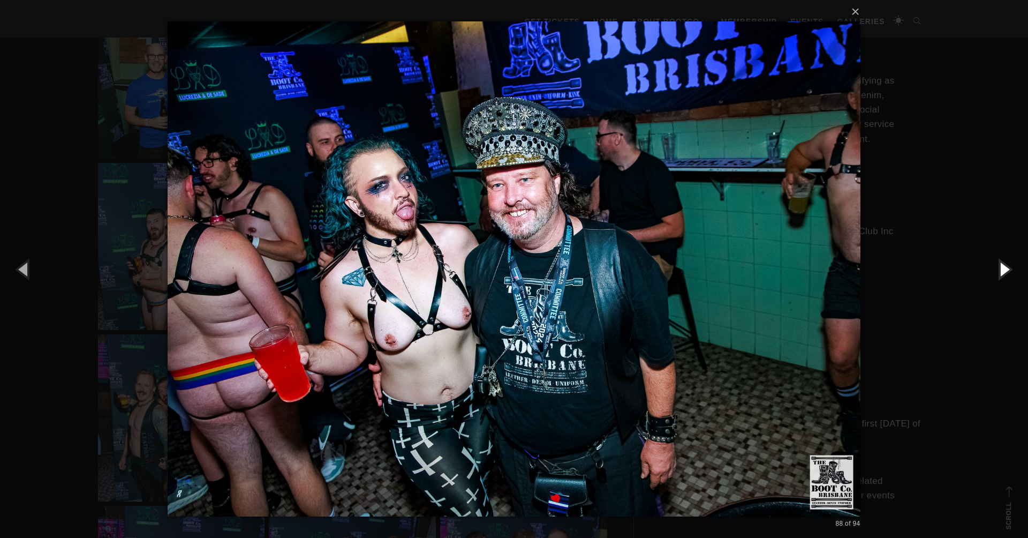
click at [1005, 270] on button "button" at bounding box center [1004, 268] width 48 height 59
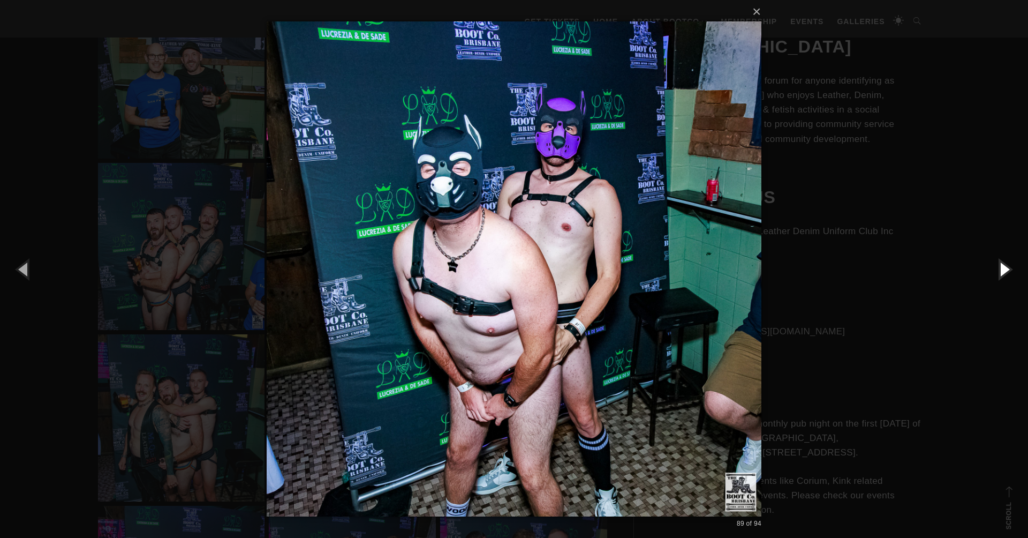
click at [1005, 270] on button "button" at bounding box center [1004, 268] width 48 height 59
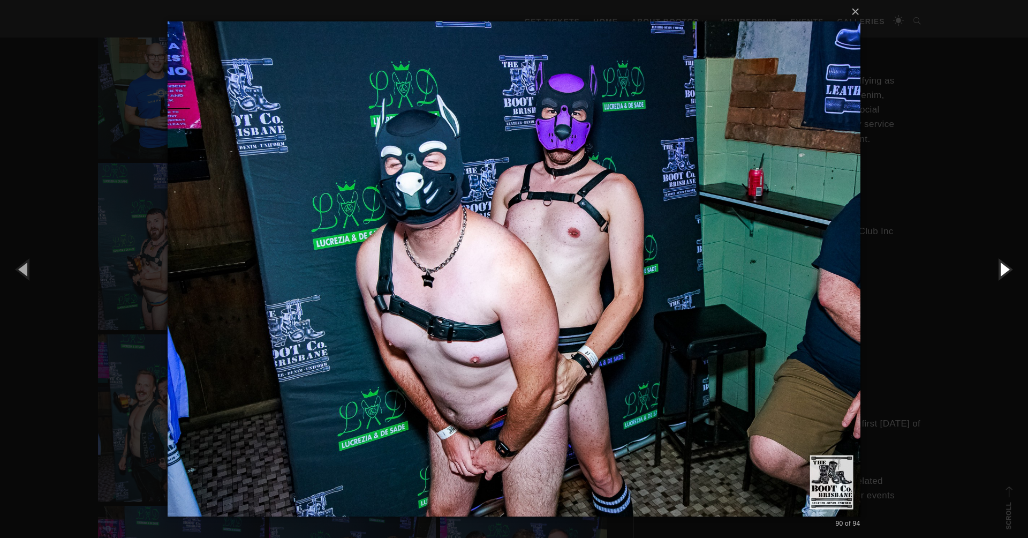
click at [1005, 270] on button "button" at bounding box center [1004, 268] width 48 height 59
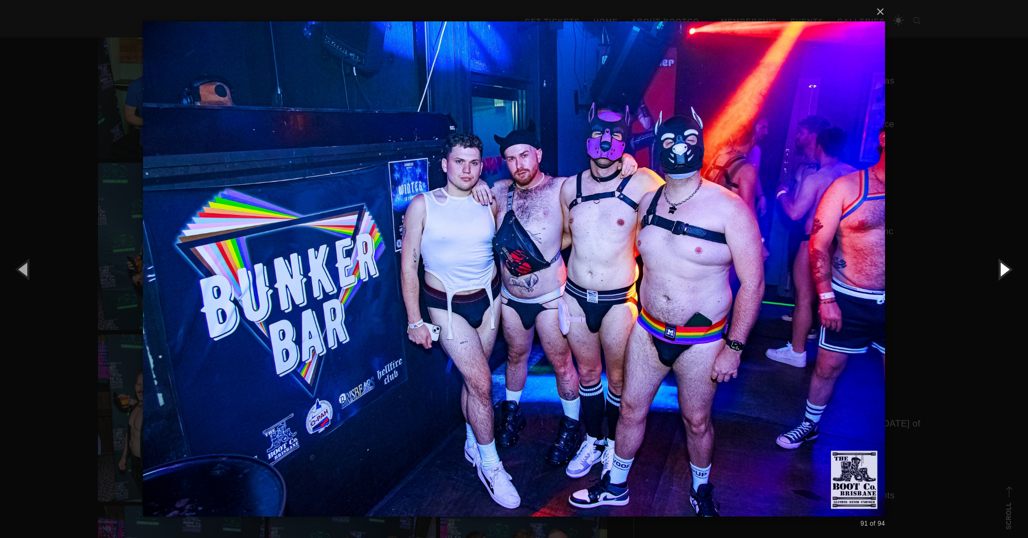
click at [1005, 270] on button "button" at bounding box center [1004, 268] width 48 height 59
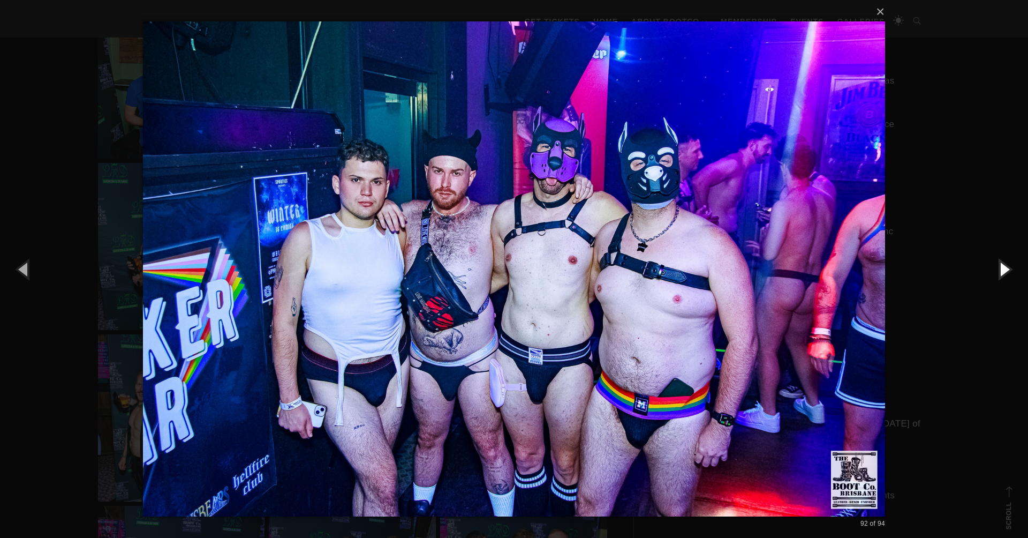
click at [1005, 270] on button "button" at bounding box center [1004, 268] width 48 height 59
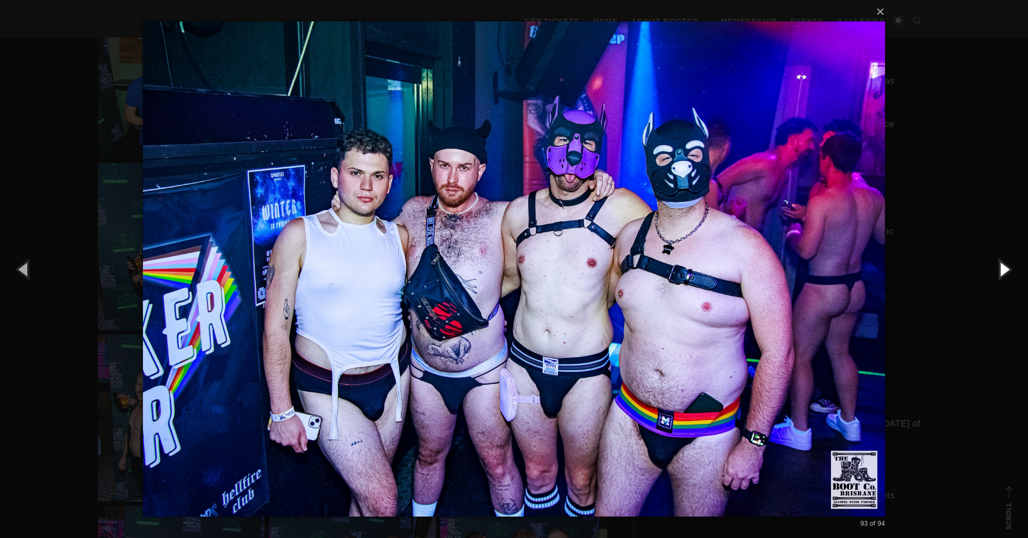
click at [1005, 270] on button "button" at bounding box center [1004, 268] width 48 height 59
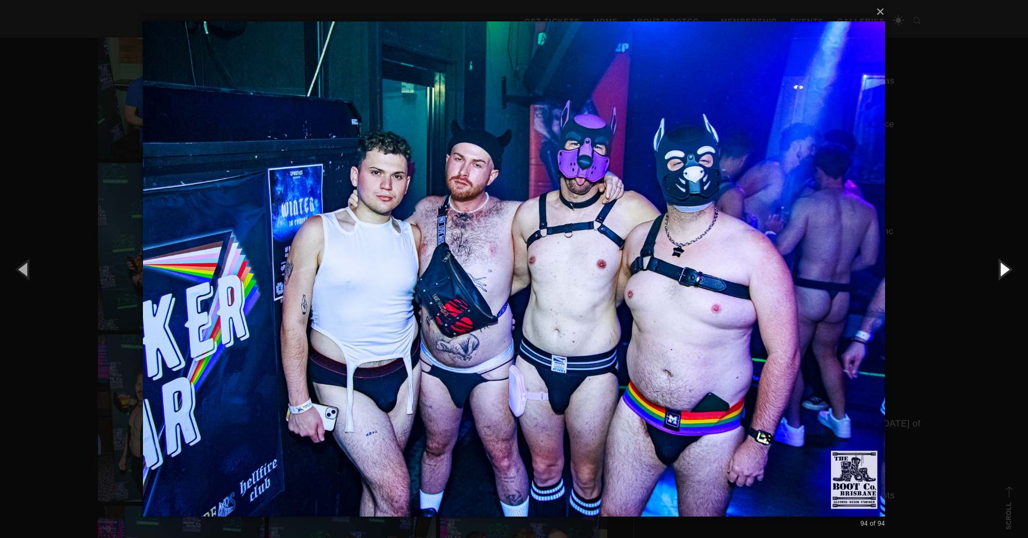
click at [1005, 270] on button "button" at bounding box center [1004, 268] width 48 height 59
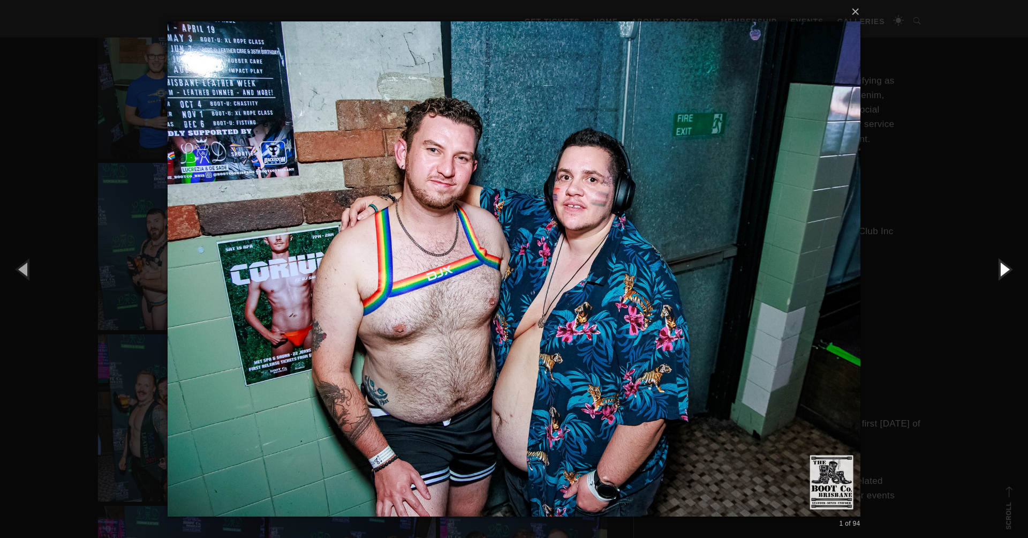
click at [1005, 270] on button "button" at bounding box center [1004, 268] width 48 height 59
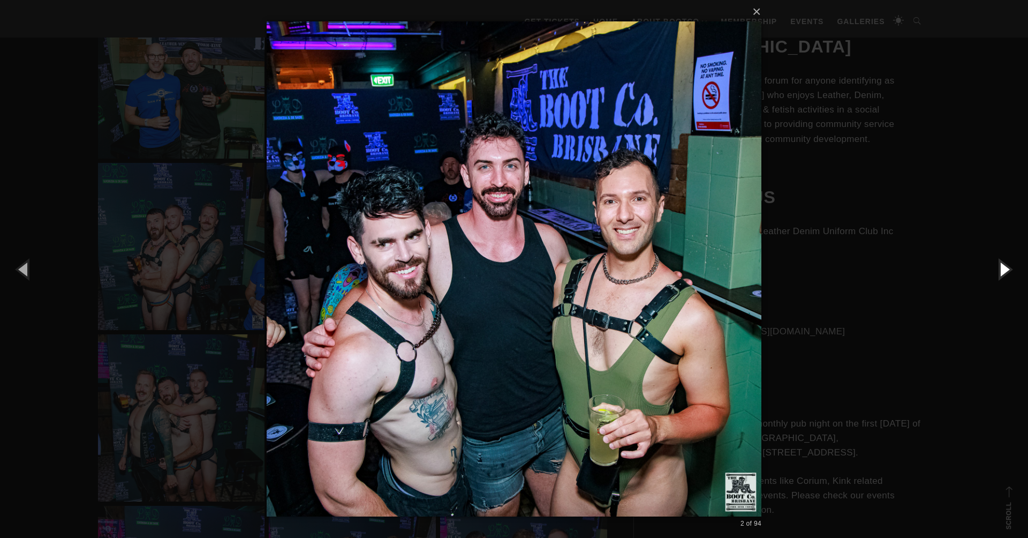
click at [1005, 270] on button "button" at bounding box center [1004, 268] width 48 height 59
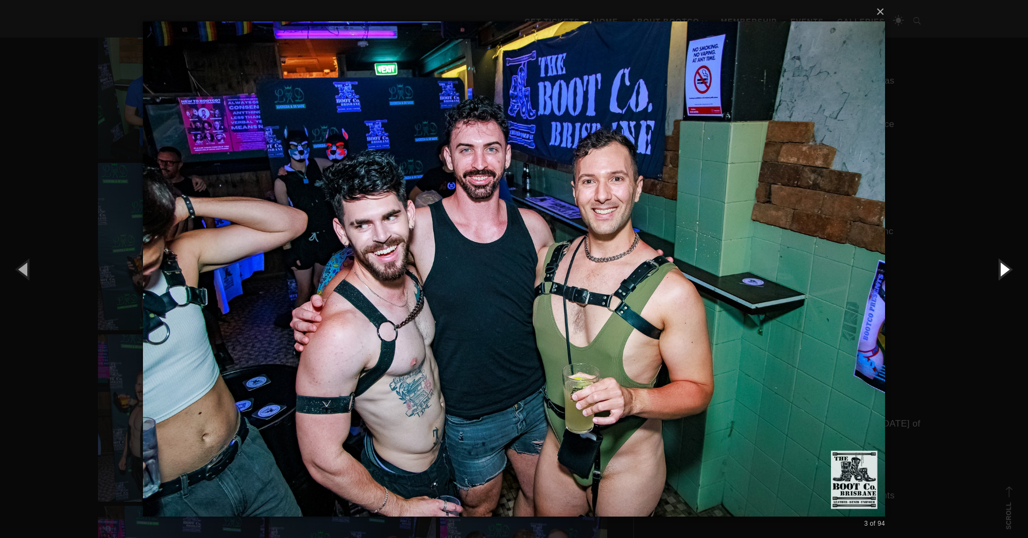
click at [1005, 270] on button "button" at bounding box center [1004, 268] width 48 height 59
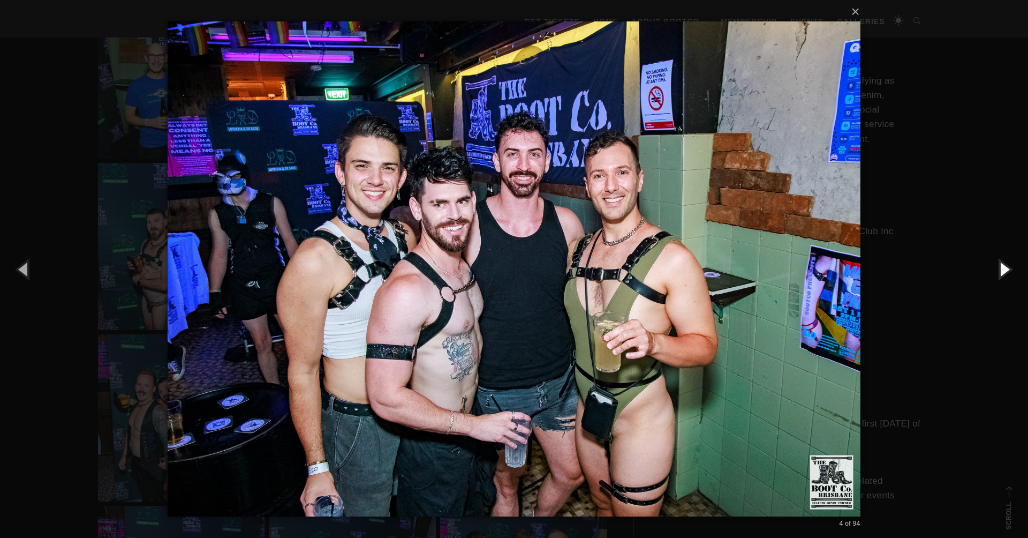
click at [1005, 270] on button "button" at bounding box center [1004, 268] width 48 height 59
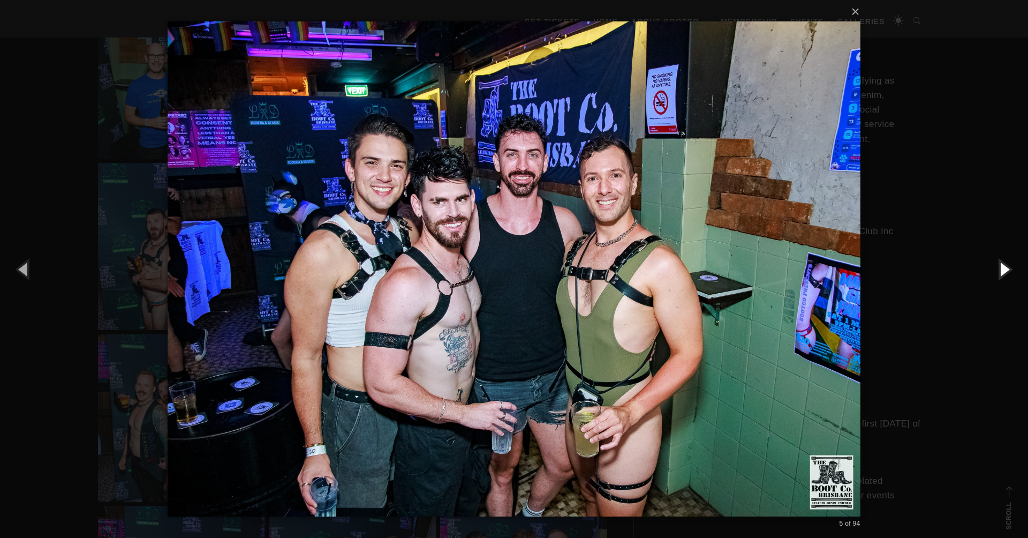
click at [1005, 270] on button "button" at bounding box center [1004, 268] width 48 height 59
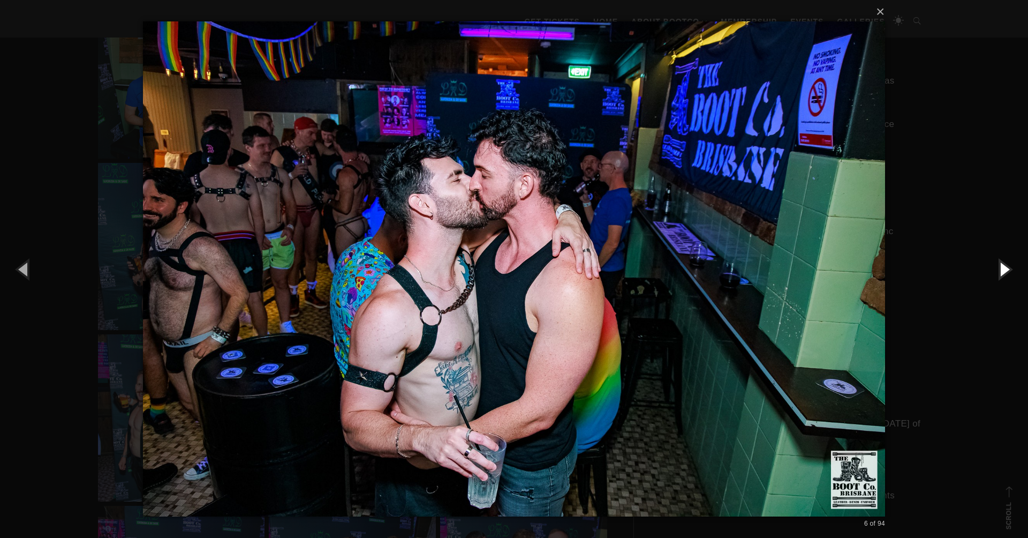
click at [1005, 270] on button "button" at bounding box center [1004, 268] width 48 height 59
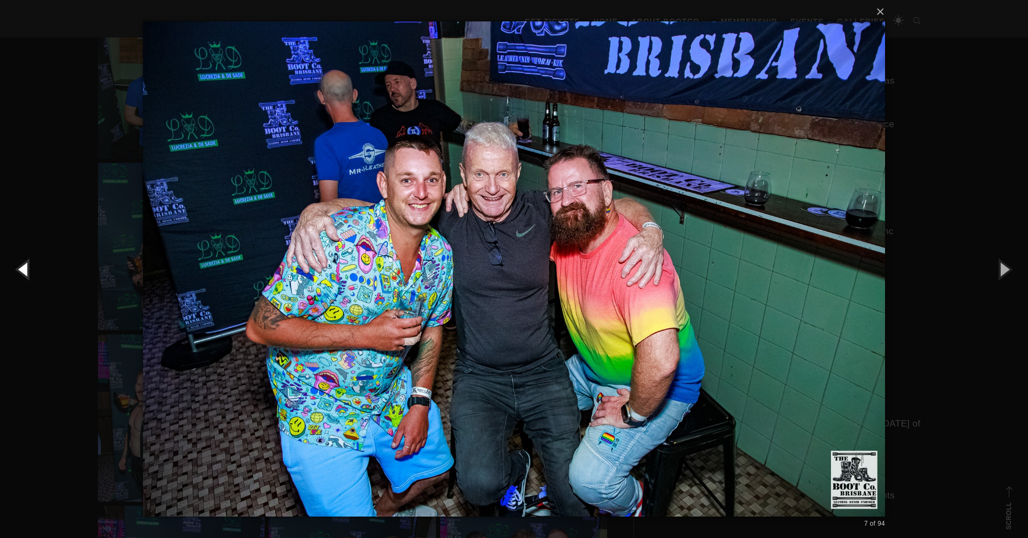
click at [26, 270] on button "button" at bounding box center [24, 268] width 48 height 59
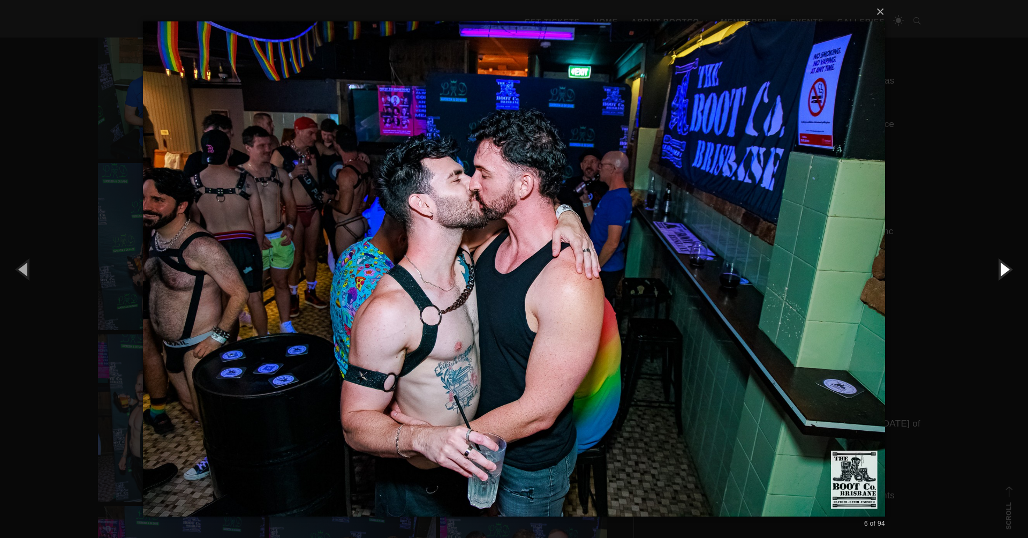
click at [1008, 269] on button "button" at bounding box center [1004, 268] width 48 height 59
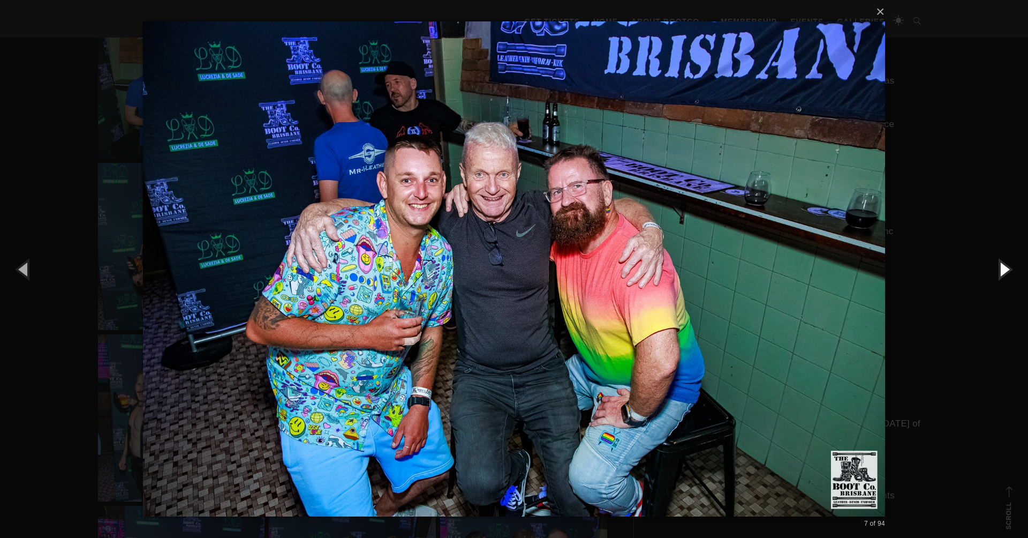
click at [1009, 269] on button "button" at bounding box center [1004, 268] width 48 height 59
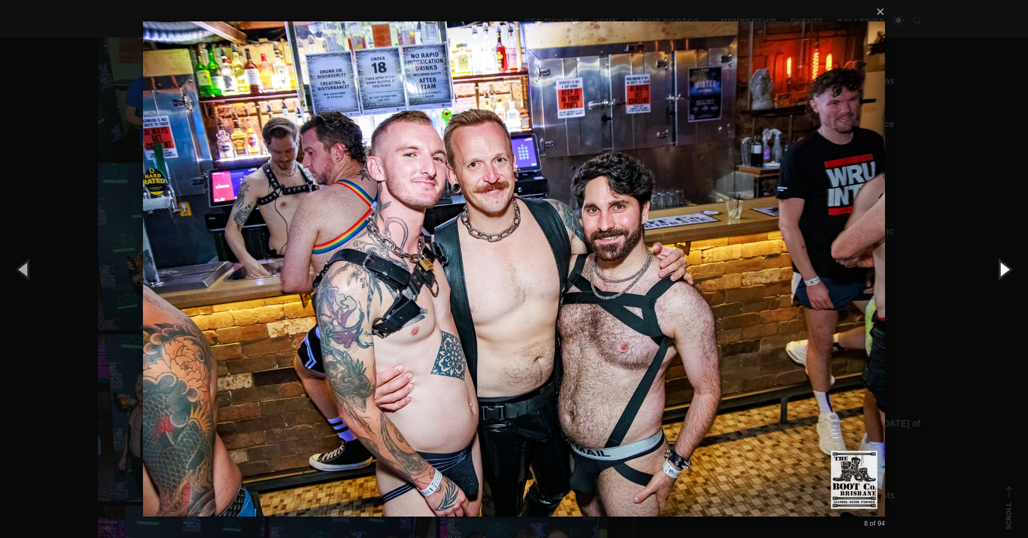
click at [1009, 269] on button "button" at bounding box center [1004, 268] width 48 height 59
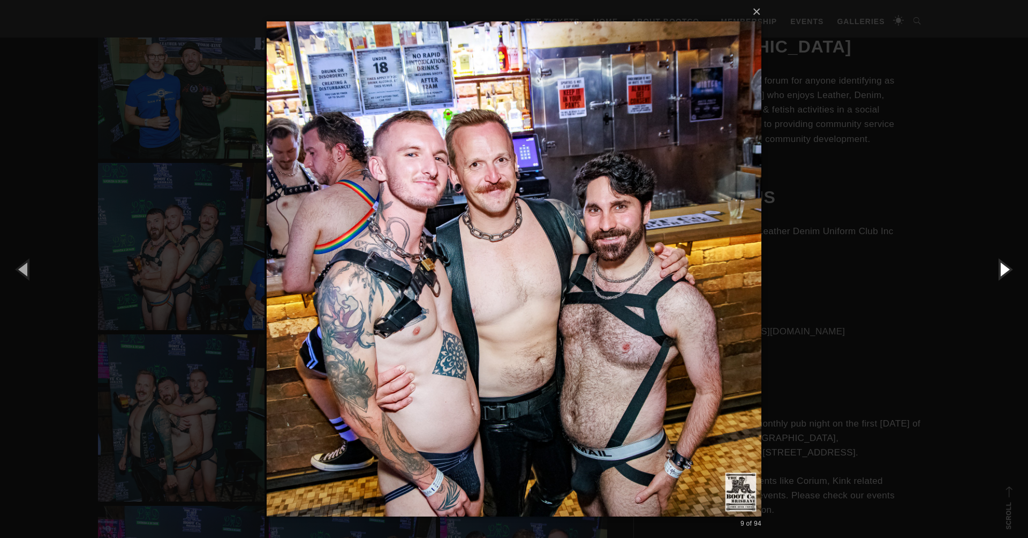
click at [1009, 269] on button "button" at bounding box center [1004, 268] width 48 height 59
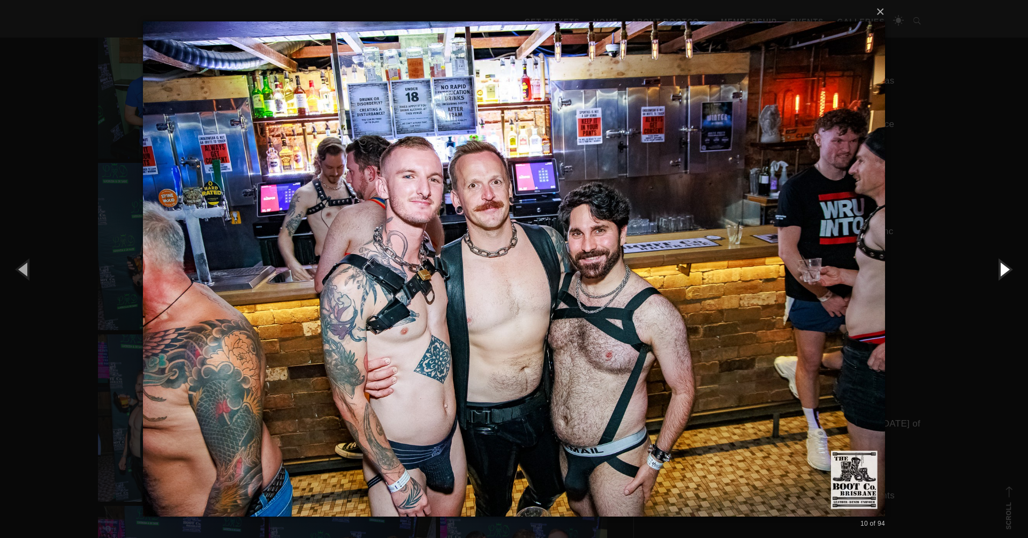
click at [1009, 269] on button "button" at bounding box center [1004, 268] width 48 height 59
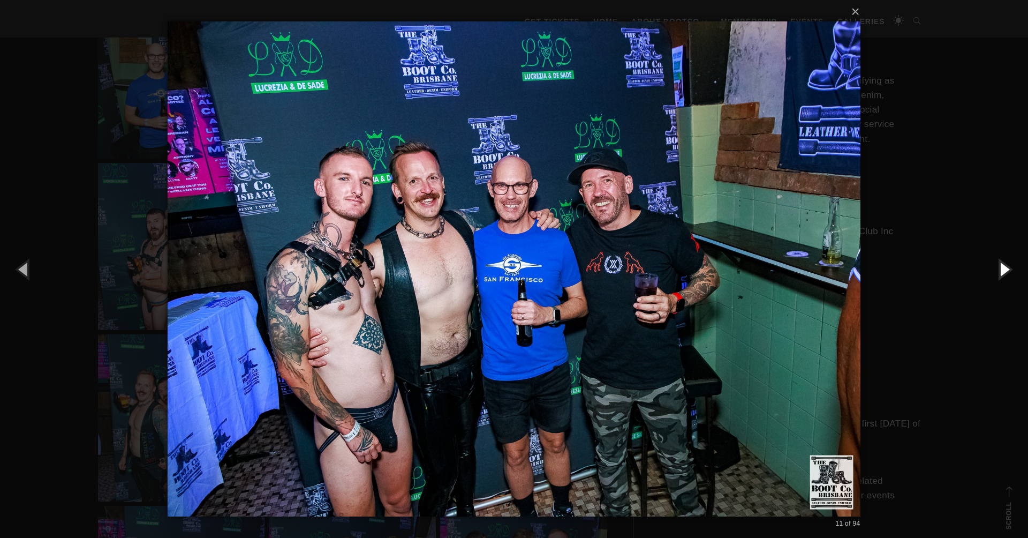
click at [1009, 269] on button "button" at bounding box center [1004, 268] width 48 height 59
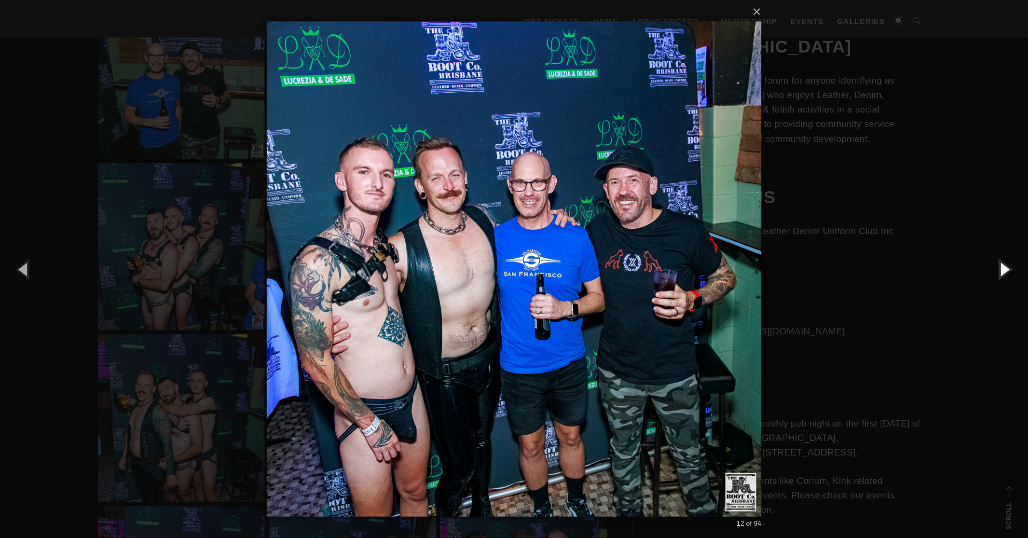
click at [1009, 269] on button "button" at bounding box center [1004, 268] width 48 height 59
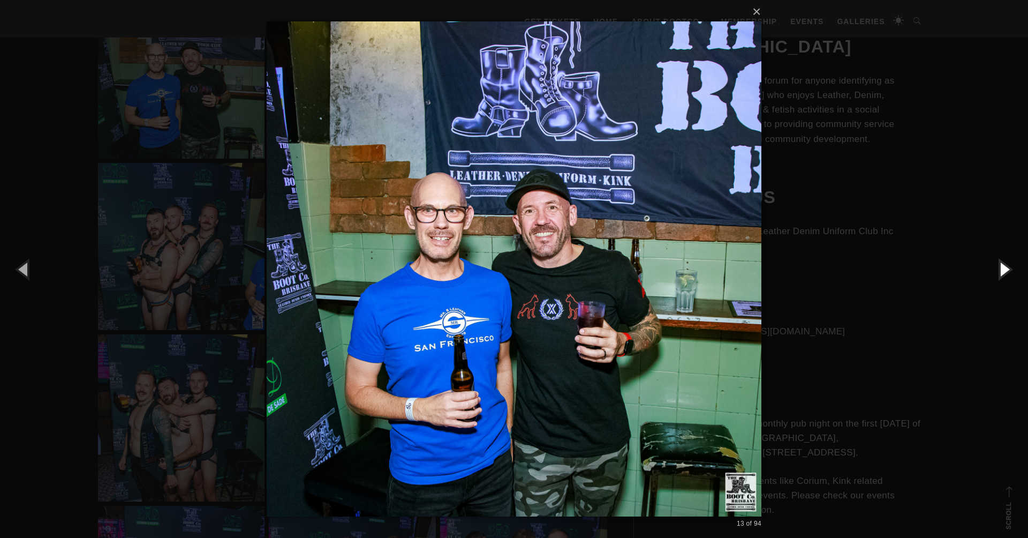
click at [1009, 269] on button "button" at bounding box center [1004, 268] width 48 height 59
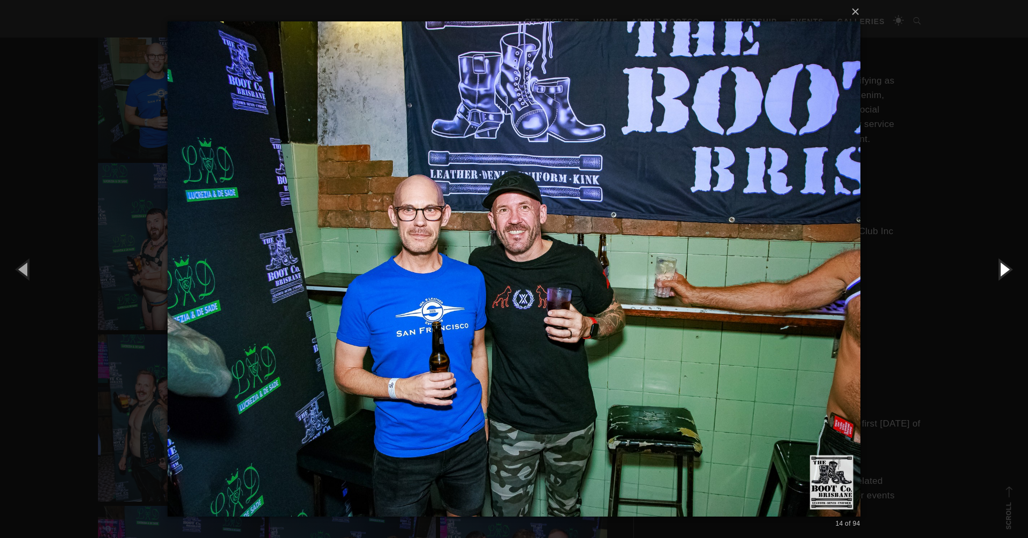
click at [1009, 269] on button "button" at bounding box center [1004, 268] width 48 height 59
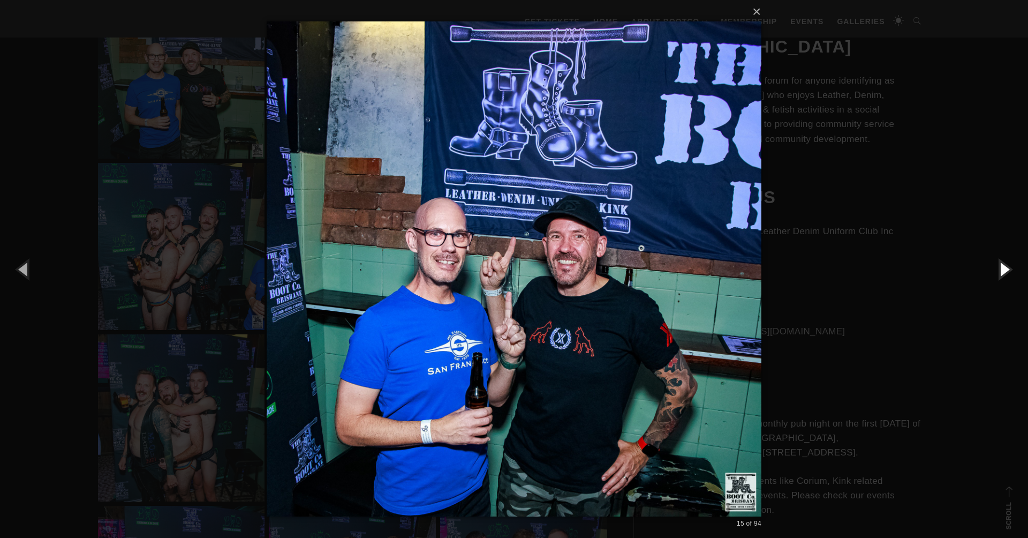
click at [1009, 269] on button "button" at bounding box center [1004, 268] width 48 height 59
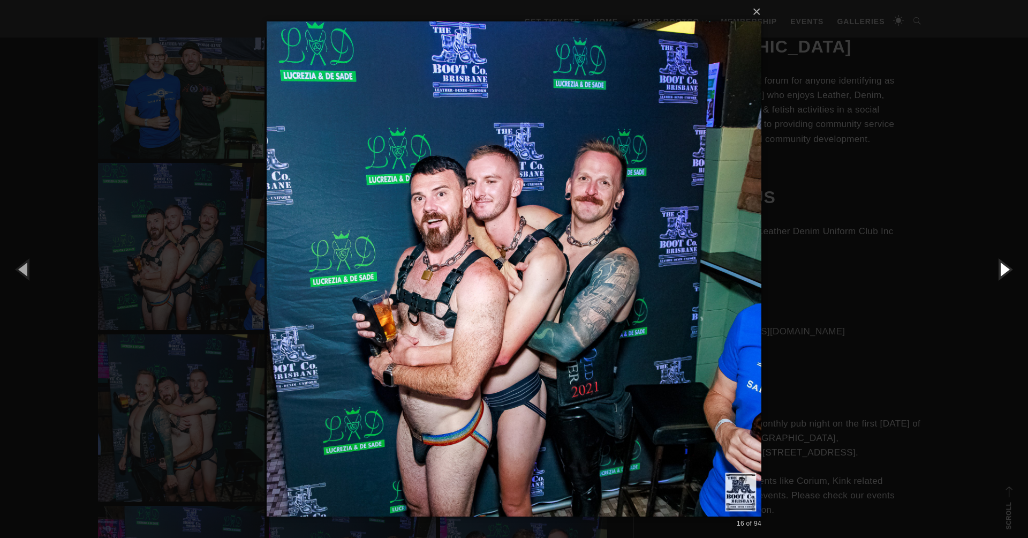
click at [1008, 269] on button "button" at bounding box center [1004, 268] width 48 height 59
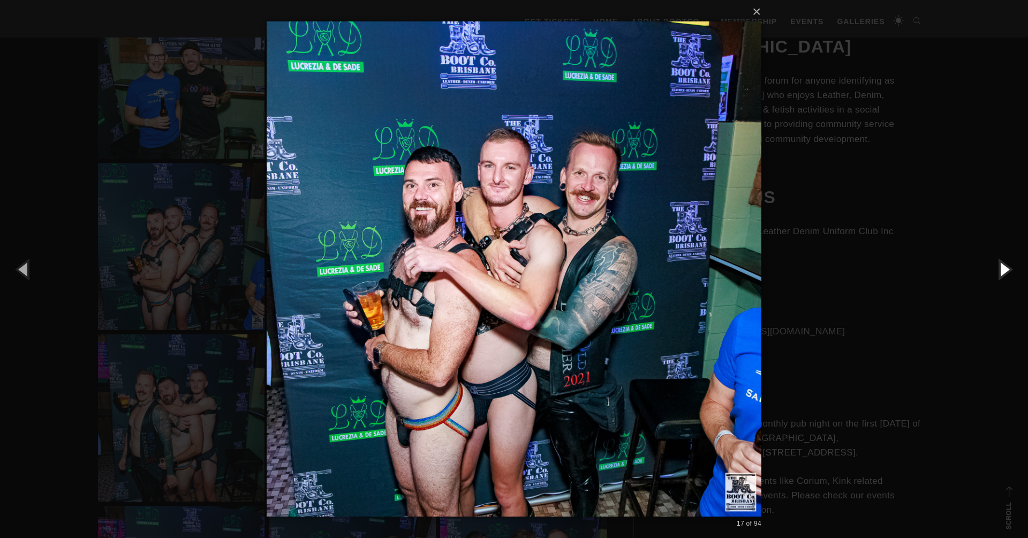
click at [1008, 269] on button "button" at bounding box center [1004, 268] width 48 height 59
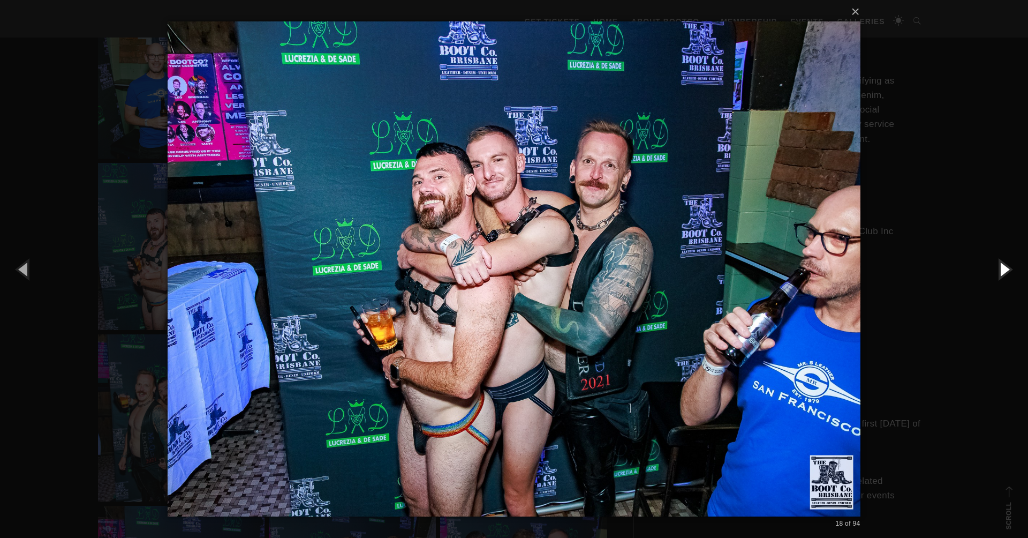
click at [1008, 269] on button "button" at bounding box center [1004, 268] width 48 height 59
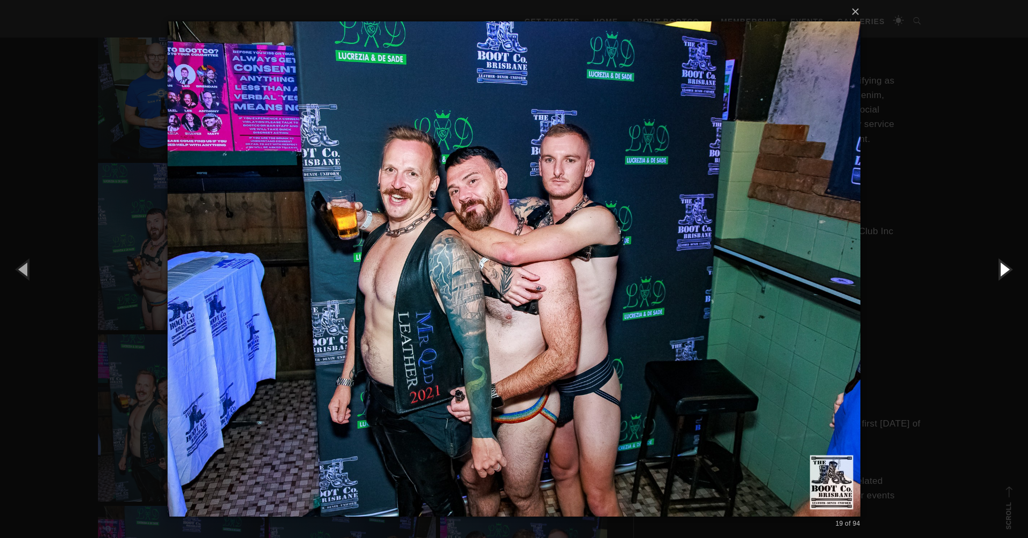
click at [1008, 269] on button "button" at bounding box center [1004, 268] width 48 height 59
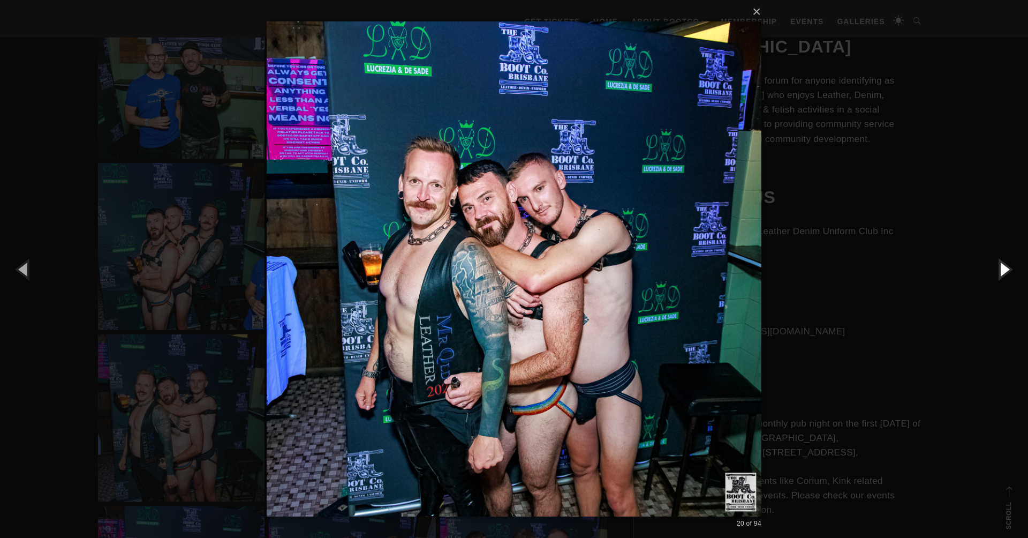
click at [1008, 269] on button "button" at bounding box center [1004, 268] width 48 height 59
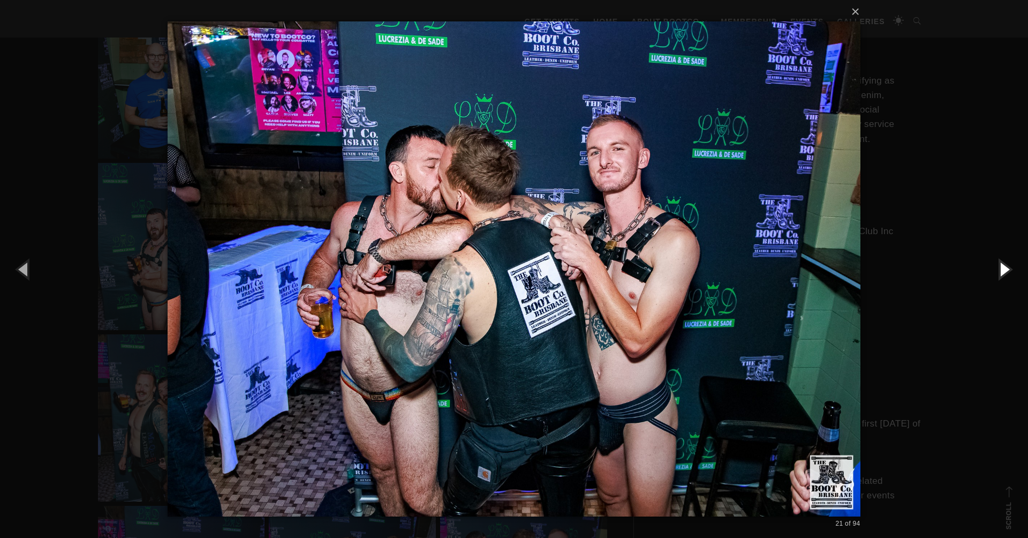
click at [1008, 269] on button "button" at bounding box center [1004, 268] width 48 height 59
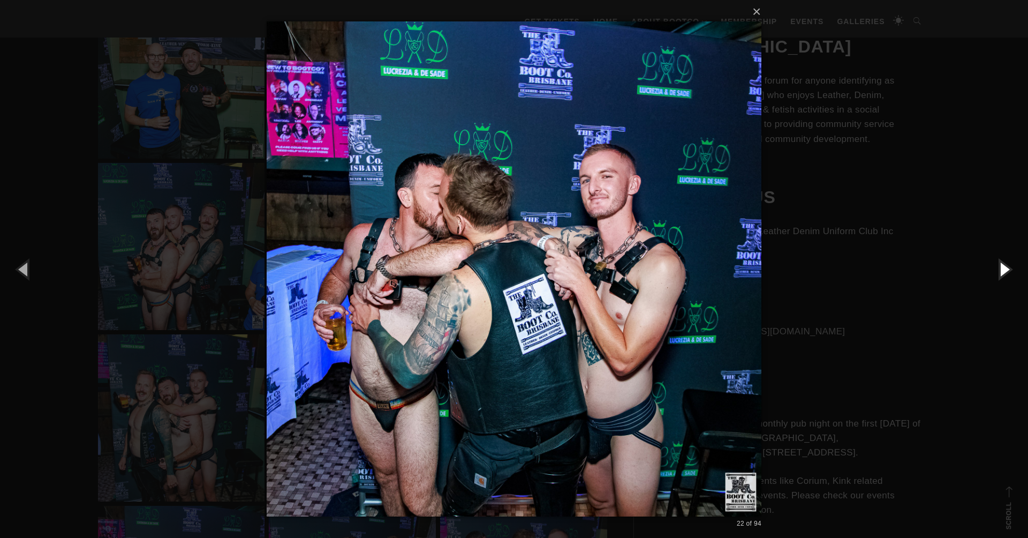
click at [1008, 269] on button "button" at bounding box center [1004, 268] width 48 height 59
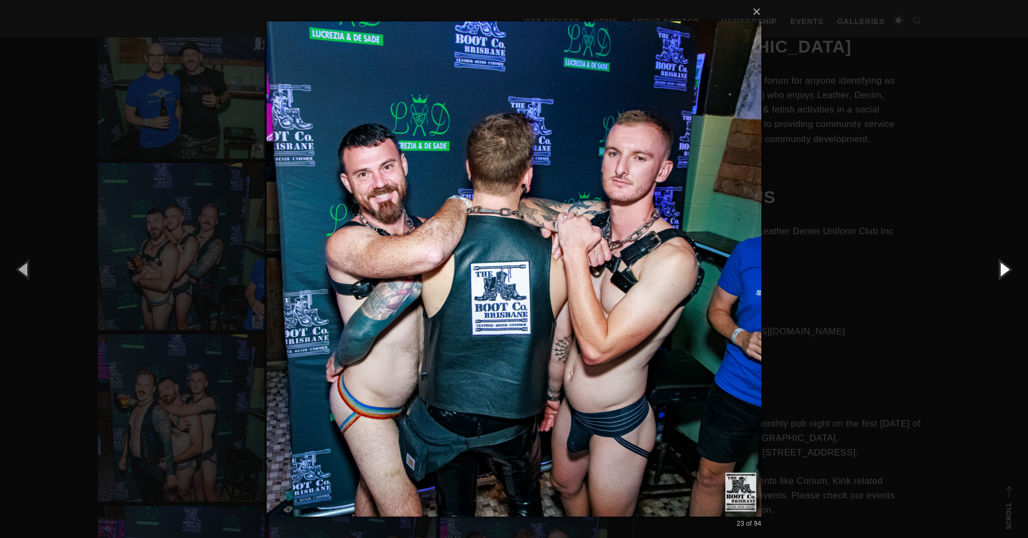
click at [1008, 269] on button "button" at bounding box center [1004, 268] width 48 height 59
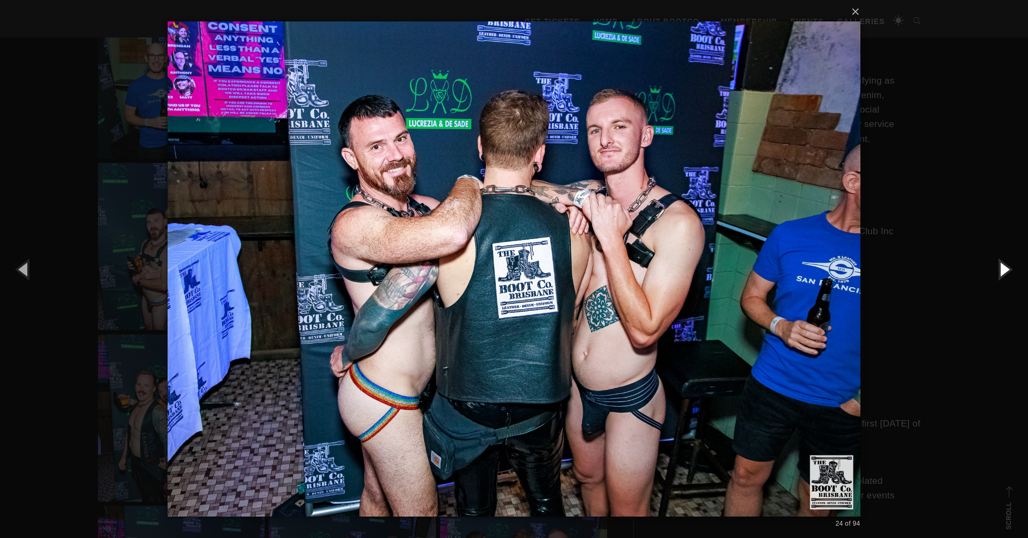
click at [1008, 269] on button "button" at bounding box center [1004, 268] width 48 height 59
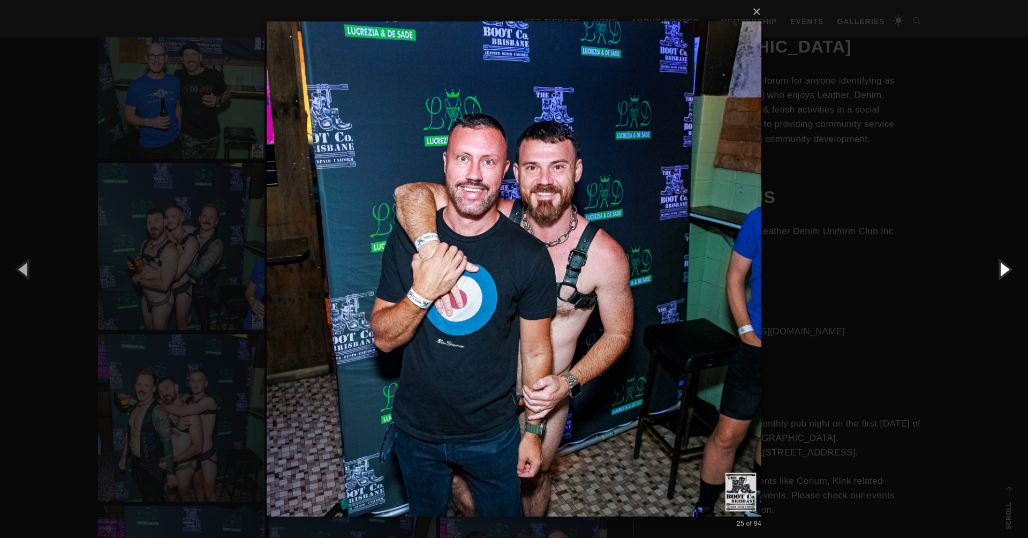
click at [1008, 269] on button "button" at bounding box center [1004, 268] width 48 height 59
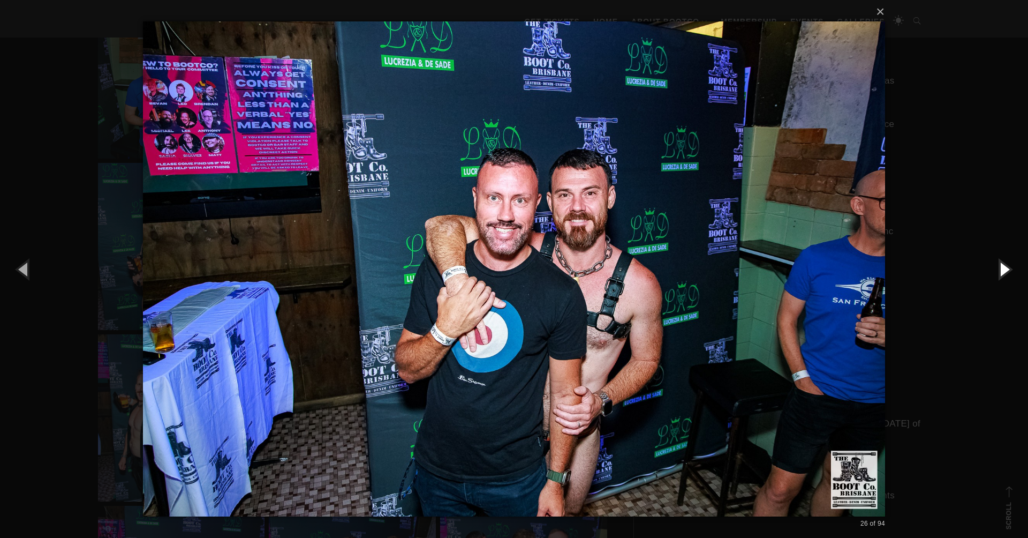
click at [1008, 269] on button "button" at bounding box center [1004, 268] width 48 height 59
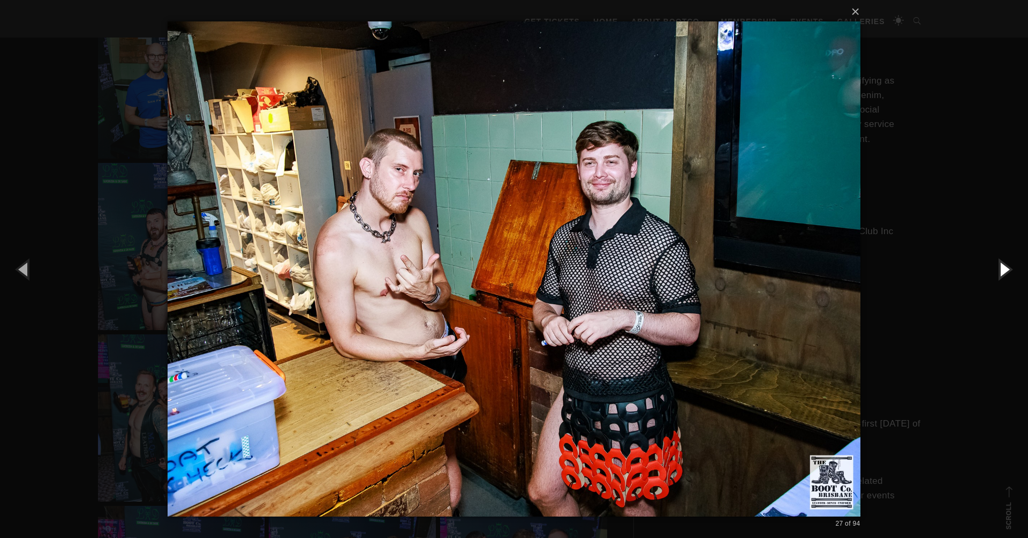
click at [1008, 269] on button "button" at bounding box center [1004, 268] width 48 height 59
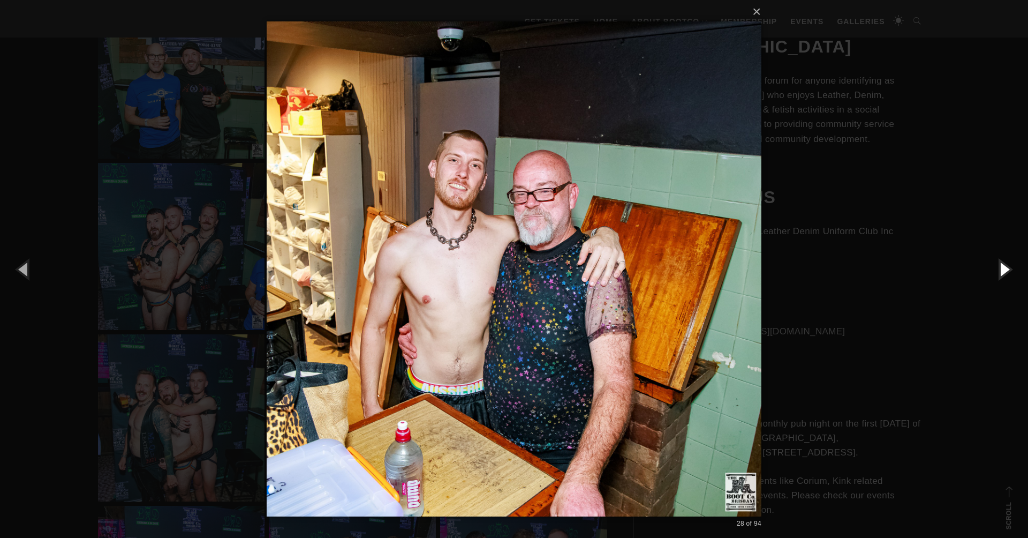
click at [1008, 269] on button "button" at bounding box center [1004, 268] width 48 height 59
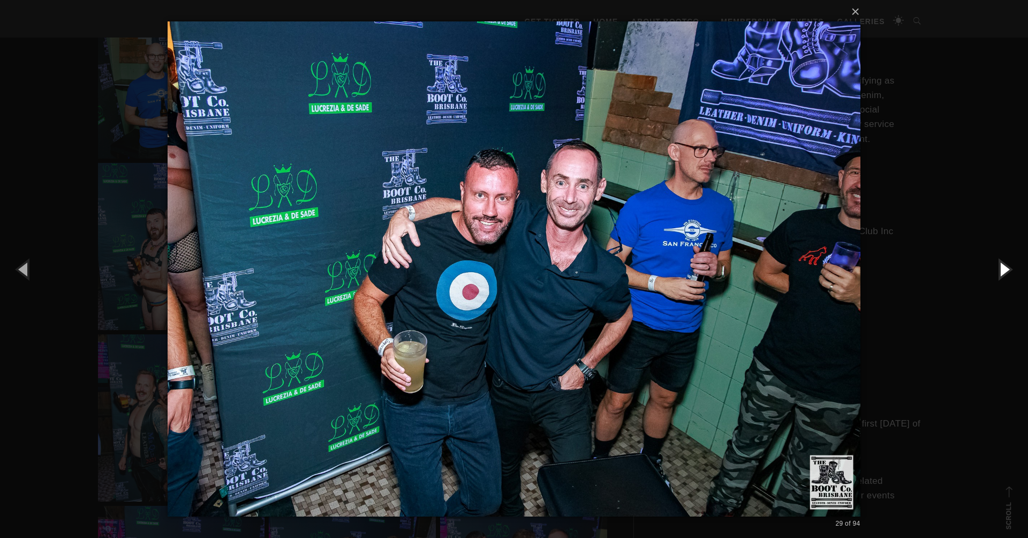
click at [1008, 269] on button "button" at bounding box center [1004, 268] width 48 height 59
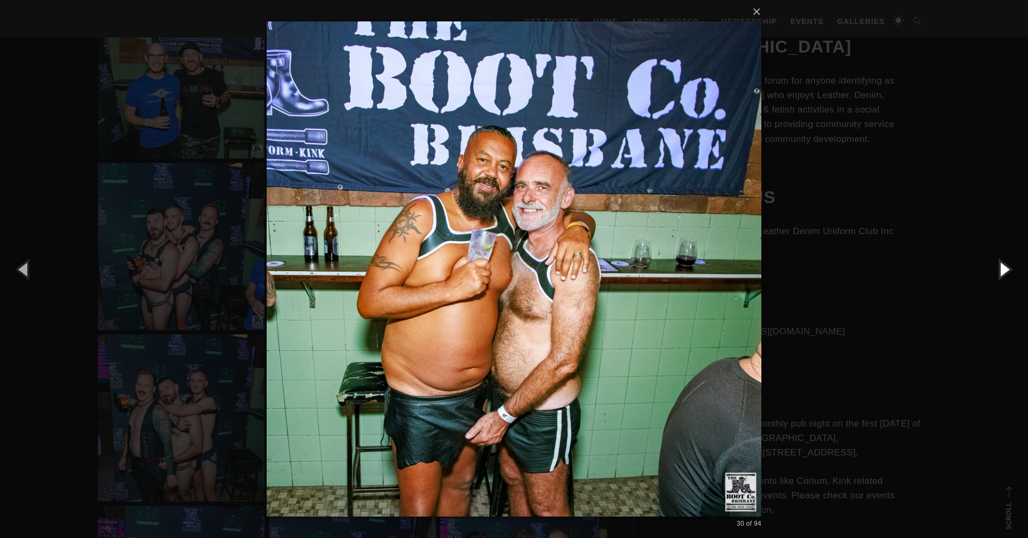
click at [1008, 269] on button "button" at bounding box center [1004, 268] width 48 height 59
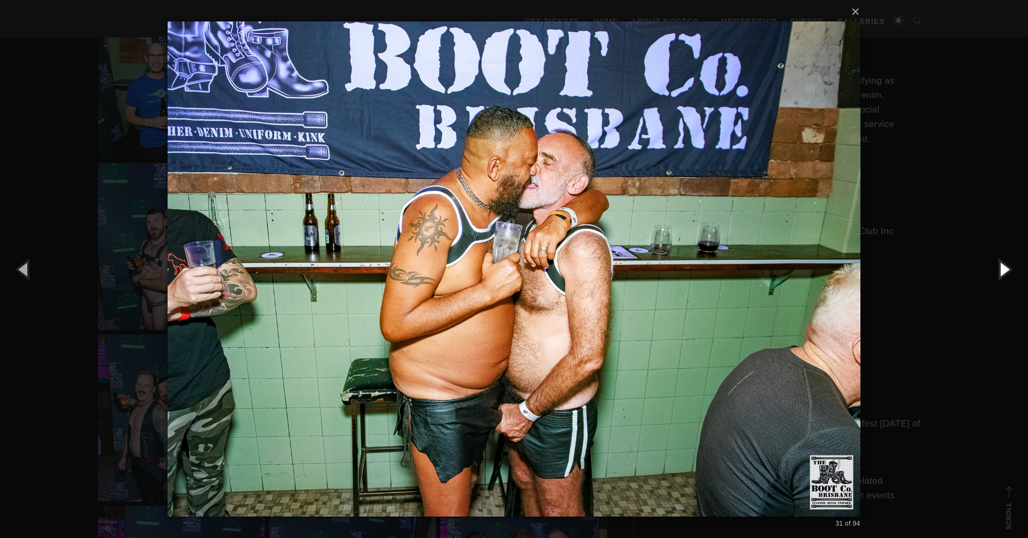
click at [1008, 269] on button "button" at bounding box center [1004, 268] width 48 height 59
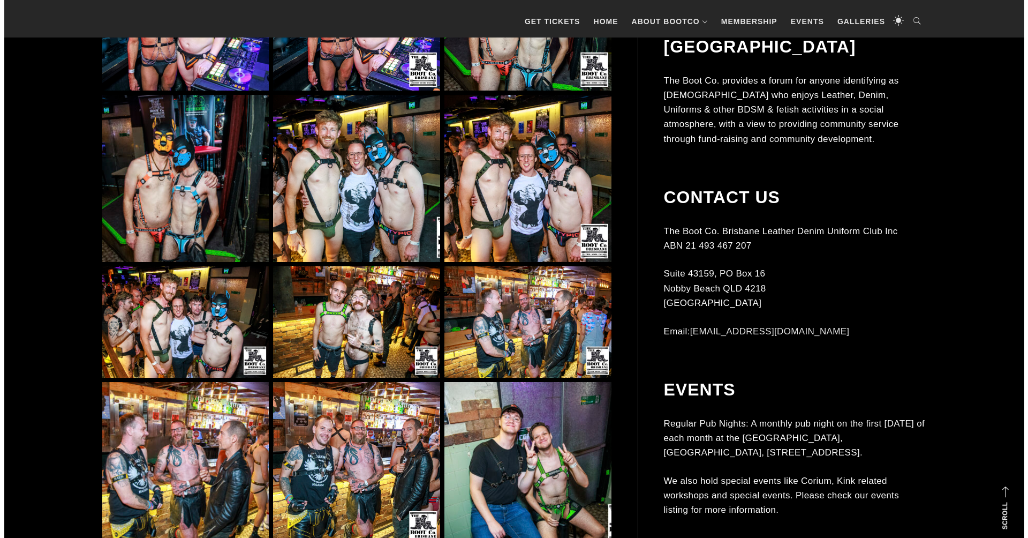
scroll to position [1004, 0]
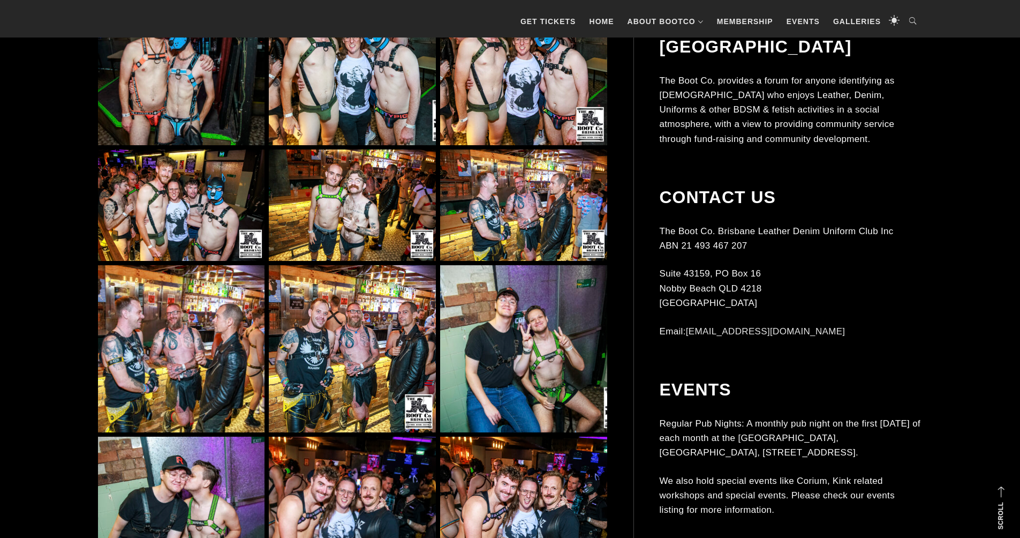
click at [166, 207] on img at bounding box center [181, 204] width 167 height 111
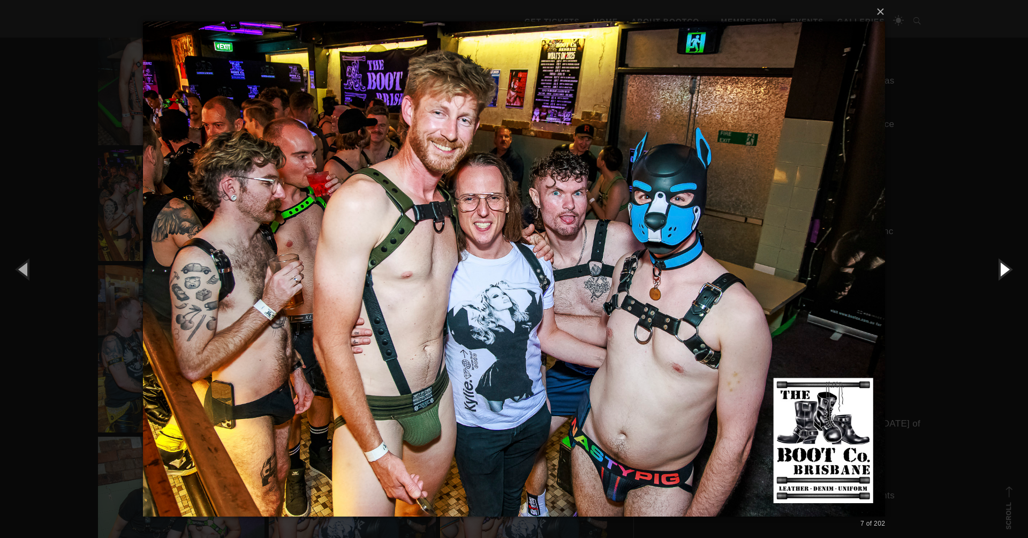
click at [1006, 269] on button "button" at bounding box center [1004, 268] width 48 height 59
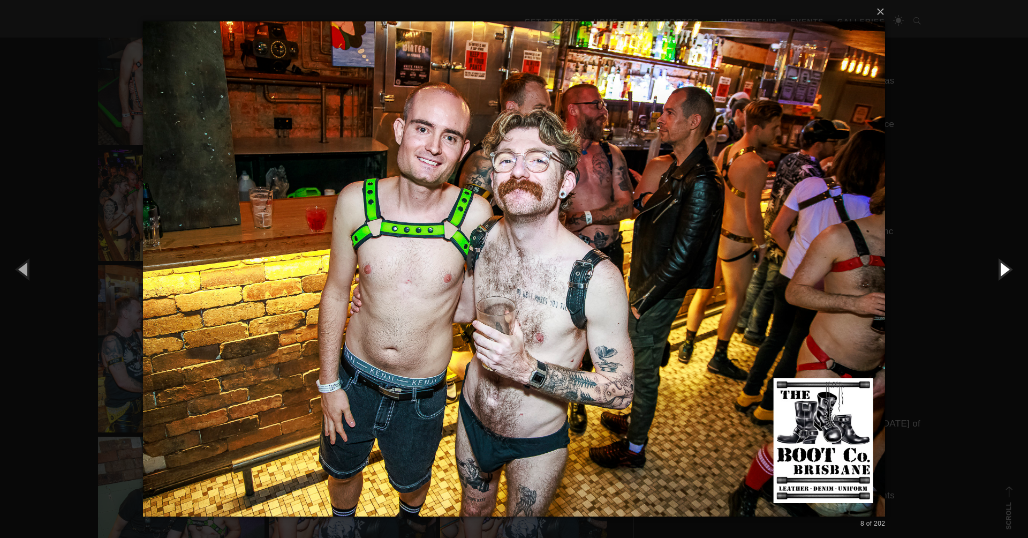
click at [1006, 269] on button "button" at bounding box center [1004, 268] width 48 height 59
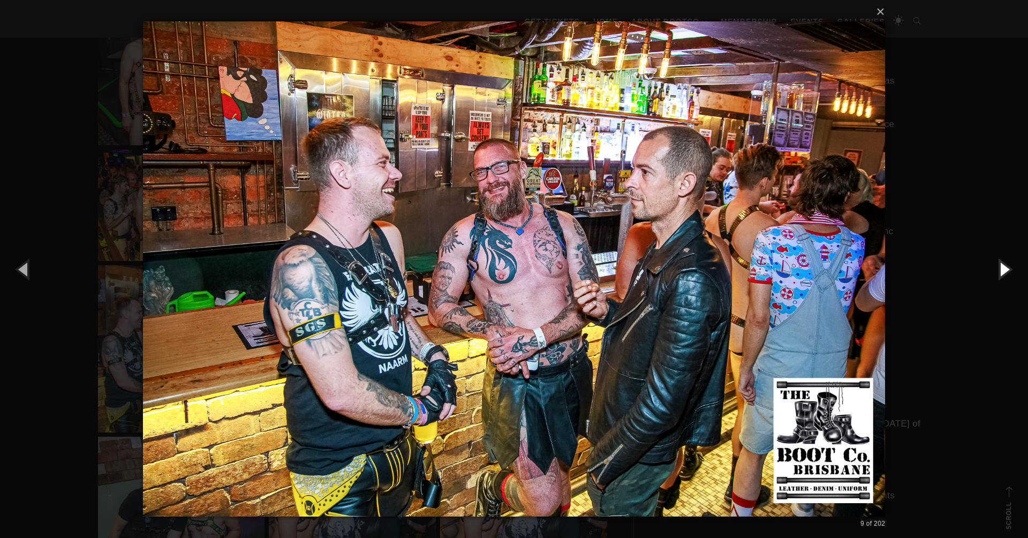
click at [1006, 269] on button "button" at bounding box center [1004, 268] width 48 height 59
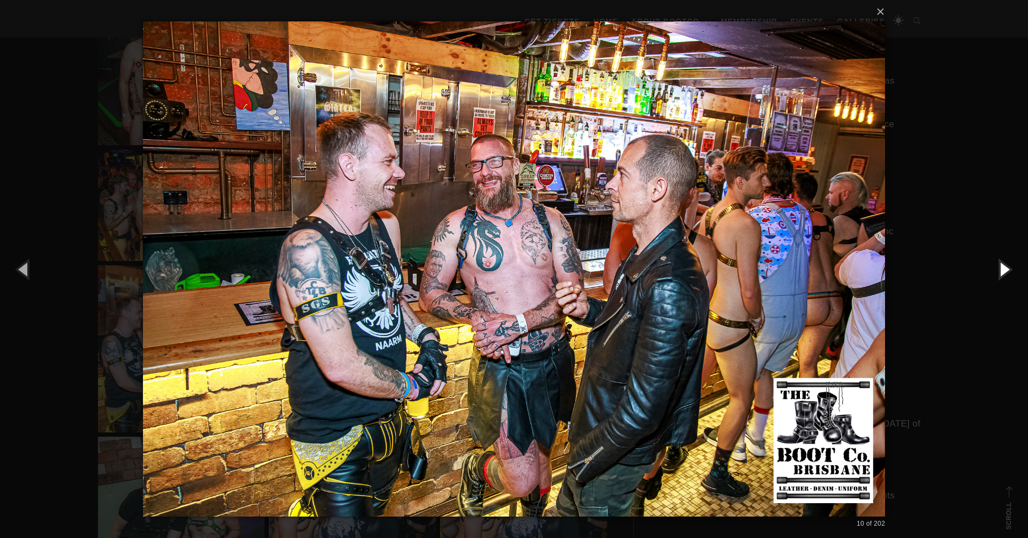
click at [1006, 269] on button "button" at bounding box center [1004, 268] width 48 height 59
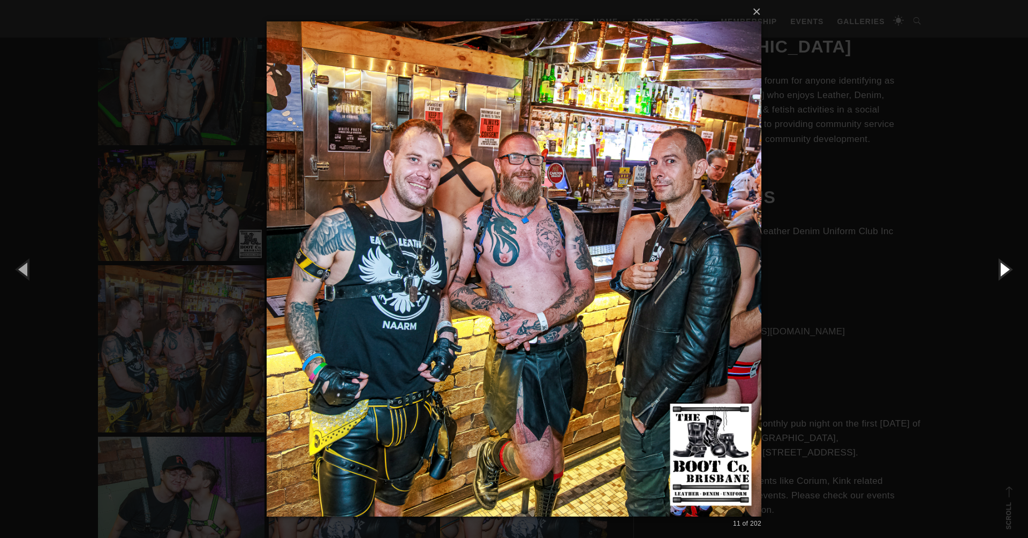
click at [1006, 269] on button "button" at bounding box center [1004, 268] width 48 height 59
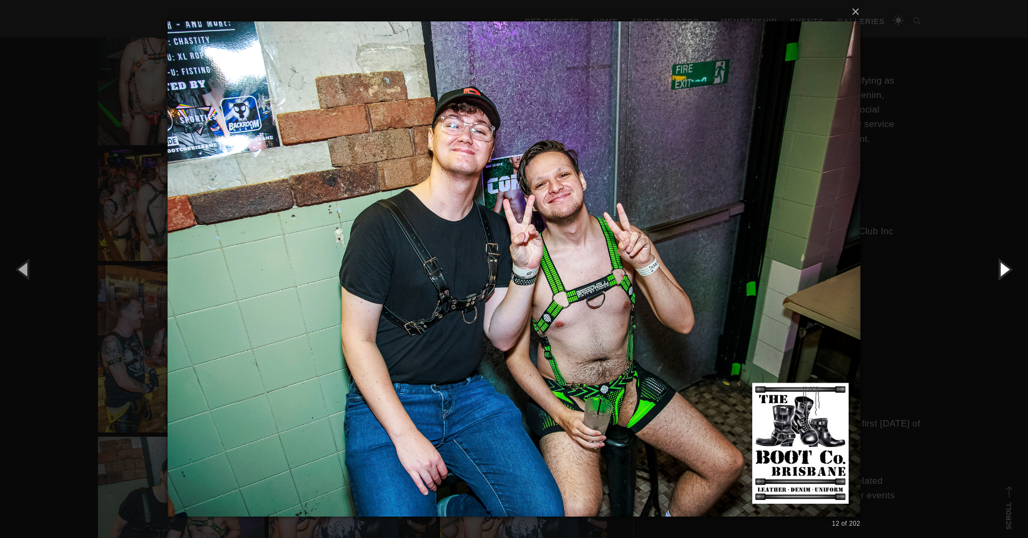
click at [1006, 269] on button "button" at bounding box center [1004, 268] width 48 height 59
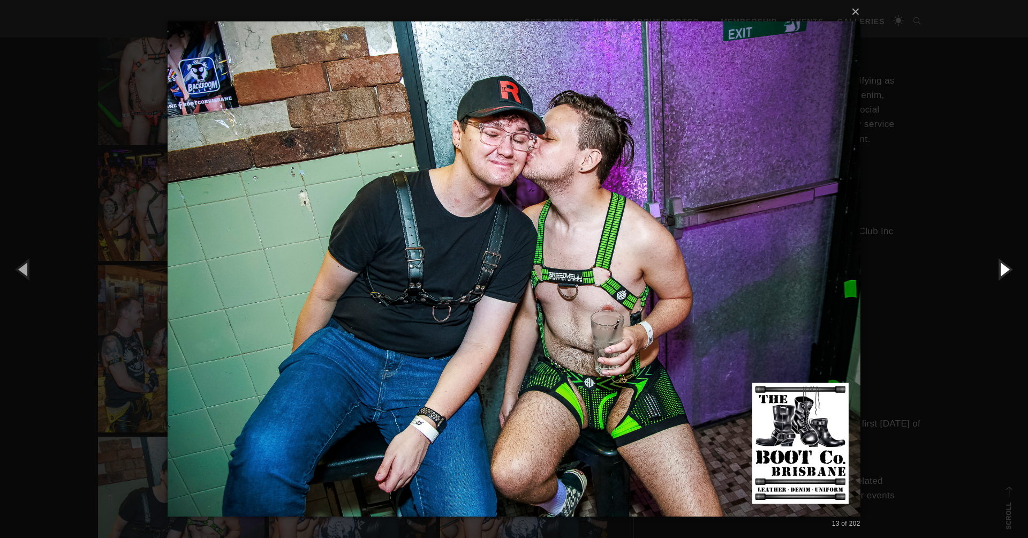
click at [1006, 269] on button "button" at bounding box center [1004, 268] width 48 height 59
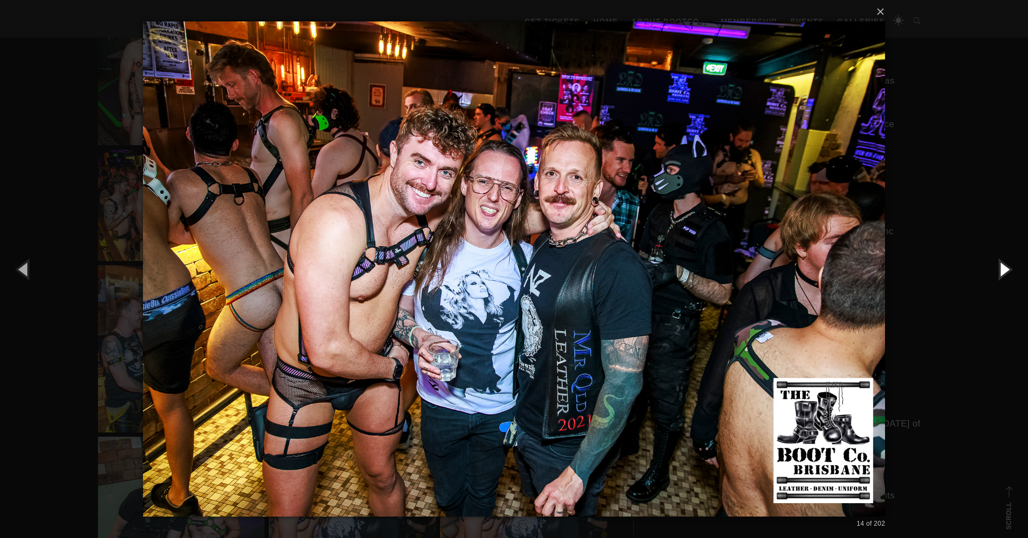
click at [1006, 269] on button "button" at bounding box center [1004, 268] width 48 height 59
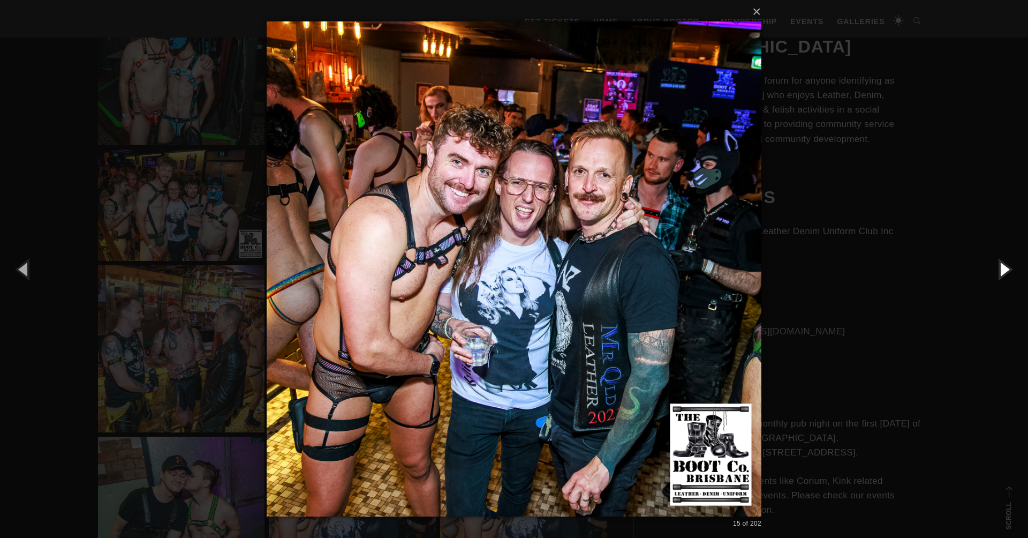
click at [1006, 269] on button "button" at bounding box center [1004, 268] width 48 height 59
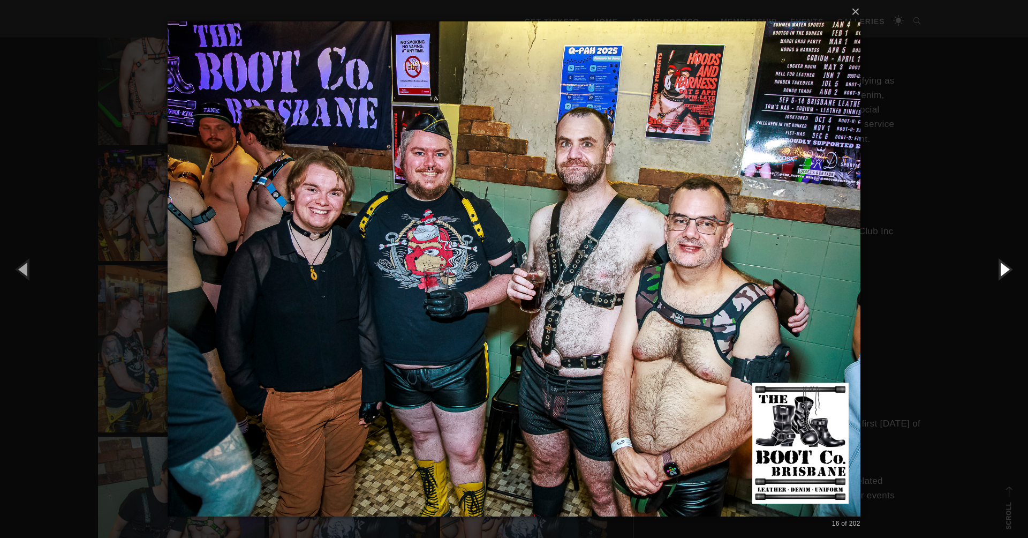
click at [1006, 269] on button "button" at bounding box center [1004, 268] width 48 height 59
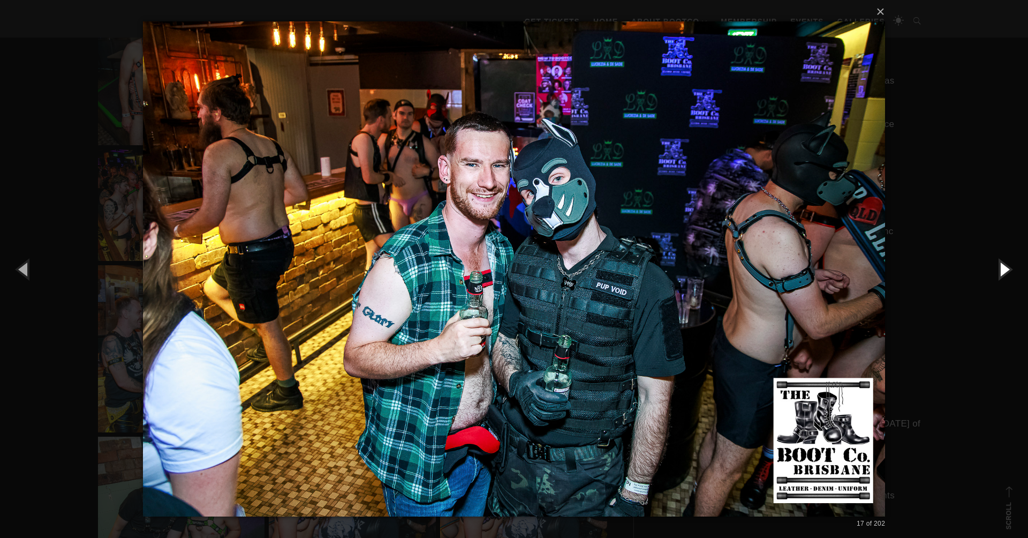
click at [1006, 269] on button "button" at bounding box center [1004, 268] width 48 height 59
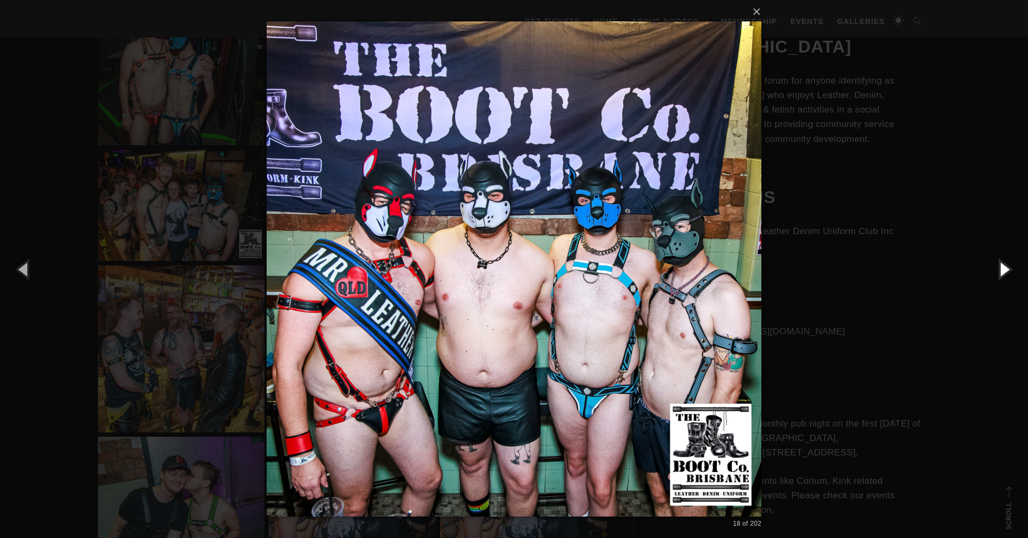
click at [1006, 269] on button "button" at bounding box center [1004, 268] width 48 height 59
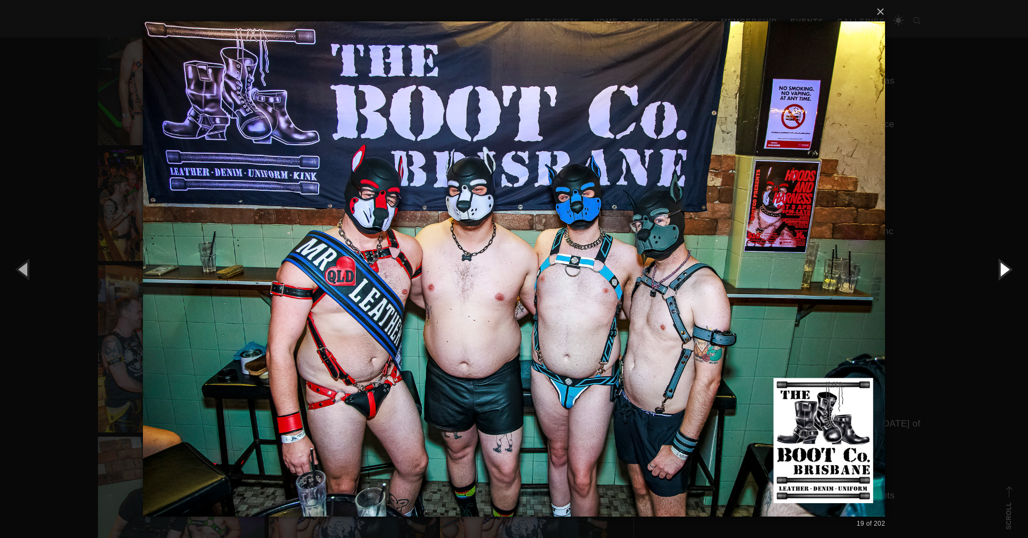
click at [1006, 269] on button "button" at bounding box center [1004, 268] width 48 height 59
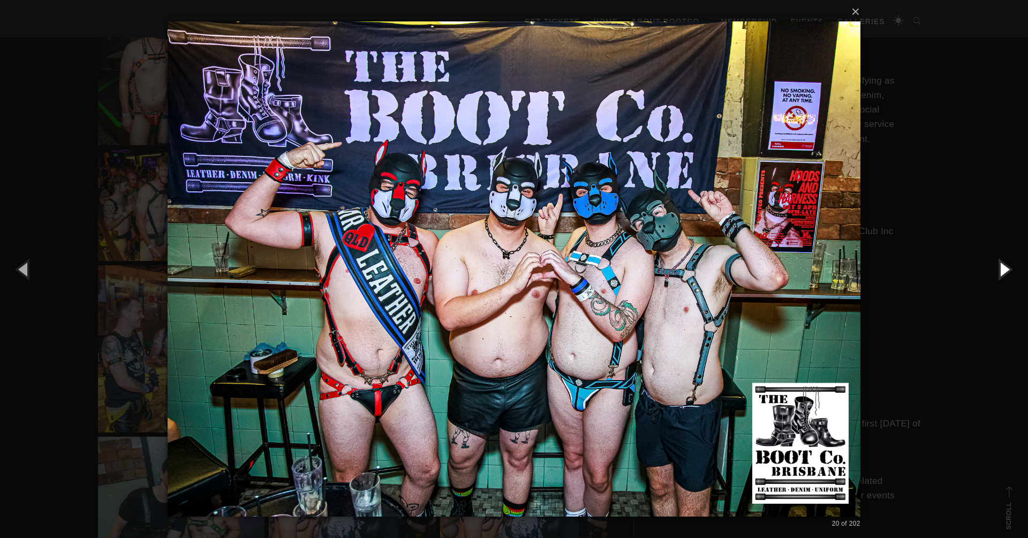
click at [1006, 269] on button "button" at bounding box center [1004, 268] width 48 height 59
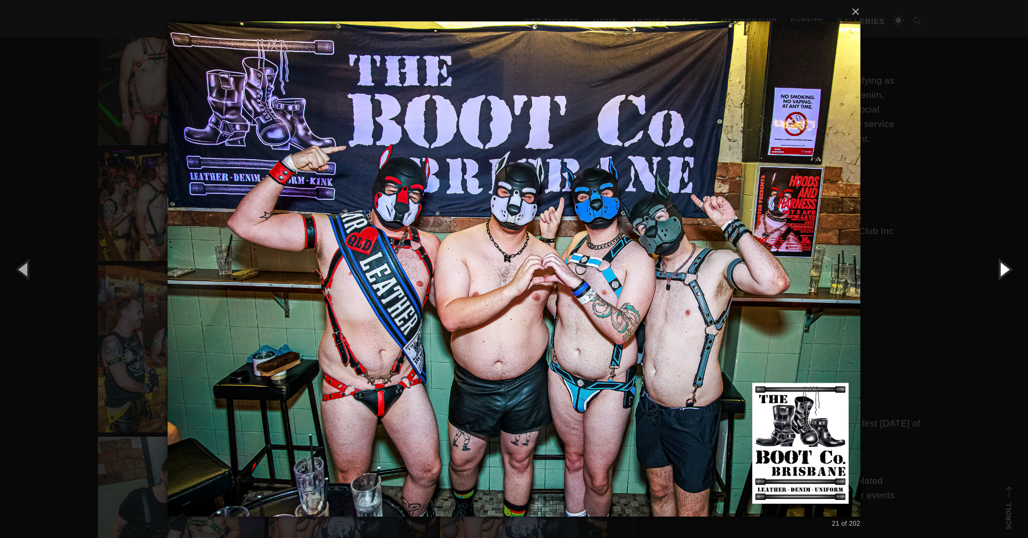
click at [1006, 269] on button "button" at bounding box center [1004, 268] width 48 height 59
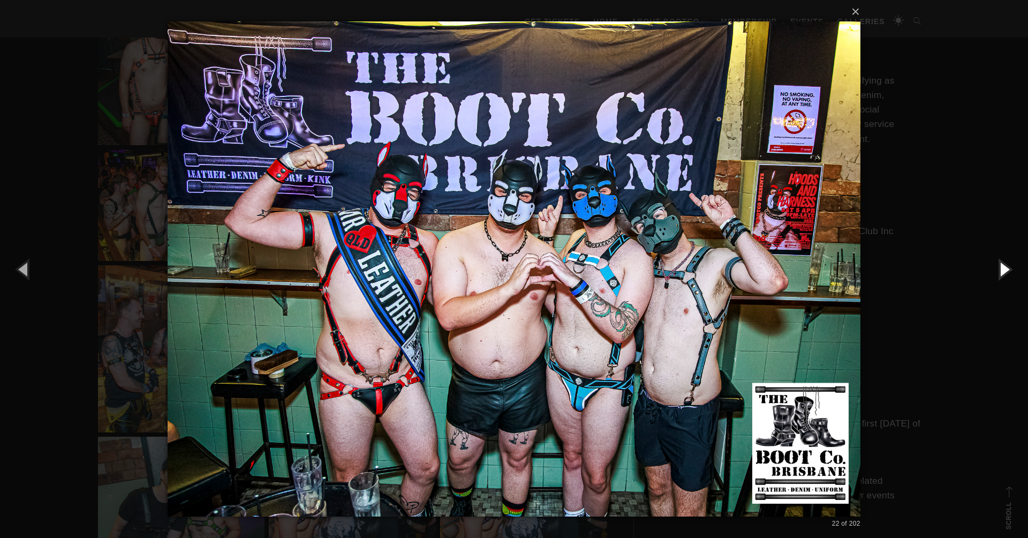
click at [1006, 269] on button "button" at bounding box center [1004, 268] width 48 height 59
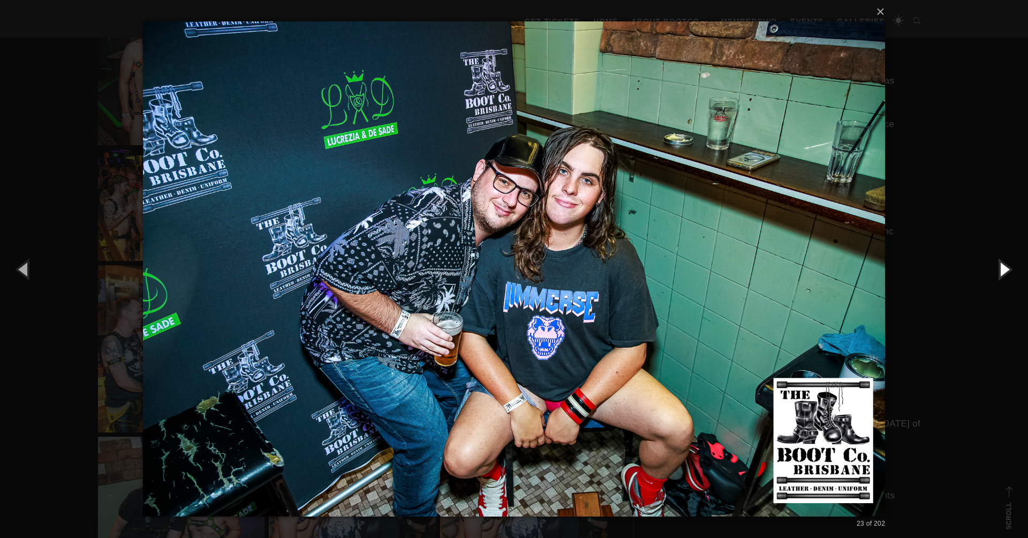
click at [1006, 269] on button "button" at bounding box center [1004, 268] width 48 height 59
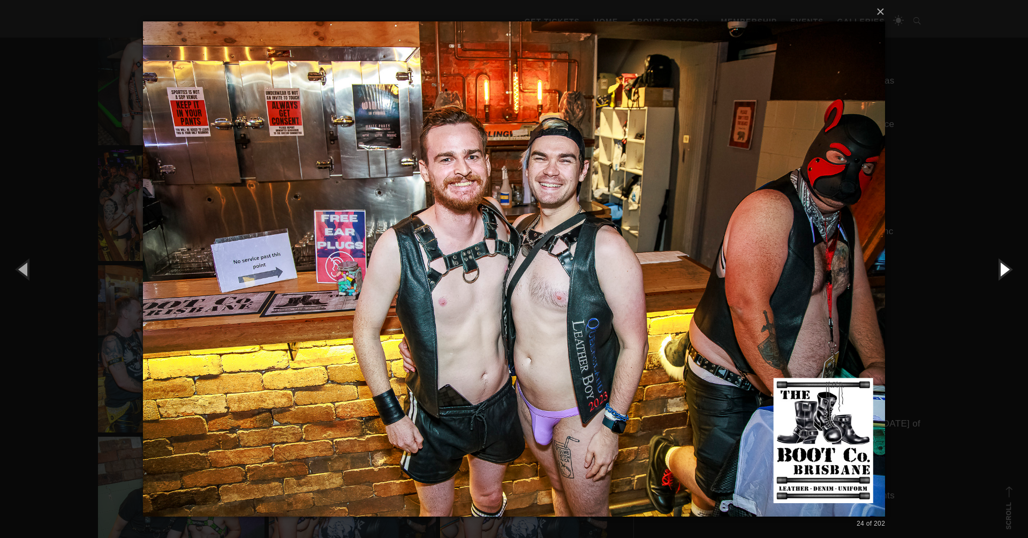
click at [1006, 269] on button "button" at bounding box center [1004, 268] width 48 height 59
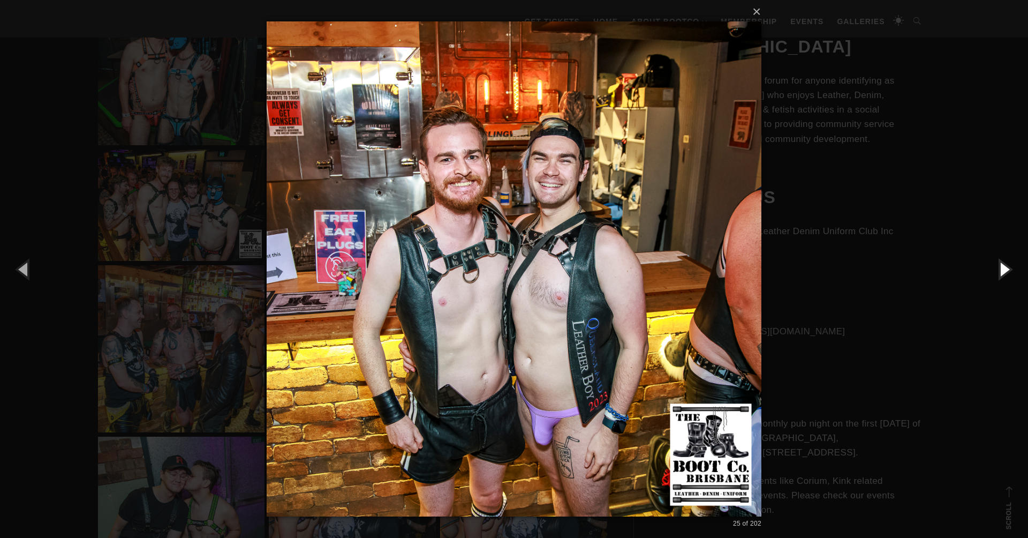
click at [1006, 269] on button "button" at bounding box center [1004, 268] width 48 height 59
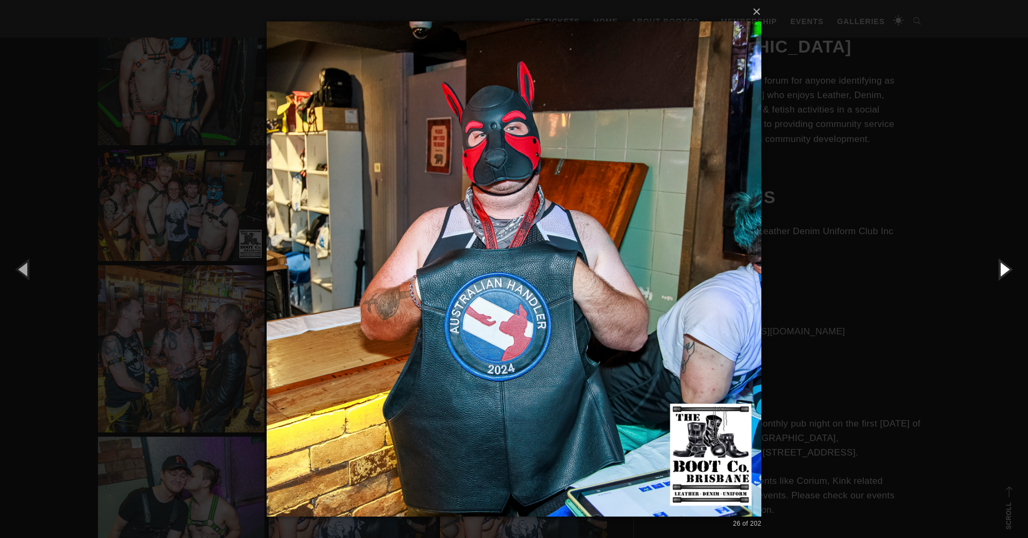
click at [1006, 269] on button "button" at bounding box center [1004, 268] width 48 height 59
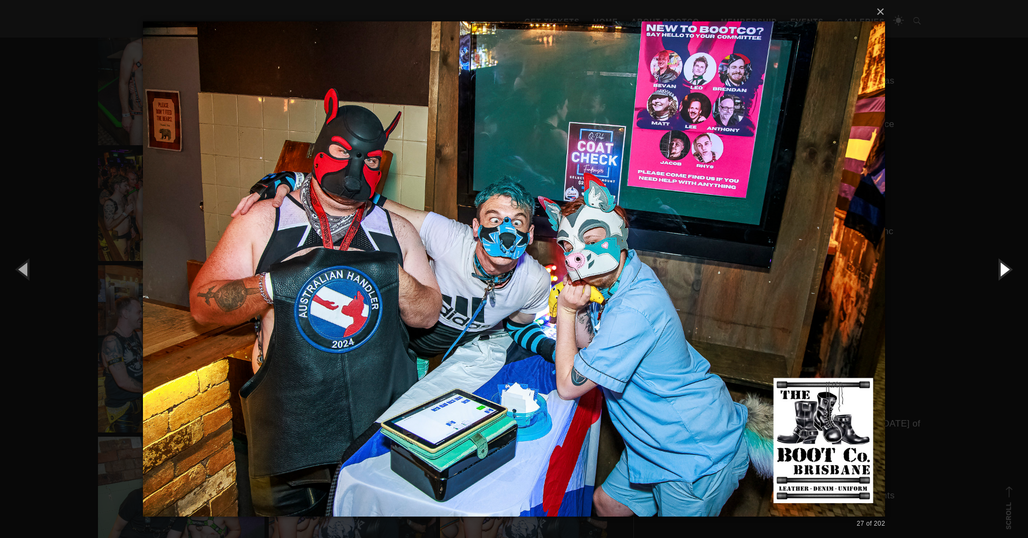
click at [1006, 269] on button "button" at bounding box center [1004, 268] width 48 height 59
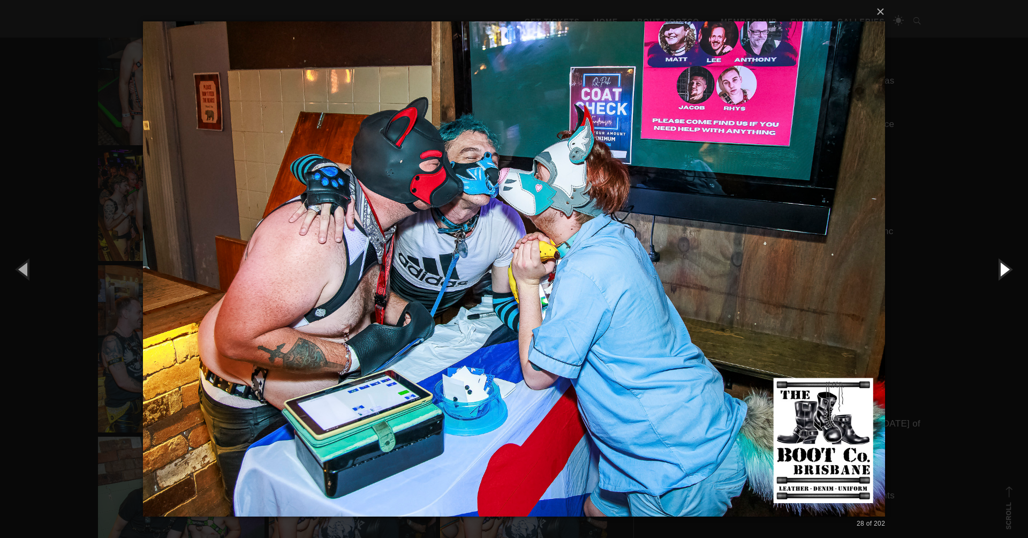
click at [1006, 269] on button "button" at bounding box center [1004, 268] width 48 height 59
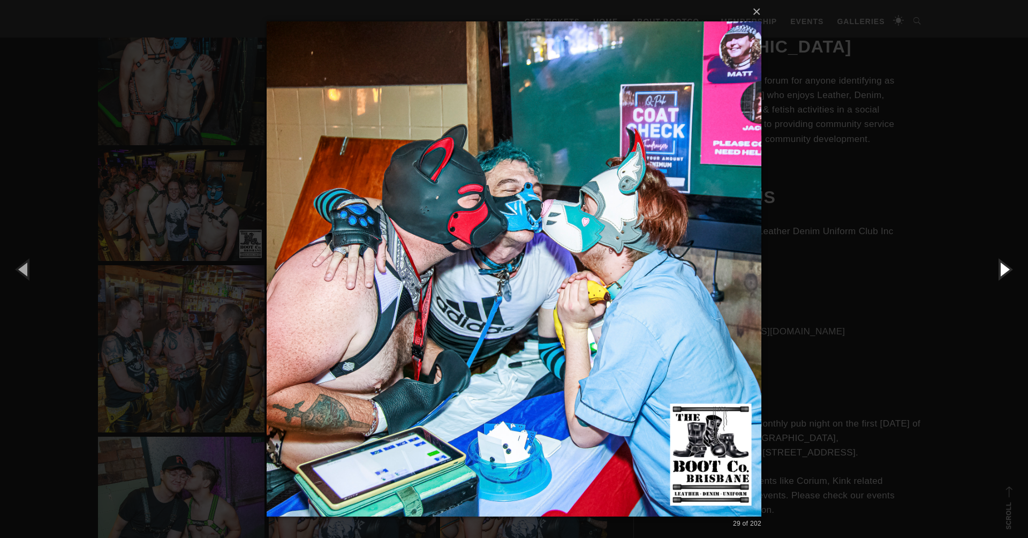
click at [1006, 269] on button "button" at bounding box center [1004, 268] width 48 height 59
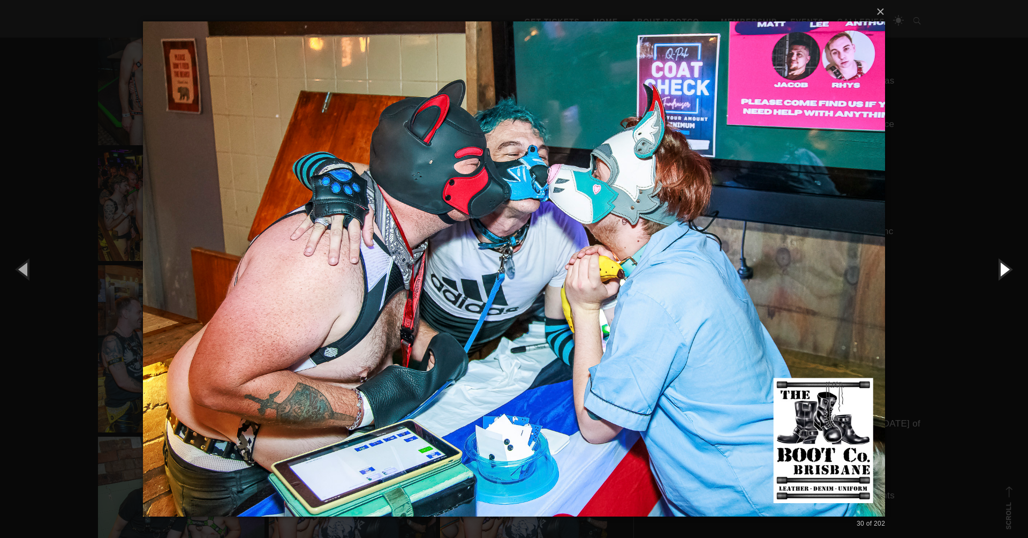
click at [1006, 269] on button "button" at bounding box center [1004, 268] width 48 height 59
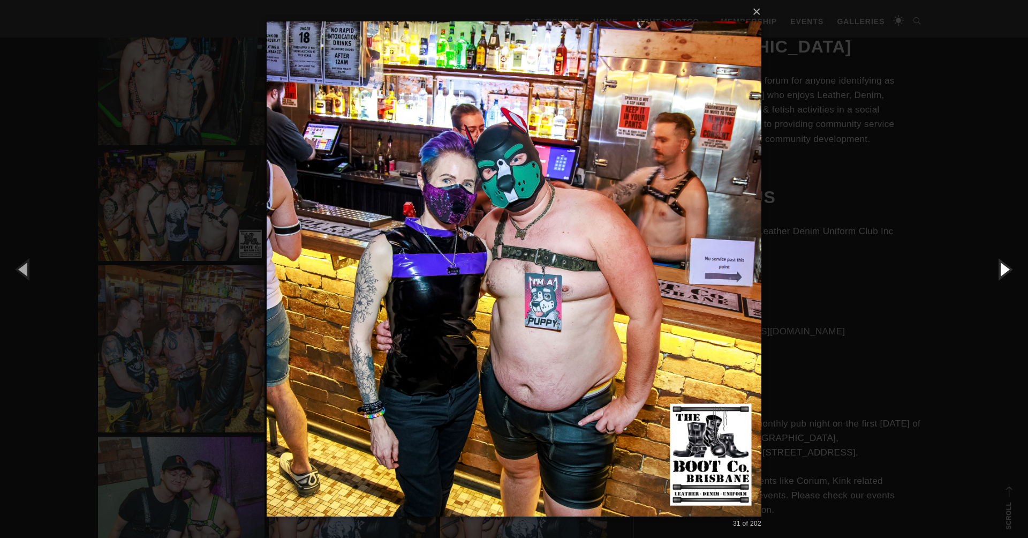
click at [1005, 269] on button "button" at bounding box center [1004, 268] width 48 height 59
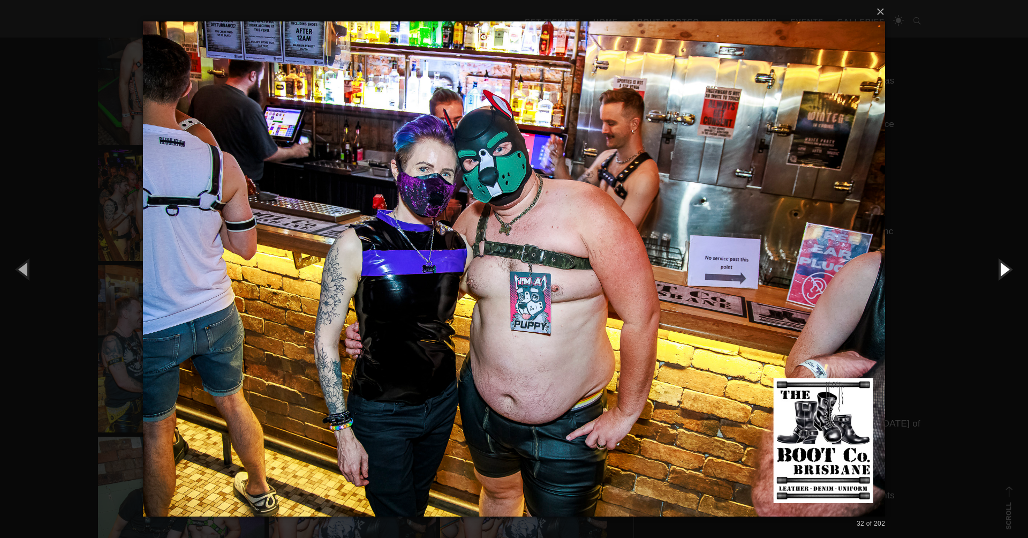
click at [1005, 269] on button "button" at bounding box center [1004, 268] width 48 height 59
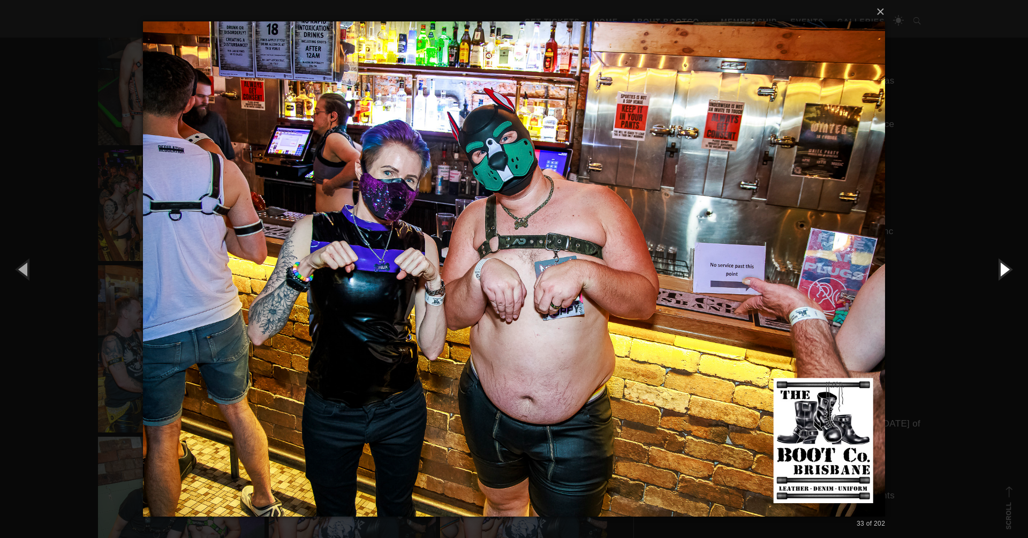
click at [1005, 269] on button "button" at bounding box center [1004, 268] width 48 height 59
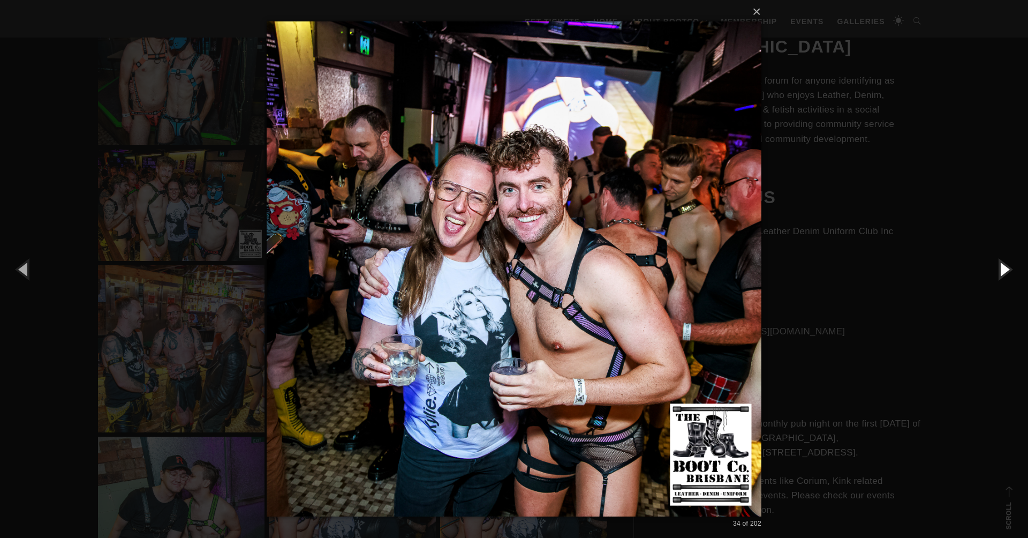
click at [1005, 270] on button "button" at bounding box center [1004, 268] width 48 height 59
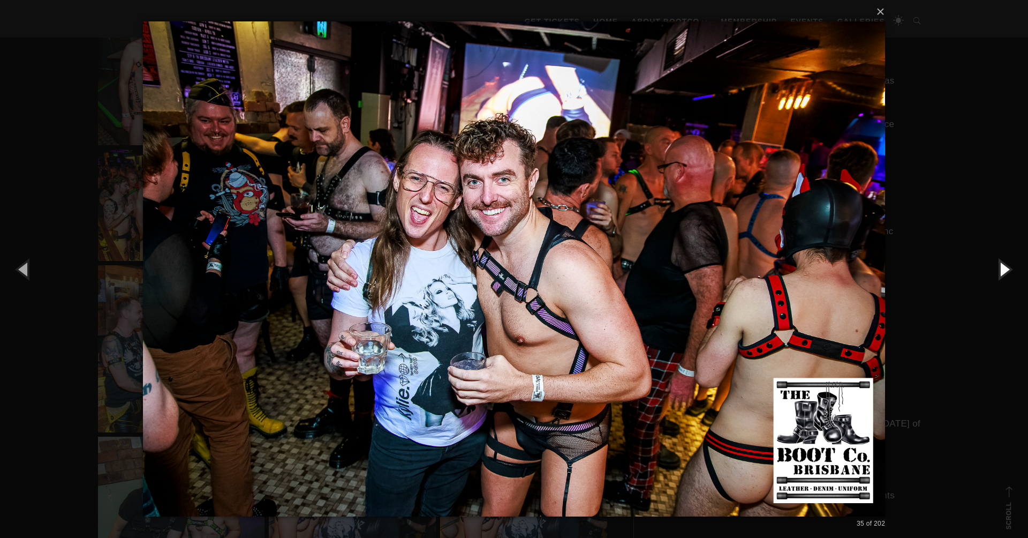
click at [1005, 270] on button "button" at bounding box center [1004, 268] width 48 height 59
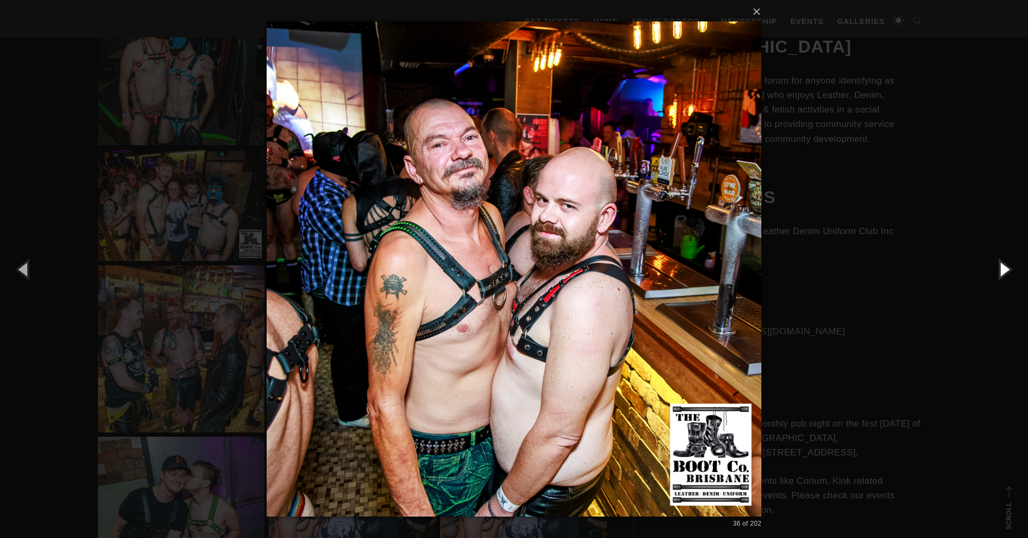
click at [1005, 270] on button "button" at bounding box center [1004, 268] width 48 height 59
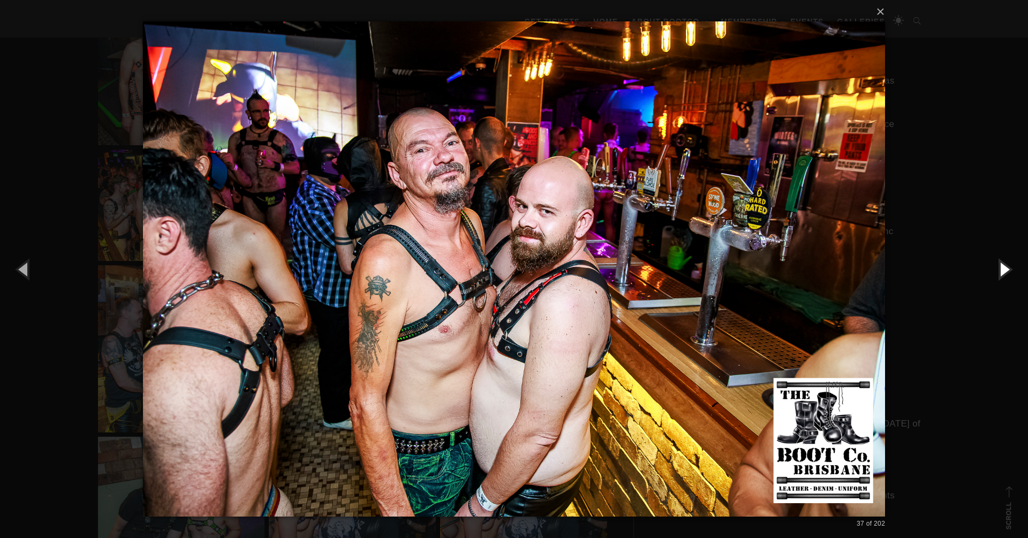
click at [1005, 270] on button "button" at bounding box center [1004, 268] width 48 height 59
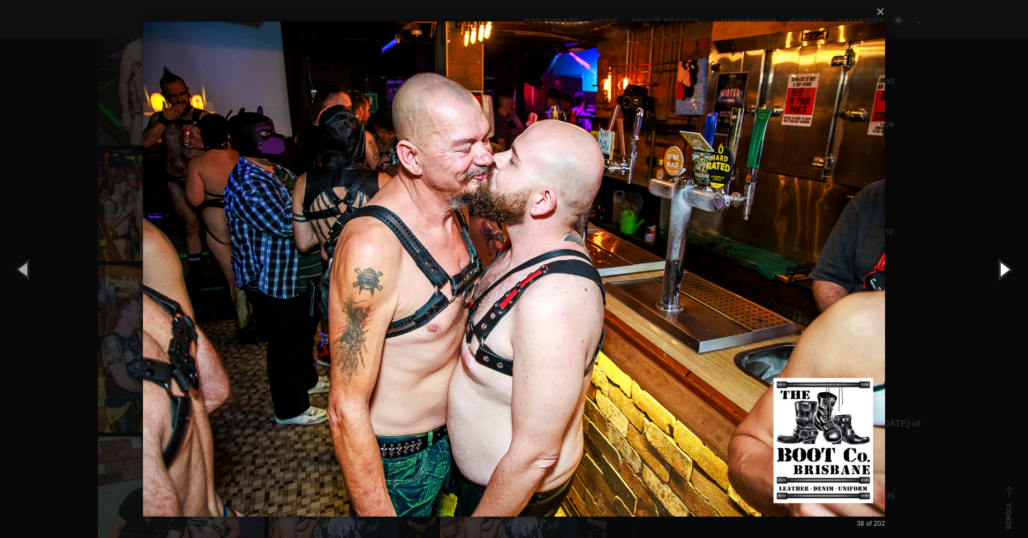
click at [1005, 270] on button "button" at bounding box center [1004, 268] width 48 height 59
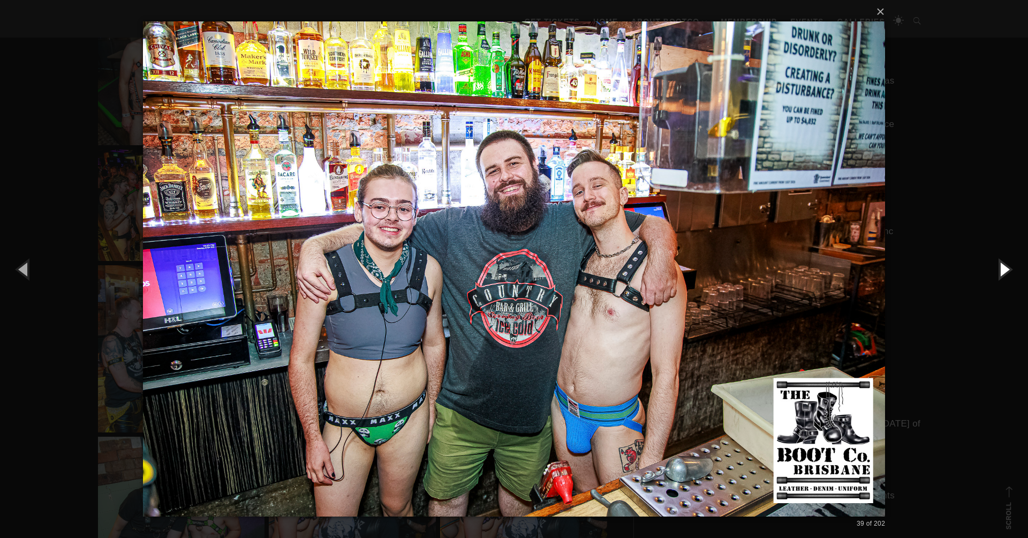
click at [1005, 270] on button "button" at bounding box center [1004, 268] width 48 height 59
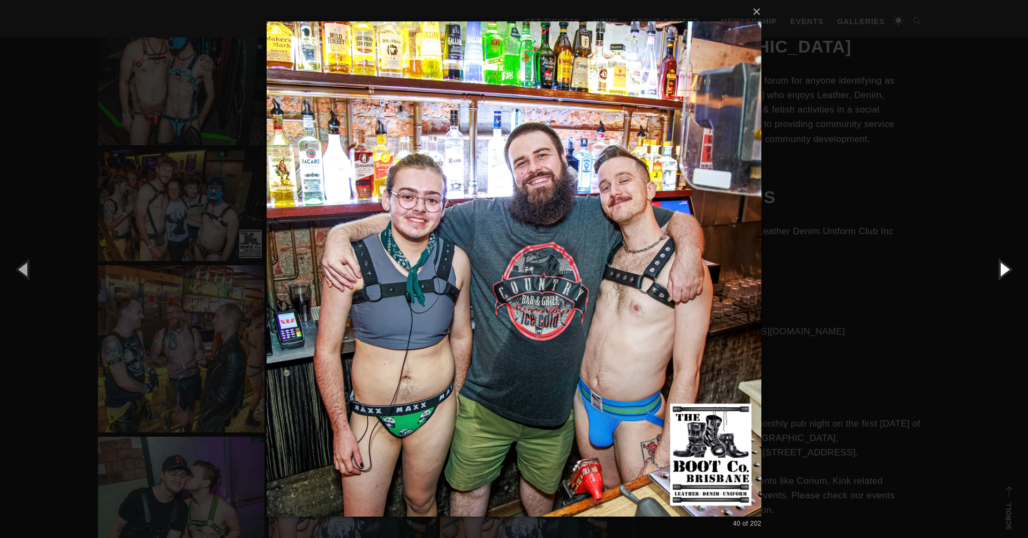
click at [1005, 270] on button "button" at bounding box center [1004, 268] width 48 height 59
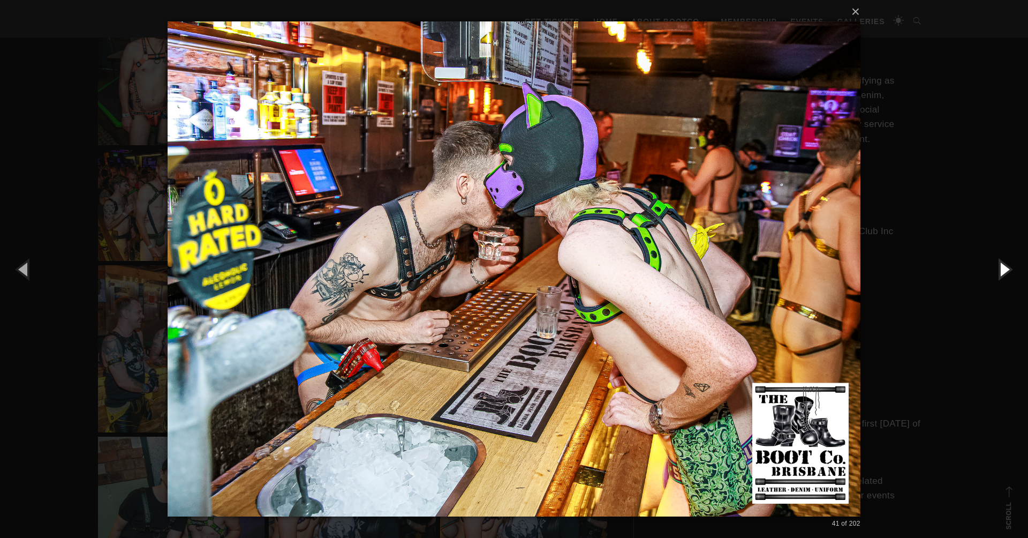
click at [1005, 270] on button "button" at bounding box center [1004, 268] width 48 height 59
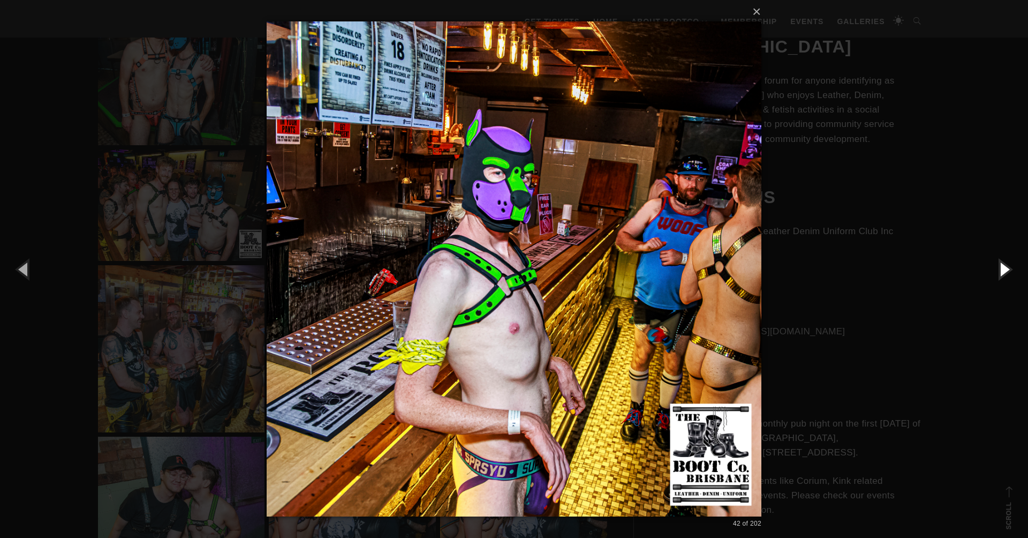
click at [1005, 270] on button "button" at bounding box center [1004, 268] width 48 height 59
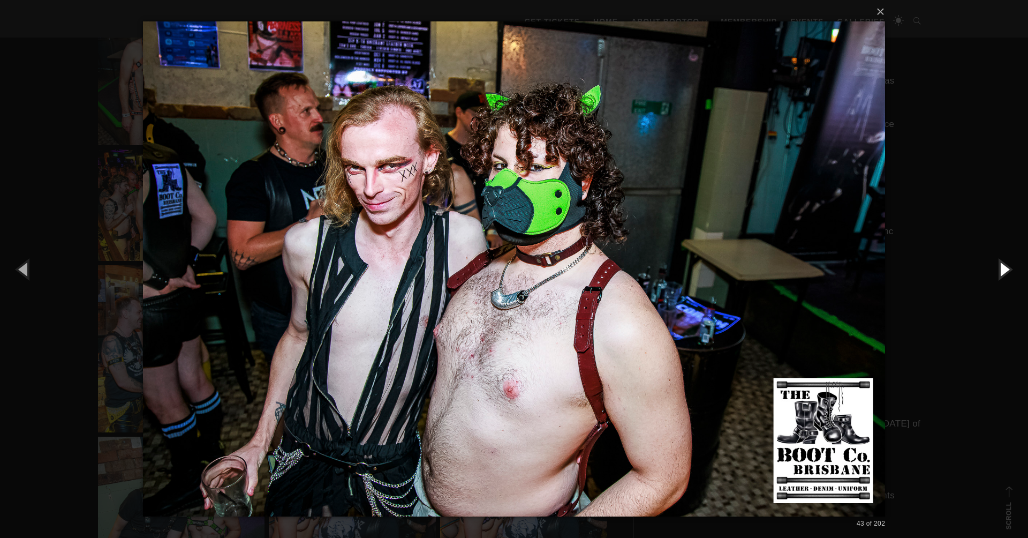
click at [1005, 270] on button "button" at bounding box center [1004, 268] width 48 height 59
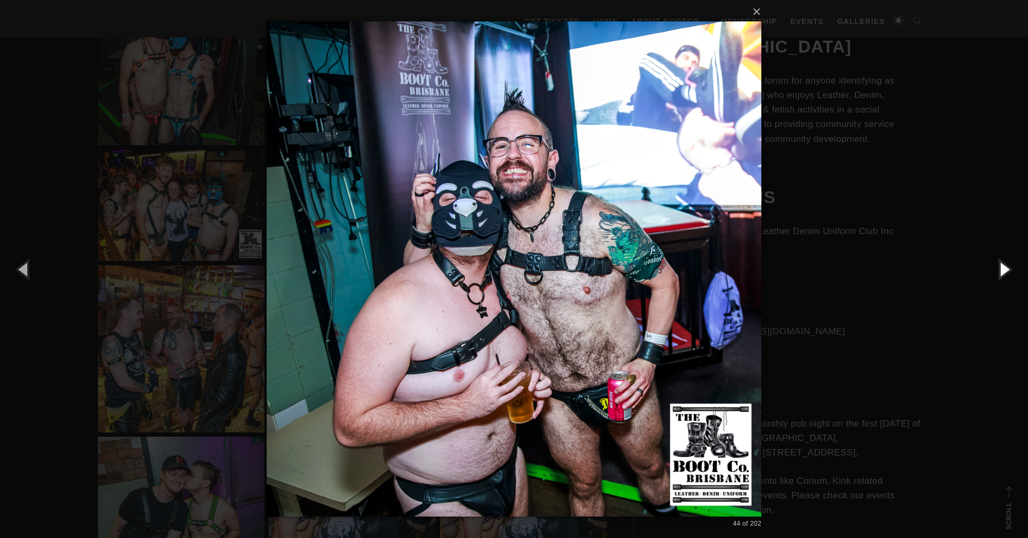
click at [1005, 270] on button "button" at bounding box center [1004, 268] width 48 height 59
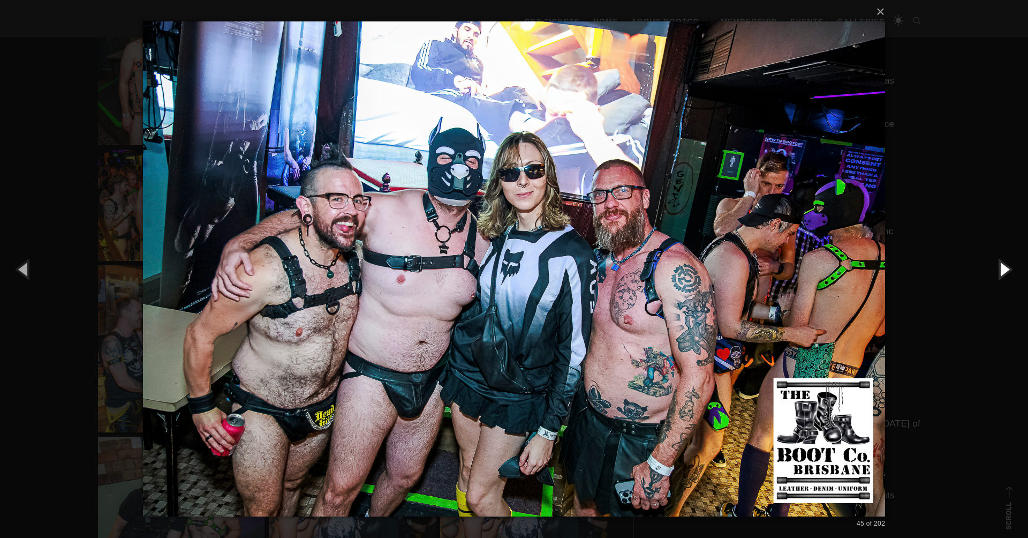
click at [1005, 270] on button "button" at bounding box center [1004, 268] width 48 height 59
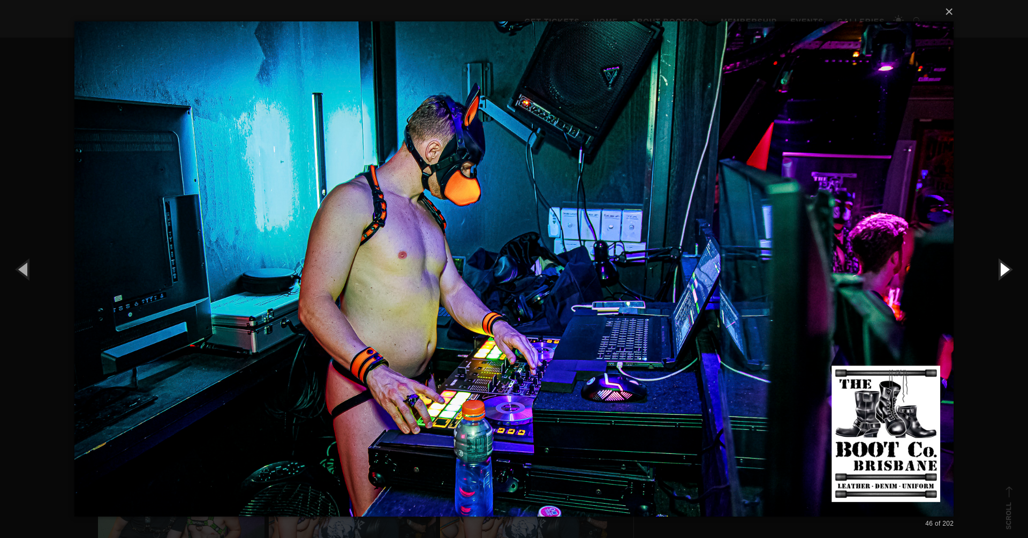
click at [1005, 270] on button "button" at bounding box center [1004, 268] width 48 height 59
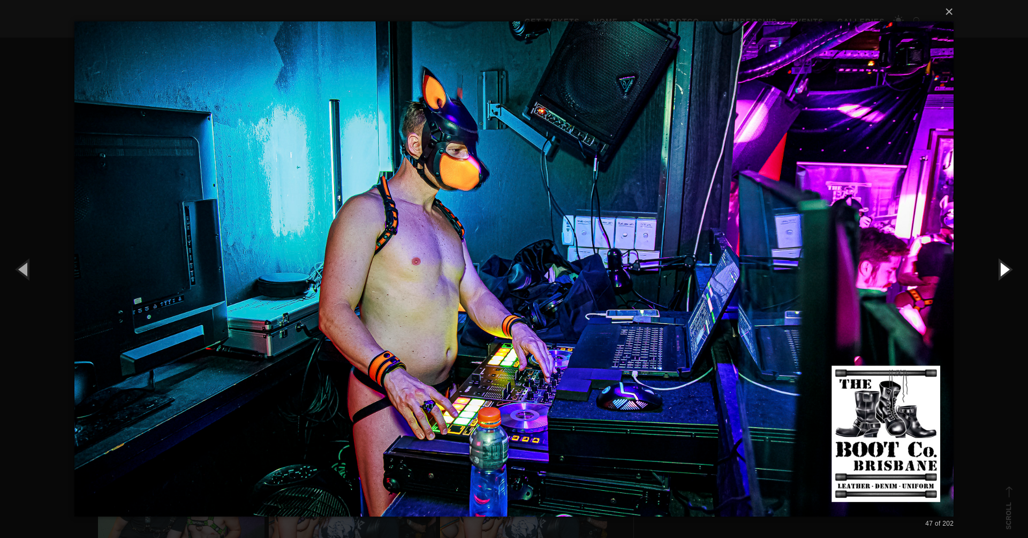
click at [1005, 270] on button "button" at bounding box center [1004, 268] width 48 height 59
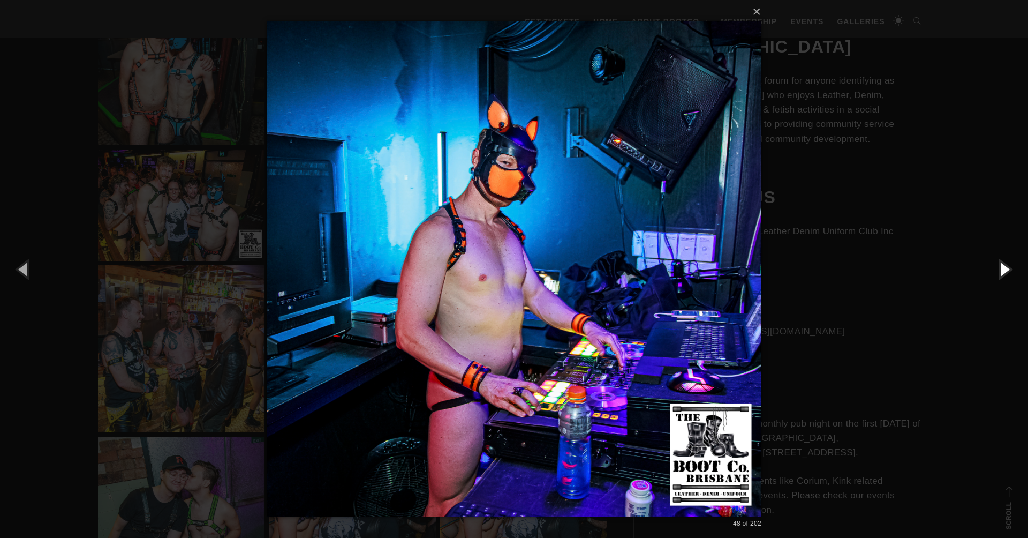
click at [1005, 270] on button "button" at bounding box center [1004, 268] width 48 height 59
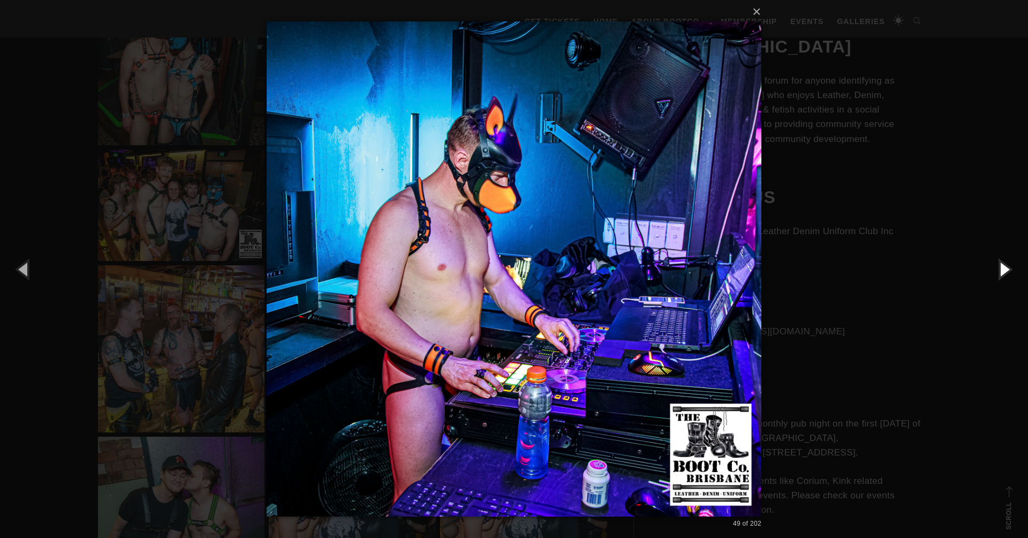
click at [1005, 270] on button "button" at bounding box center [1004, 268] width 48 height 59
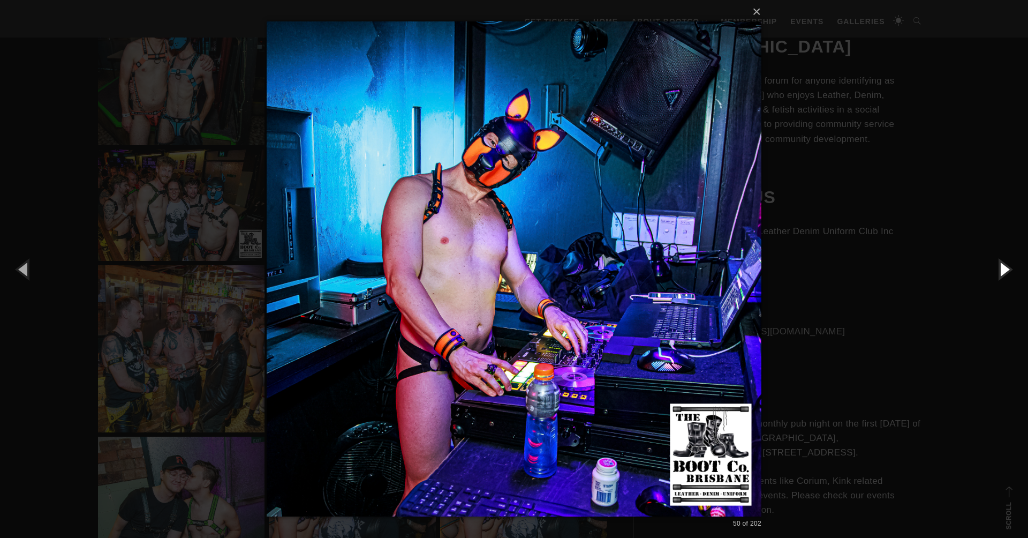
click at [1005, 270] on button "button" at bounding box center [1004, 268] width 48 height 59
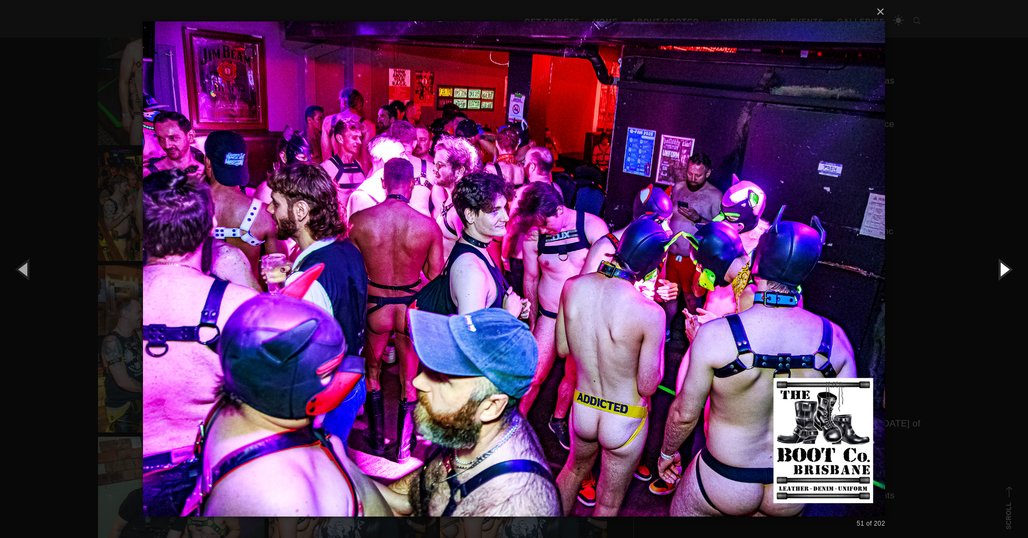
click at [1005, 270] on button "button" at bounding box center [1004, 268] width 48 height 59
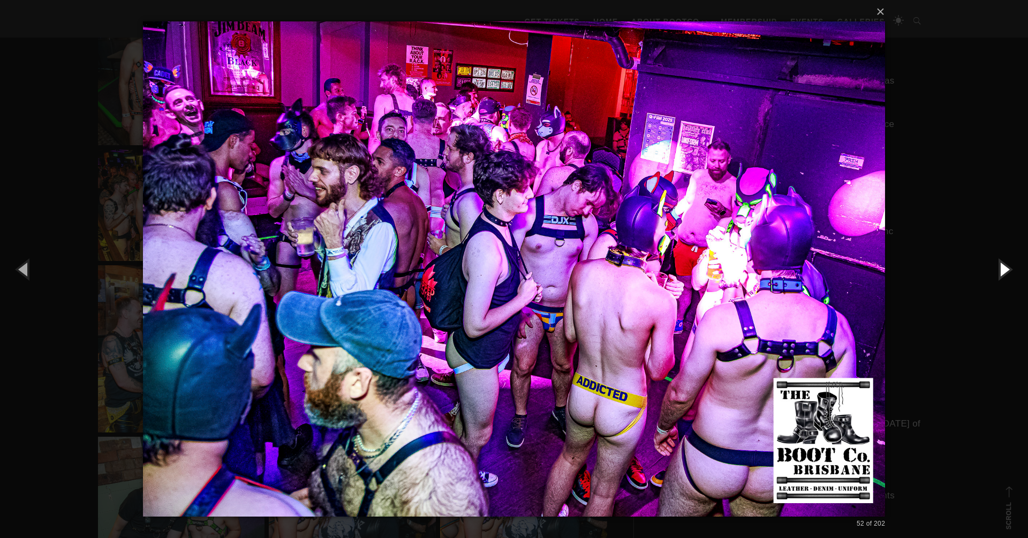
click at [1005, 270] on button "button" at bounding box center [1004, 268] width 48 height 59
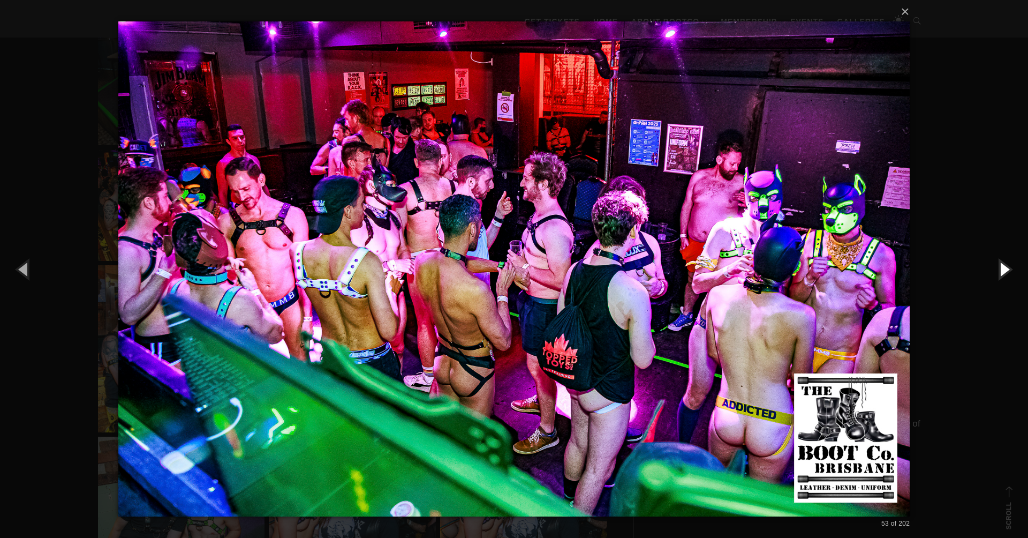
click at [1005, 270] on button "button" at bounding box center [1004, 268] width 48 height 59
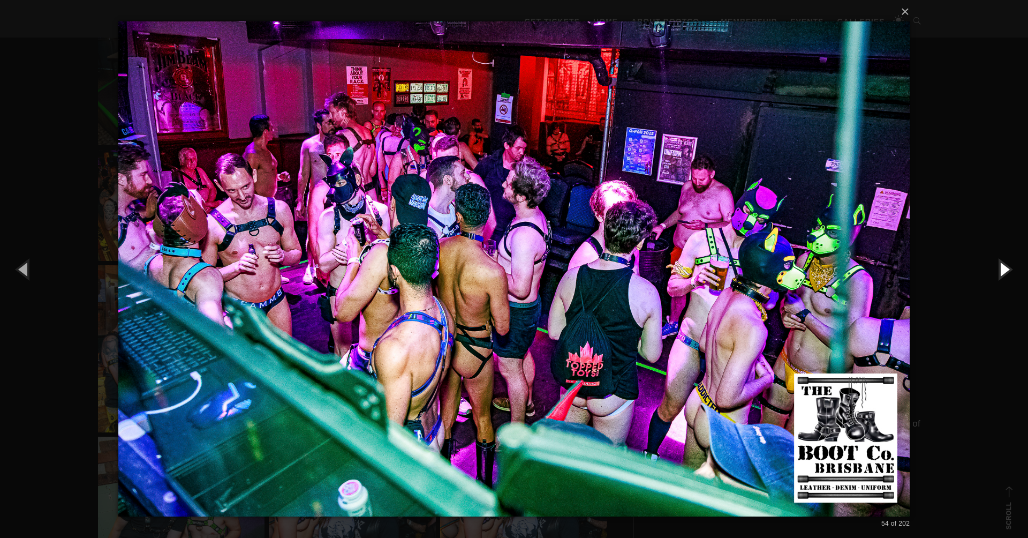
click at [1005, 270] on button "button" at bounding box center [1004, 268] width 48 height 59
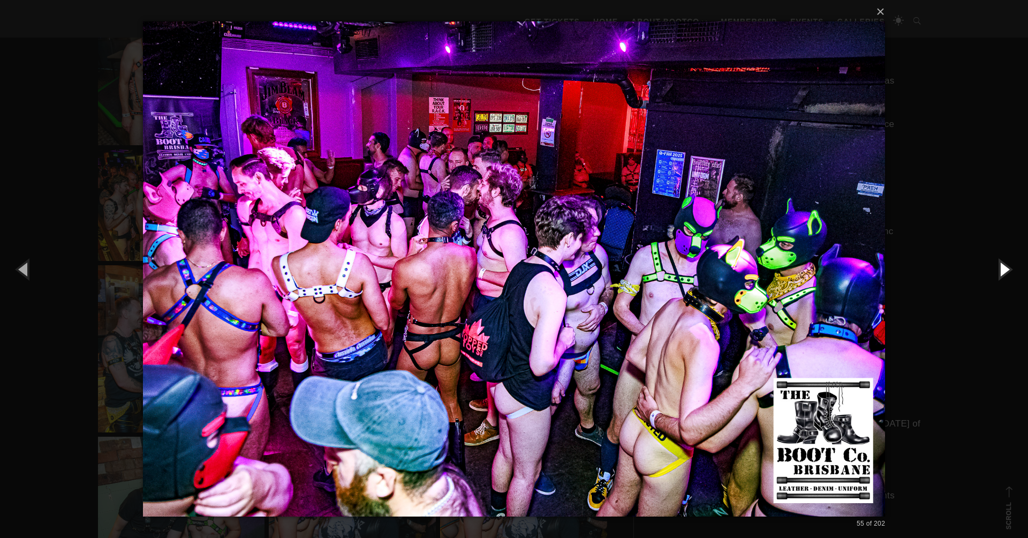
click at [1005, 270] on button "button" at bounding box center [1004, 268] width 48 height 59
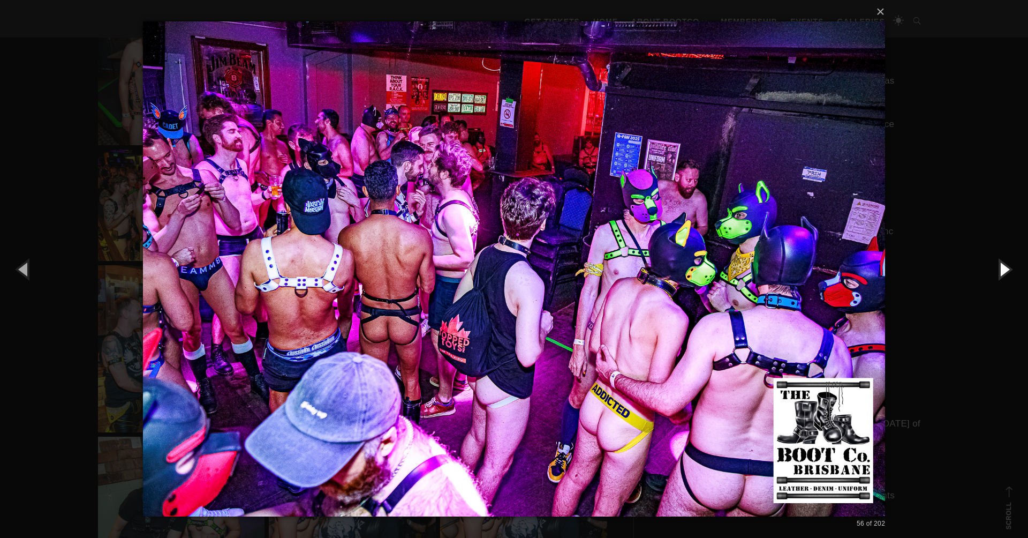
click at [1005, 270] on button "button" at bounding box center [1004, 268] width 48 height 59
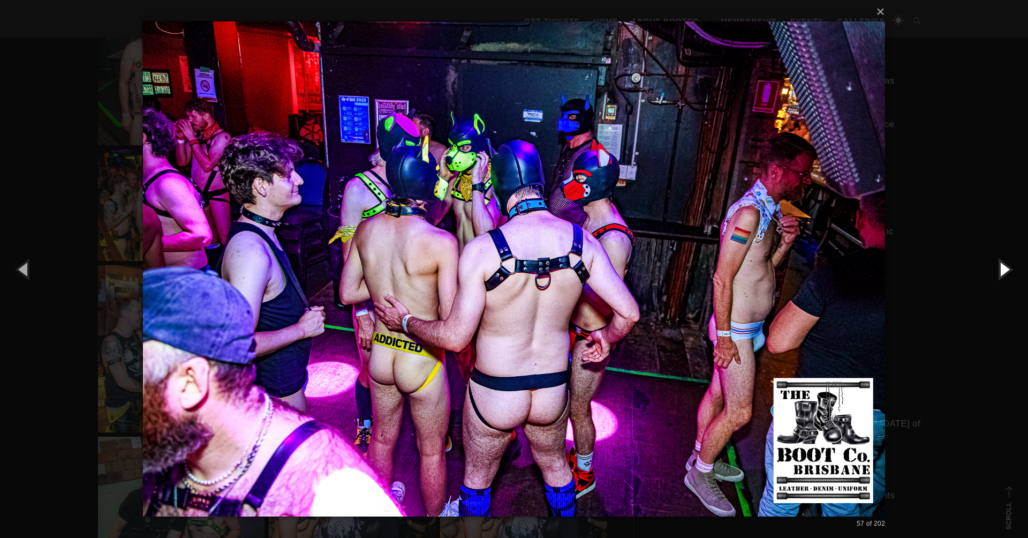
click at [1005, 270] on button "button" at bounding box center [1004, 268] width 48 height 59
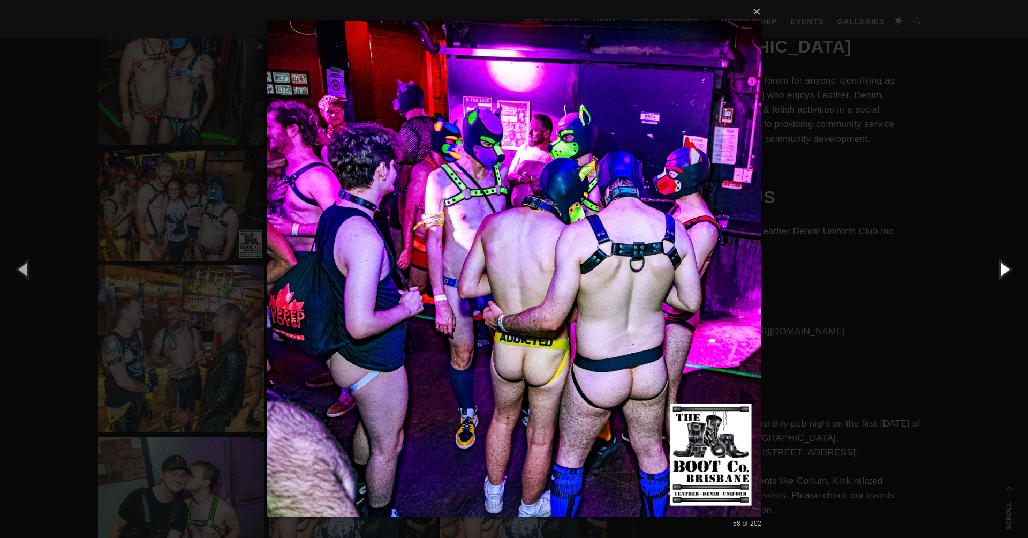
click at [1005, 270] on button "button" at bounding box center [1004, 268] width 48 height 59
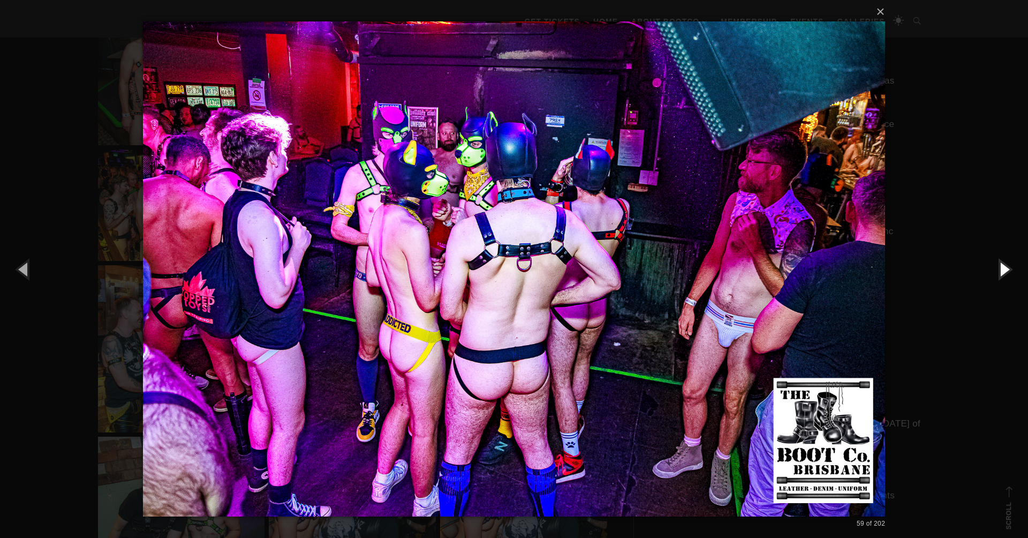
click at [1005, 270] on button "button" at bounding box center [1004, 268] width 48 height 59
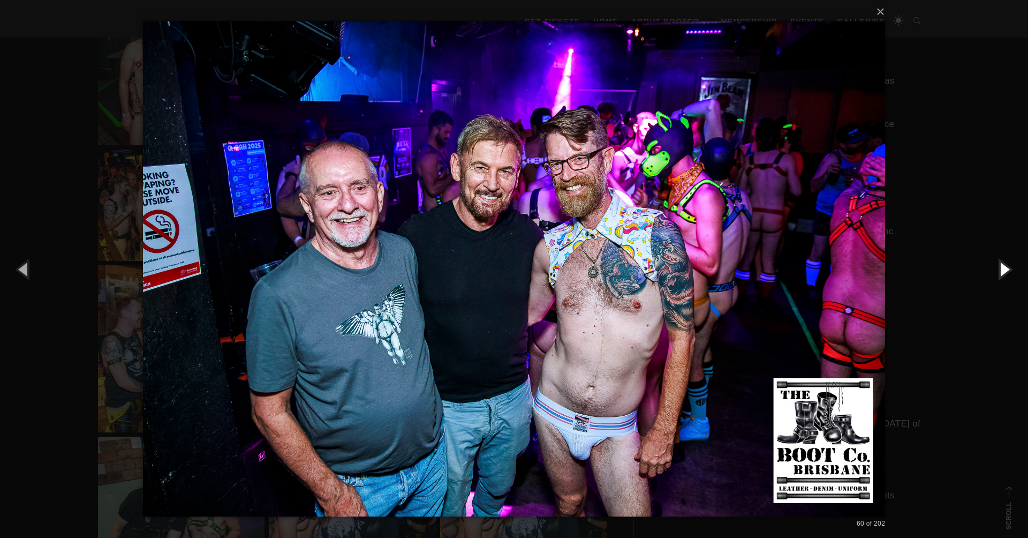
click at [1005, 270] on button "button" at bounding box center [1004, 268] width 48 height 59
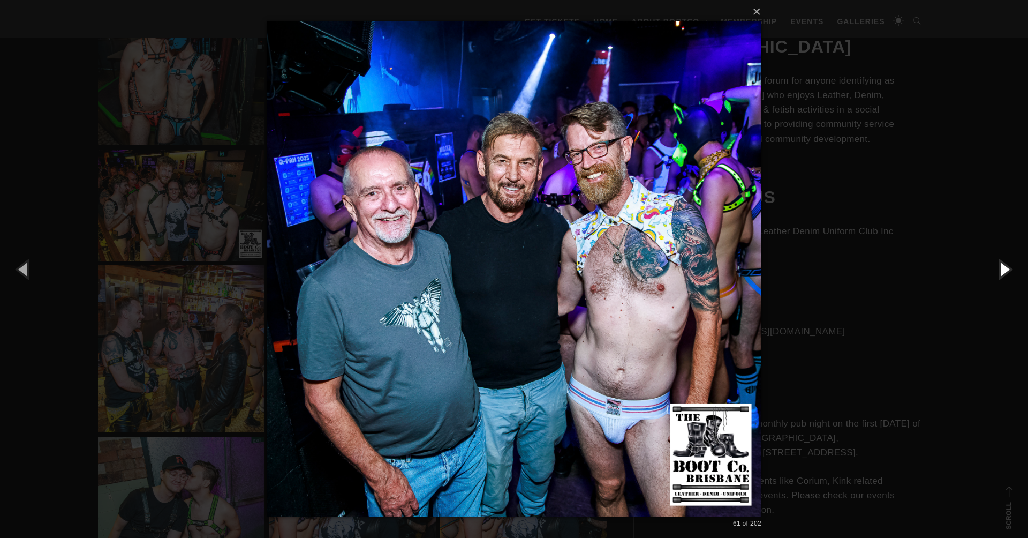
click at [1005, 270] on button "button" at bounding box center [1004, 268] width 48 height 59
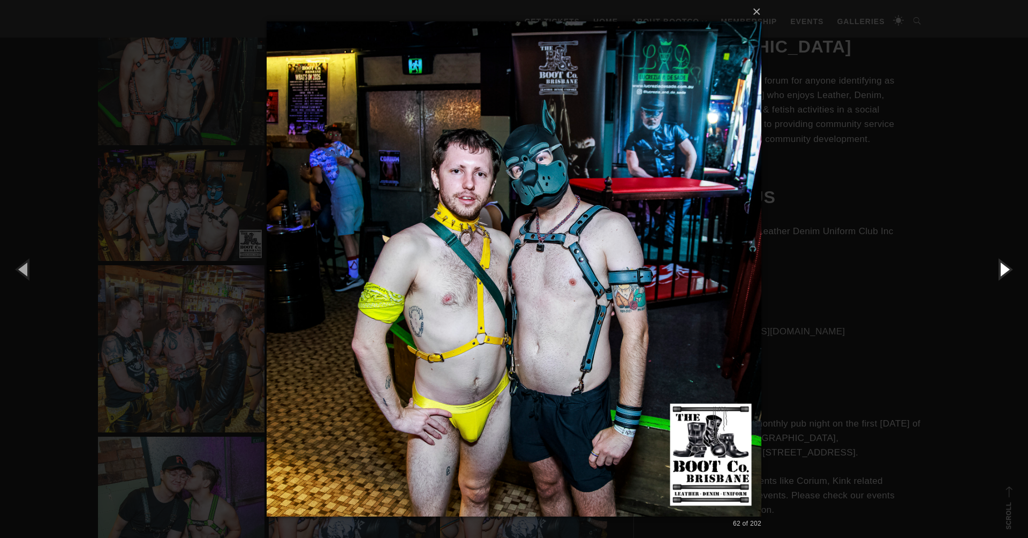
click at [1005, 270] on button "button" at bounding box center [1004, 268] width 48 height 59
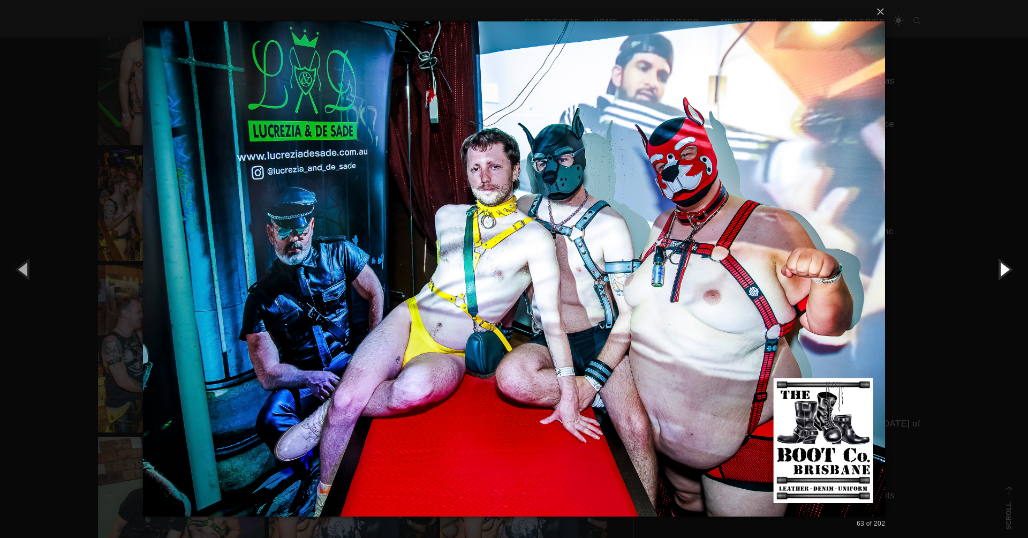
click at [1005, 270] on button "button" at bounding box center [1004, 268] width 48 height 59
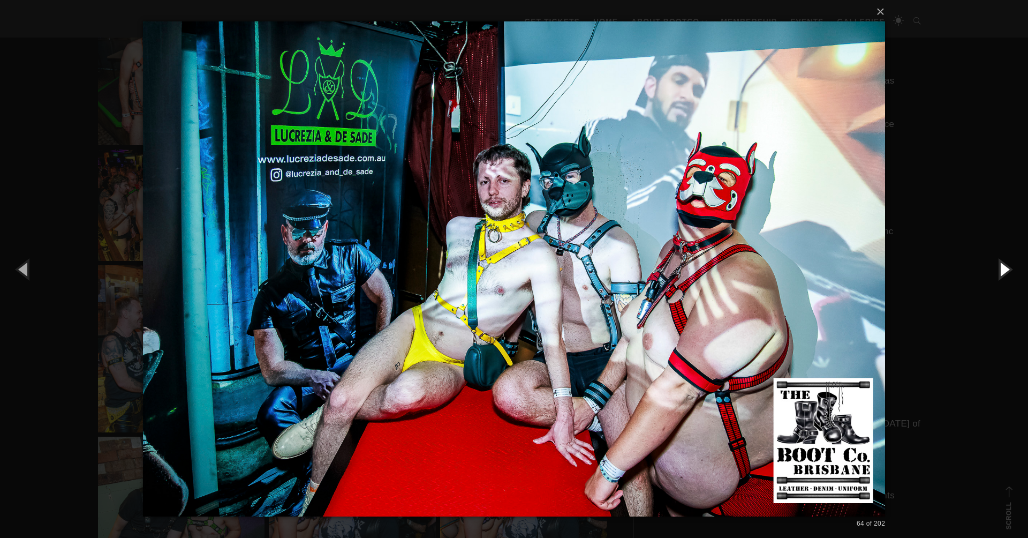
click at [1005, 270] on button "button" at bounding box center [1004, 268] width 48 height 59
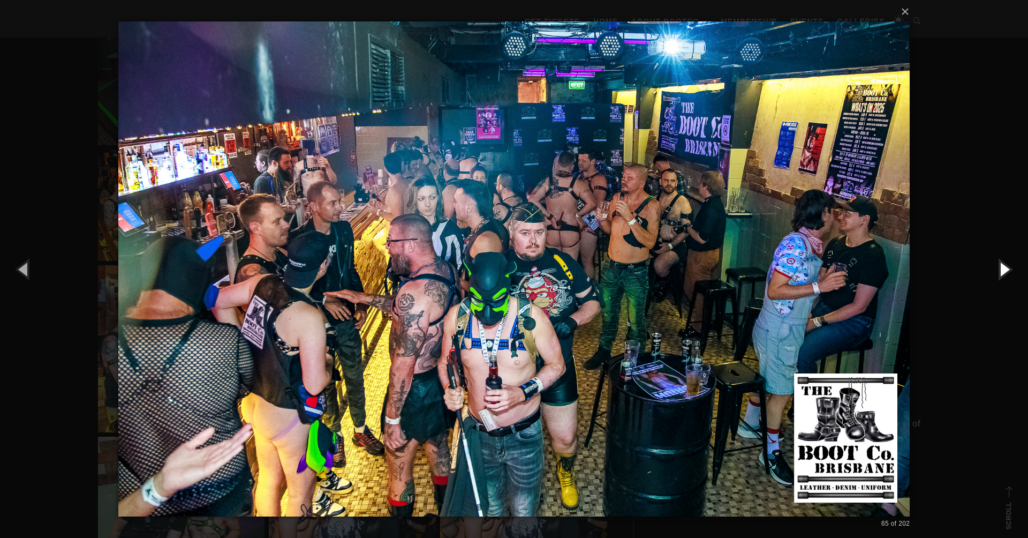
click at [1005, 270] on button "button" at bounding box center [1004, 268] width 48 height 59
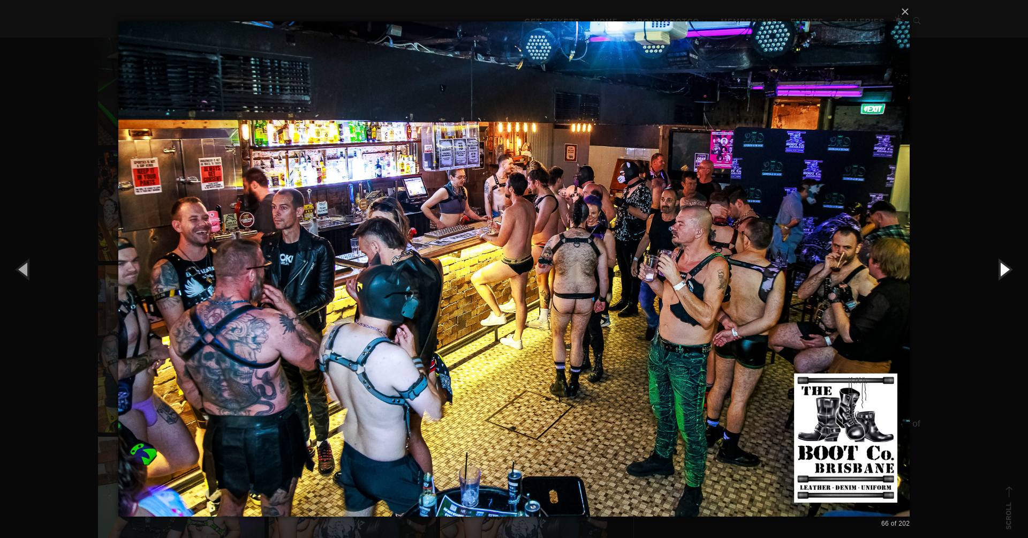
click at [1005, 270] on button "button" at bounding box center [1004, 268] width 48 height 59
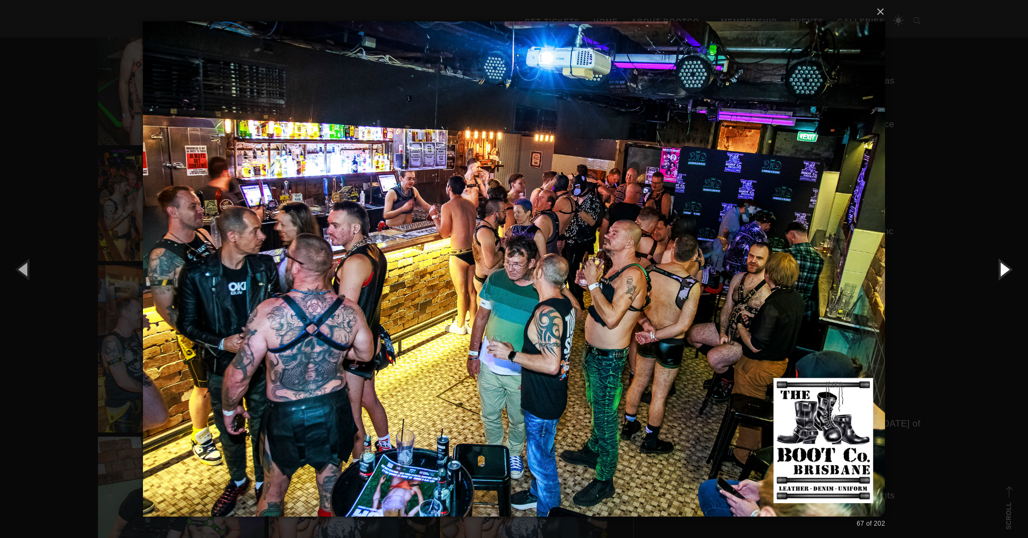
click at [1005, 270] on button "button" at bounding box center [1004, 268] width 48 height 59
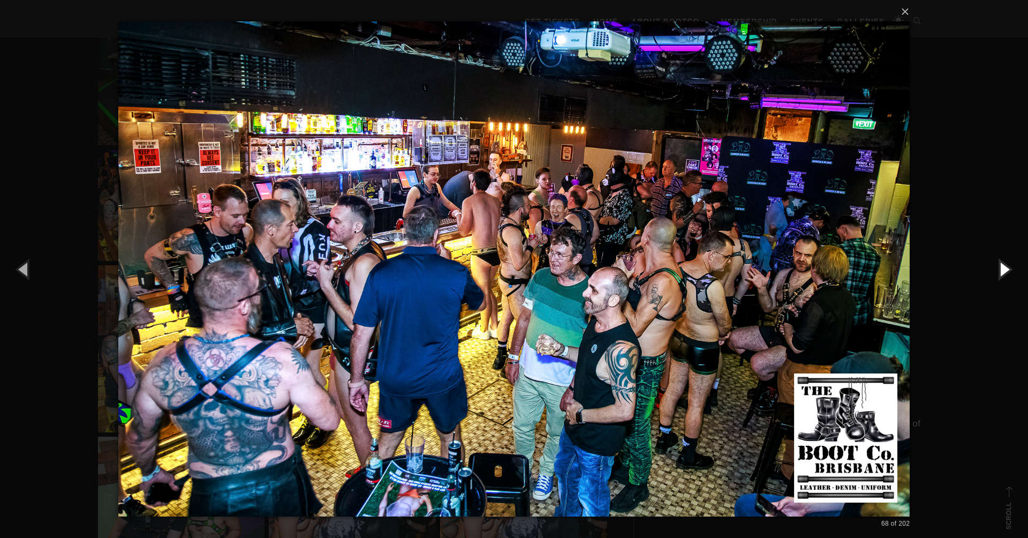
click at [1005, 270] on button "button" at bounding box center [1004, 268] width 48 height 59
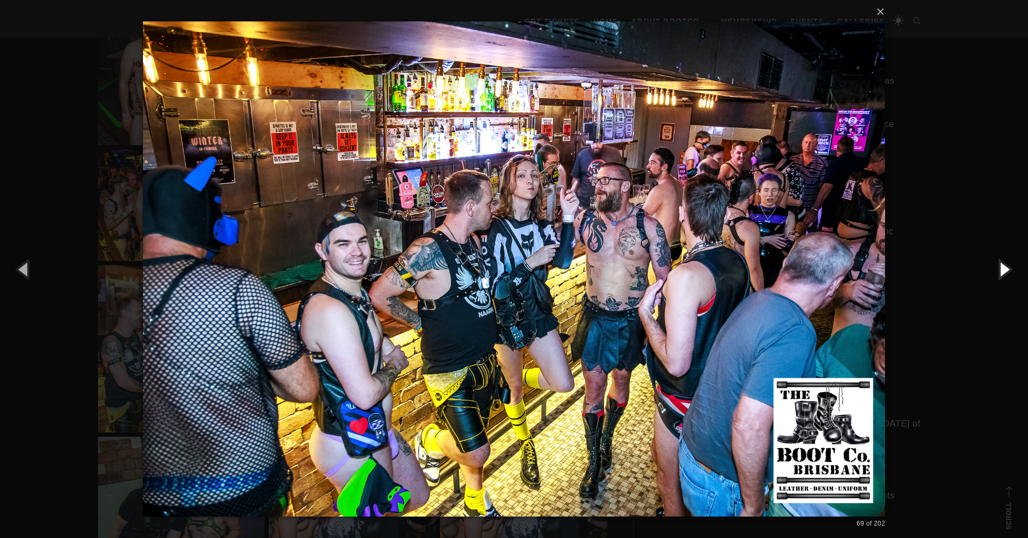
click at [1005, 270] on button "button" at bounding box center [1004, 268] width 48 height 59
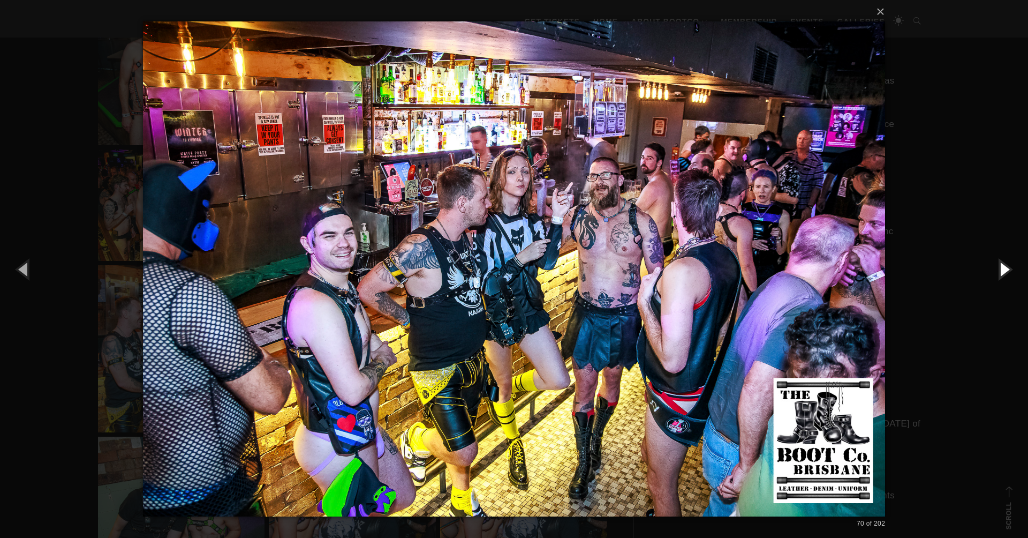
click at [1005, 270] on button "button" at bounding box center [1004, 268] width 48 height 59
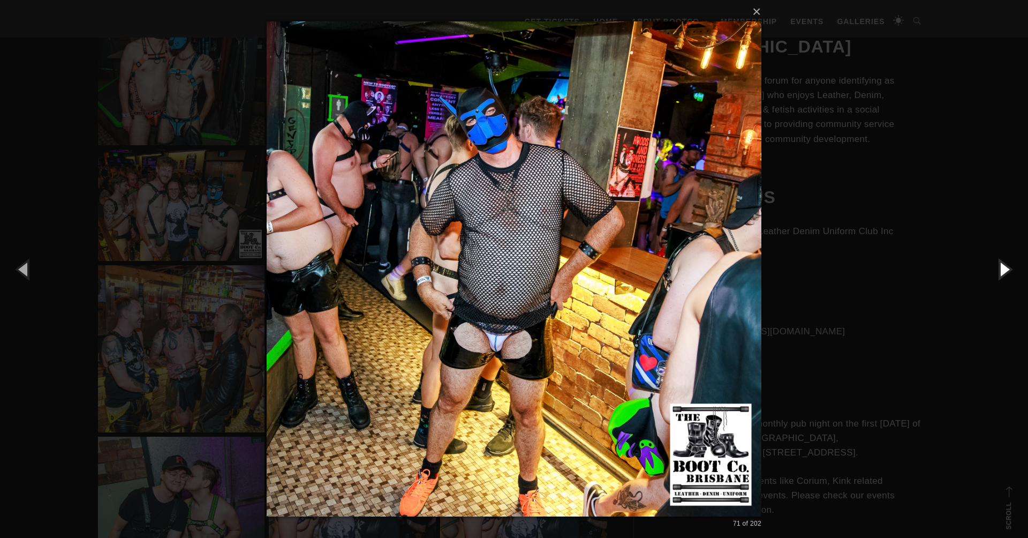
click at [1005, 270] on button "button" at bounding box center [1004, 268] width 48 height 59
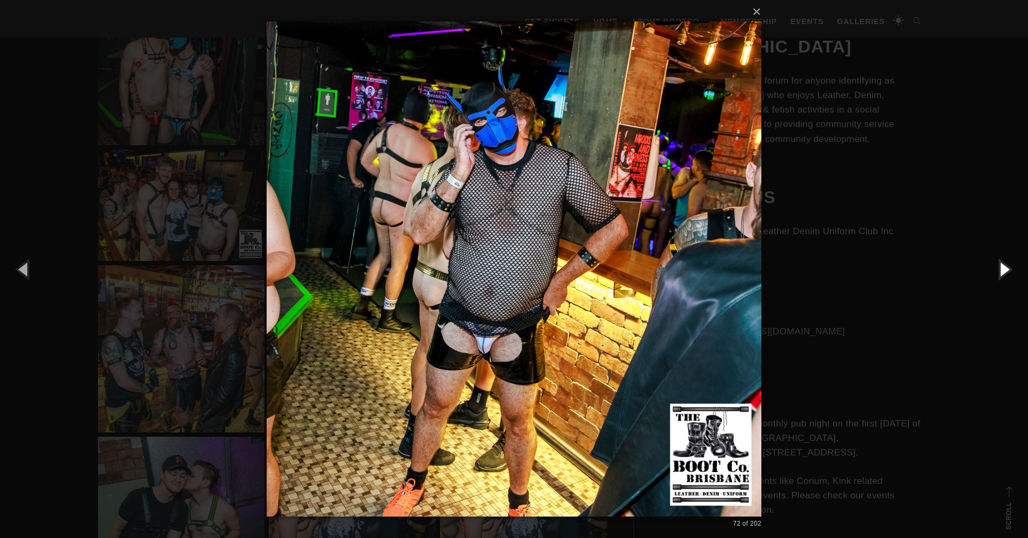
click at [1005, 270] on button "button" at bounding box center [1004, 268] width 48 height 59
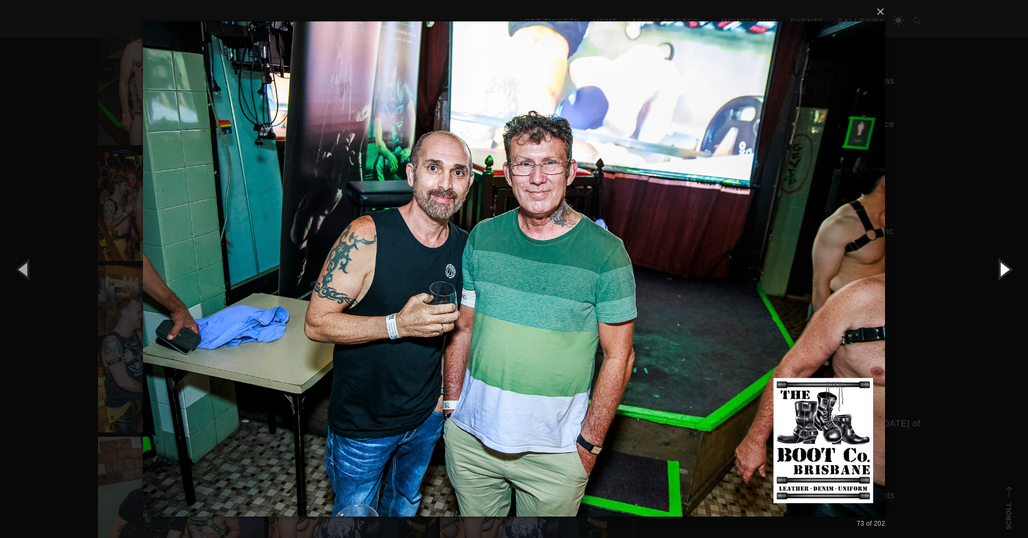
click at [1005, 270] on button "button" at bounding box center [1004, 268] width 48 height 59
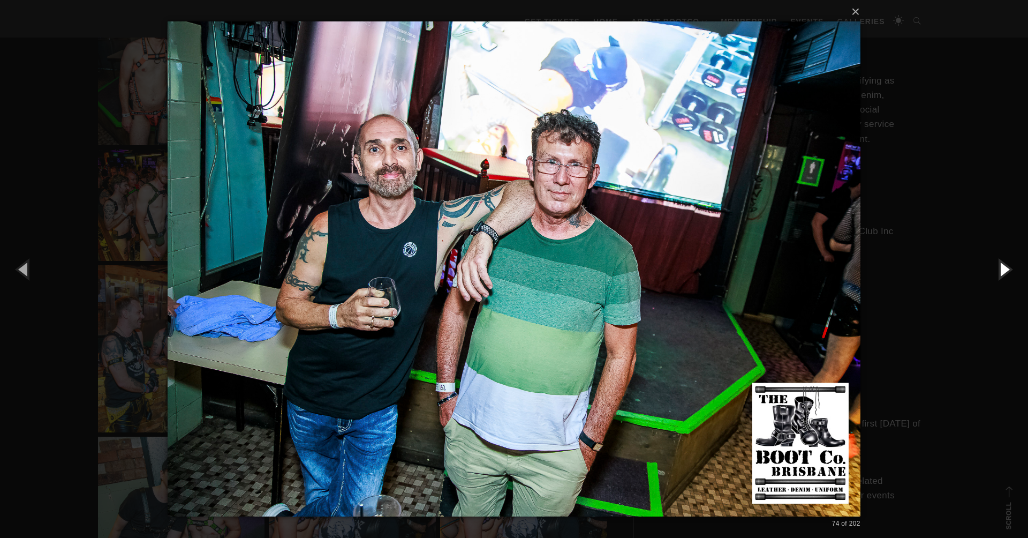
click at [1005, 270] on button "button" at bounding box center [1004, 268] width 48 height 59
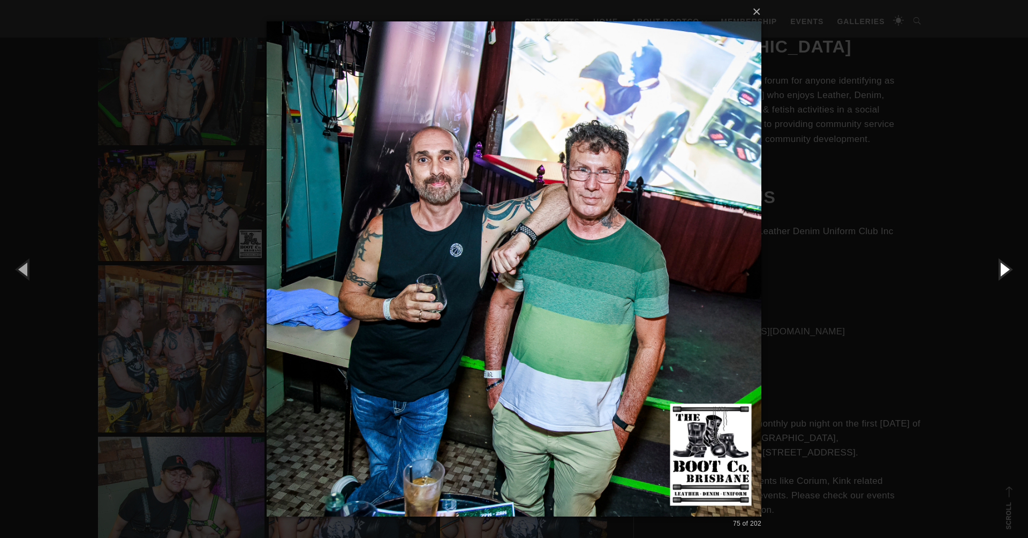
click at [1005, 270] on button "button" at bounding box center [1004, 268] width 48 height 59
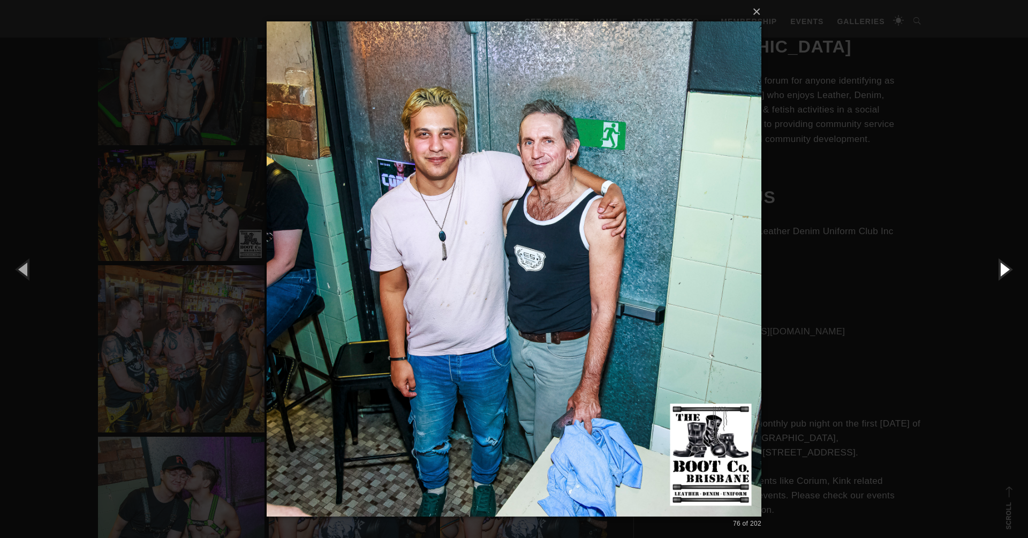
click at [1005, 270] on button "button" at bounding box center [1004, 268] width 48 height 59
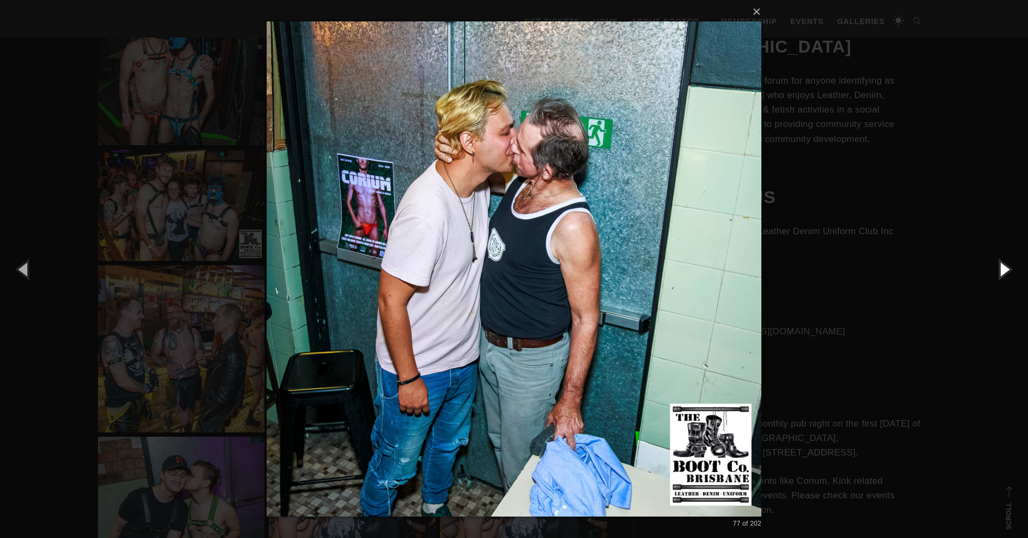
click at [1005, 270] on button "button" at bounding box center [1004, 268] width 48 height 59
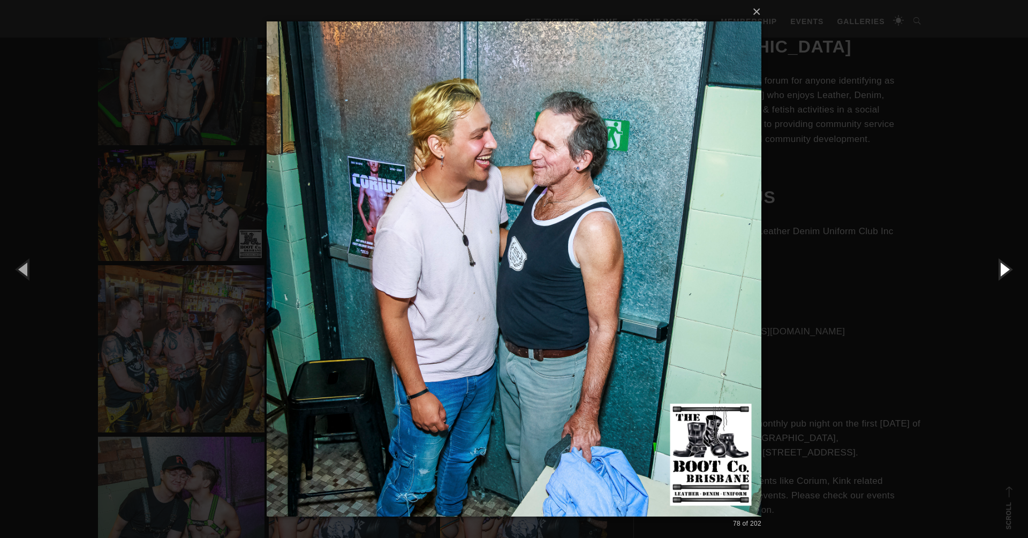
click at [1005, 270] on button "button" at bounding box center [1004, 268] width 48 height 59
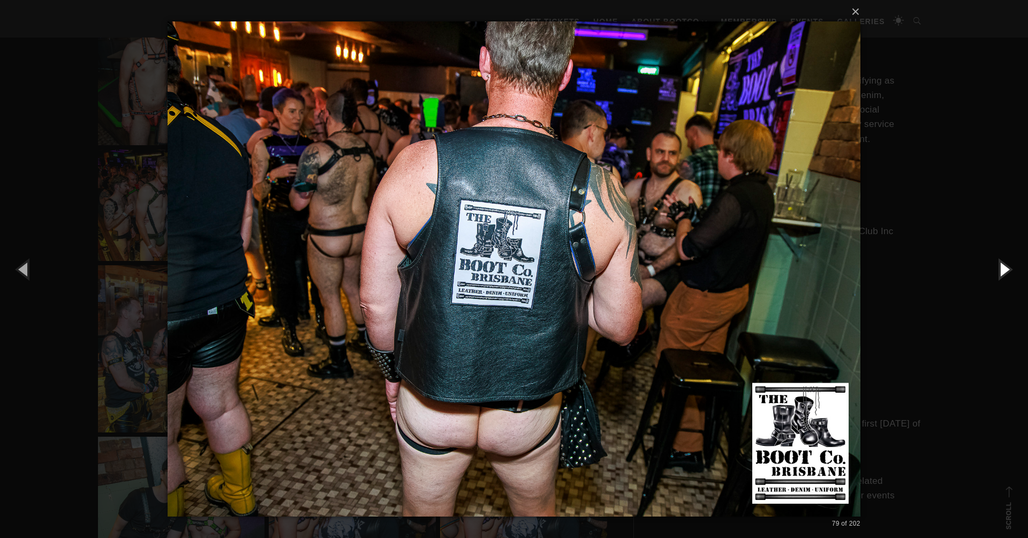
click at [1005, 270] on button "button" at bounding box center [1004, 268] width 48 height 59
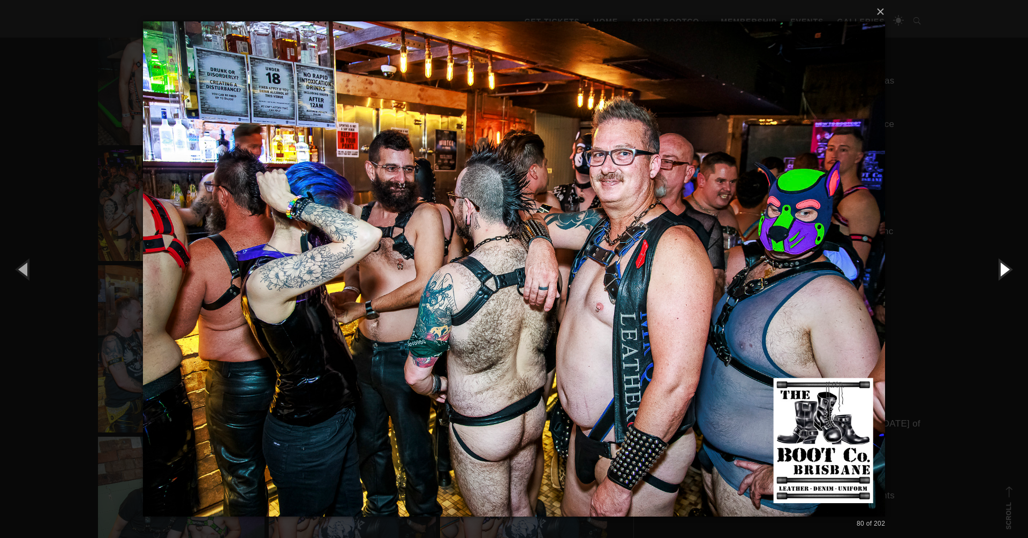
click at [1005, 270] on button "button" at bounding box center [1004, 268] width 48 height 59
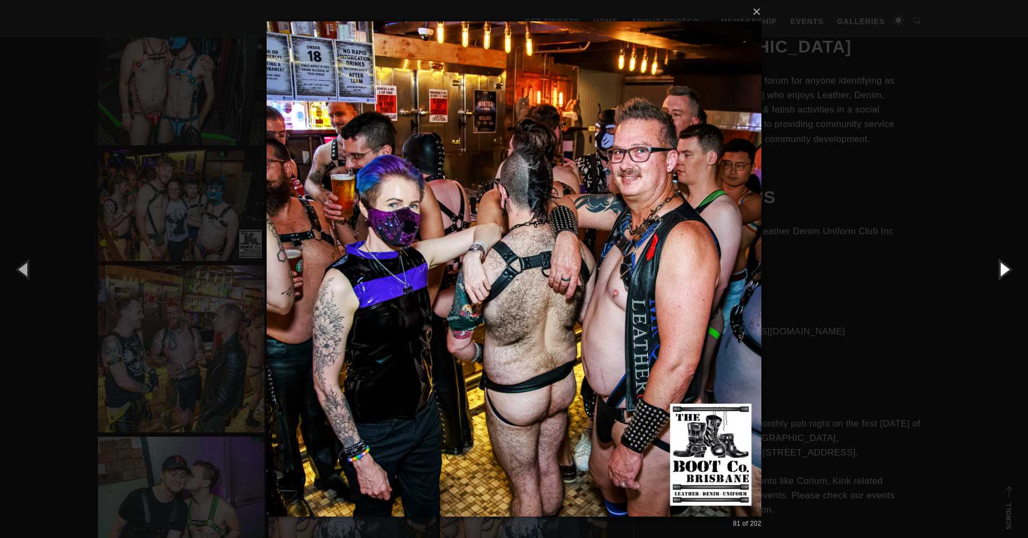
click at [1005, 270] on button "button" at bounding box center [1004, 268] width 48 height 59
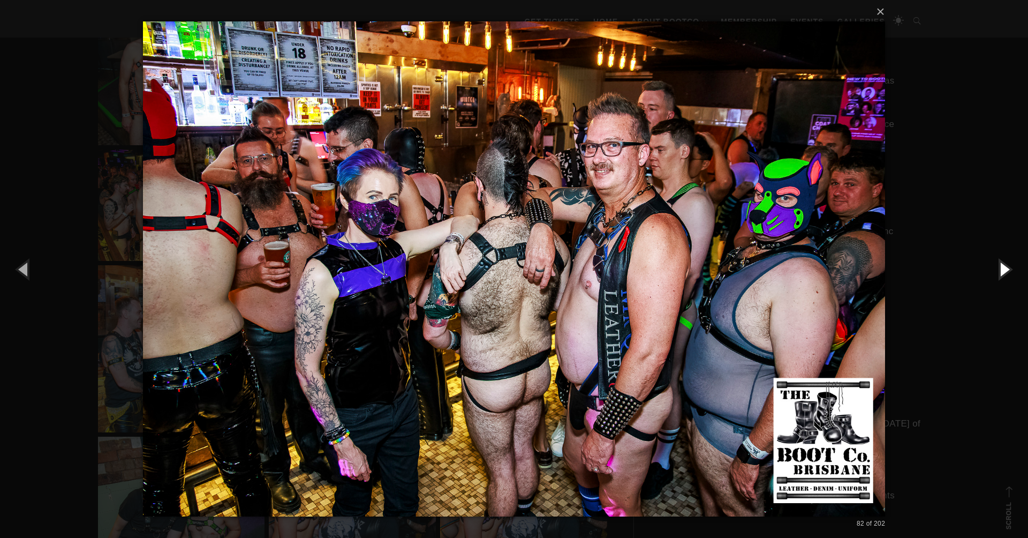
click at [1005, 270] on button "button" at bounding box center [1004, 268] width 48 height 59
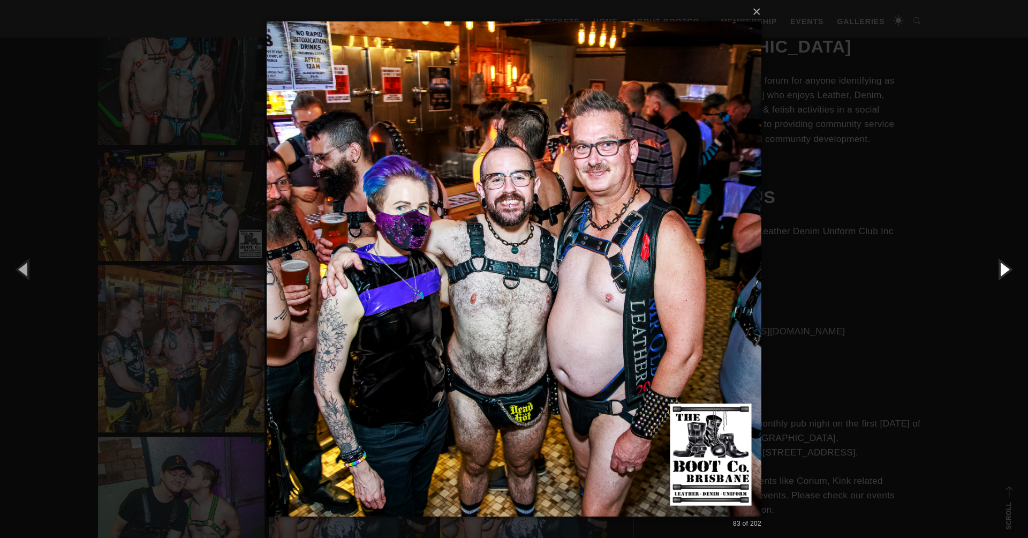
click at [1005, 270] on button "button" at bounding box center [1004, 268] width 48 height 59
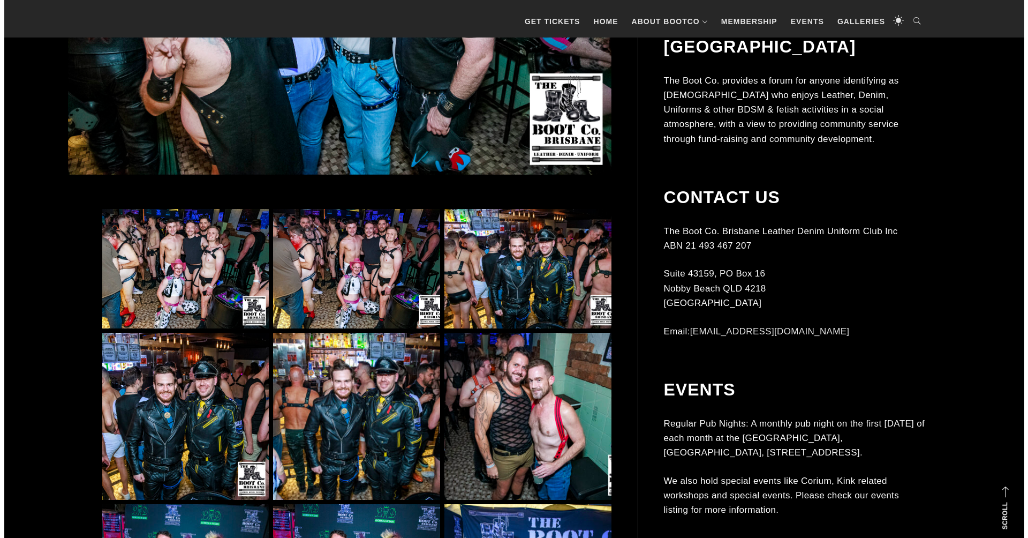
scroll to position [531, 0]
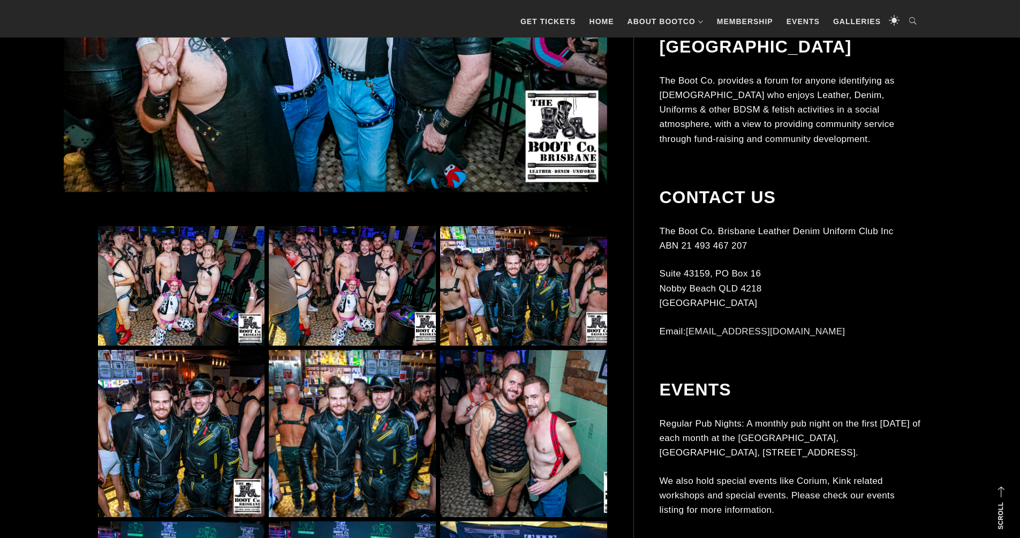
click at [197, 298] on img at bounding box center [181, 285] width 167 height 119
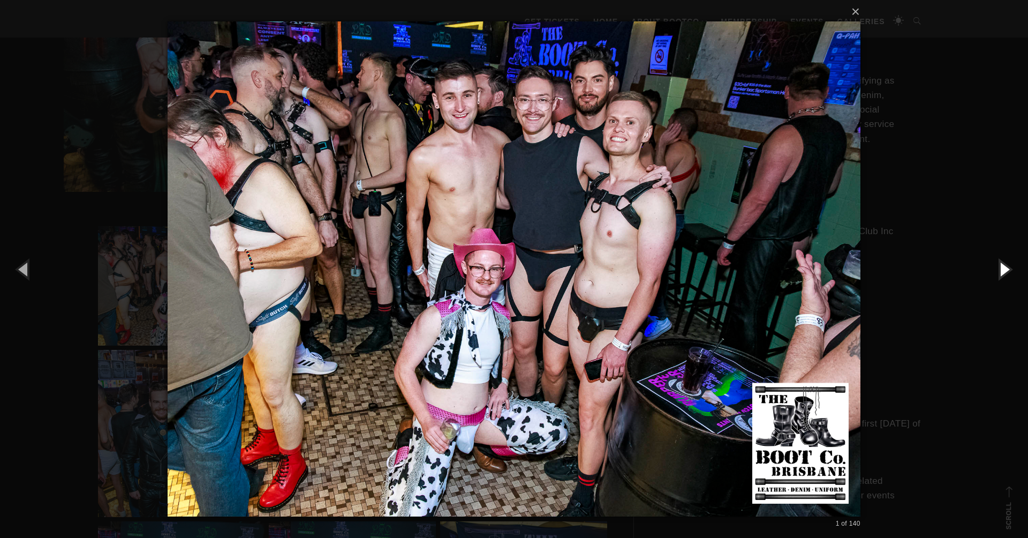
click at [1006, 269] on button "button" at bounding box center [1004, 268] width 48 height 59
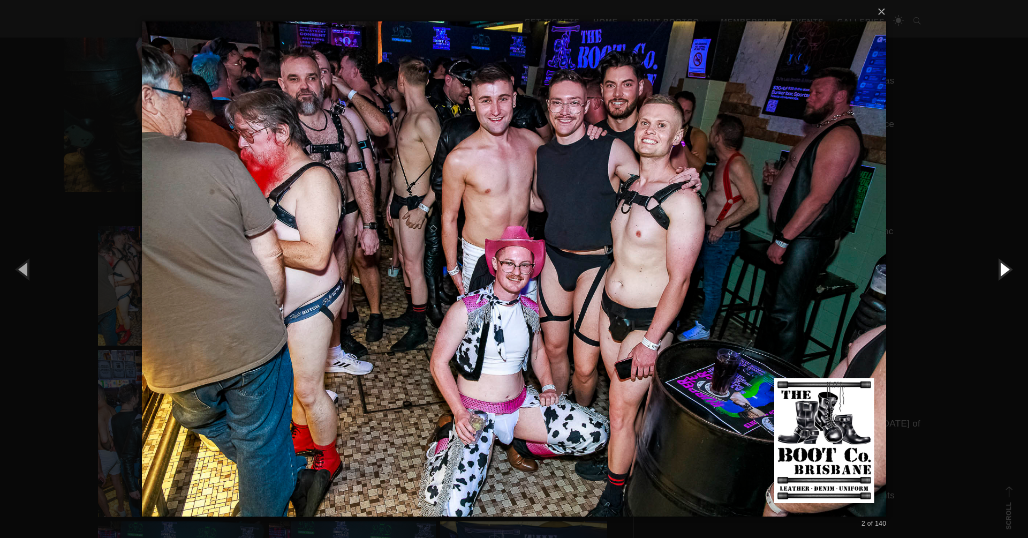
click at [1006, 268] on button "button" at bounding box center [1004, 268] width 48 height 59
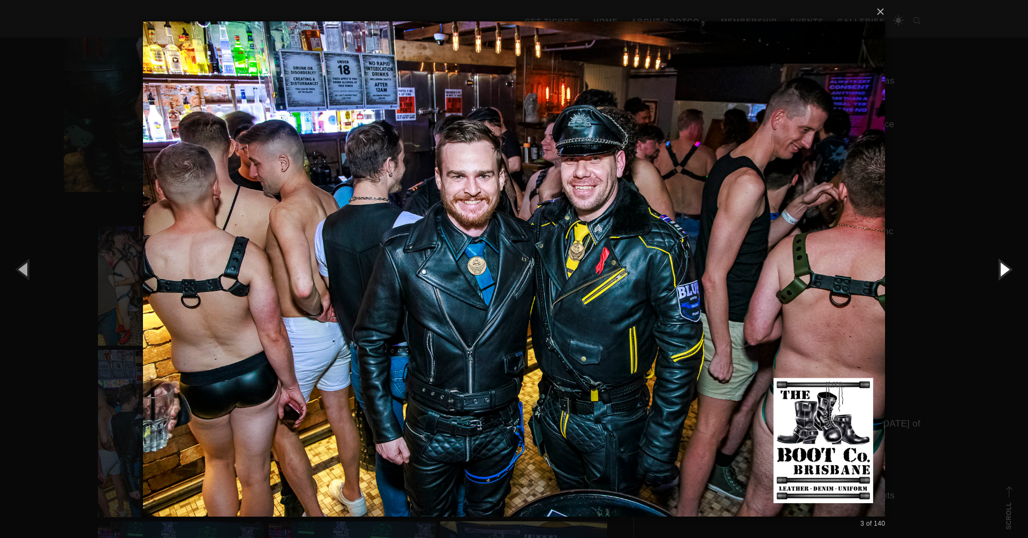
click at [1006, 268] on button "button" at bounding box center [1004, 268] width 48 height 59
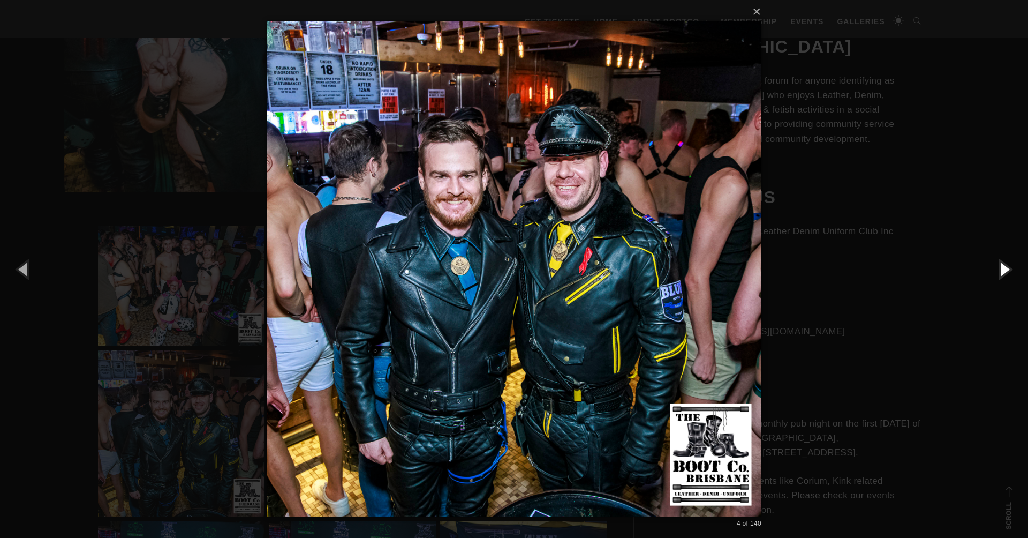
click at [1006, 268] on button "button" at bounding box center [1004, 268] width 48 height 59
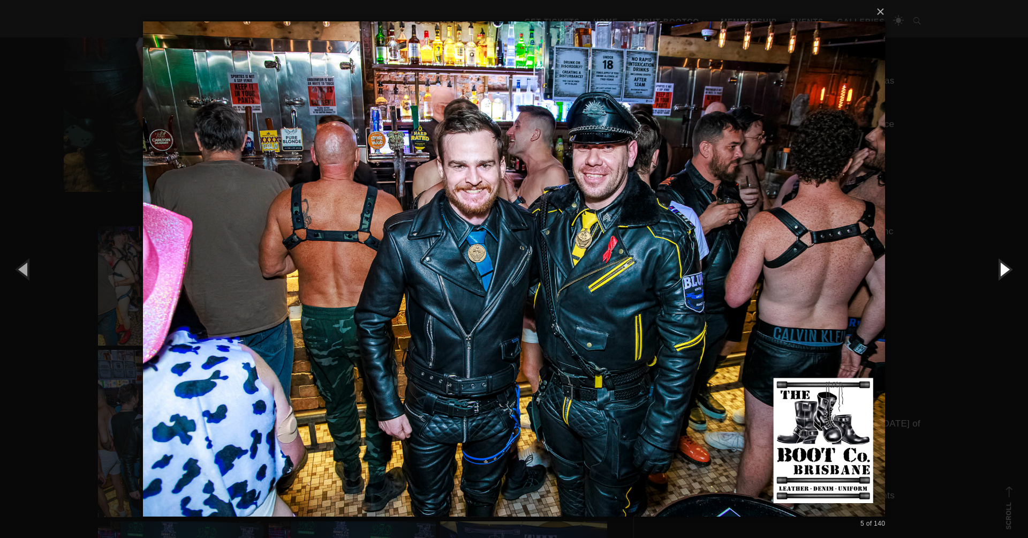
click at [1006, 268] on button "button" at bounding box center [1004, 268] width 48 height 59
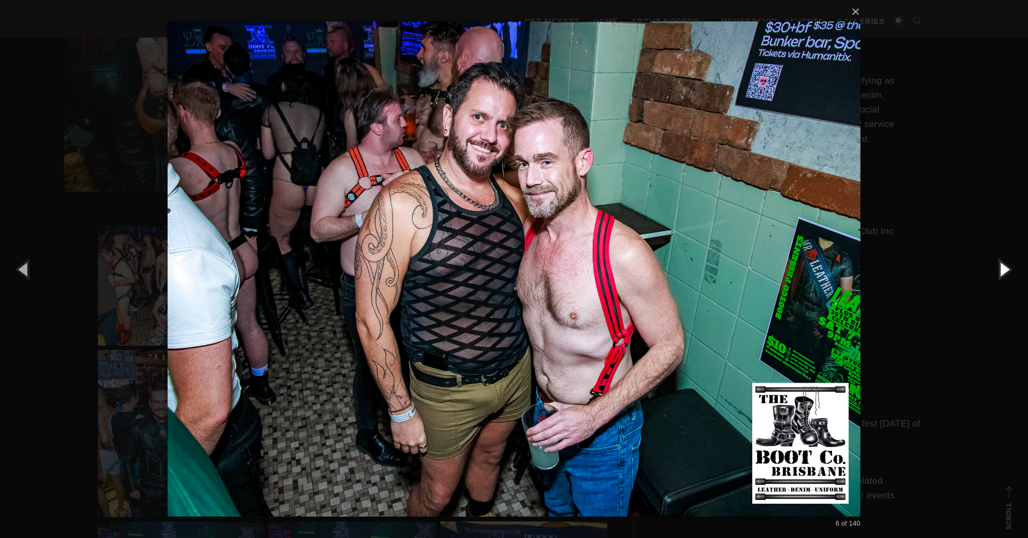
click at [1005, 268] on button "button" at bounding box center [1004, 268] width 48 height 59
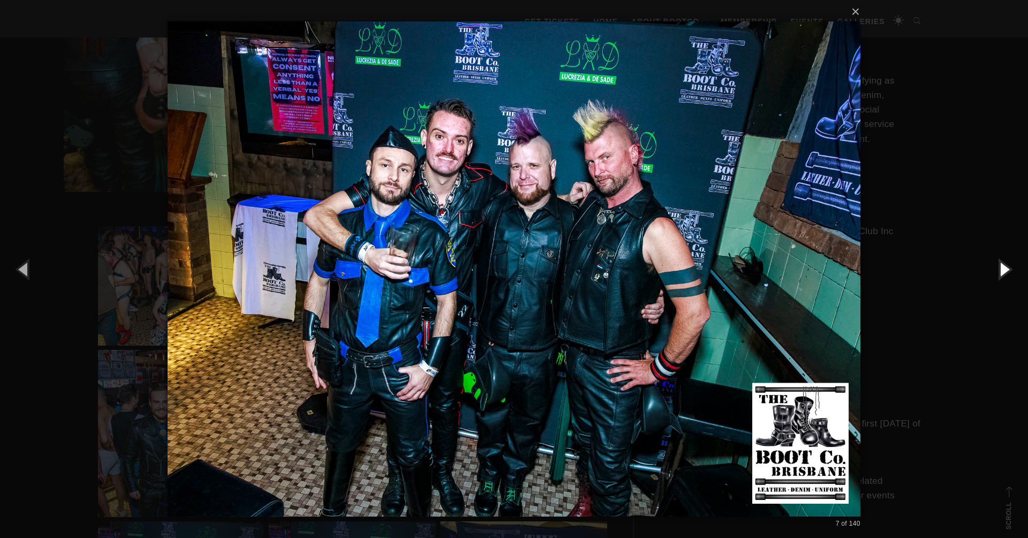
click at [1005, 268] on button "button" at bounding box center [1004, 268] width 48 height 59
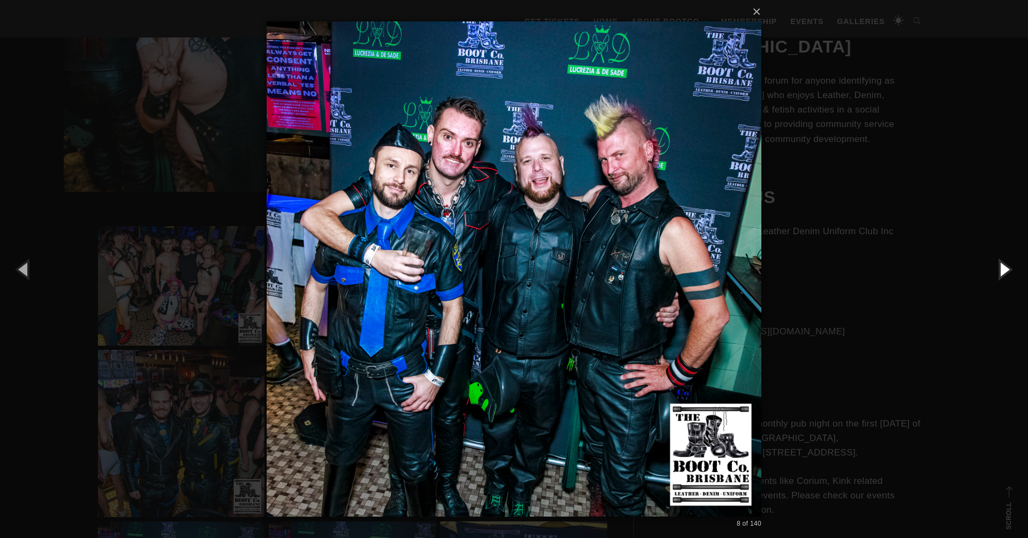
click at [1005, 268] on button "button" at bounding box center [1004, 268] width 48 height 59
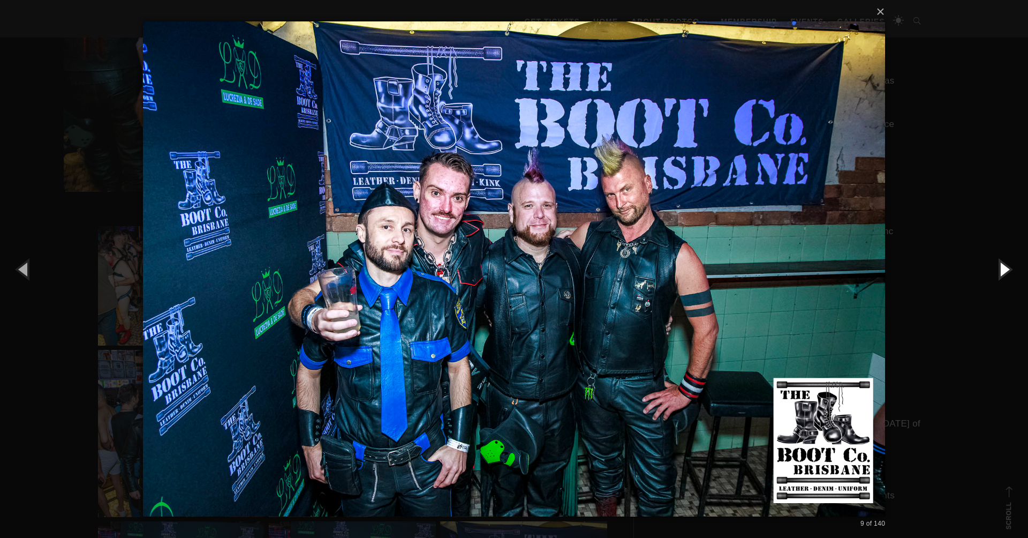
click at [1005, 268] on button "button" at bounding box center [1004, 268] width 48 height 59
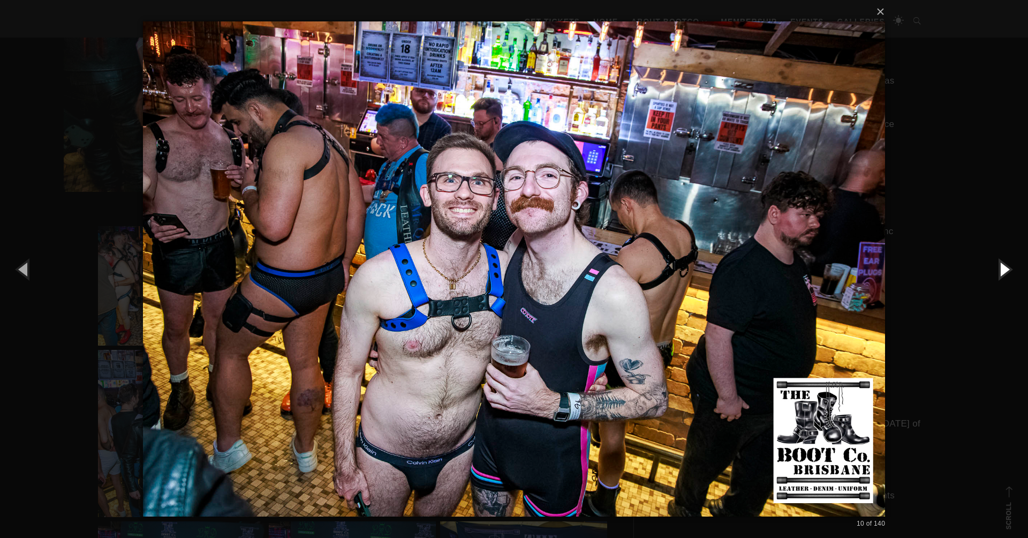
click at [1005, 268] on button "button" at bounding box center [1004, 268] width 48 height 59
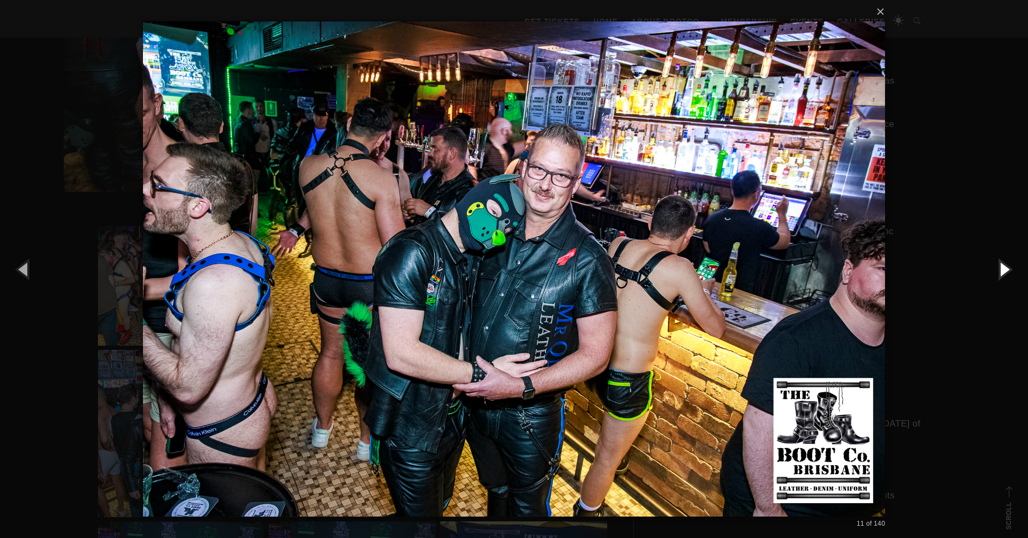
click at [1005, 268] on button "button" at bounding box center [1004, 268] width 48 height 59
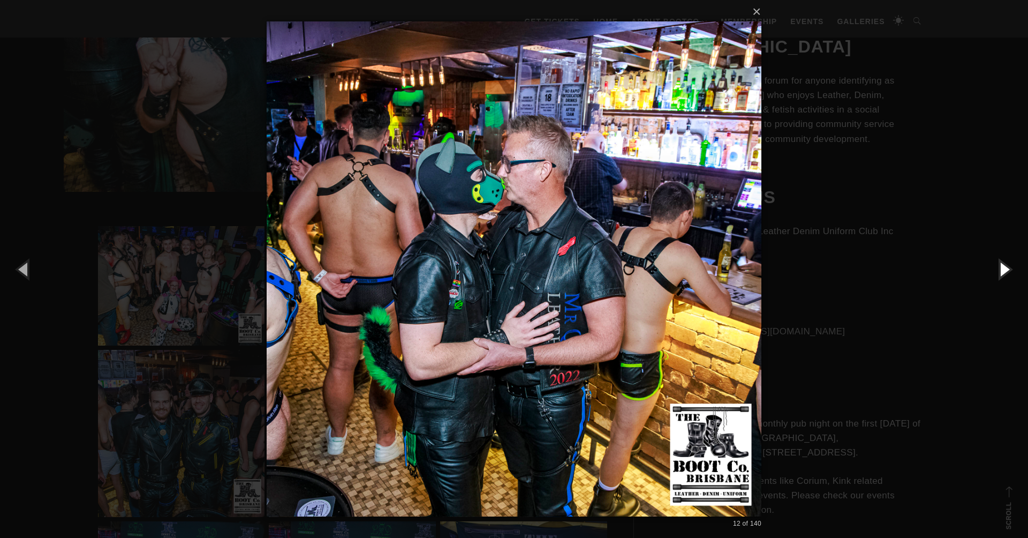
click at [1005, 268] on button "button" at bounding box center [1004, 268] width 48 height 59
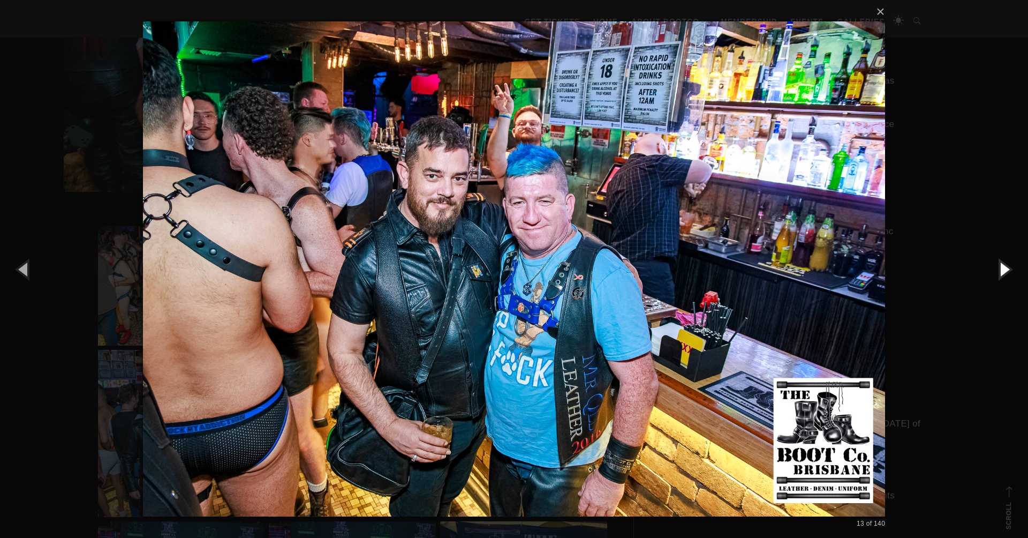
click at [1005, 268] on button "button" at bounding box center [1004, 268] width 48 height 59
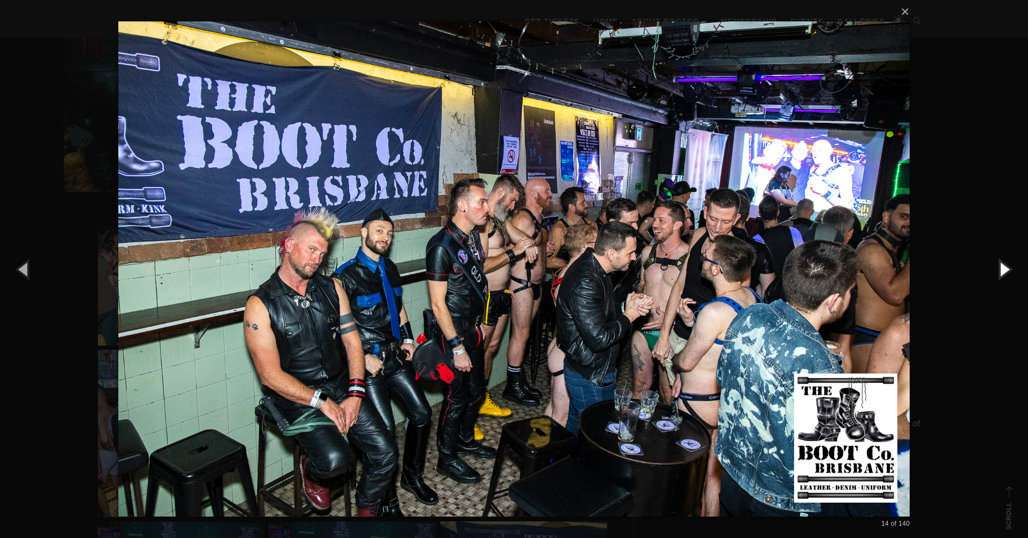
click at [1005, 268] on button "button" at bounding box center [1004, 268] width 48 height 59
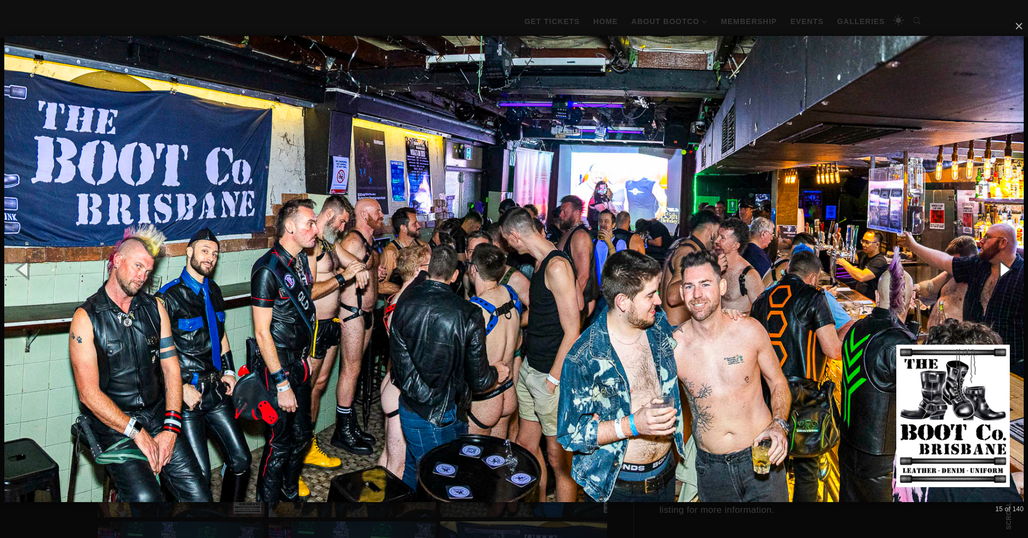
click at [1006, 269] on button "button" at bounding box center [1004, 268] width 48 height 59
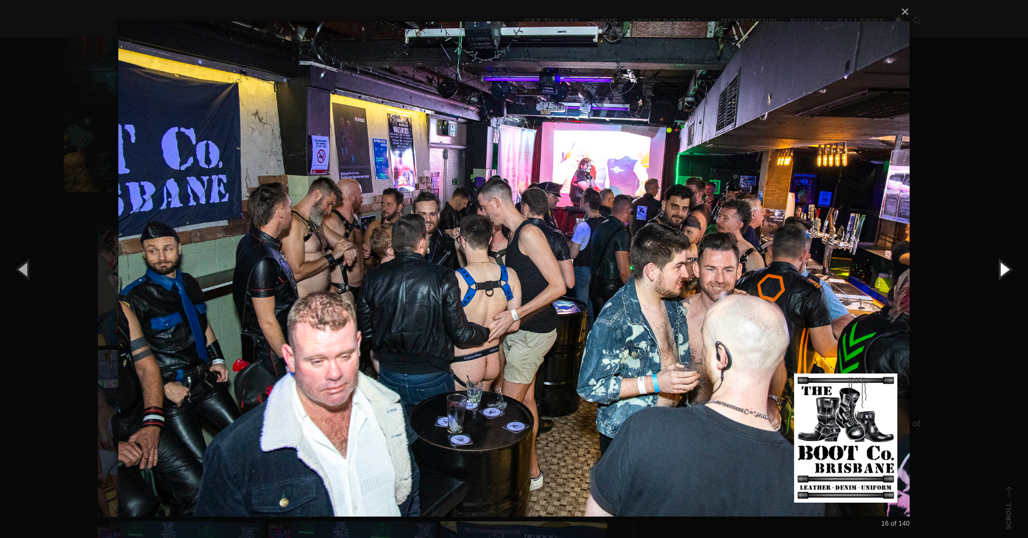
click at [1006, 270] on button "button" at bounding box center [1004, 268] width 48 height 59
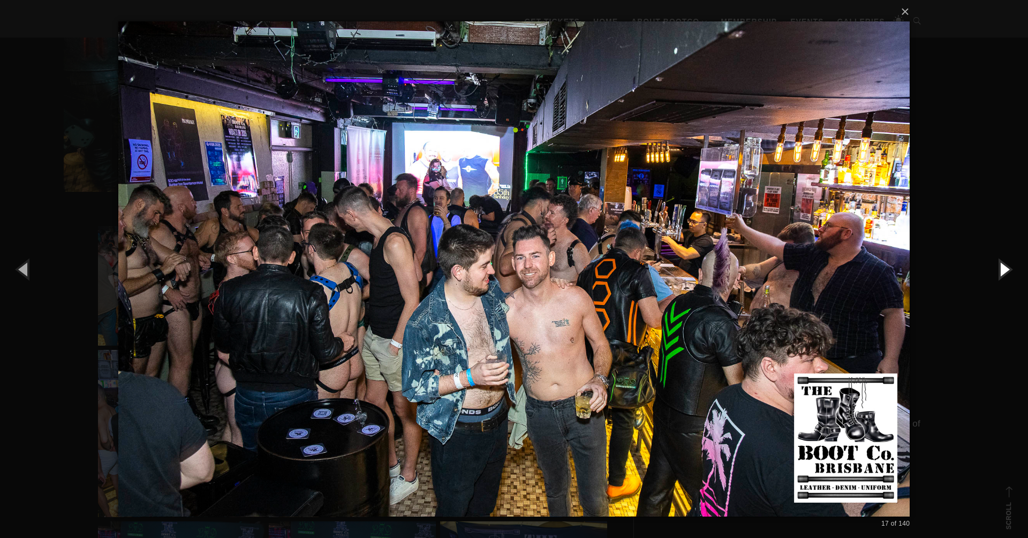
click at [1007, 269] on button "button" at bounding box center [1004, 268] width 48 height 59
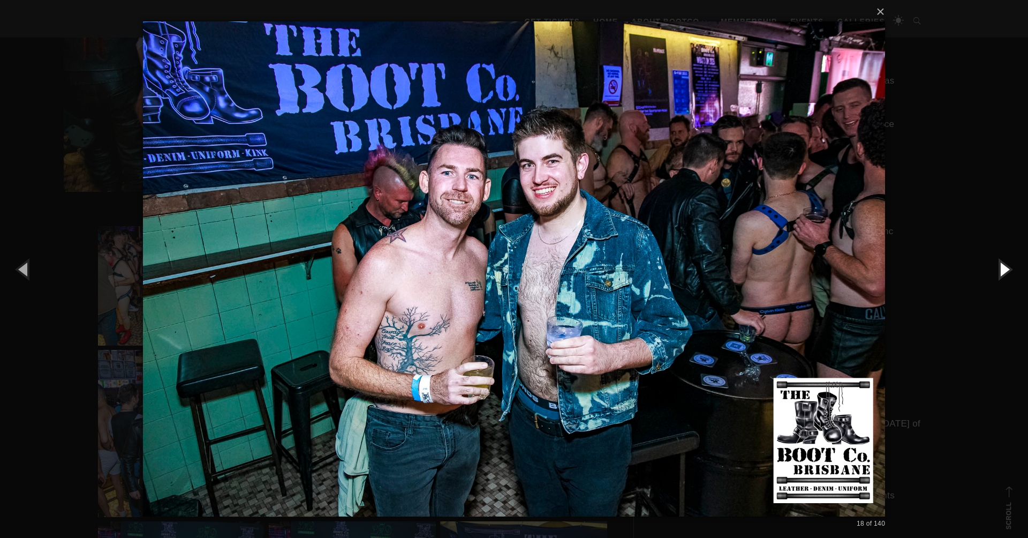
click at [1007, 269] on button "button" at bounding box center [1004, 268] width 48 height 59
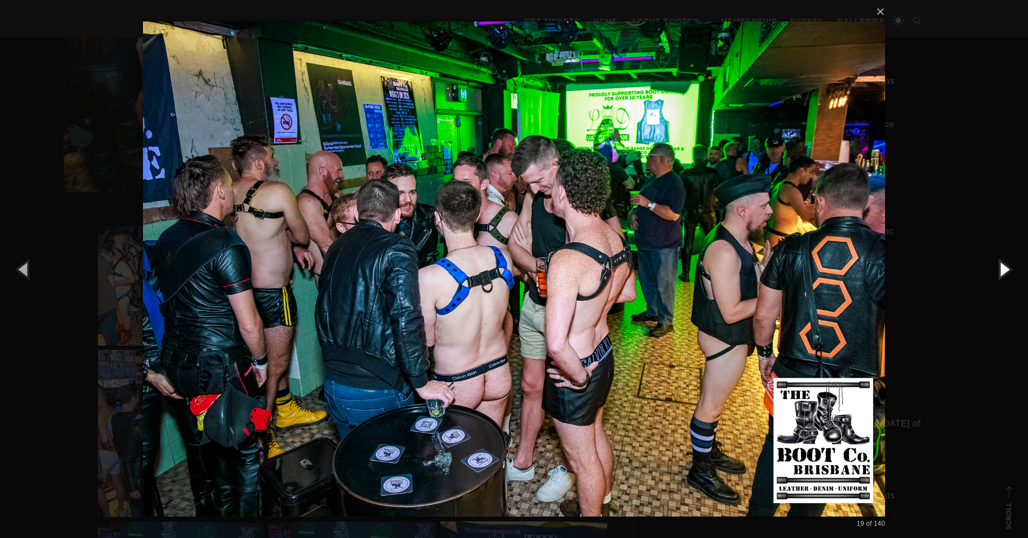
click at [1007, 269] on button "button" at bounding box center [1004, 268] width 48 height 59
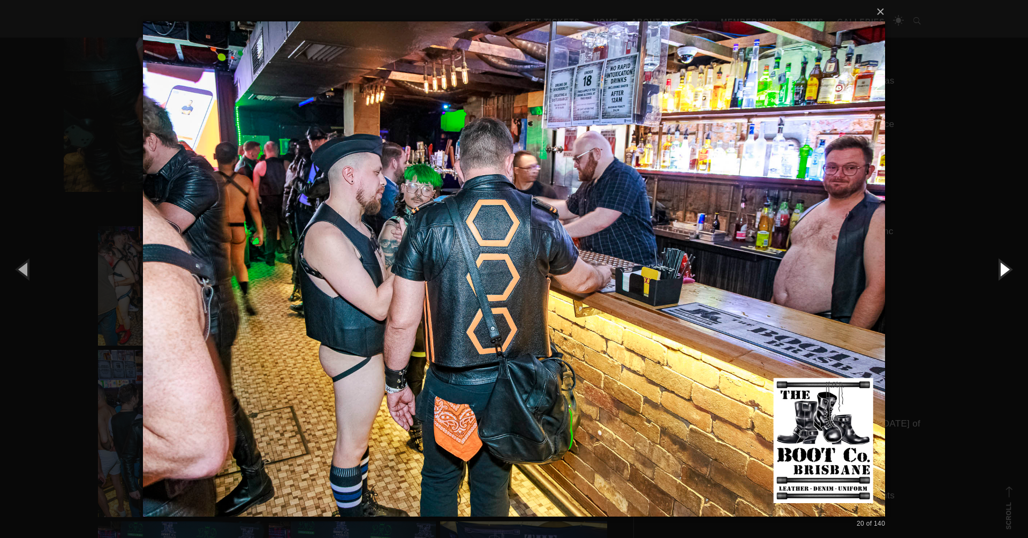
click at [1007, 269] on button "button" at bounding box center [1004, 268] width 48 height 59
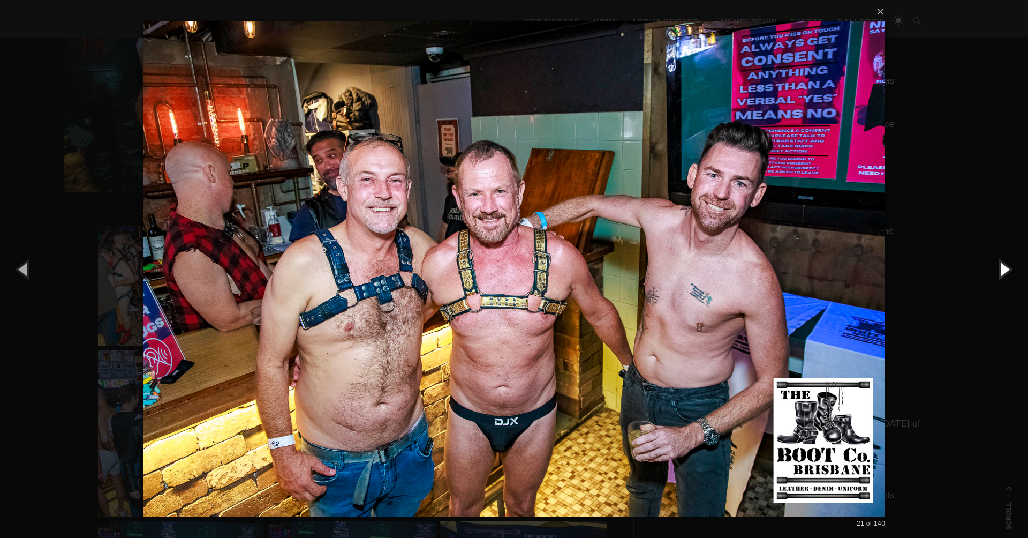
click at [1007, 269] on button "button" at bounding box center [1004, 268] width 48 height 59
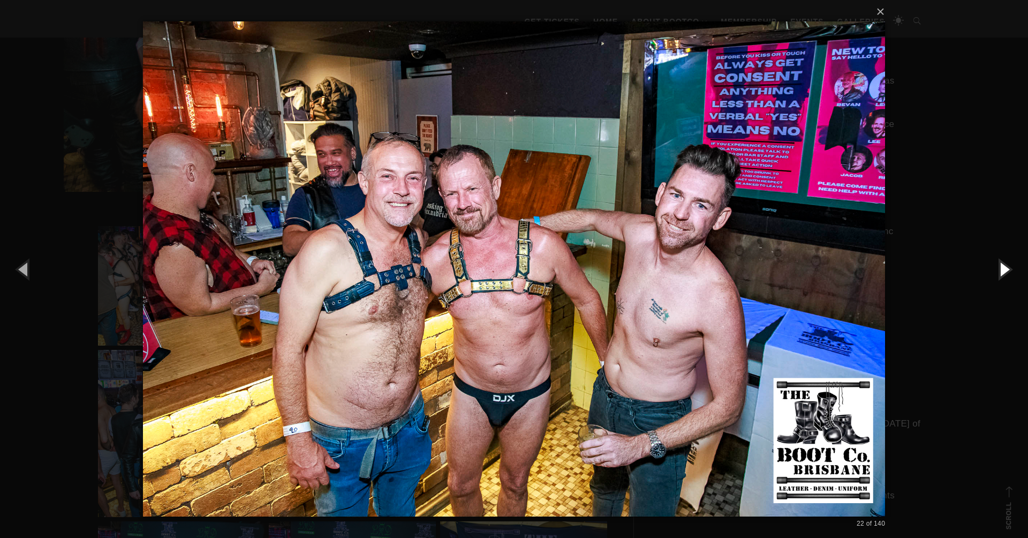
click at [1007, 269] on button "button" at bounding box center [1004, 268] width 48 height 59
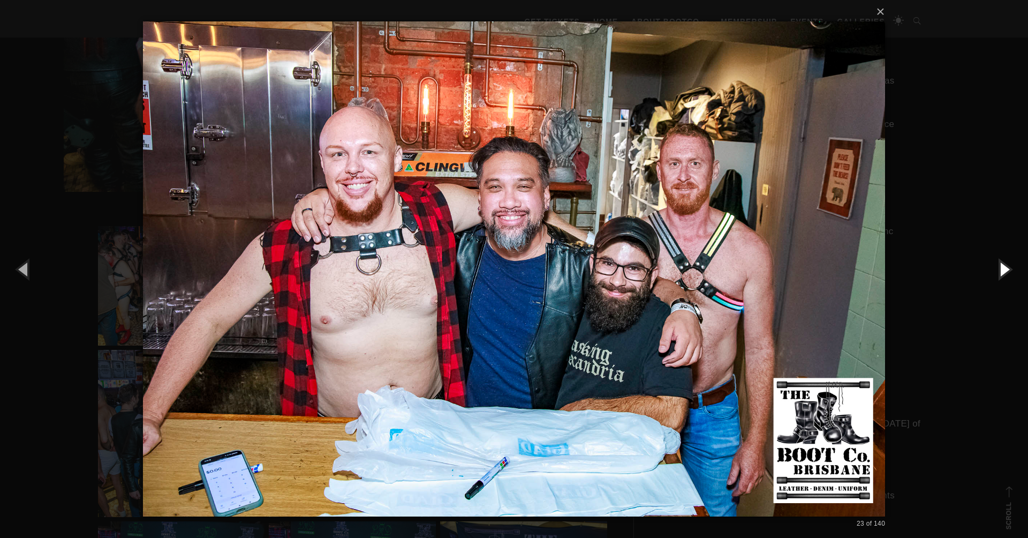
click at [1007, 269] on button "button" at bounding box center [1004, 268] width 48 height 59
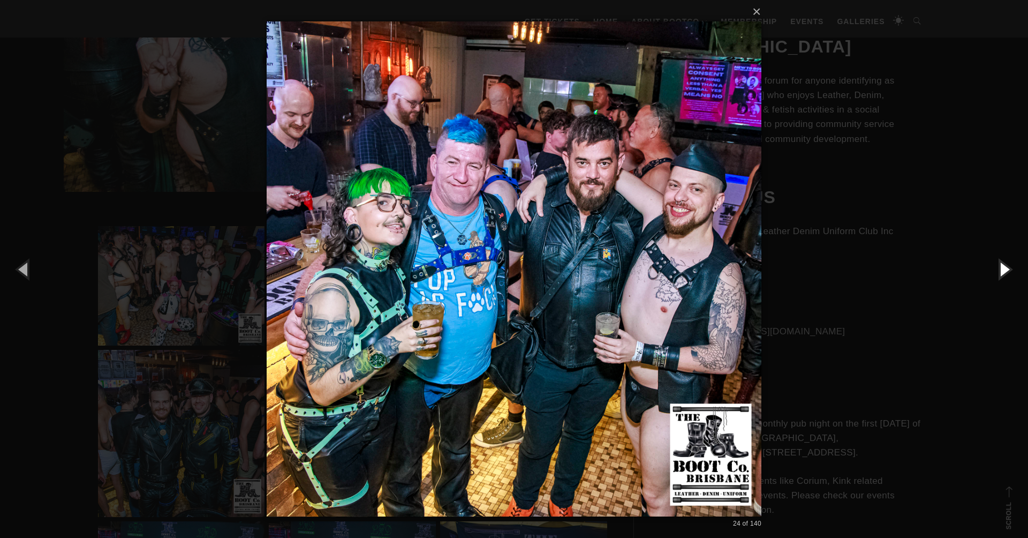
click at [1007, 269] on button "button" at bounding box center [1004, 268] width 48 height 59
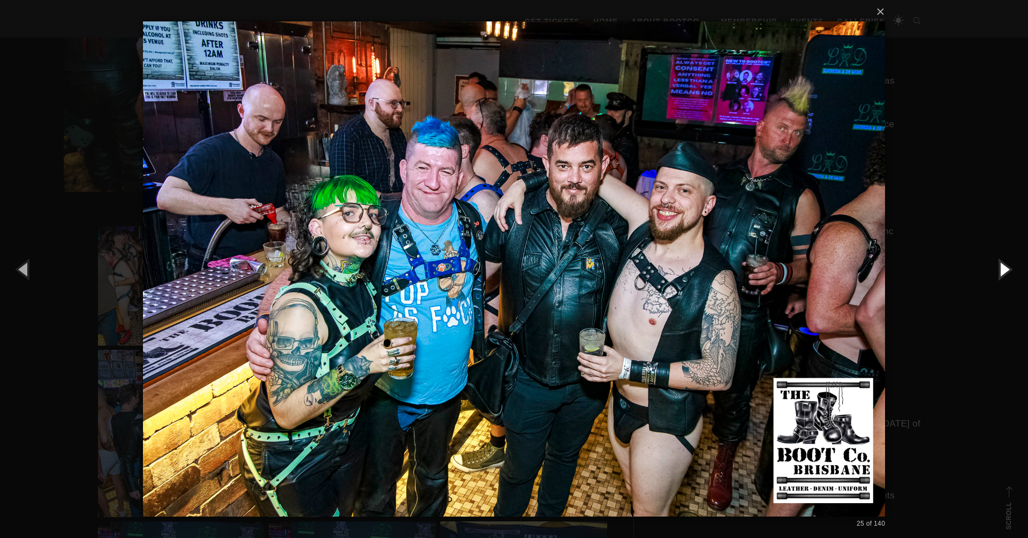
click at [1007, 269] on button "button" at bounding box center [1004, 268] width 48 height 59
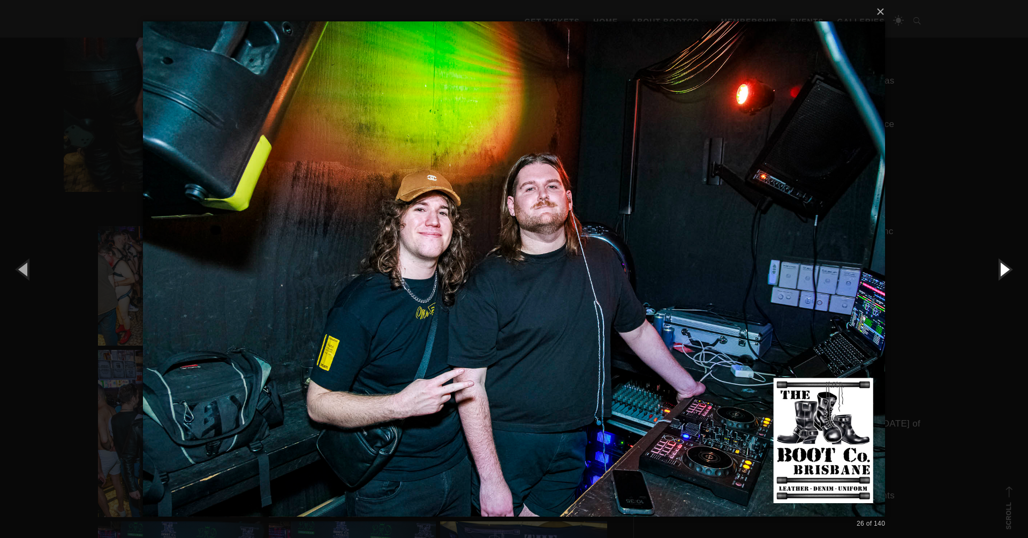
click at [1007, 269] on button "button" at bounding box center [1004, 268] width 48 height 59
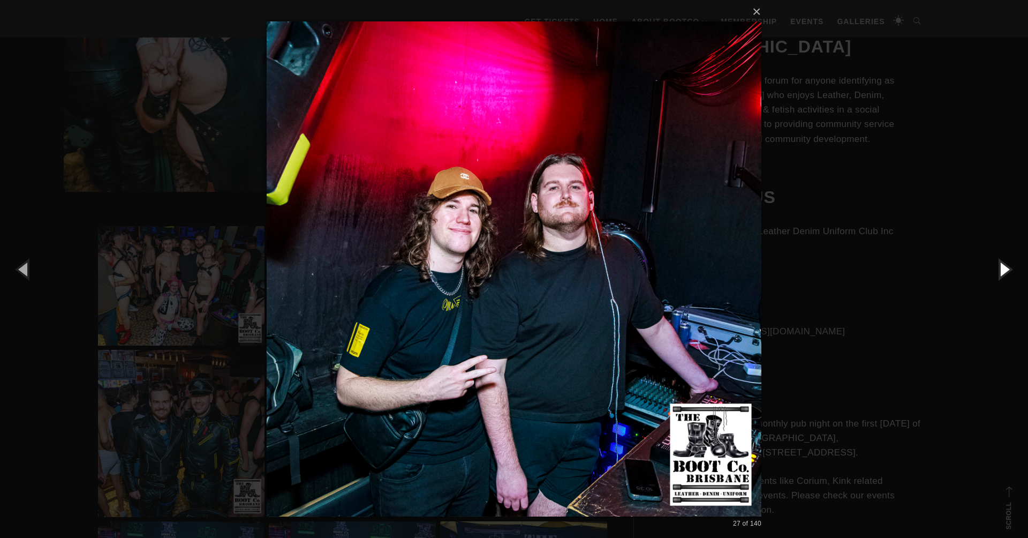
click at [1007, 269] on button "button" at bounding box center [1004, 268] width 48 height 59
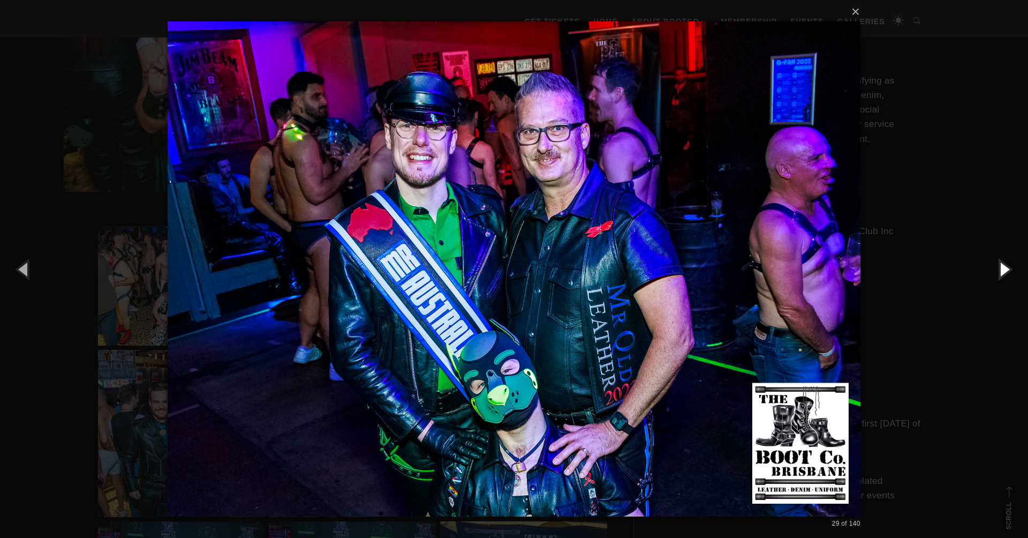
click at [1007, 269] on button "button" at bounding box center [1004, 268] width 48 height 59
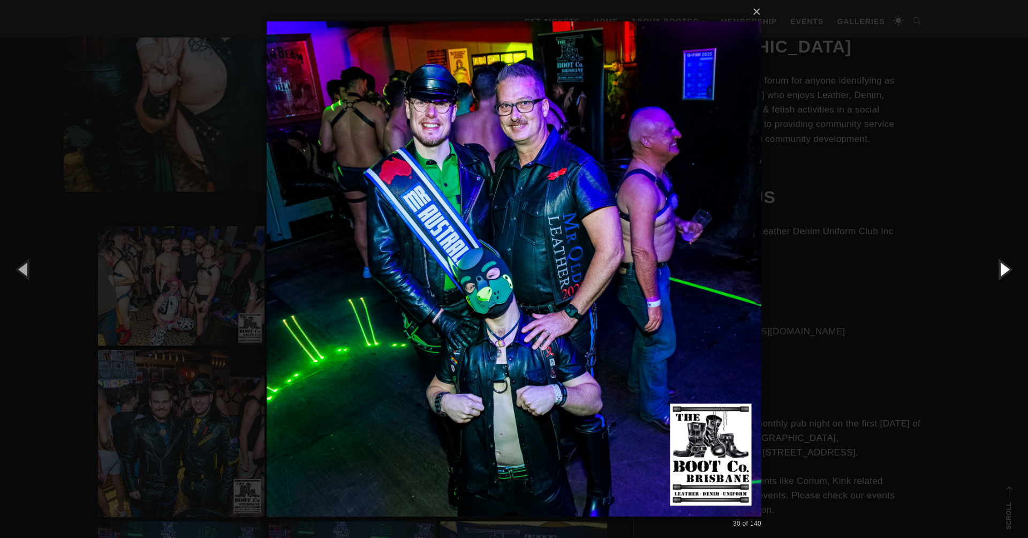
click at [1007, 269] on button "button" at bounding box center [1004, 268] width 48 height 59
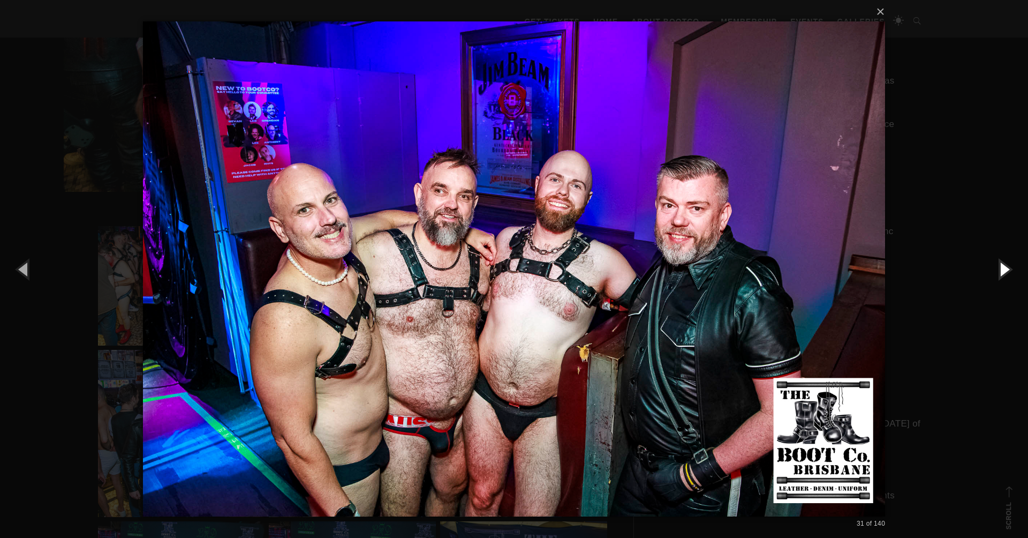
click at [1007, 269] on button "button" at bounding box center [1004, 268] width 48 height 59
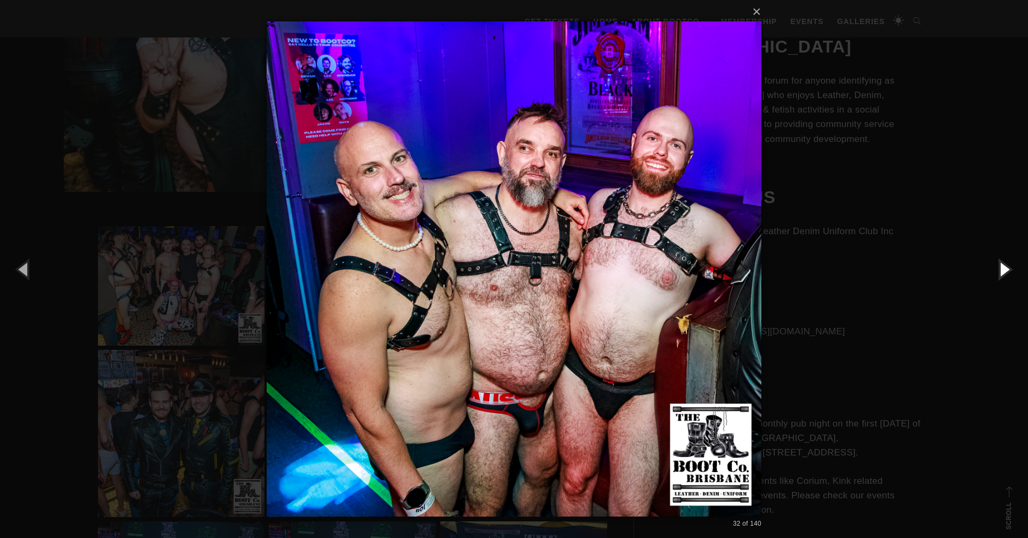
click at [1007, 269] on button "button" at bounding box center [1004, 268] width 48 height 59
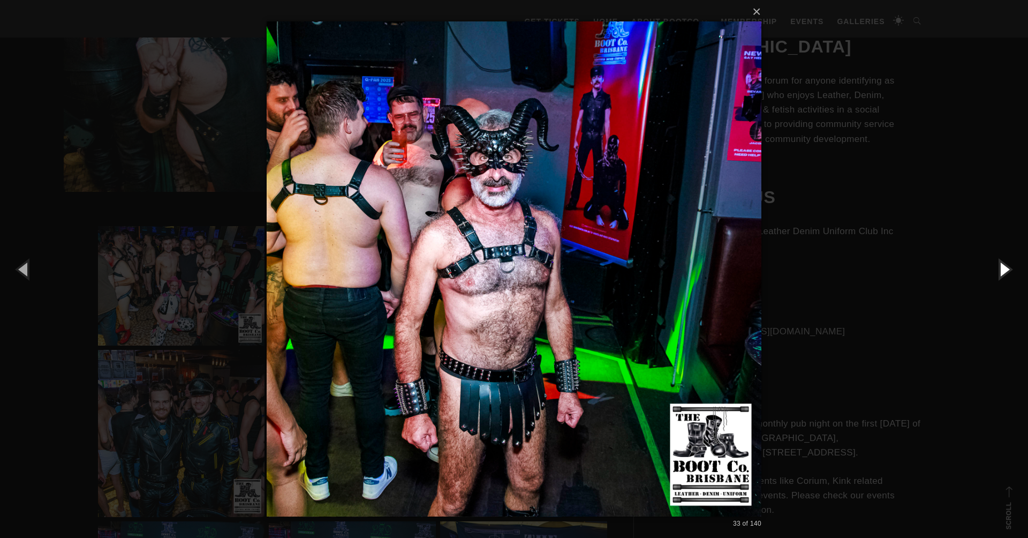
click at [1007, 269] on button "button" at bounding box center [1004, 268] width 48 height 59
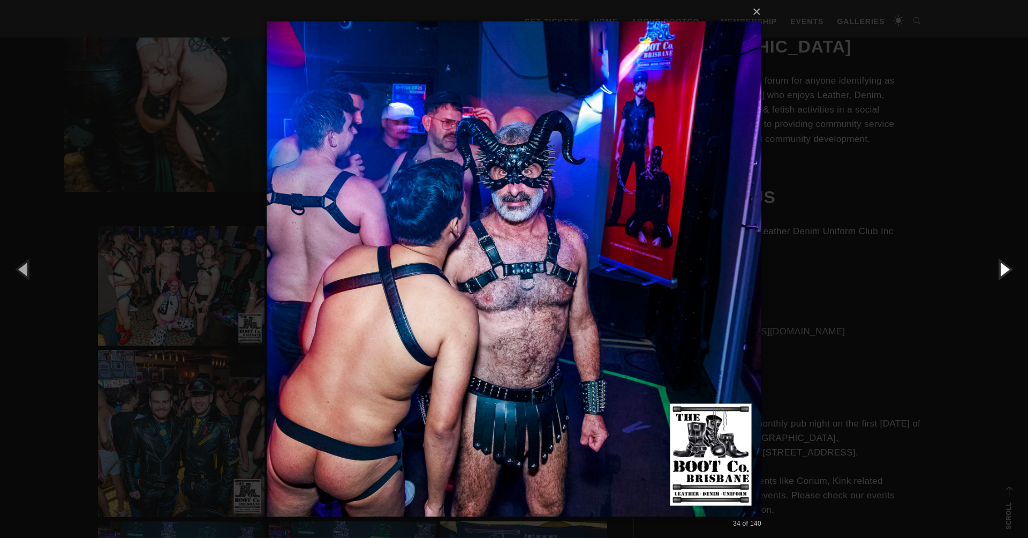
click at [1007, 269] on button "button" at bounding box center [1004, 268] width 48 height 59
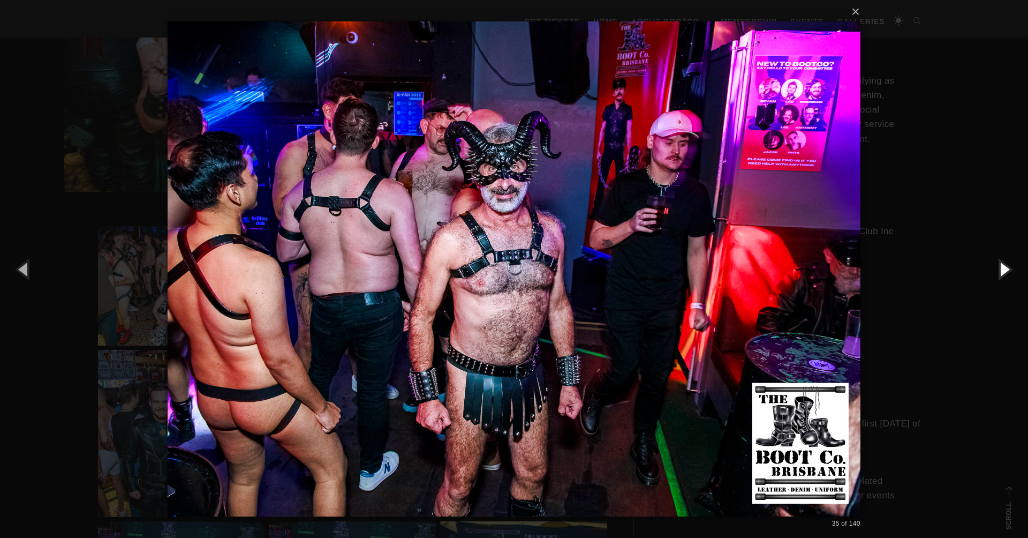
click at [1007, 269] on button "button" at bounding box center [1004, 268] width 48 height 59
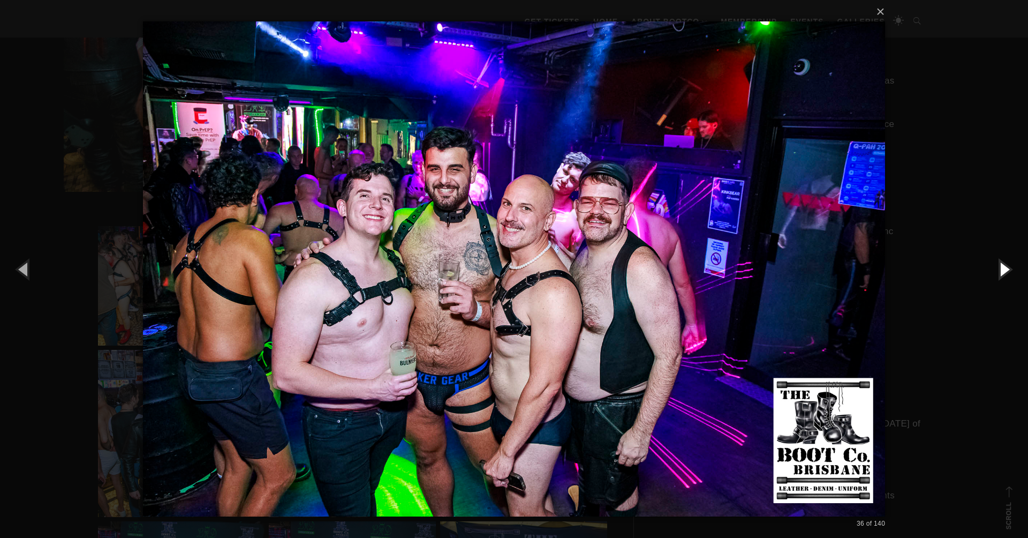
click at [1007, 269] on button "button" at bounding box center [1004, 268] width 48 height 59
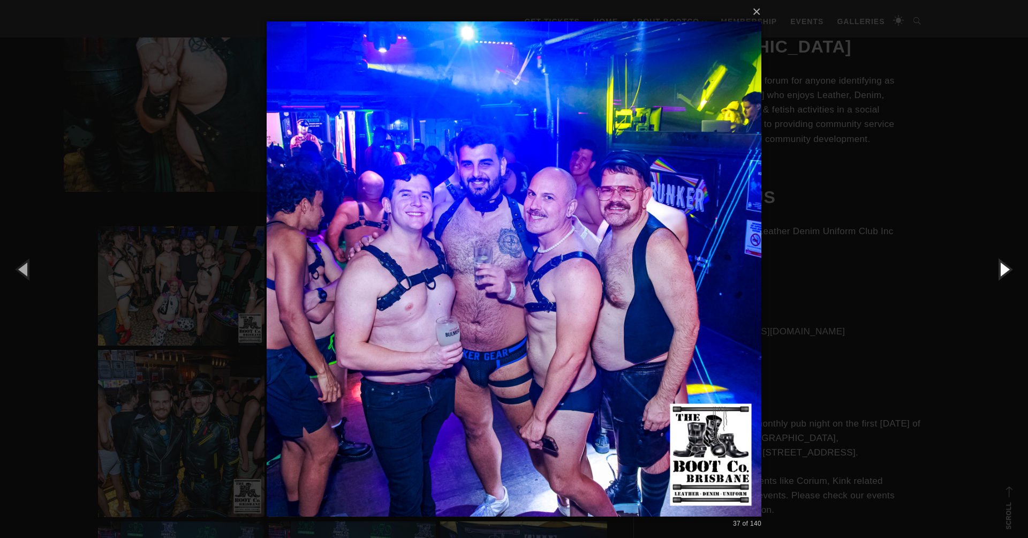
click at [1007, 269] on button "button" at bounding box center [1004, 268] width 48 height 59
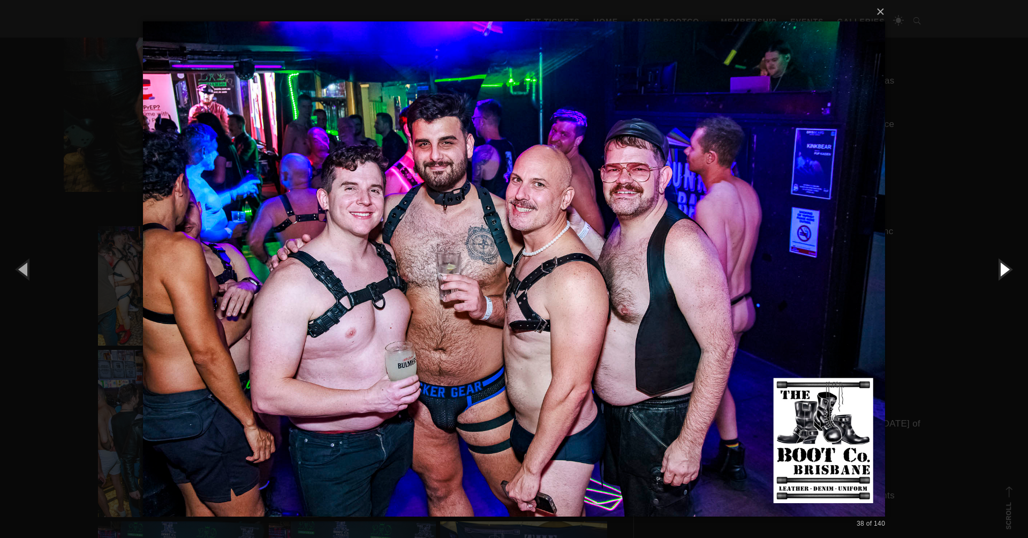
click at [1006, 268] on button "button" at bounding box center [1004, 268] width 48 height 59
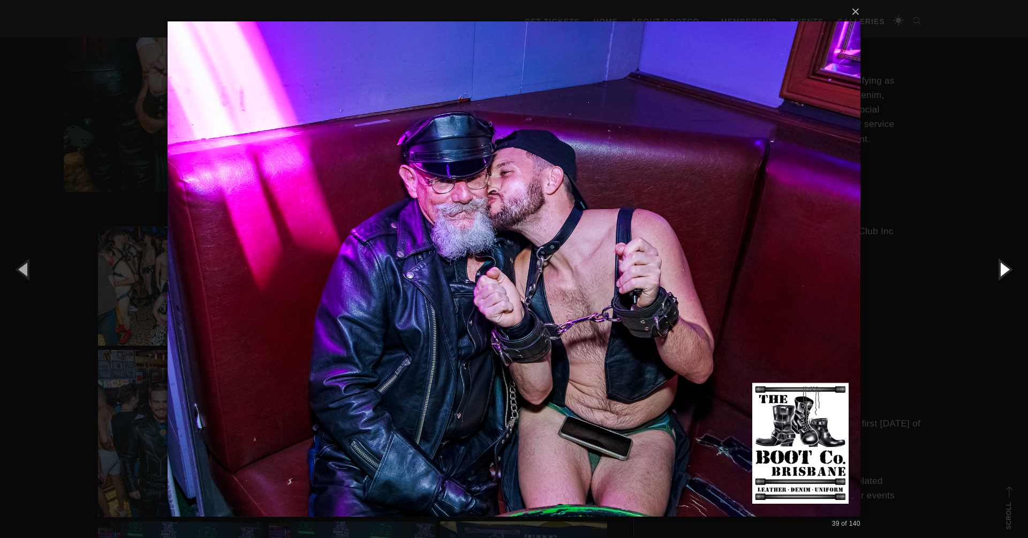
click at [1006, 268] on button "button" at bounding box center [1004, 268] width 48 height 59
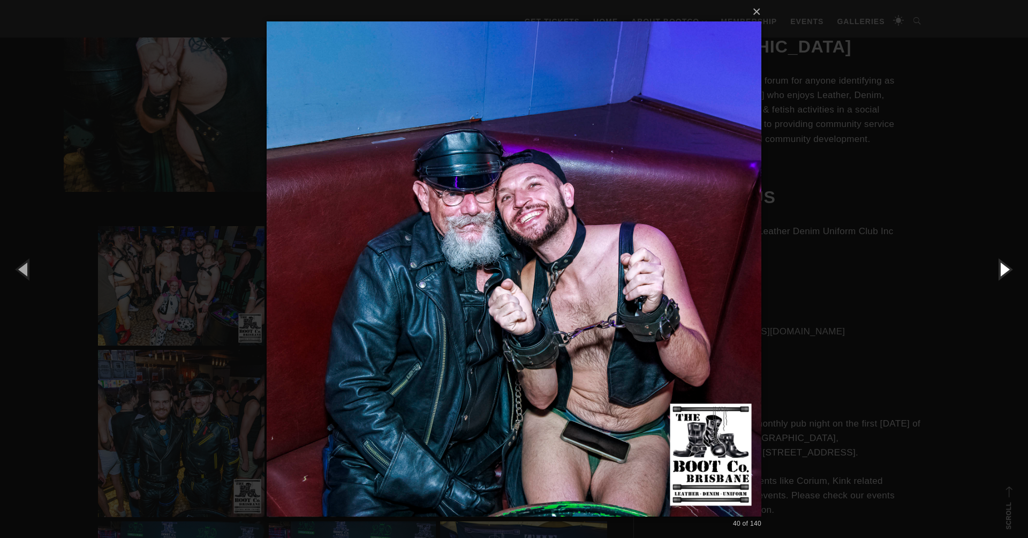
click at [1006, 268] on button "button" at bounding box center [1004, 268] width 48 height 59
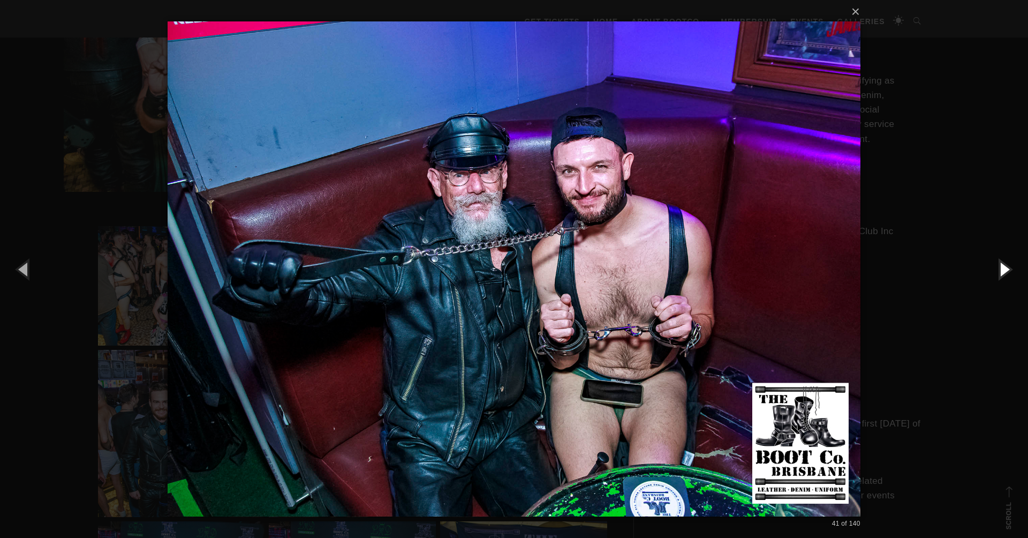
click at [1006, 268] on button "button" at bounding box center [1004, 268] width 48 height 59
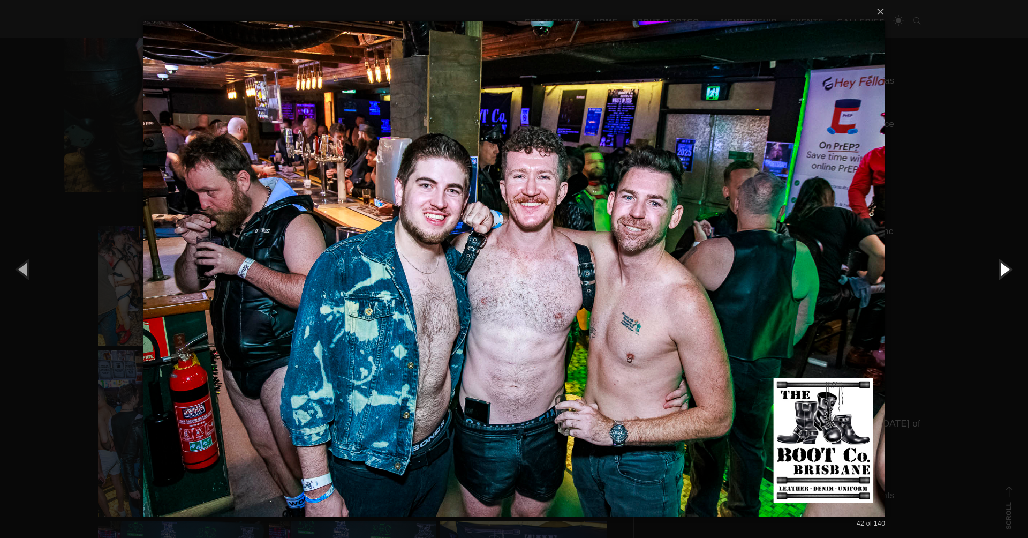
click at [1006, 268] on button "button" at bounding box center [1004, 268] width 48 height 59
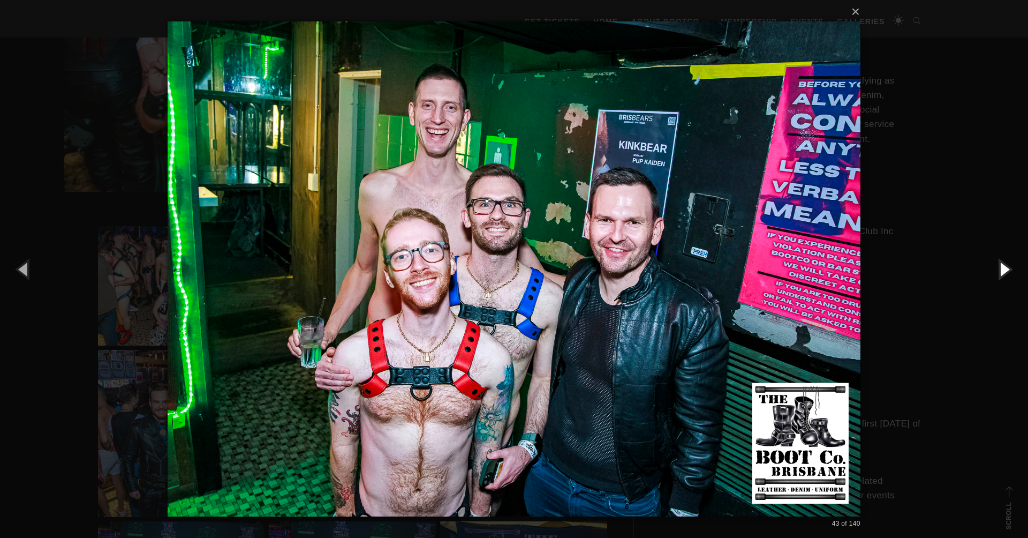
click at [1006, 268] on button "button" at bounding box center [1004, 268] width 48 height 59
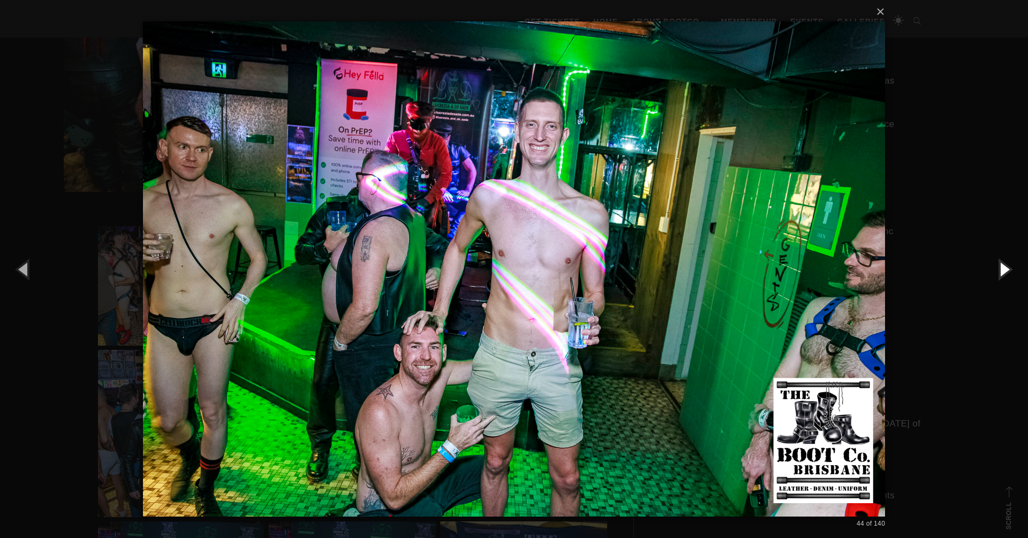
click at [1006, 268] on button "button" at bounding box center [1004, 268] width 48 height 59
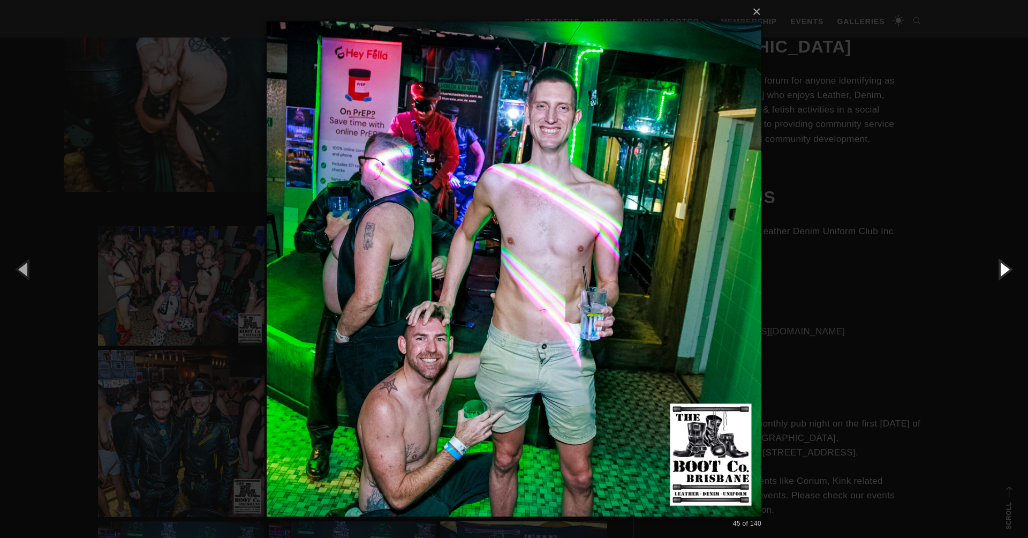
click at [1006, 268] on button "button" at bounding box center [1004, 268] width 48 height 59
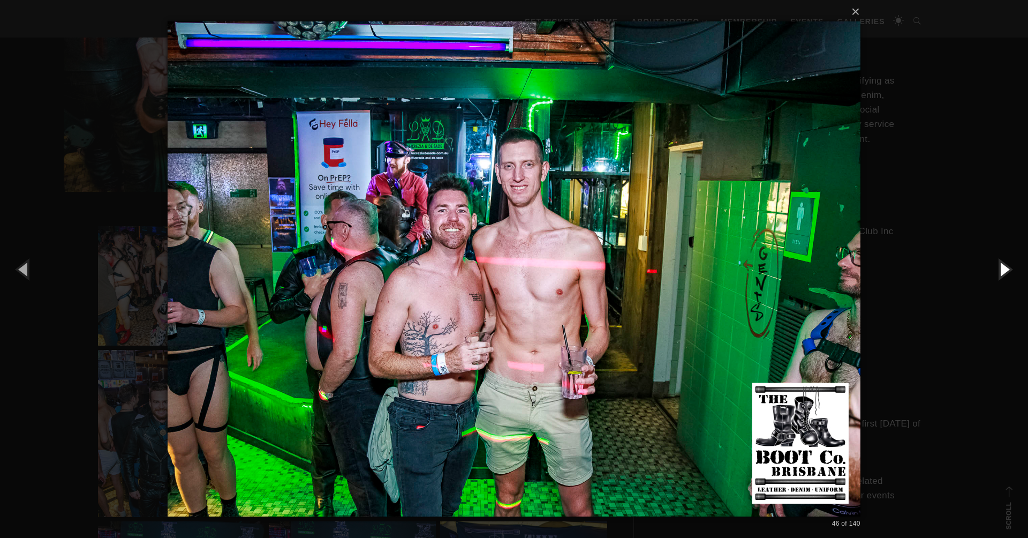
click at [1006, 268] on button "button" at bounding box center [1004, 268] width 48 height 59
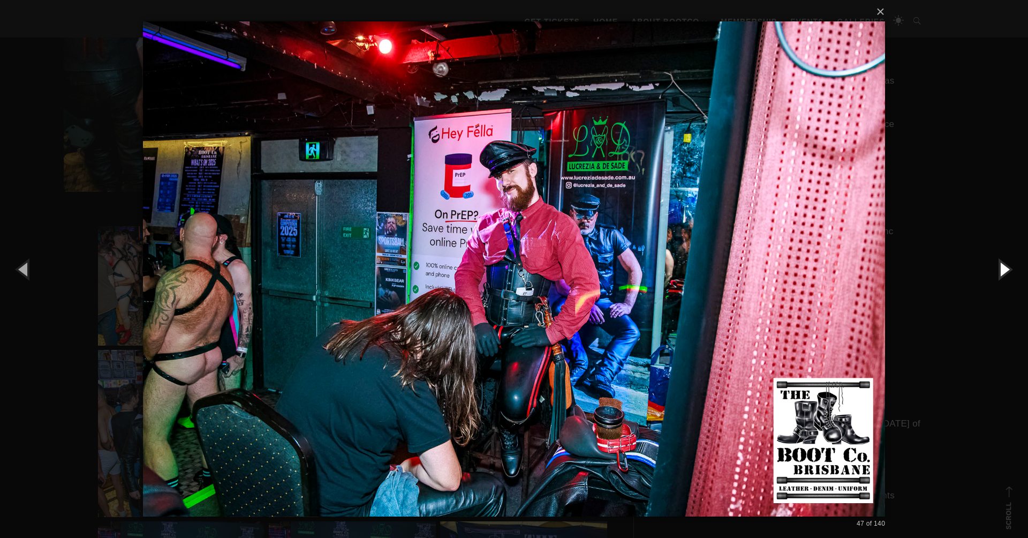
click at [1006, 268] on button "button" at bounding box center [1004, 268] width 48 height 59
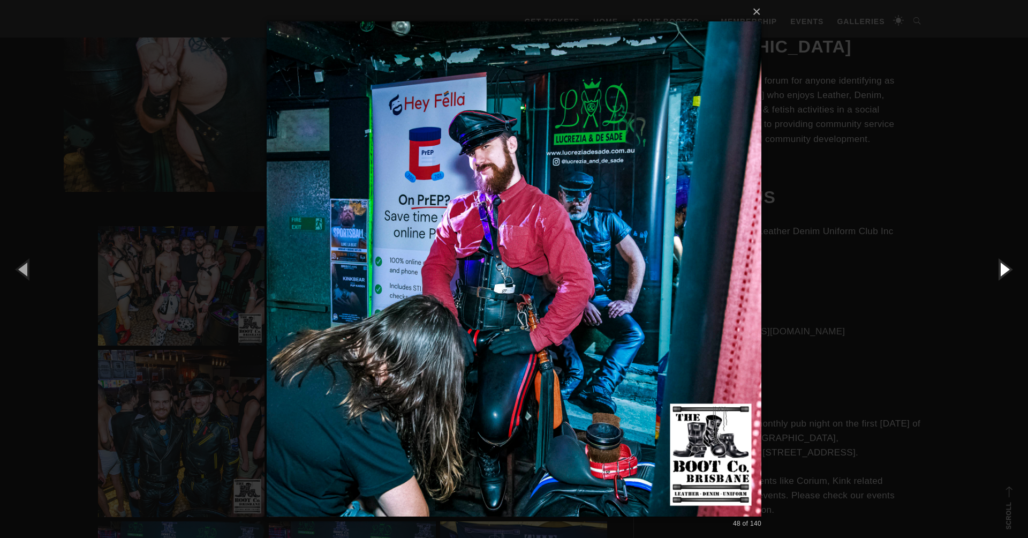
click at [1006, 268] on button "button" at bounding box center [1004, 268] width 48 height 59
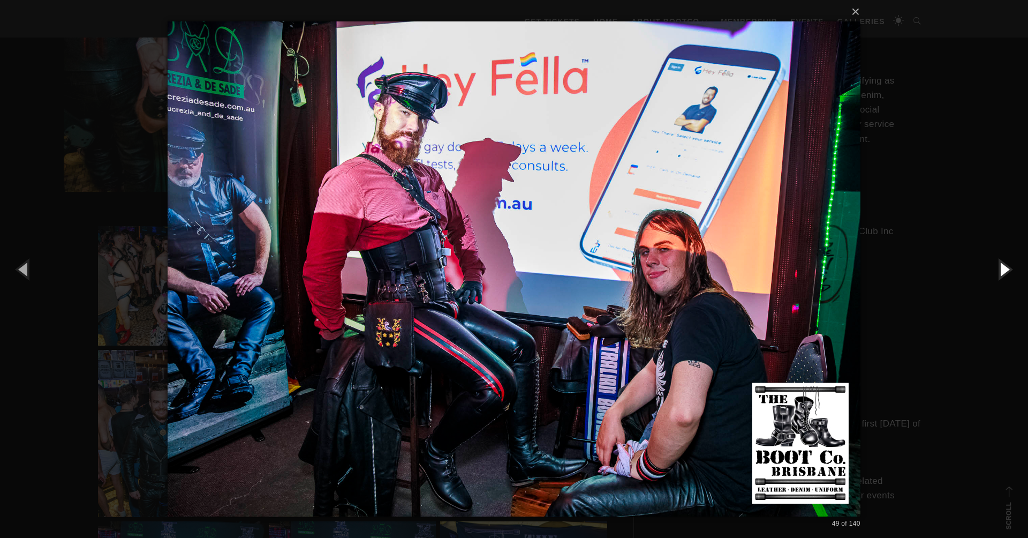
click at [1006, 268] on button "button" at bounding box center [1004, 268] width 48 height 59
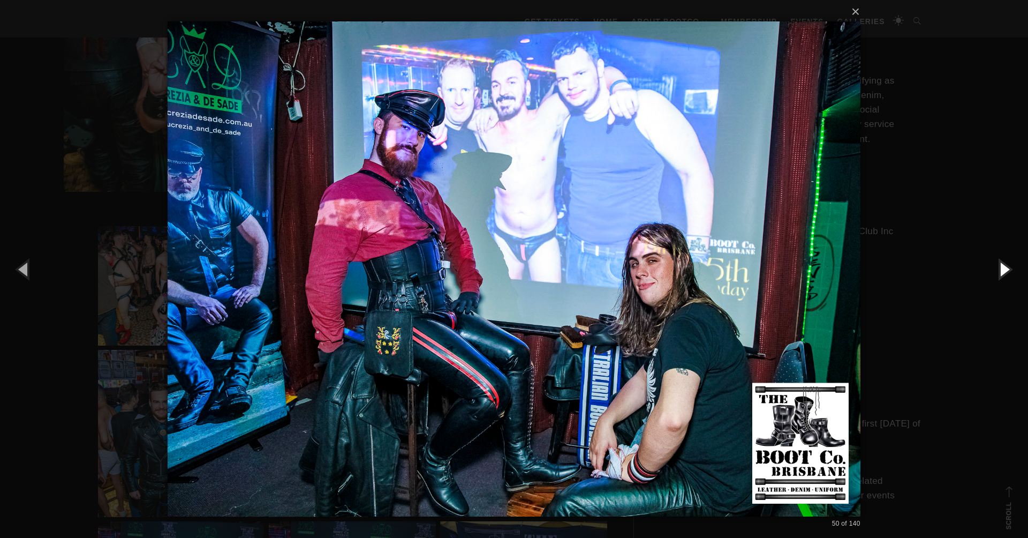
click at [1006, 268] on button "button" at bounding box center [1004, 268] width 48 height 59
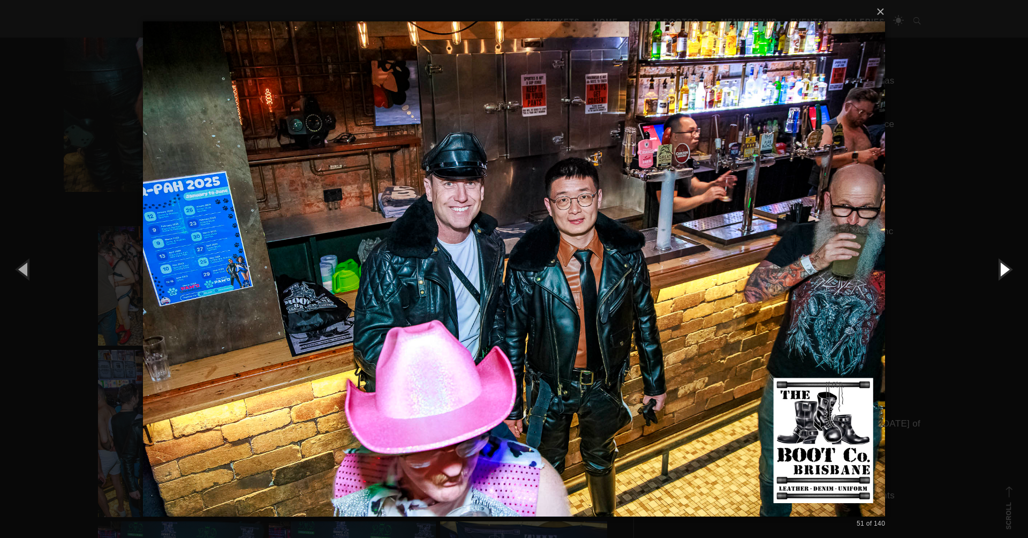
click at [1006, 268] on button "button" at bounding box center [1004, 268] width 48 height 59
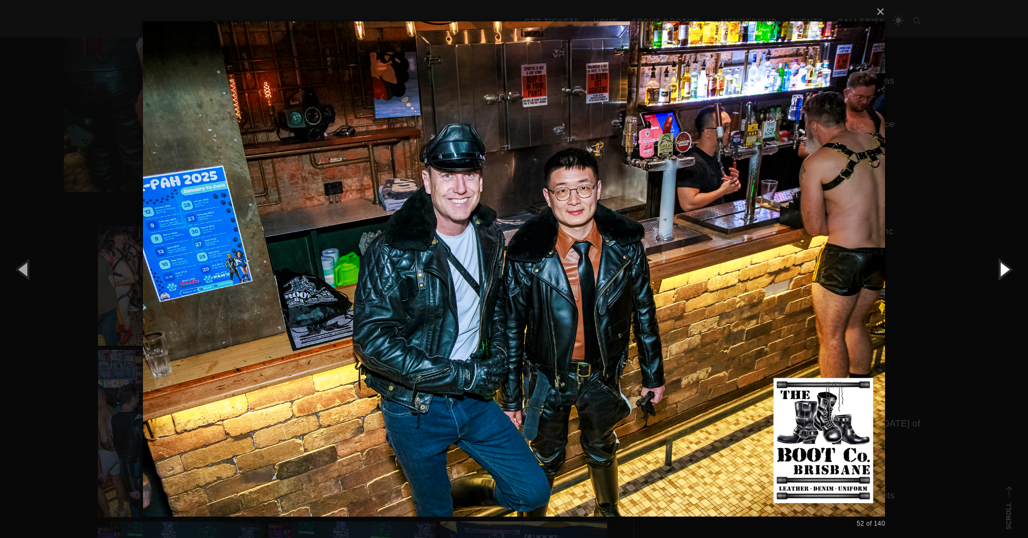
click at [1006, 268] on button "button" at bounding box center [1004, 268] width 48 height 59
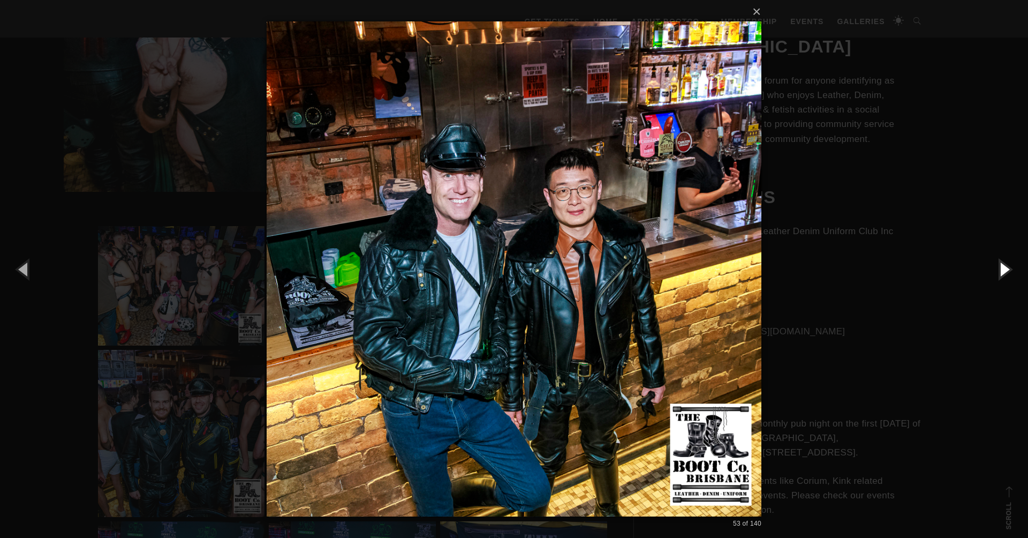
click at [1005, 268] on button "button" at bounding box center [1004, 268] width 48 height 59
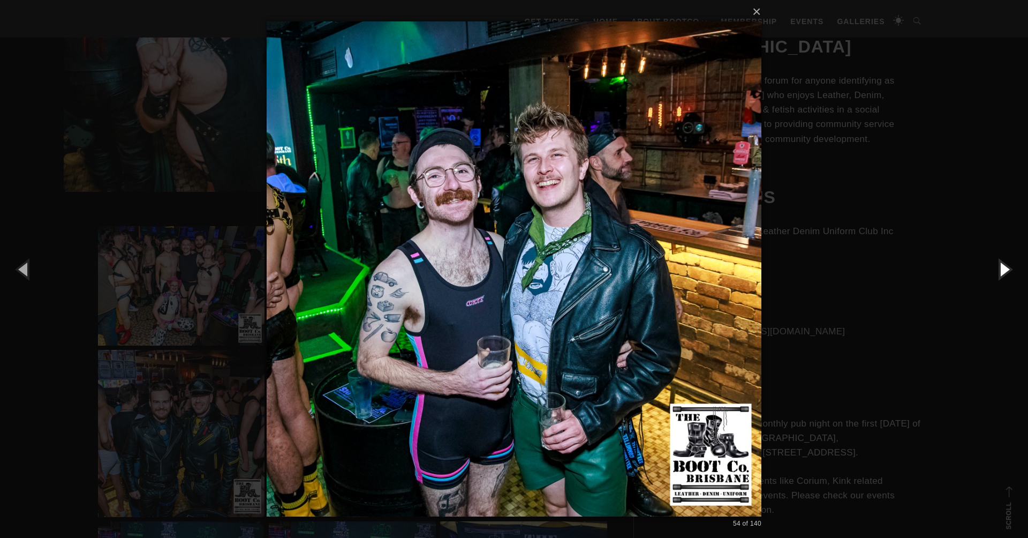
click at [1005, 268] on button "button" at bounding box center [1004, 268] width 48 height 59
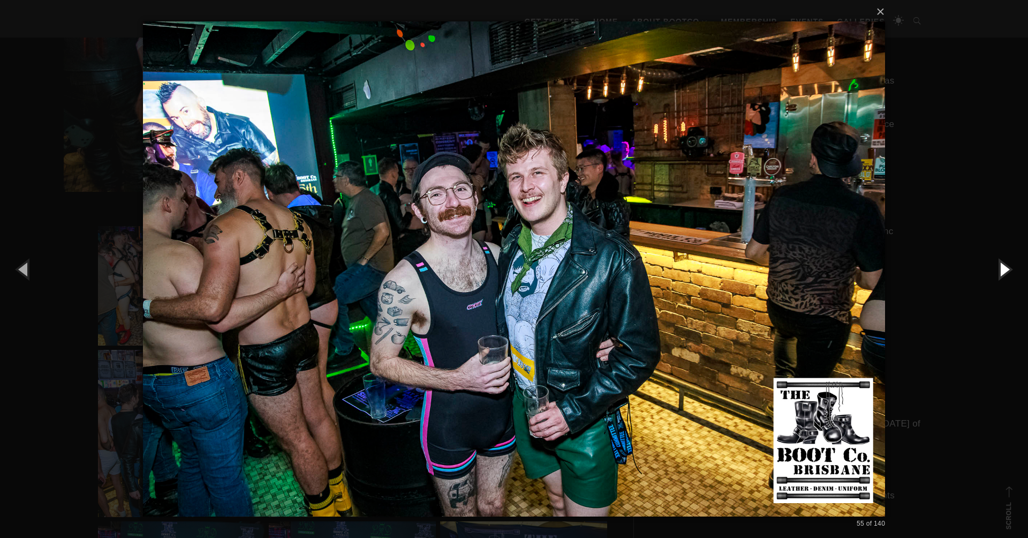
click at [1005, 269] on button "button" at bounding box center [1004, 268] width 48 height 59
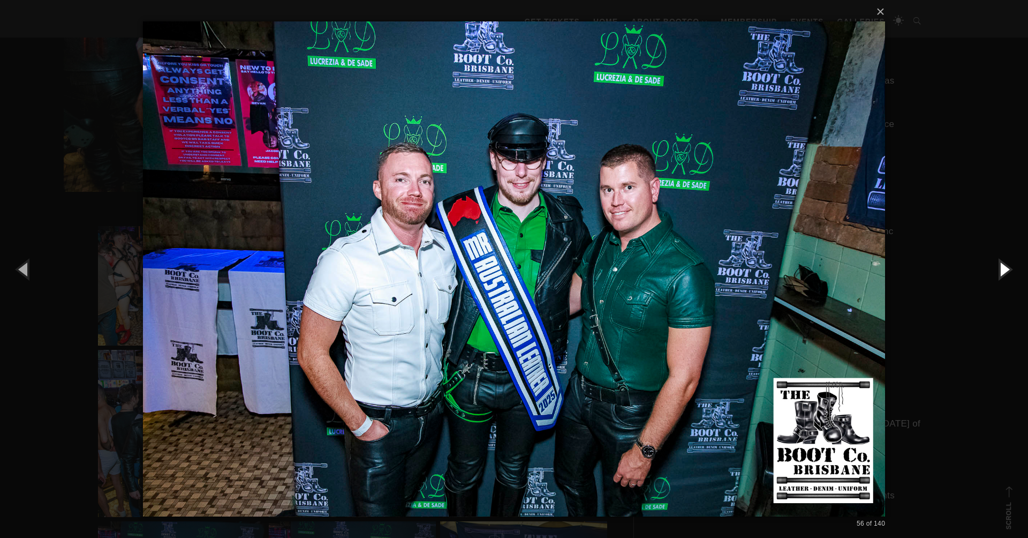
click at [1005, 269] on button "button" at bounding box center [1004, 268] width 48 height 59
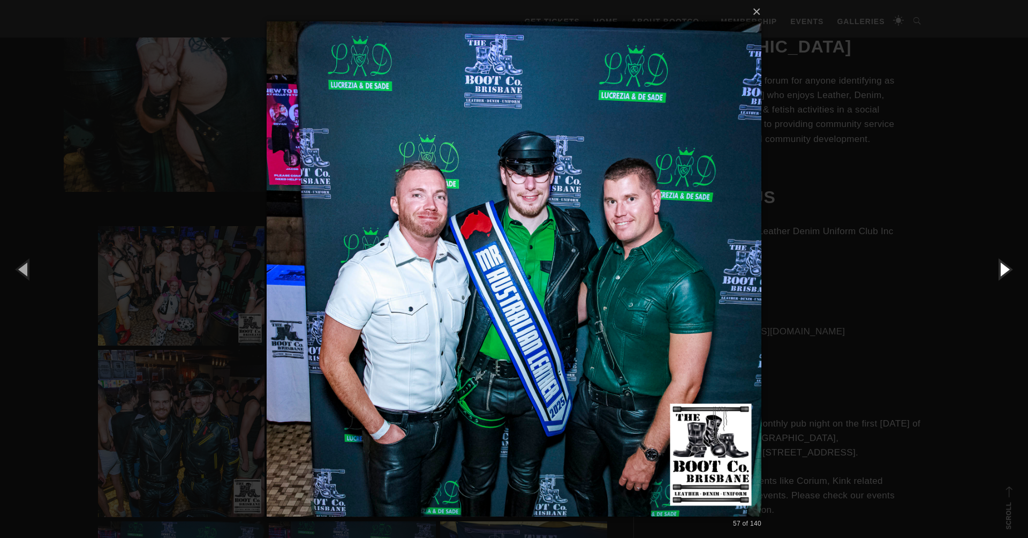
click at [1004, 269] on button "button" at bounding box center [1004, 268] width 48 height 59
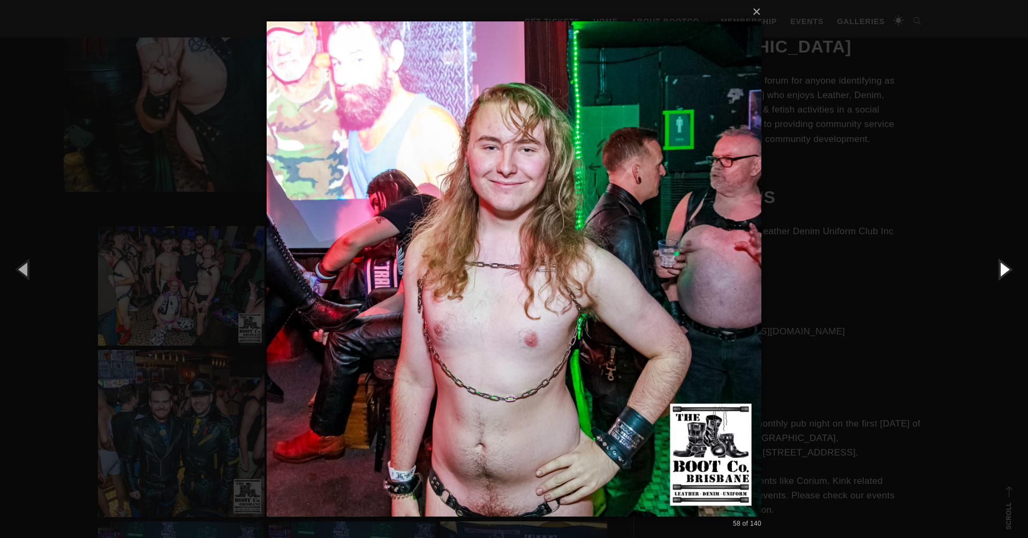
click at [1004, 269] on button "button" at bounding box center [1004, 268] width 48 height 59
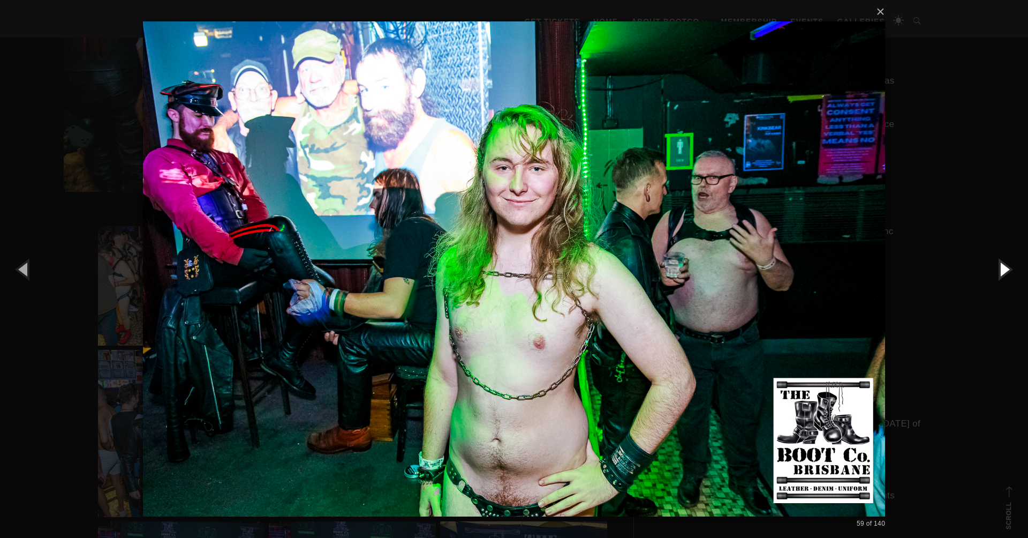
click at [1004, 269] on button "button" at bounding box center [1004, 268] width 48 height 59
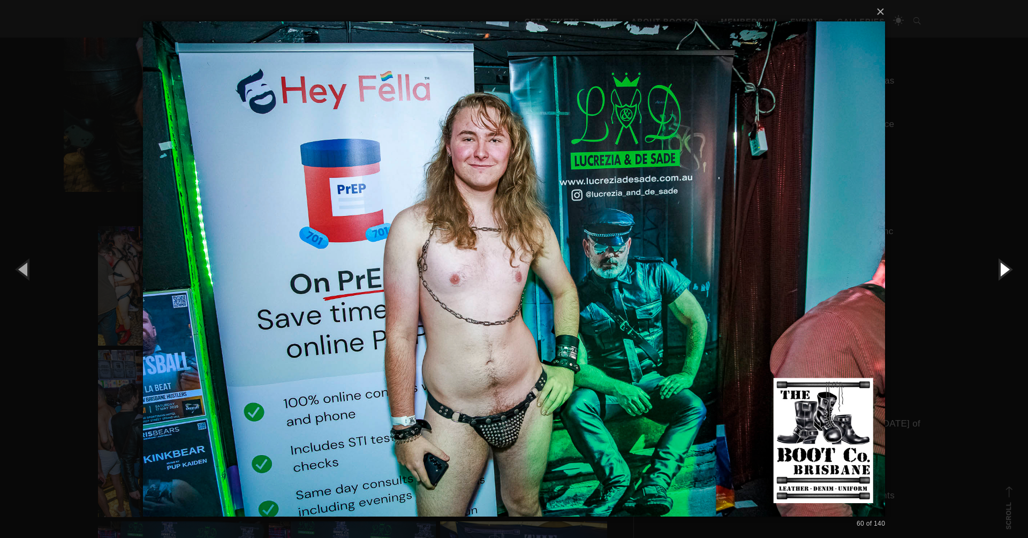
click at [1004, 269] on button "button" at bounding box center [1004, 268] width 48 height 59
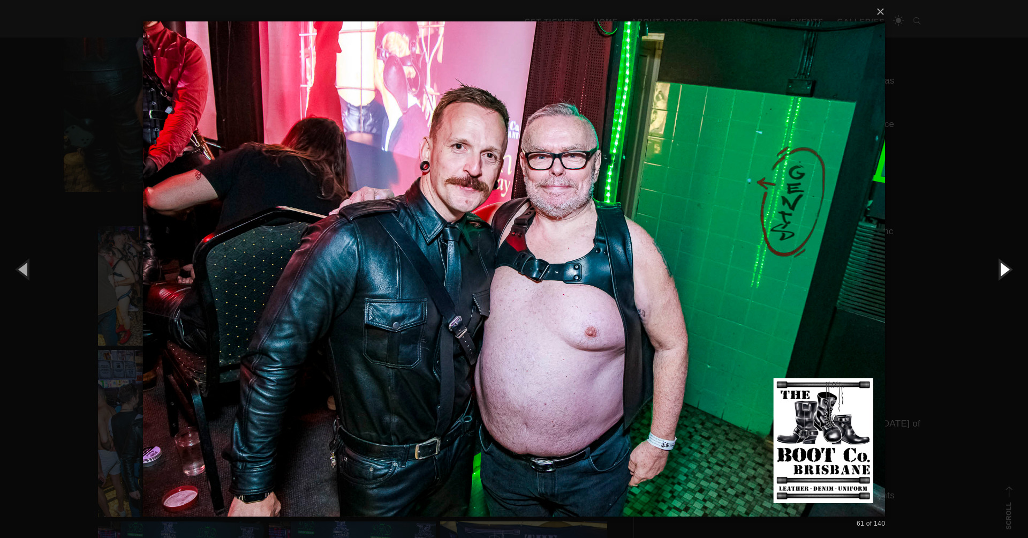
click at [1004, 269] on button "button" at bounding box center [1004, 268] width 48 height 59
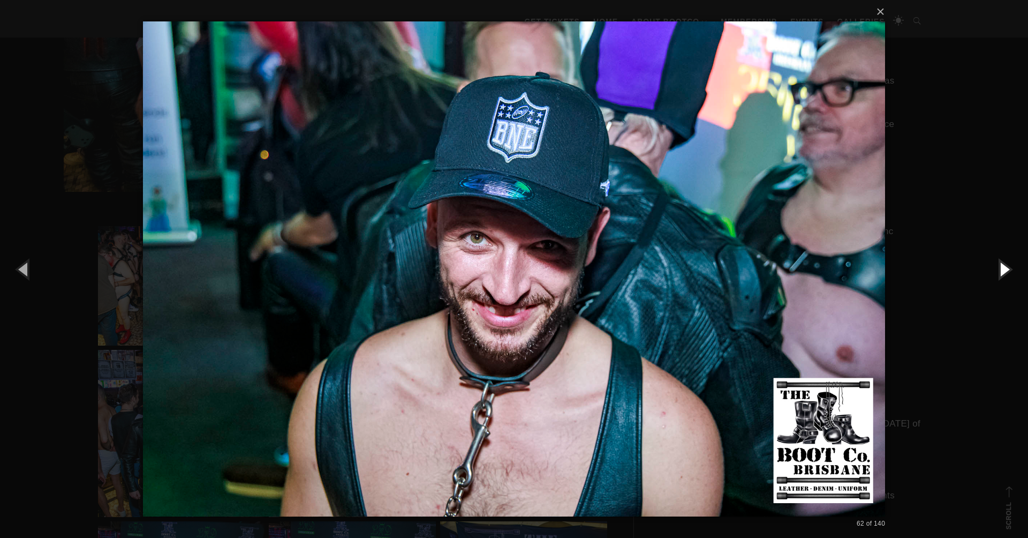
click at [1003, 270] on button "button" at bounding box center [1004, 268] width 48 height 59
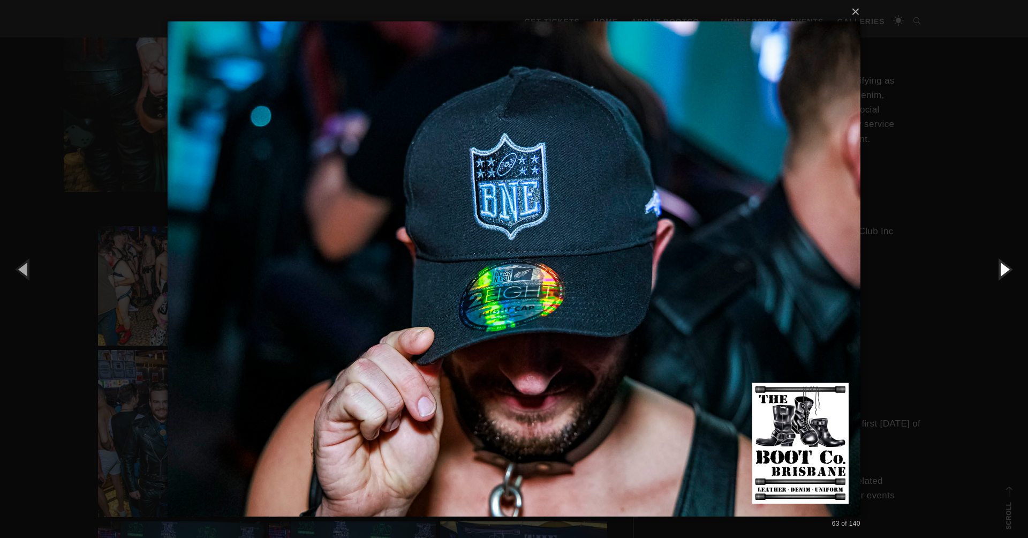
click at [1003, 269] on button "button" at bounding box center [1004, 268] width 48 height 59
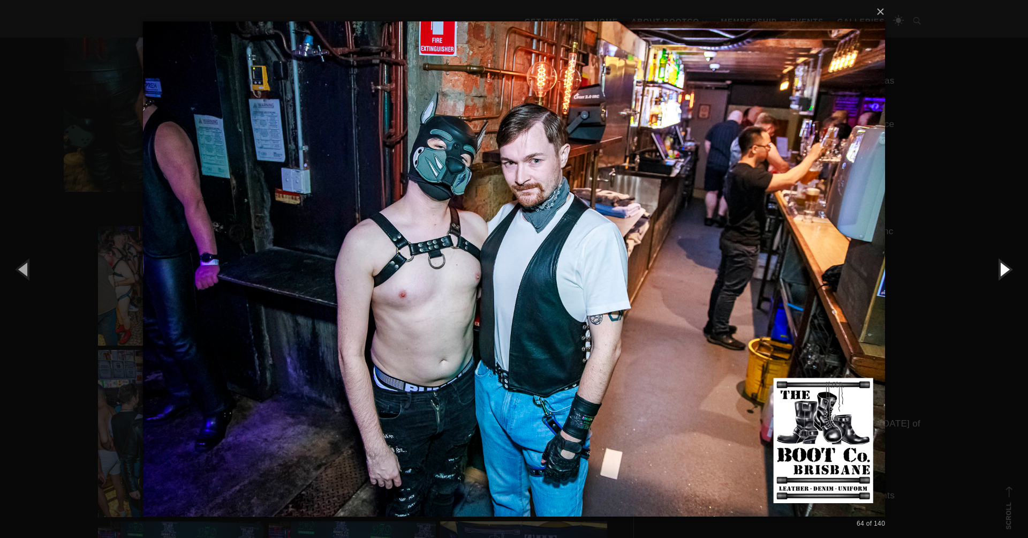
click at [1003, 269] on button "button" at bounding box center [1004, 268] width 48 height 59
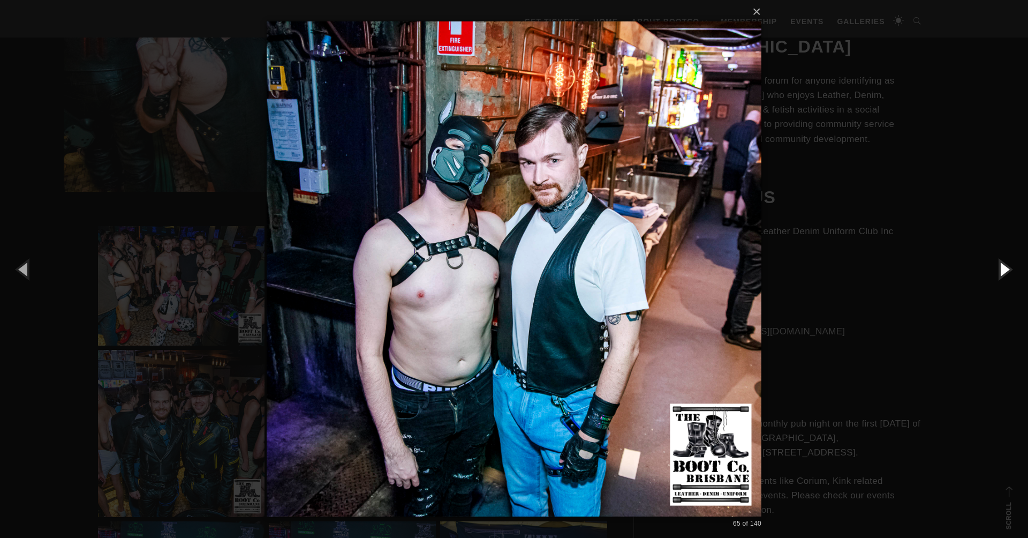
click at [1003, 269] on button "button" at bounding box center [1004, 268] width 48 height 59
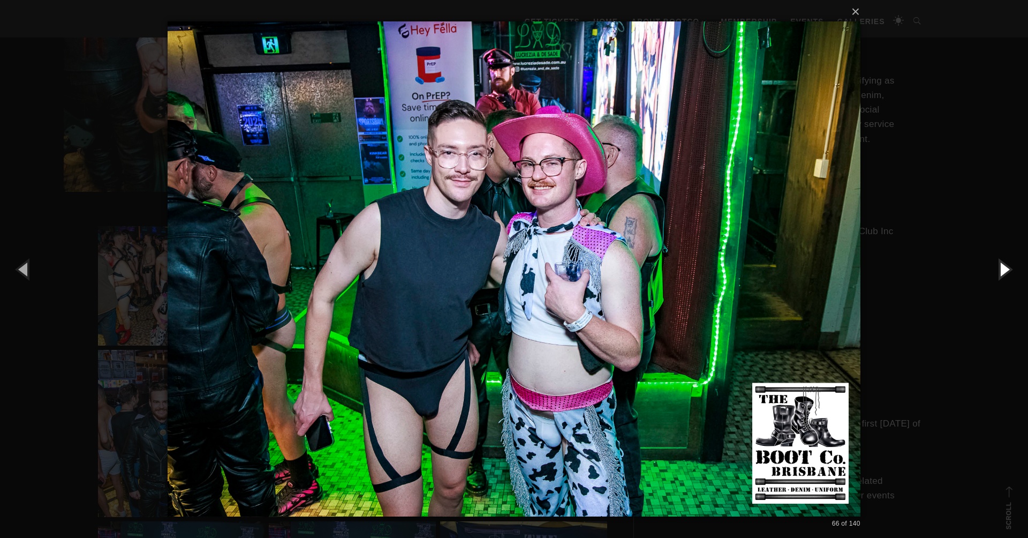
click at [1003, 269] on button "button" at bounding box center [1004, 268] width 48 height 59
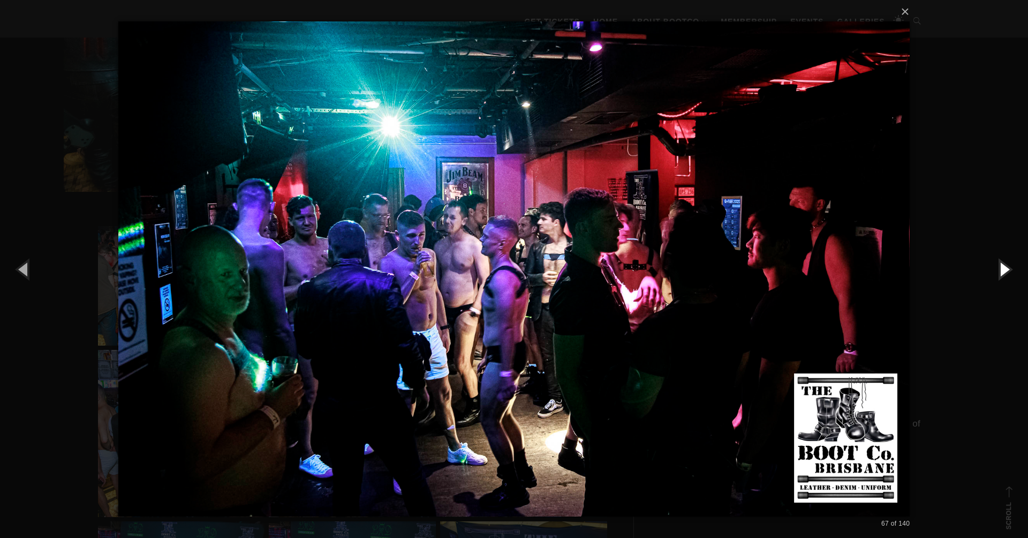
click at [1003, 269] on button "button" at bounding box center [1004, 268] width 48 height 59
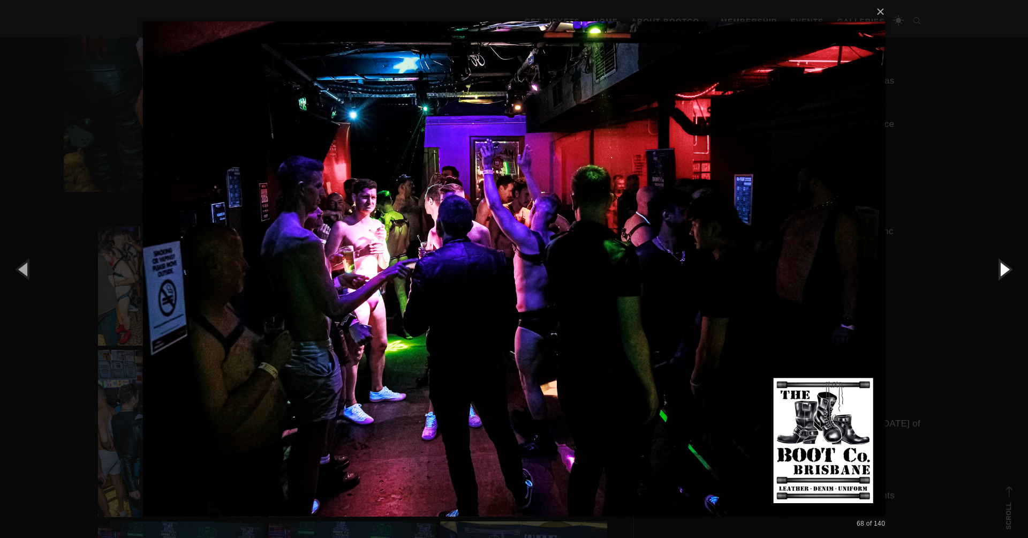
click at [1003, 269] on button "button" at bounding box center [1004, 268] width 48 height 59
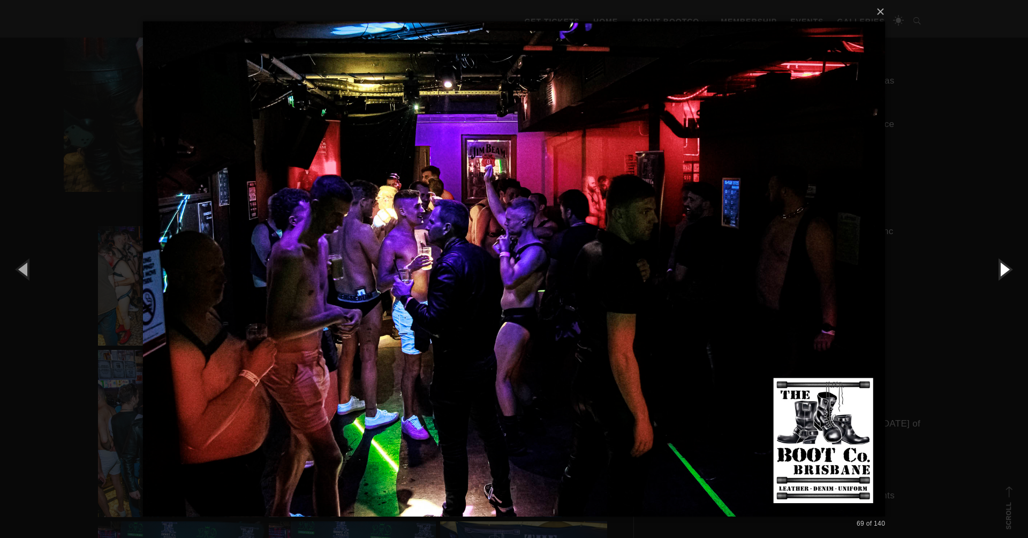
click at [1003, 269] on button "button" at bounding box center [1004, 268] width 48 height 59
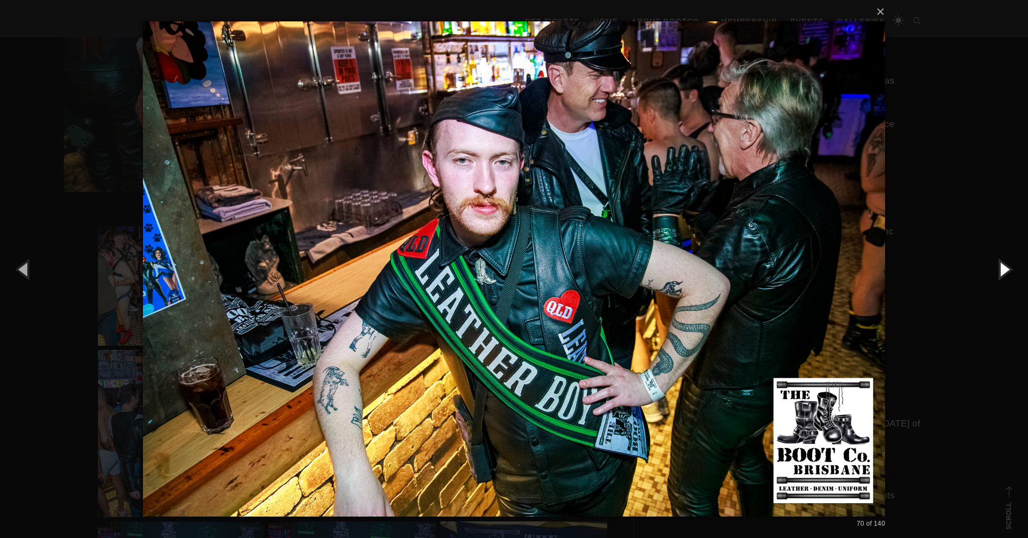
click at [1003, 269] on button "button" at bounding box center [1004, 268] width 48 height 59
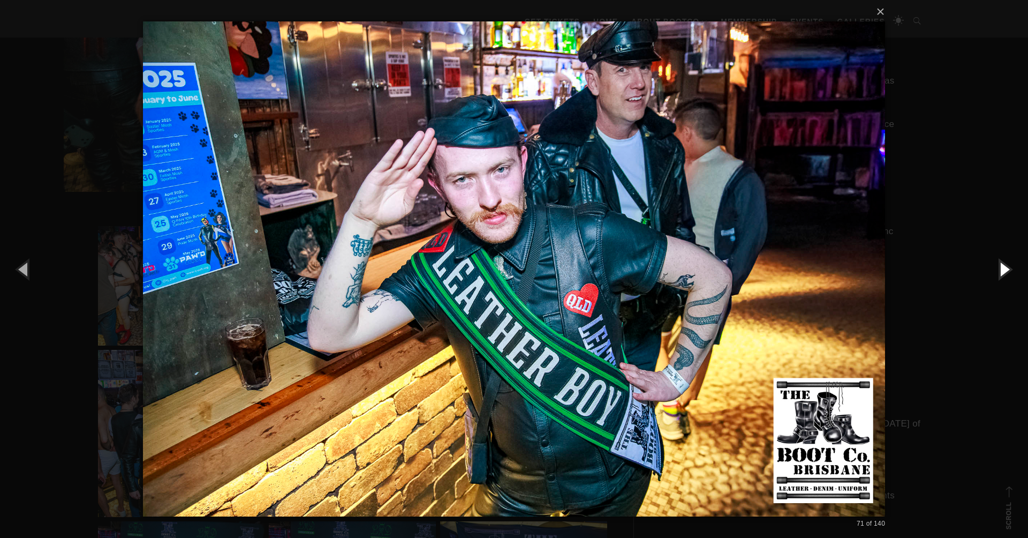
click at [1003, 269] on button "button" at bounding box center [1004, 268] width 48 height 59
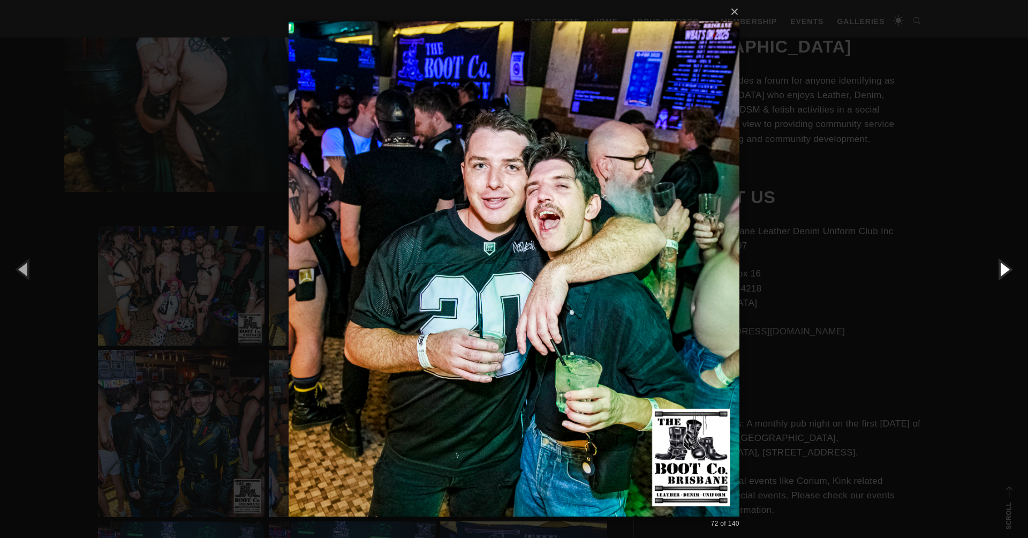
click at [1003, 269] on button "button" at bounding box center [1004, 268] width 48 height 59
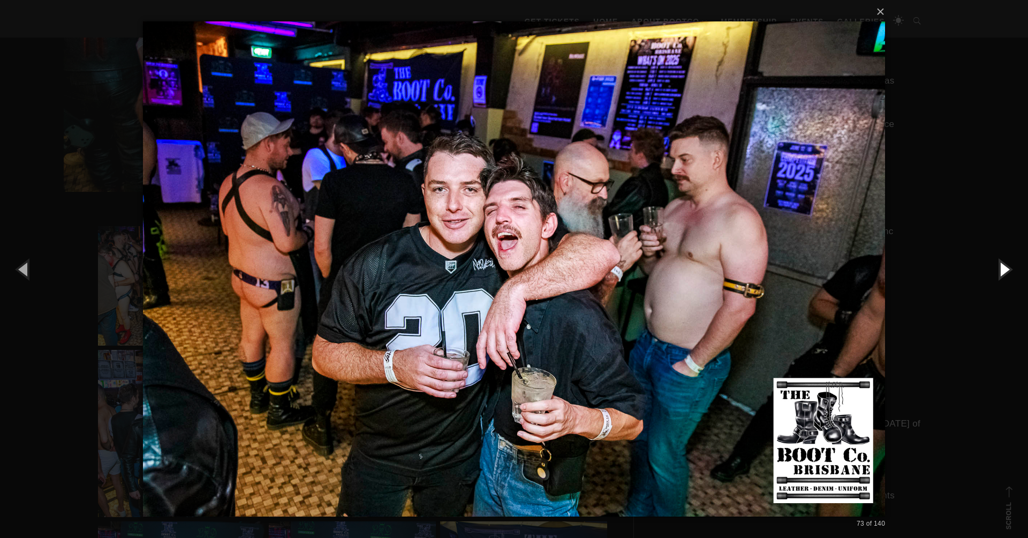
click at [1003, 269] on button "button" at bounding box center [1004, 268] width 48 height 59
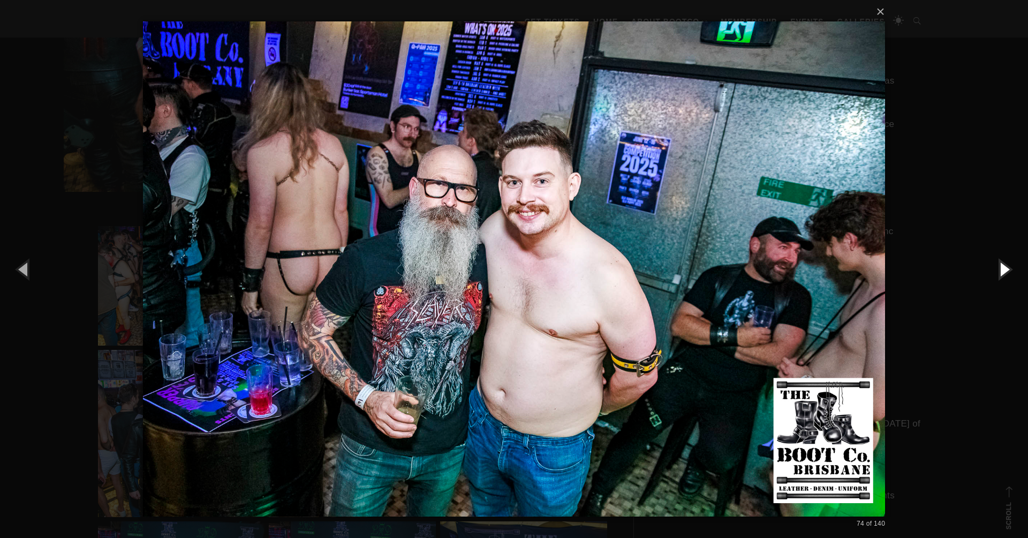
click at [1003, 269] on button "button" at bounding box center [1004, 268] width 48 height 59
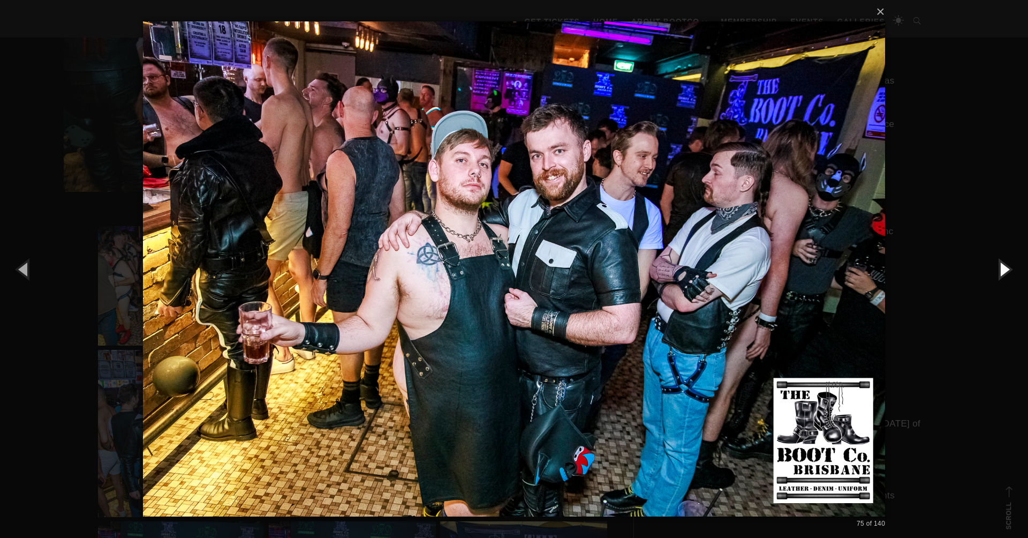
click at [1003, 269] on button "button" at bounding box center [1004, 268] width 48 height 59
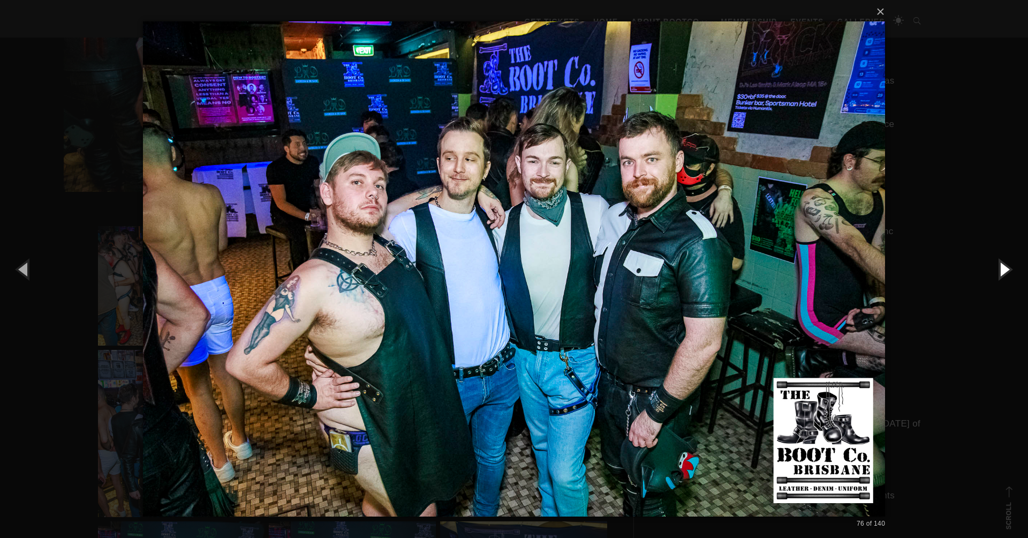
click at [1003, 269] on button "button" at bounding box center [1004, 268] width 48 height 59
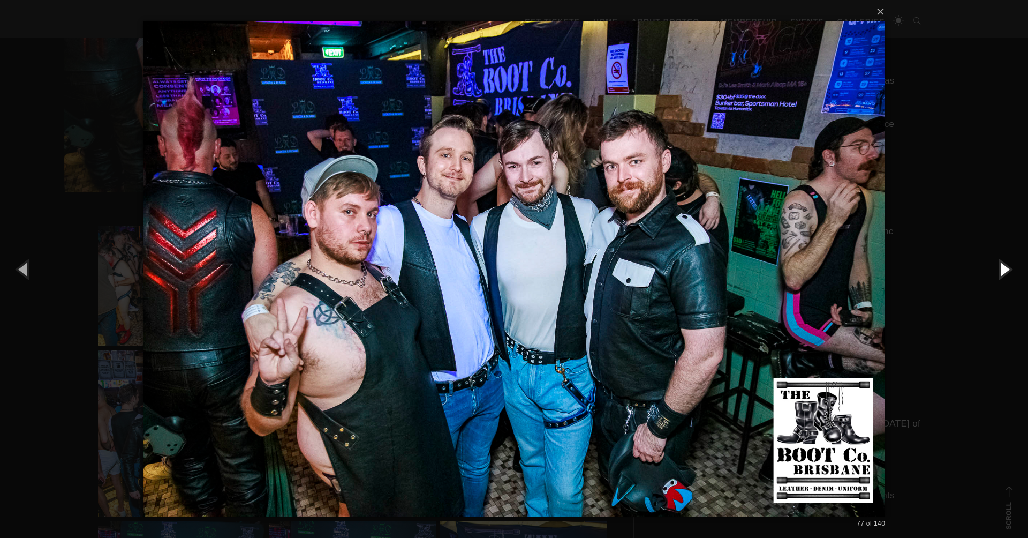
click at [1003, 269] on button "button" at bounding box center [1004, 268] width 48 height 59
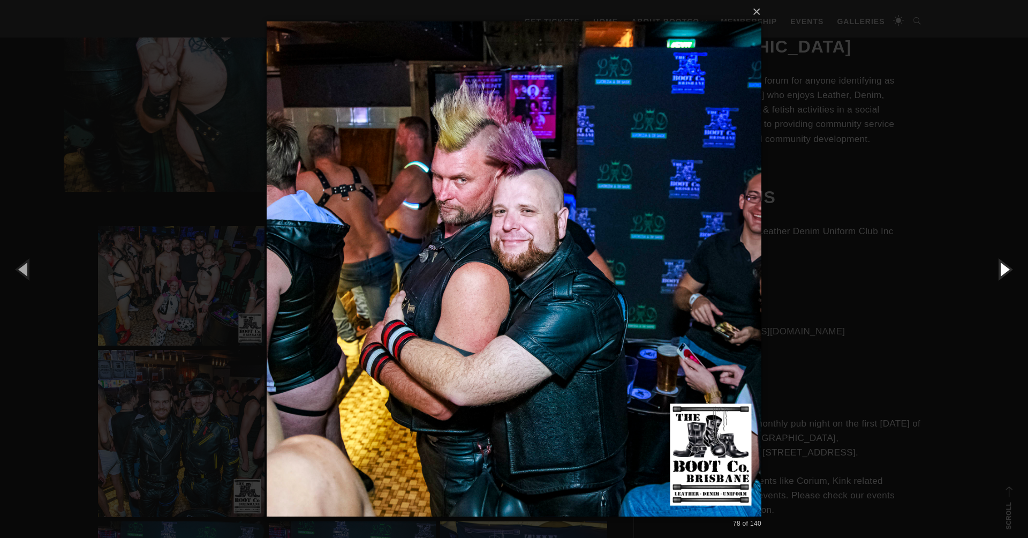
click at [1003, 269] on button "button" at bounding box center [1004, 268] width 48 height 59
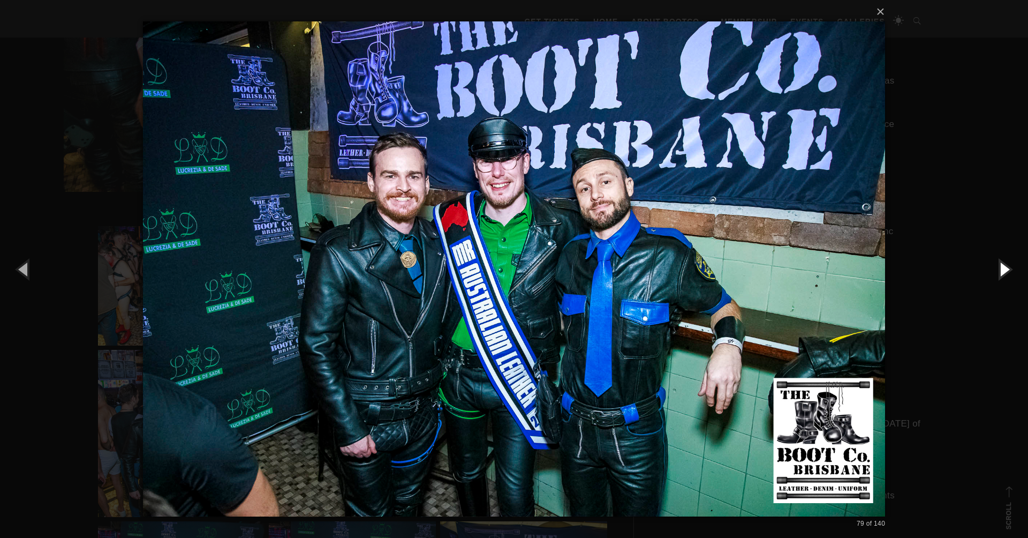
click at [1003, 269] on button "button" at bounding box center [1004, 268] width 48 height 59
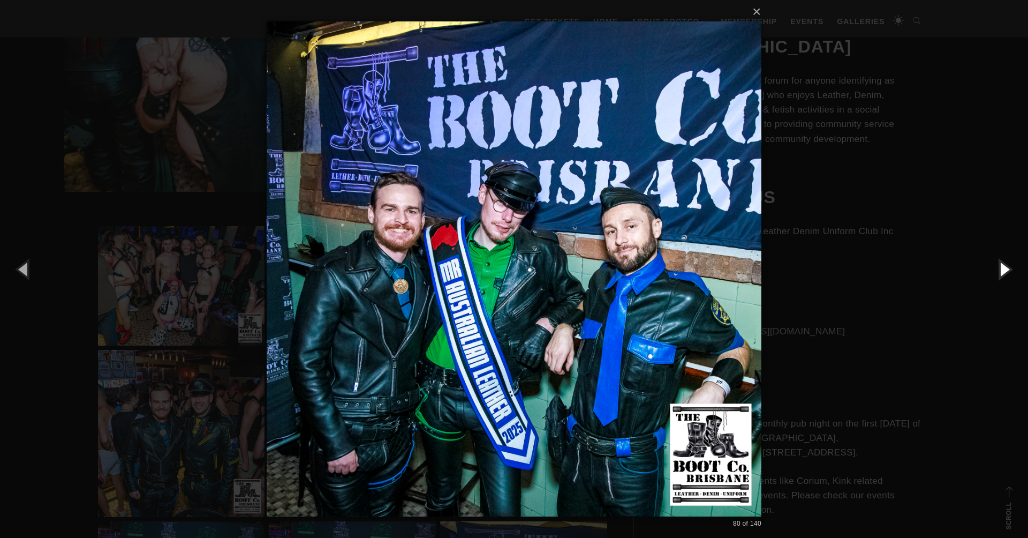
click at [1003, 269] on button "button" at bounding box center [1004, 268] width 48 height 59
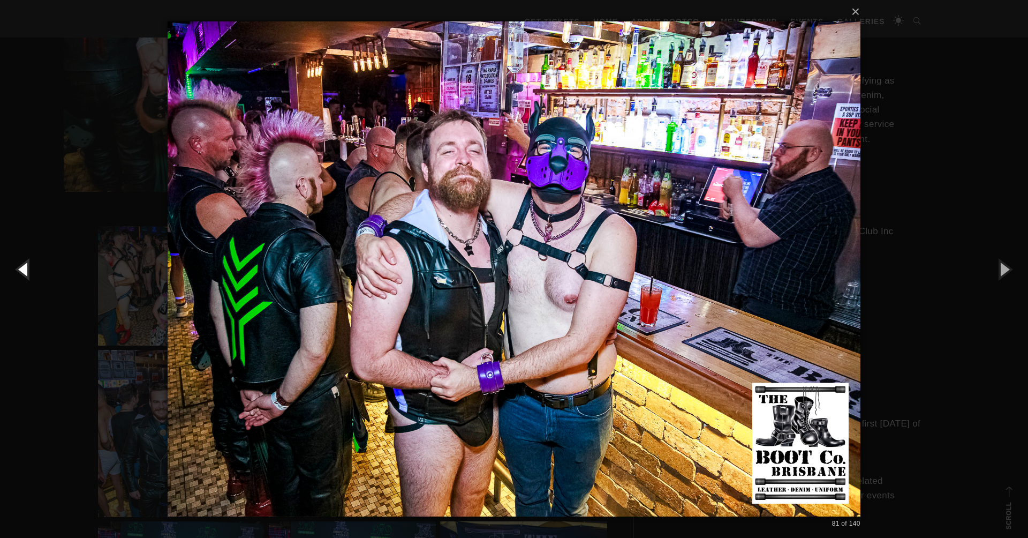
click at [26, 272] on button "button" at bounding box center [24, 268] width 48 height 59
